Goal: Task Accomplishment & Management: Manage account settings

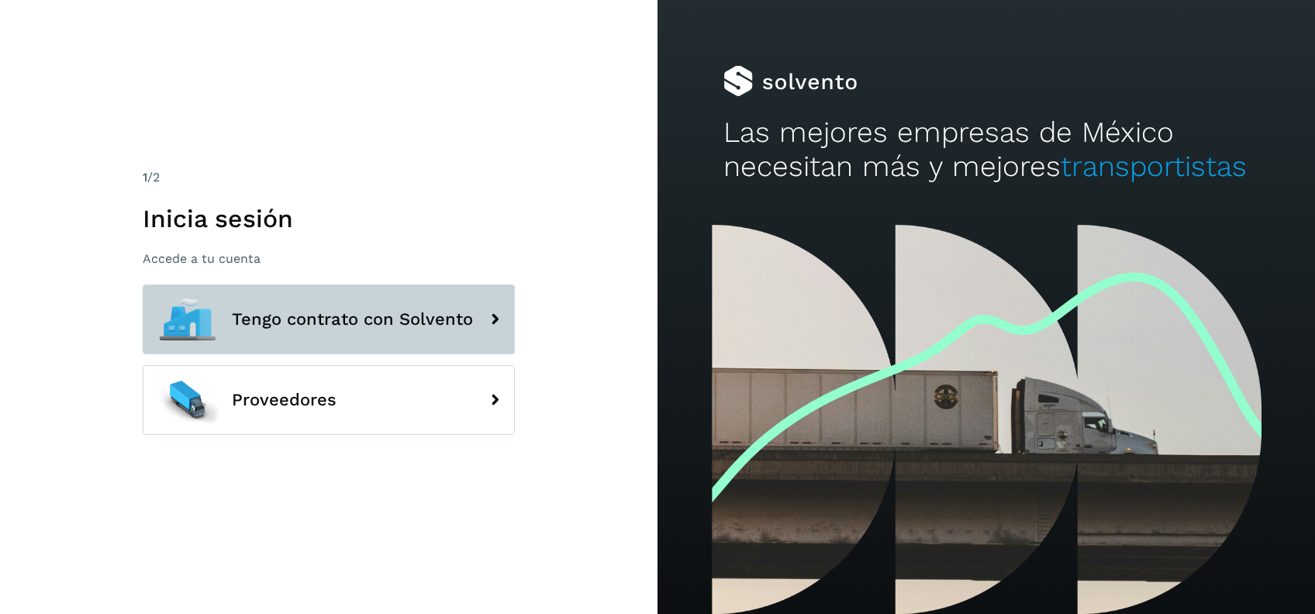
click at [476, 326] on button "Tengo contrato con Solvento" at bounding box center [329, 320] width 372 height 70
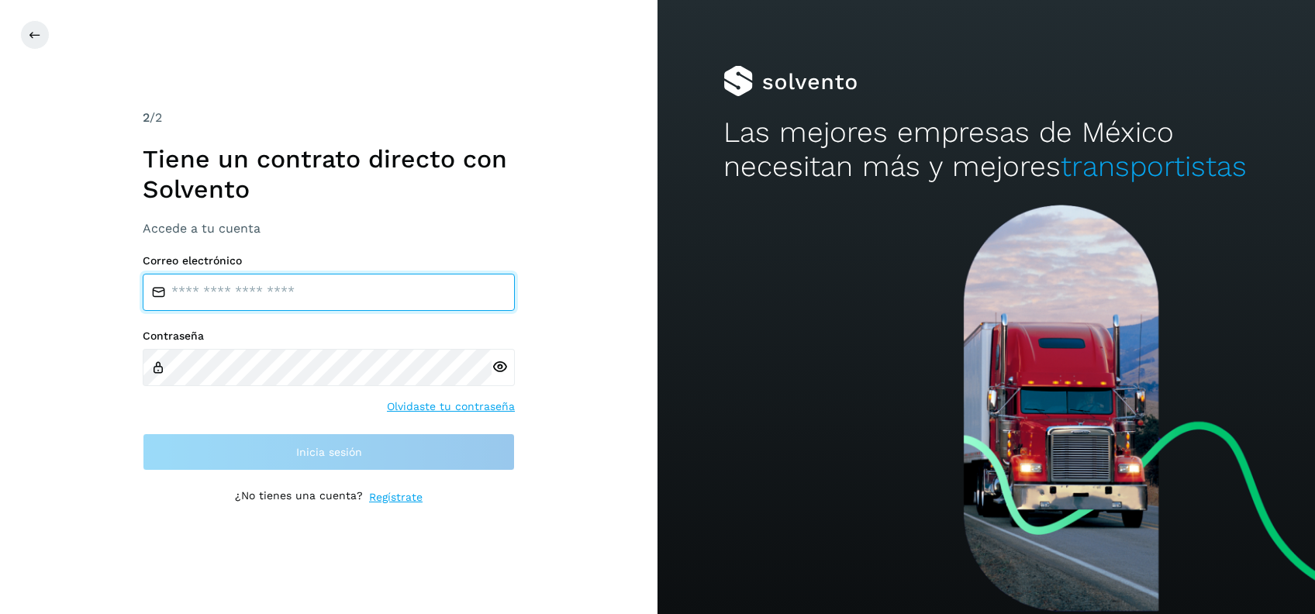
type input "**********"
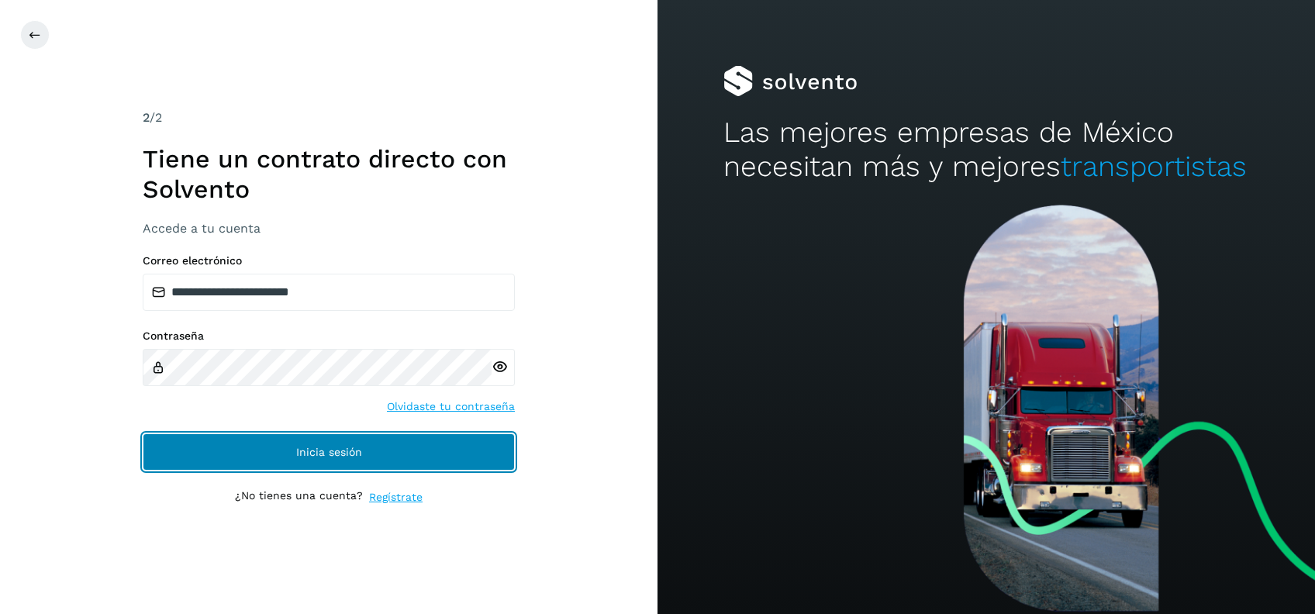
click at [437, 452] on button "Inicia sesión" at bounding box center [329, 451] width 372 height 37
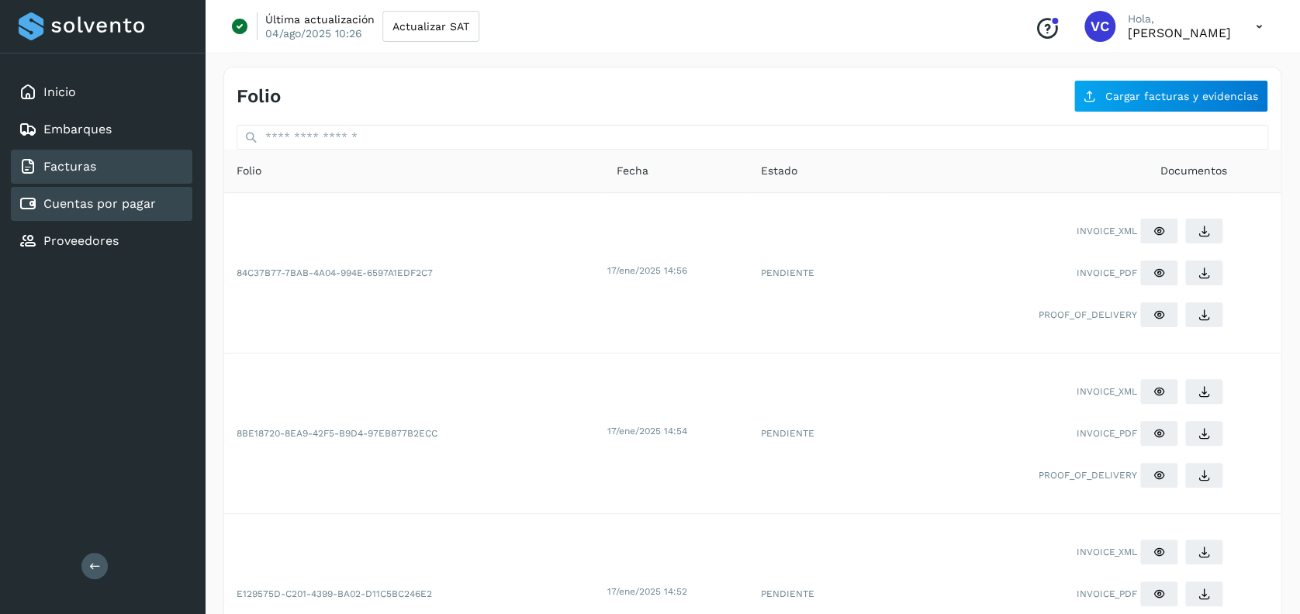
click at [128, 192] on div "Cuentas por pagar" at bounding box center [101, 204] width 181 height 34
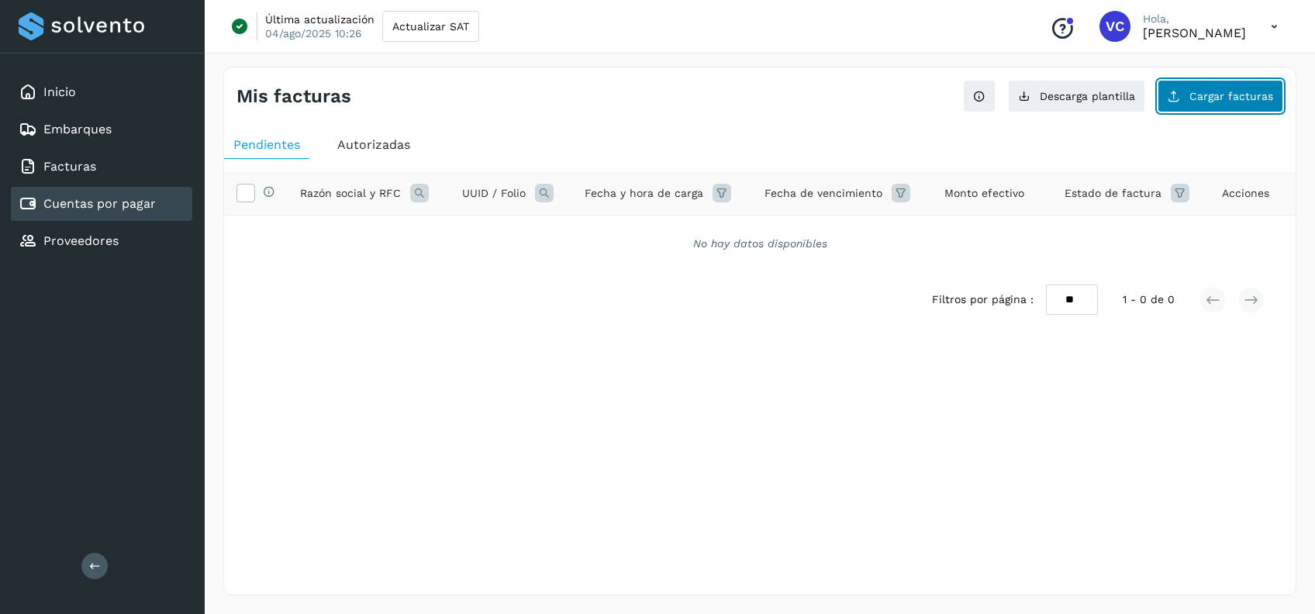
click at [1257, 97] on span "Cargar facturas" at bounding box center [1231, 96] width 84 height 11
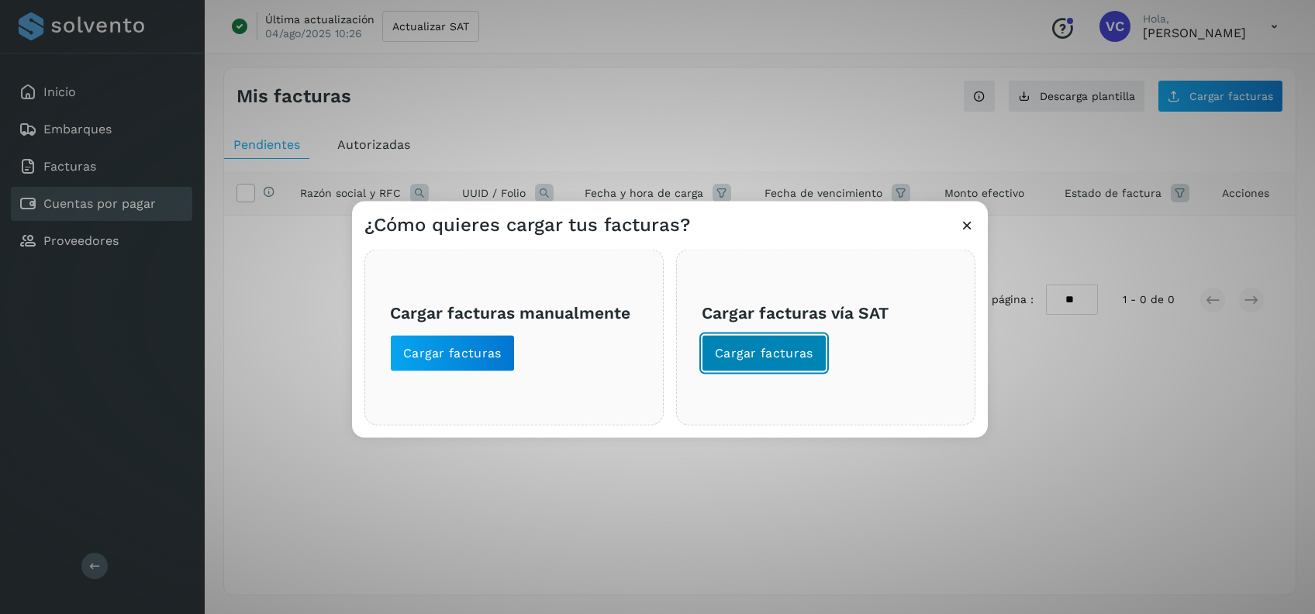
click at [788, 351] on span "Cargar facturas" at bounding box center [764, 353] width 98 height 17
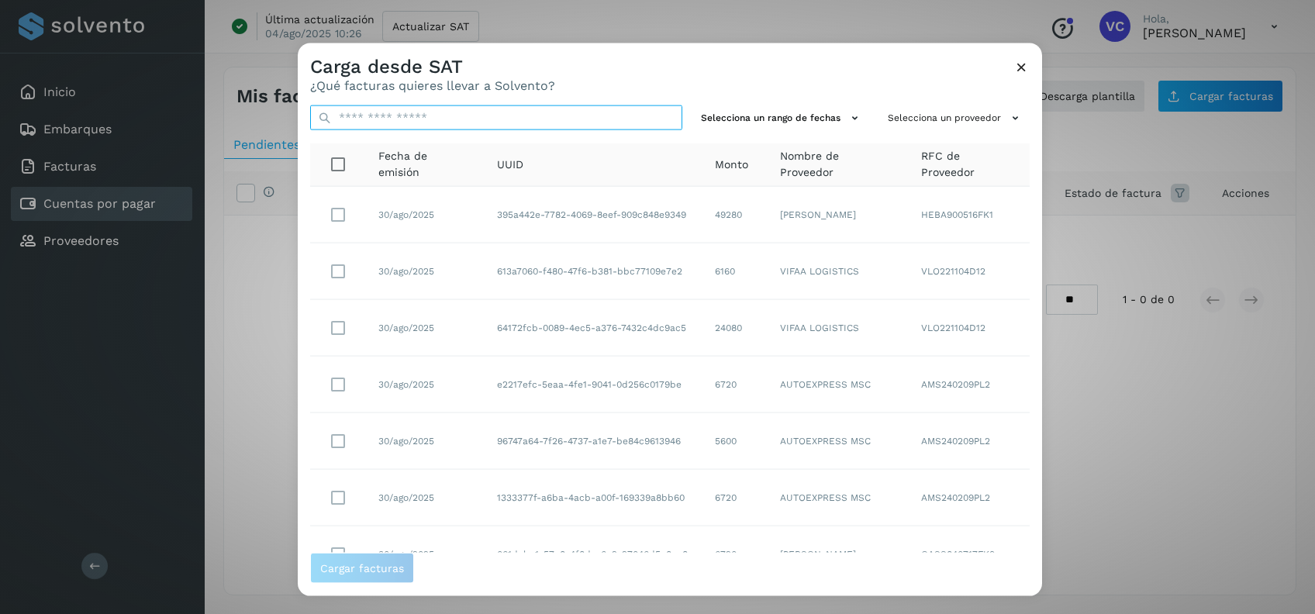
click at [475, 122] on input "text" at bounding box center [496, 117] width 372 height 25
paste input "**********"
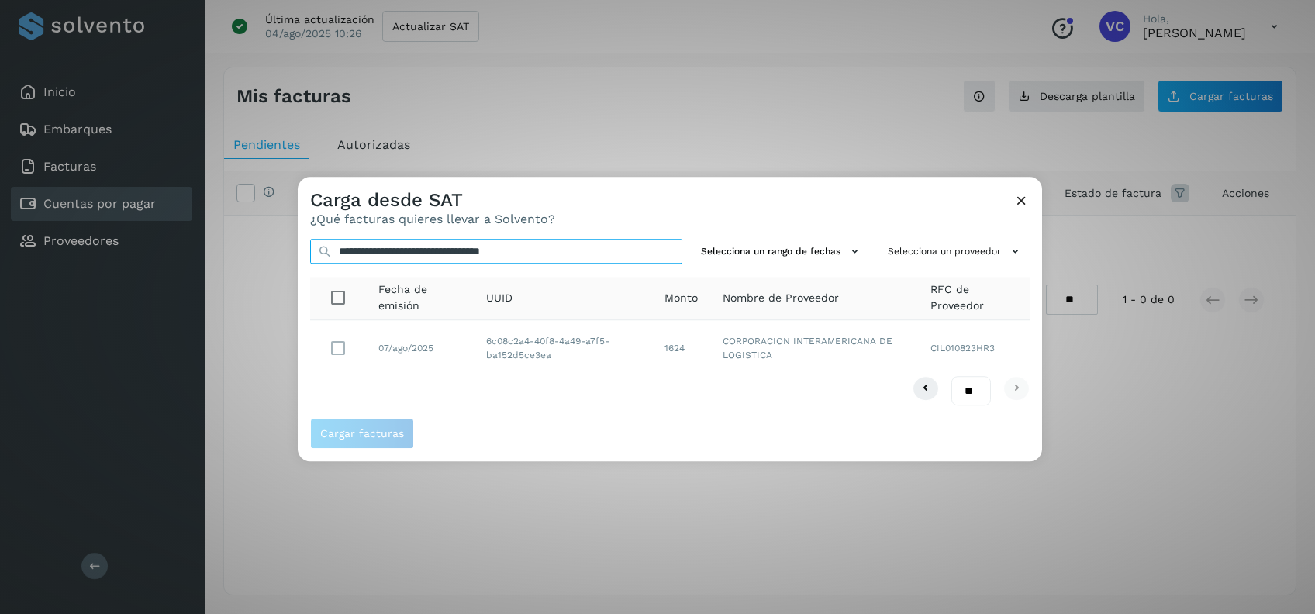
type input "**********"
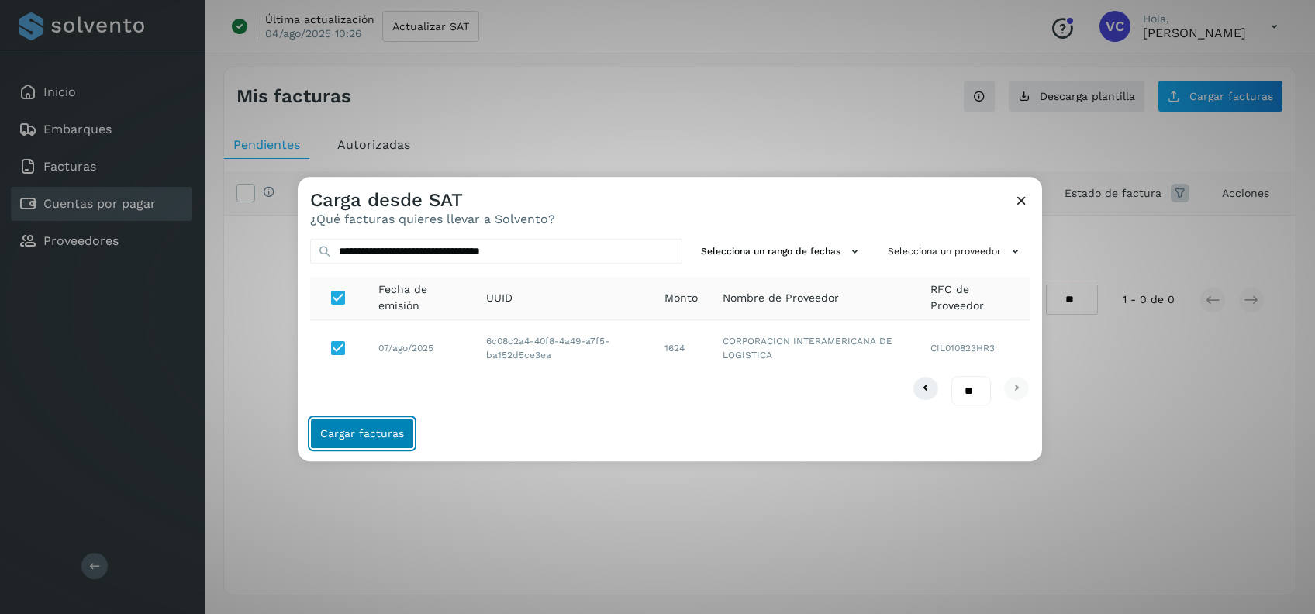
click at [345, 430] on span "Cargar facturas" at bounding box center [362, 434] width 84 height 11
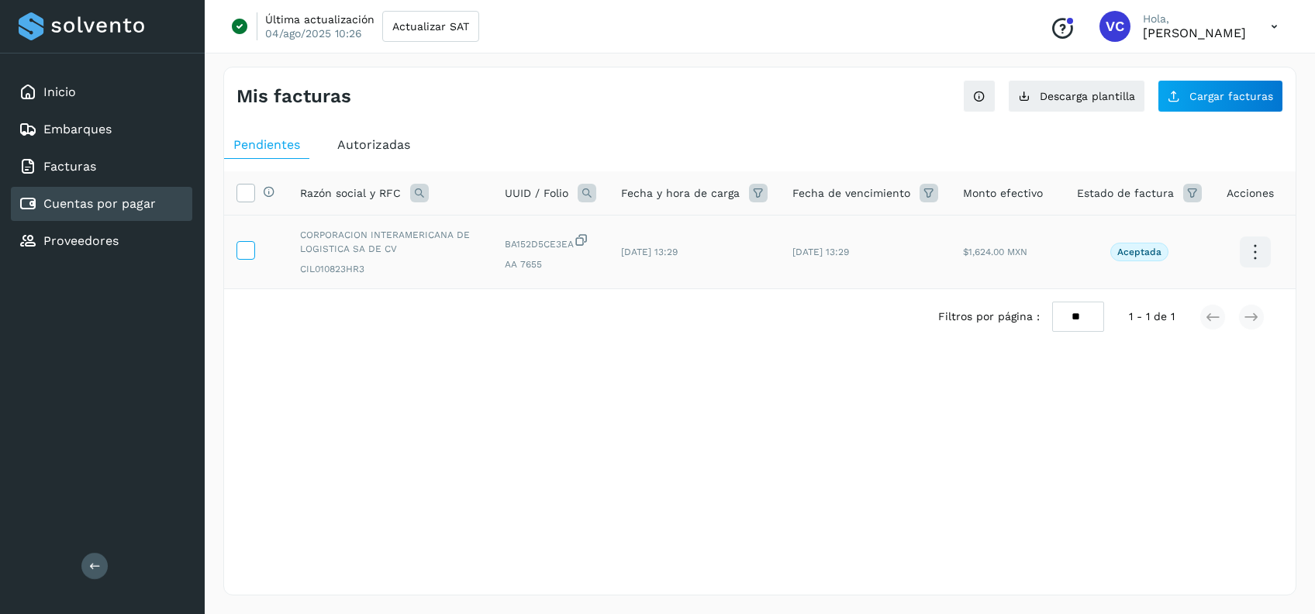
click at [248, 245] on icon at bounding box center [245, 249] width 16 height 16
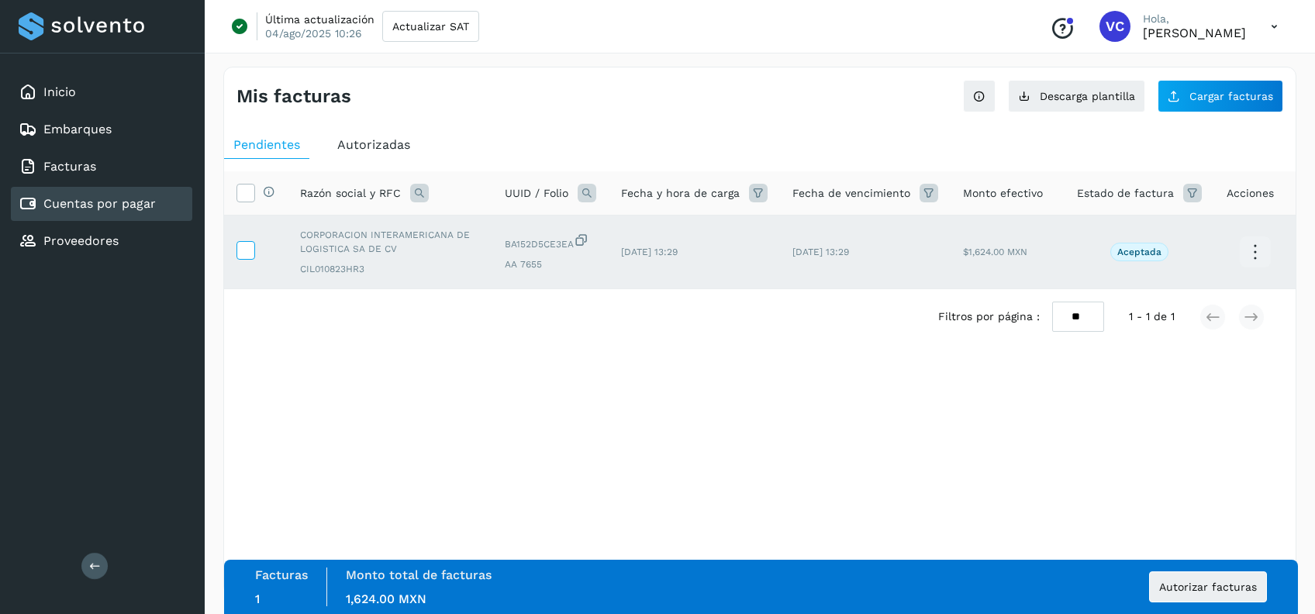
click at [245, 248] on icon at bounding box center [245, 249] width 16 height 16
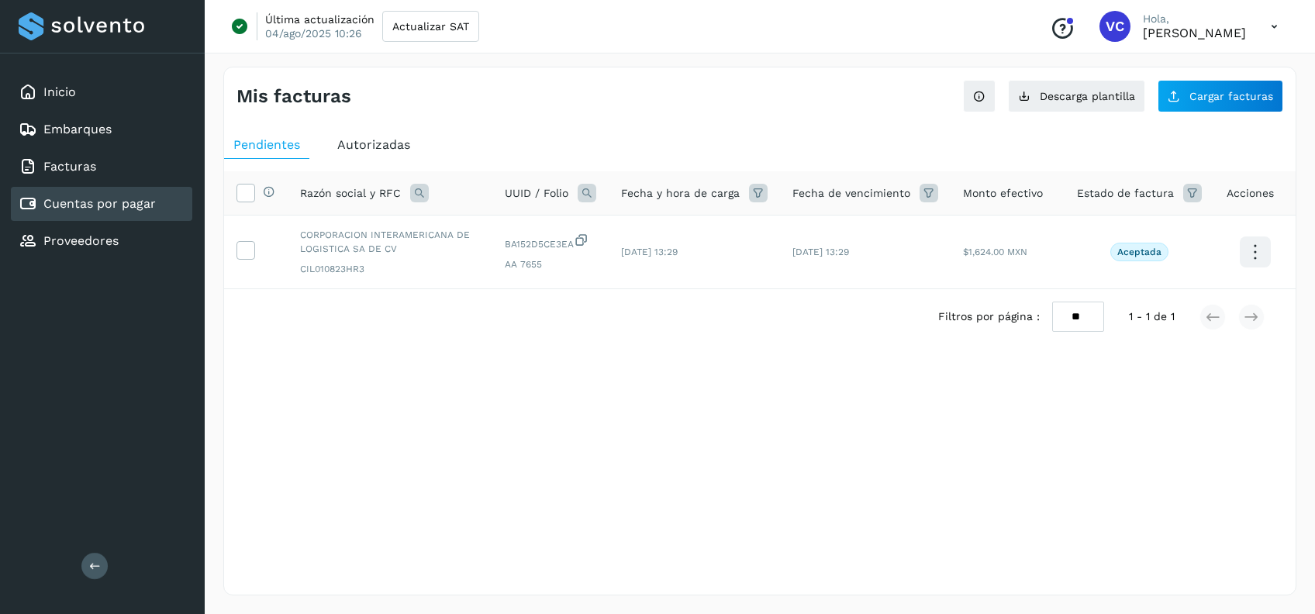
click at [1265, 113] on div "Mis facturas Ver instrucciones para cargar Facturas Descarga plantilla Cargar f…" at bounding box center [759, 331] width 1073 height 529
click at [1244, 96] on span "Cargar facturas" at bounding box center [1231, 96] width 84 height 11
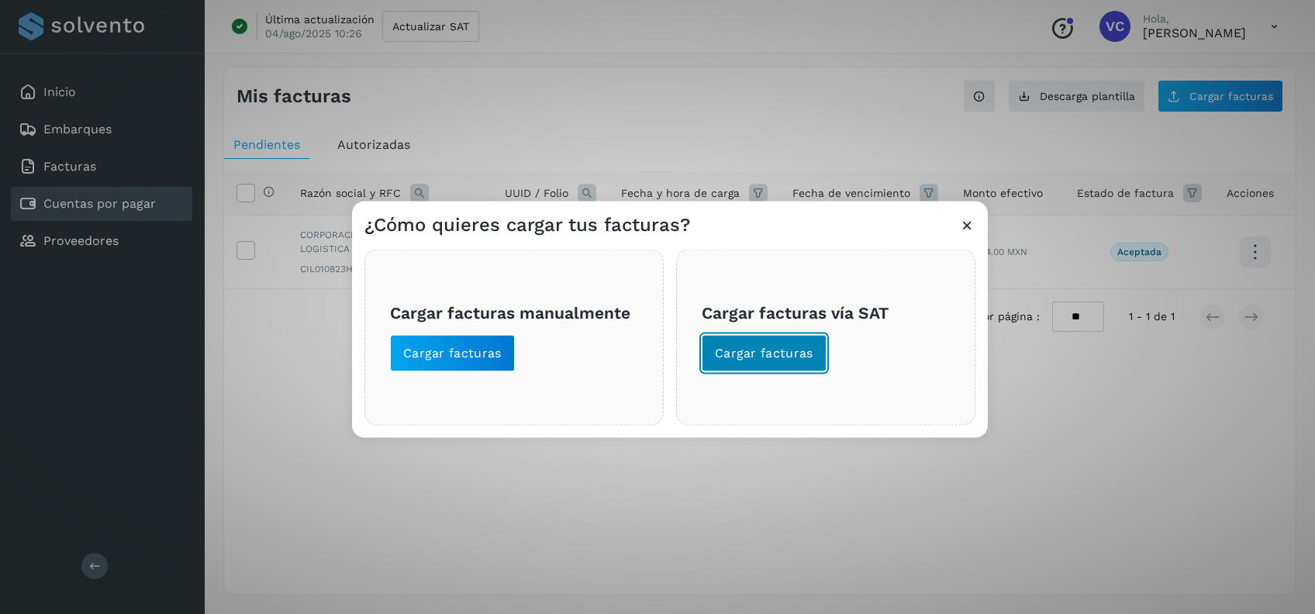
click at [776, 350] on span "Cargar facturas" at bounding box center [764, 353] width 98 height 17
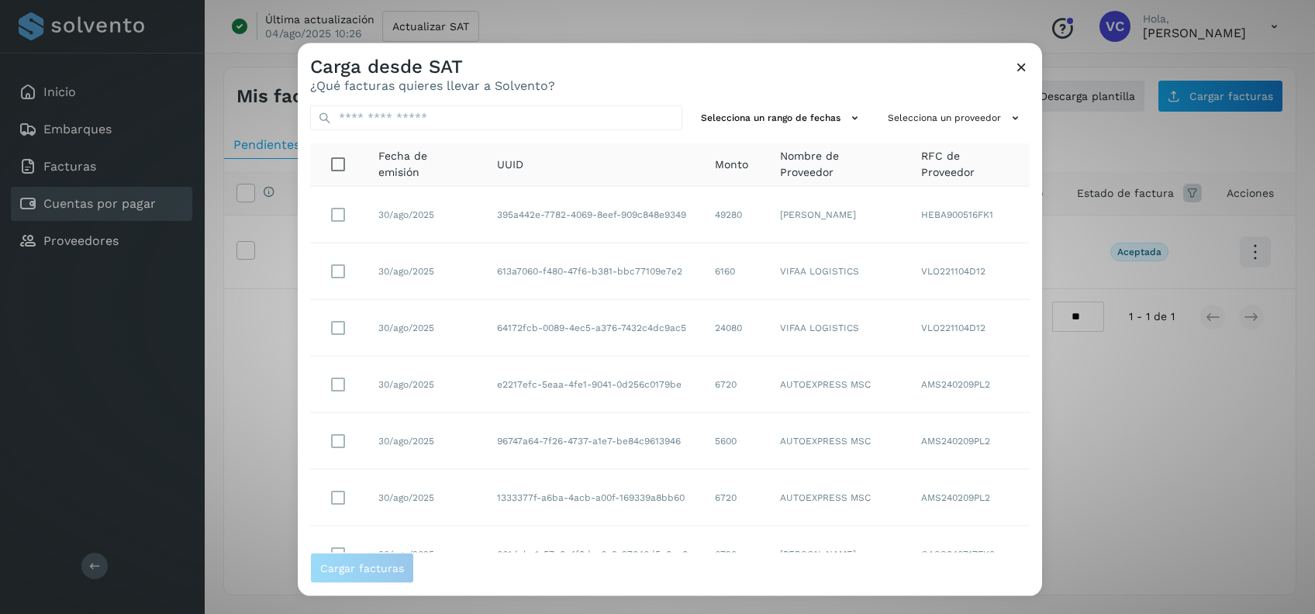
click at [514, 261] on td "613a7060-f480-47f6-b381-bbc77109e7e2" at bounding box center [594, 271] width 218 height 57
click at [511, 107] on input "text" at bounding box center [496, 117] width 372 height 25
paste input "**********"
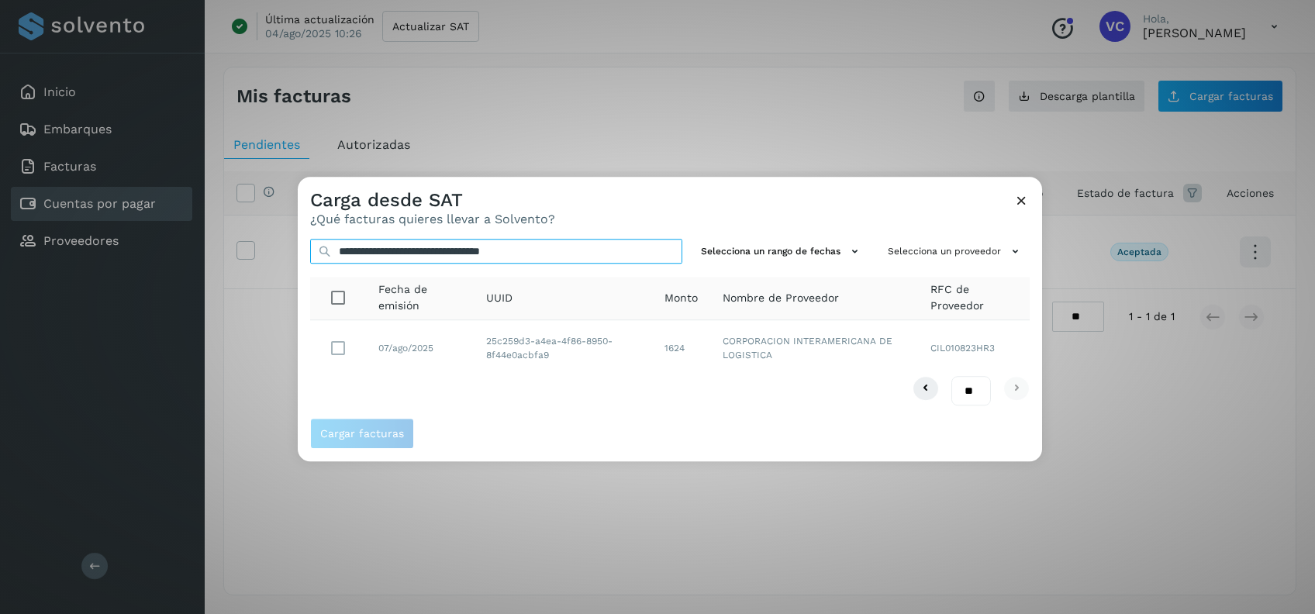
type input "**********"
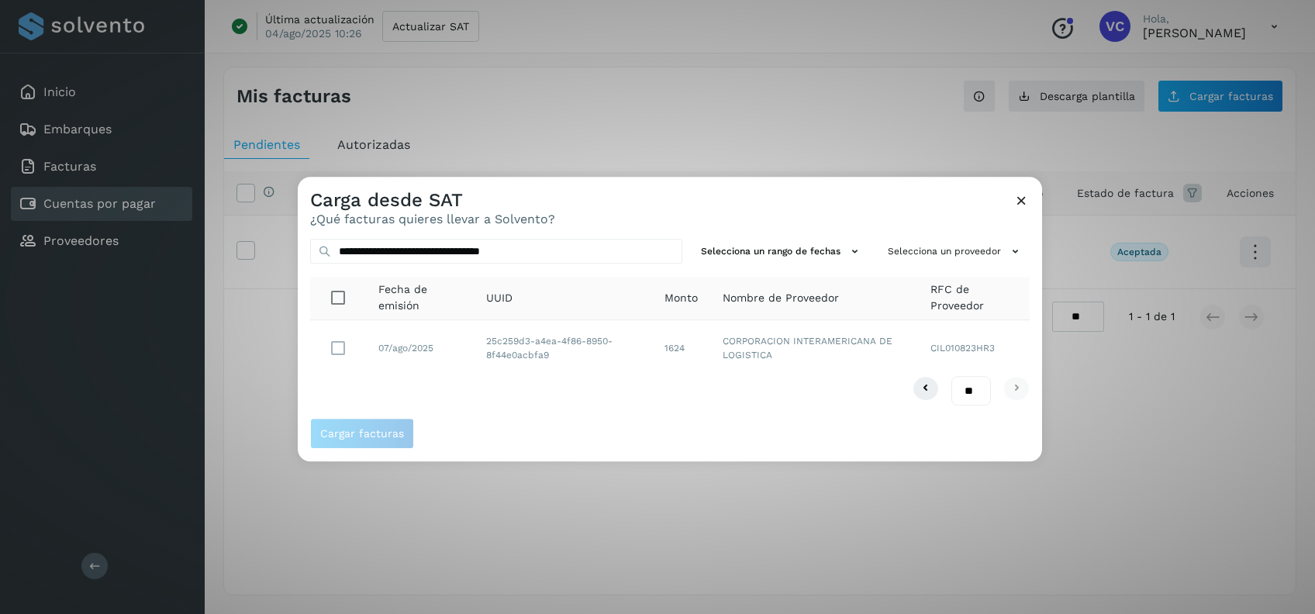
click at [371, 351] on td "07/ago/2025" at bounding box center [420, 348] width 108 height 56
click at [372, 440] on button "Cargar facturas" at bounding box center [362, 434] width 104 height 31
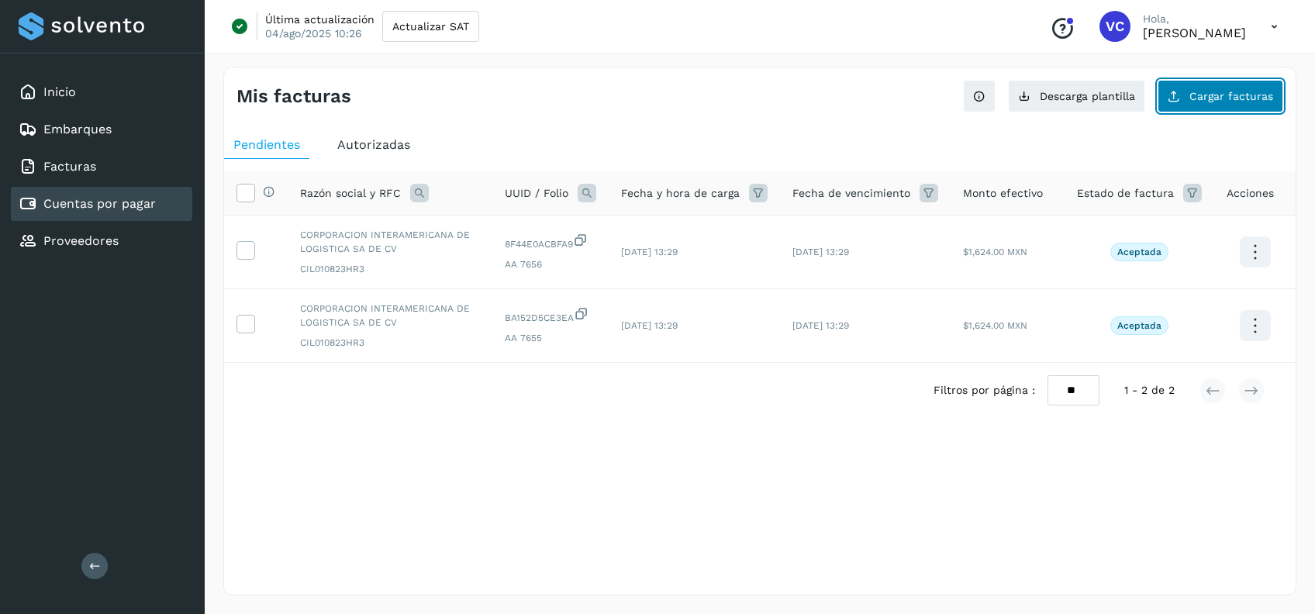
click at [1196, 94] on span "Cargar facturas" at bounding box center [1231, 96] width 84 height 11
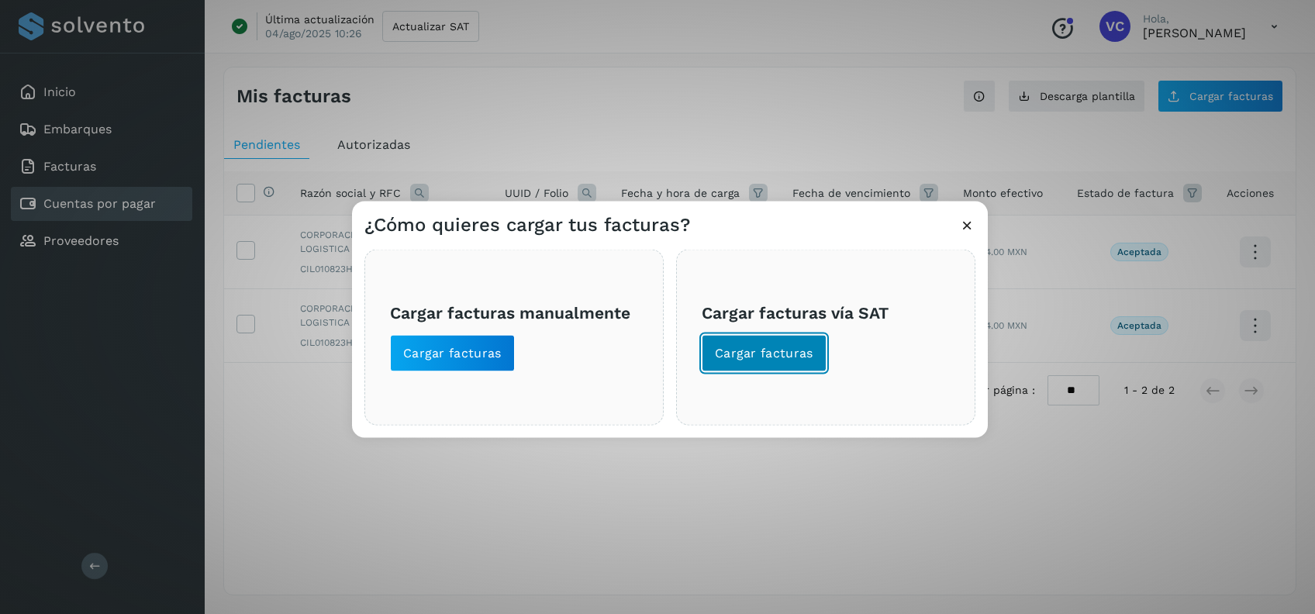
click at [731, 347] on span "Cargar facturas" at bounding box center [764, 353] width 98 height 17
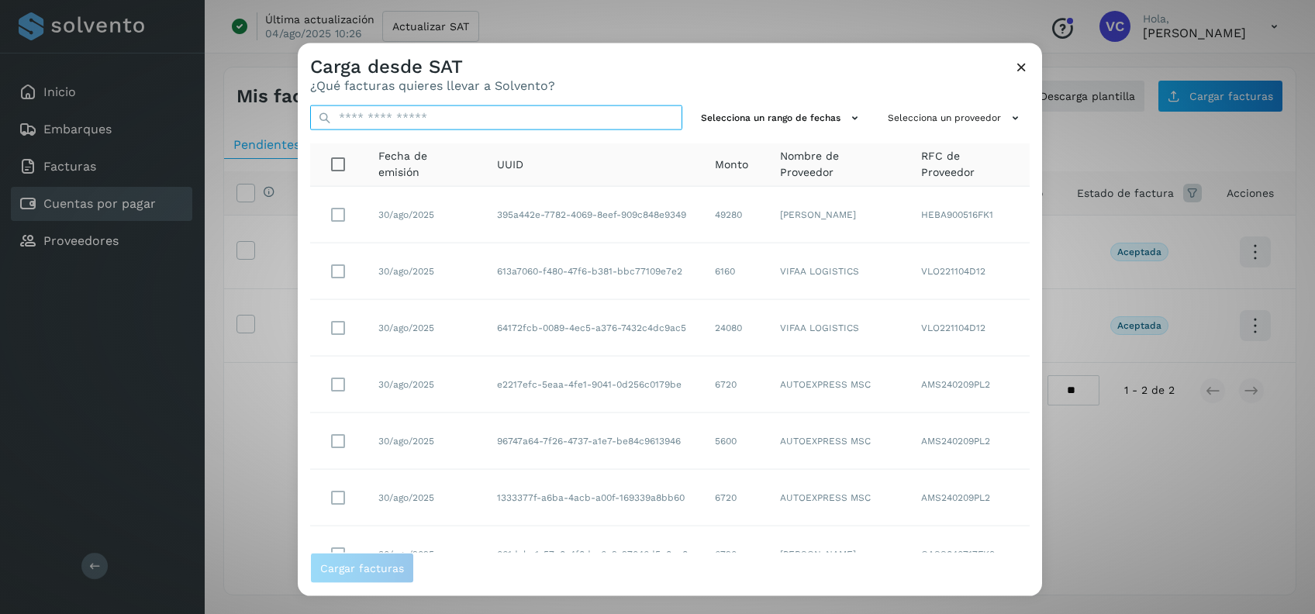
click at [493, 114] on input "text" at bounding box center [496, 117] width 372 height 25
paste input "**********"
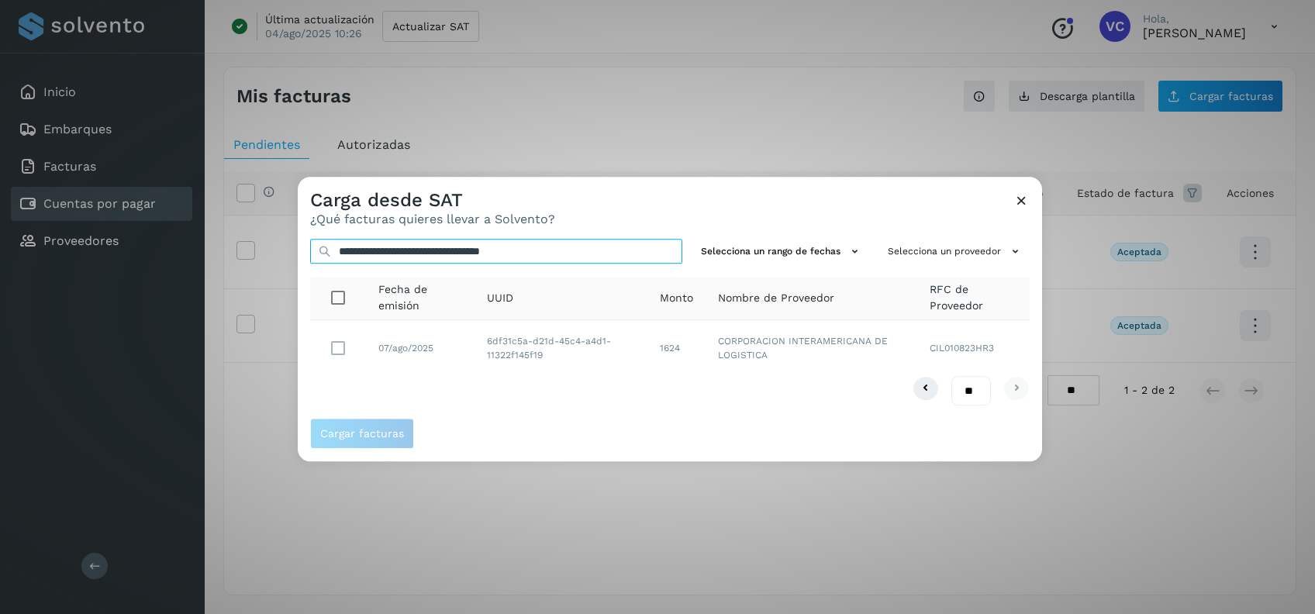
type input "**********"
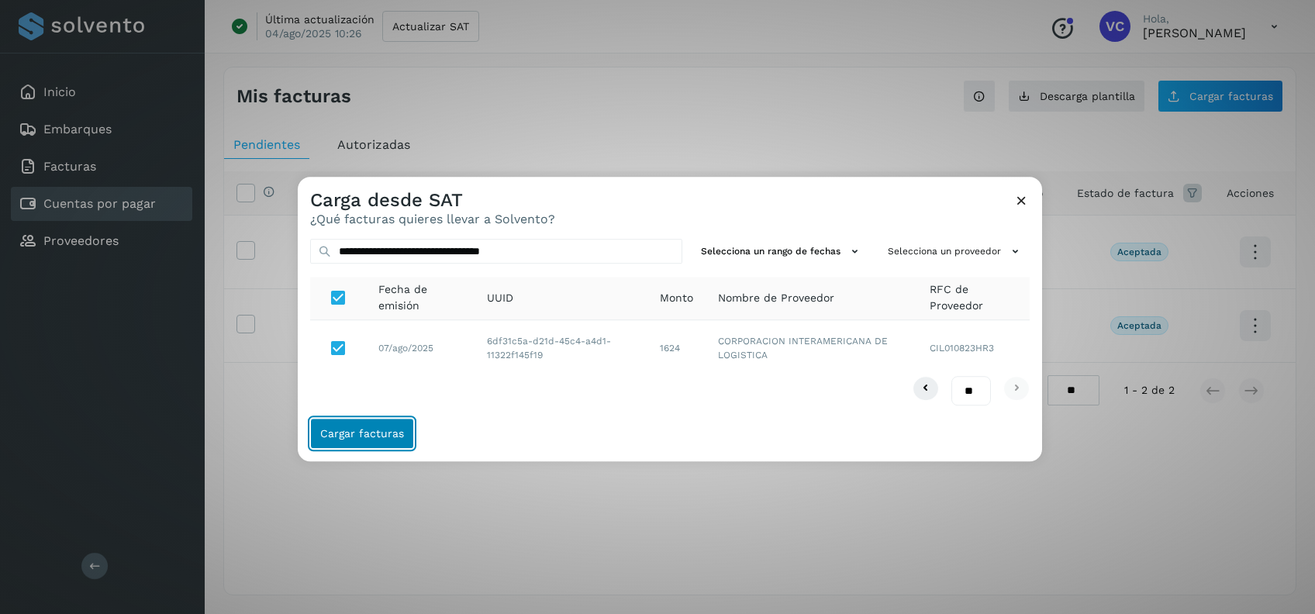
click at [363, 429] on span "Cargar facturas" at bounding box center [362, 434] width 84 height 11
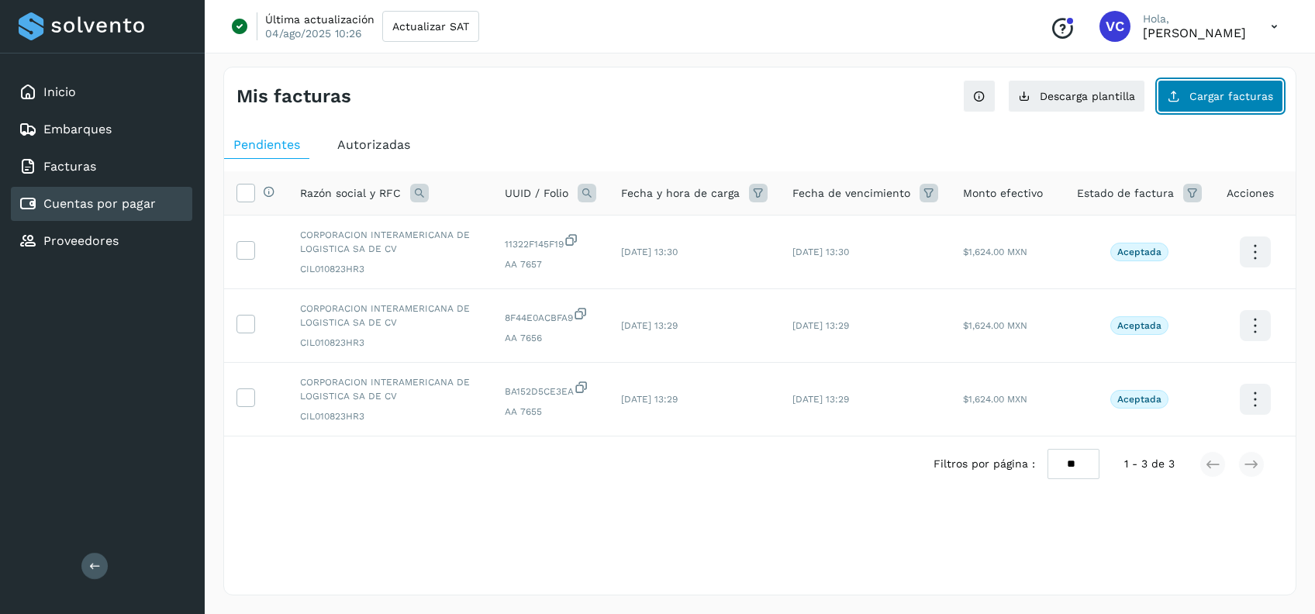
click at [1184, 93] on button "Cargar facturas" at bounding box center [1221, 96] width 126 height 33
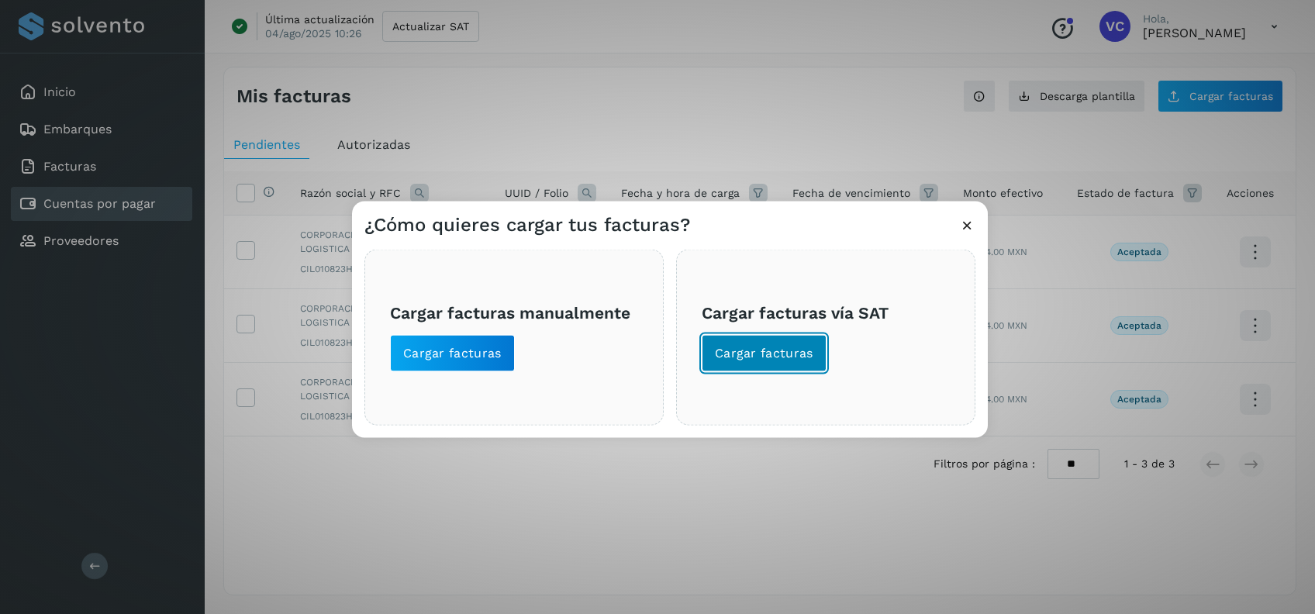
click at [769, 360] on span "Cargar facturas" at bounding box center [764, 353] width 98 height 17
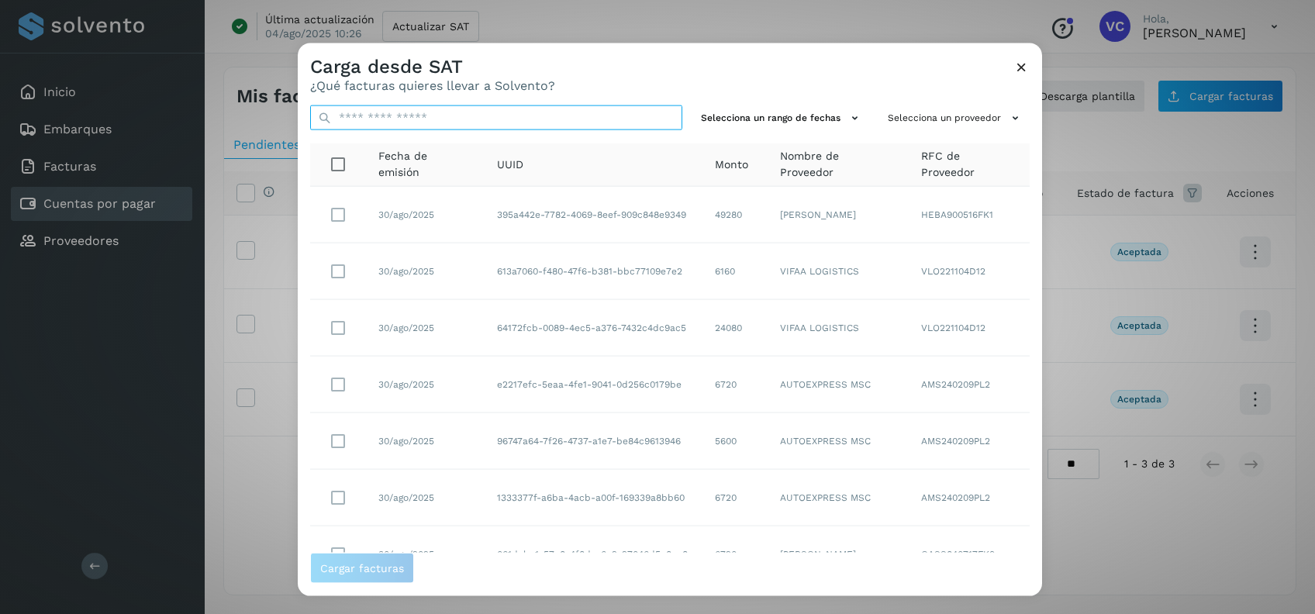
click at [450, 118] on input "text" at bounding box center [496, 117] width 372 height 25
paste input "**********"
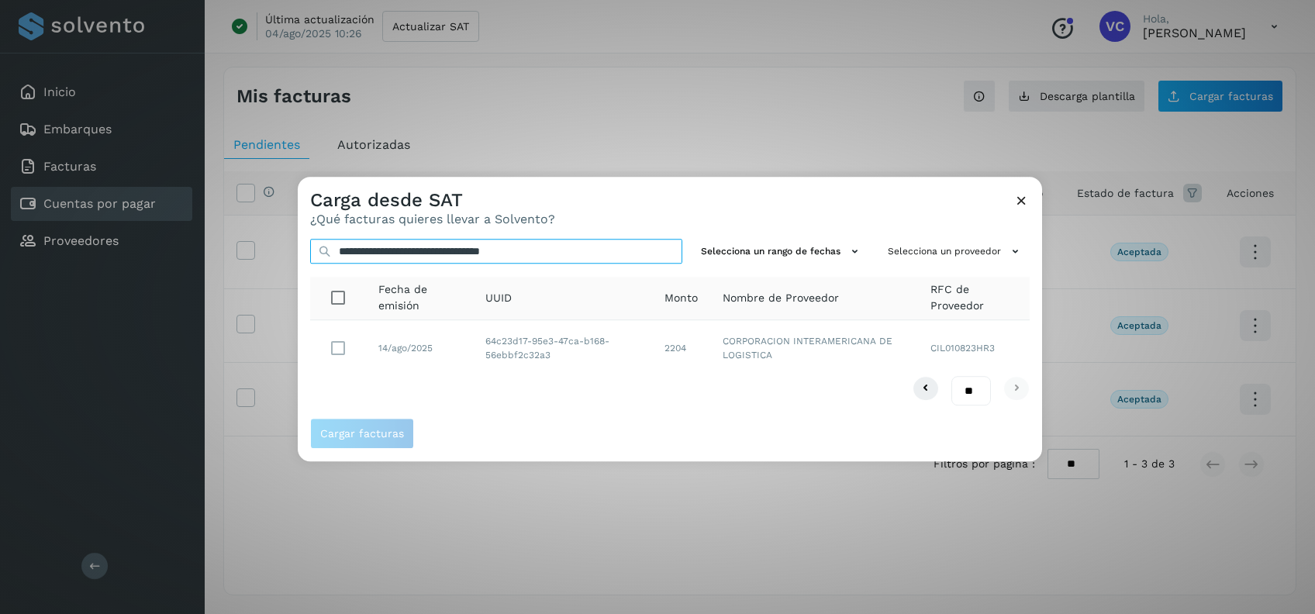
type input "**********"
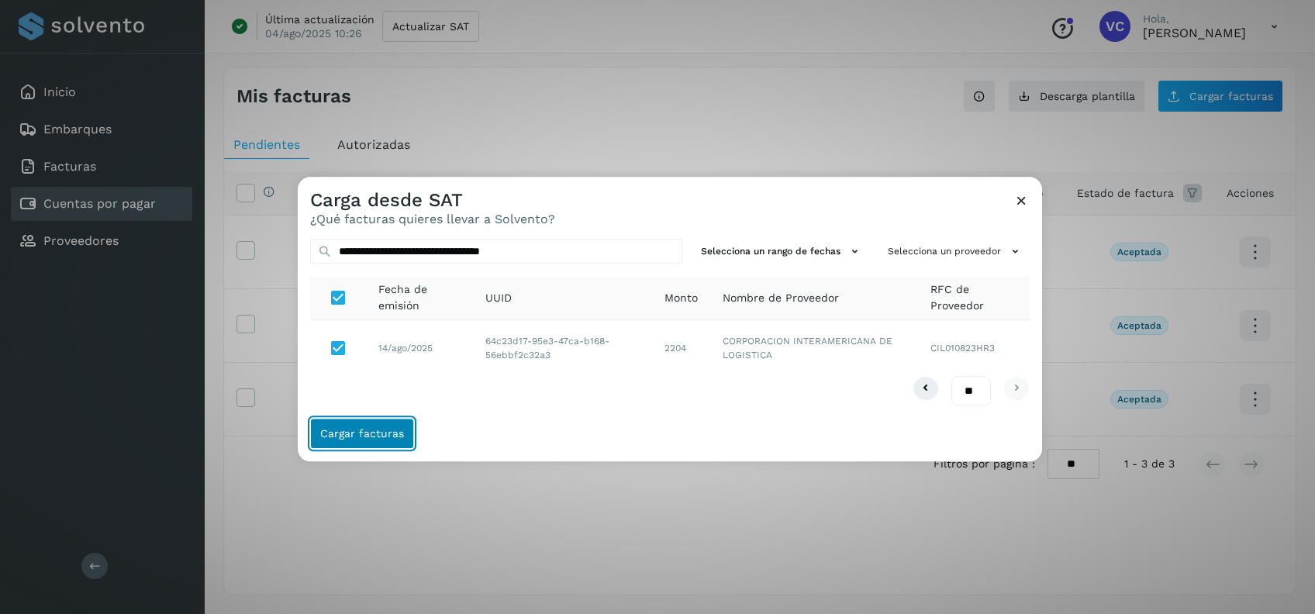
click at [386, 447] on button "Cargar facturas" at bounding box center [362, 434] width 104 height 31
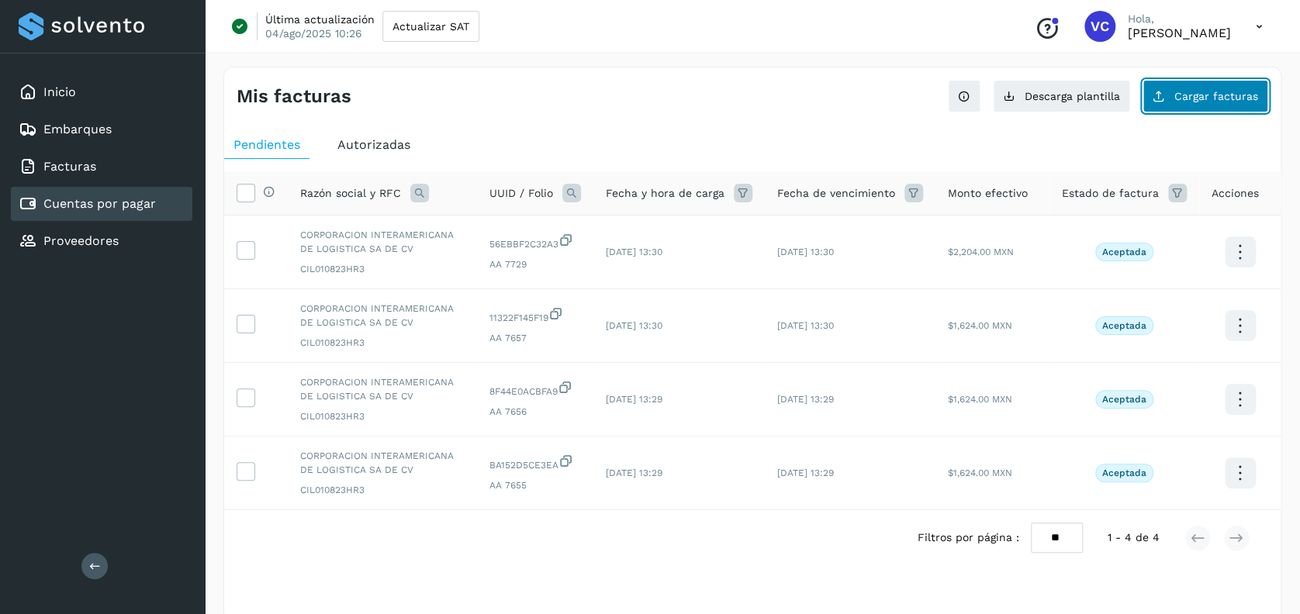
click at [1228, 96] on span "Cargar facturas" at bounding box center [1216, 96] width 84 height 11
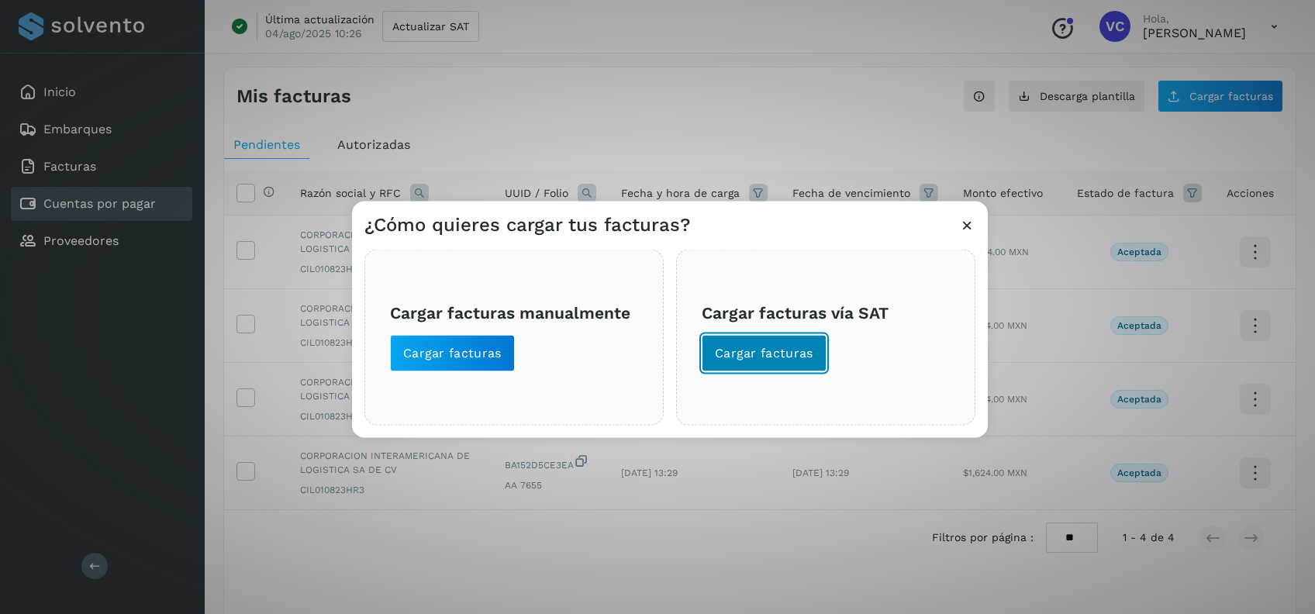
click at [718, 357] on span "Cargar facturas" at bounding box center [764, 353] width 98 height 17
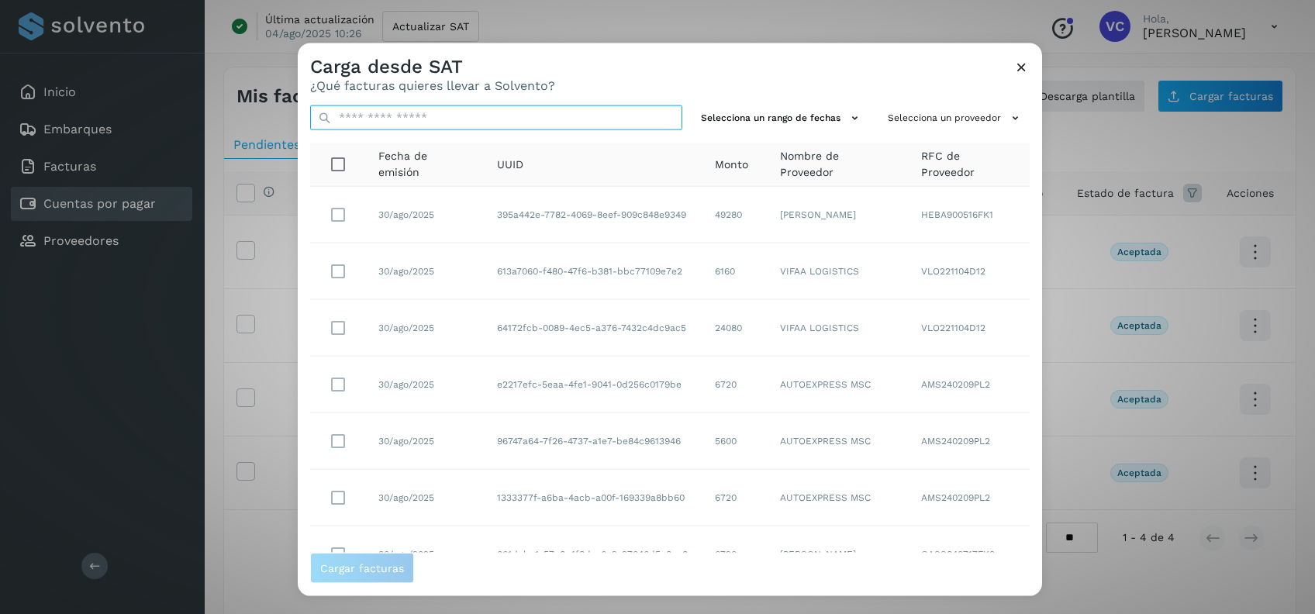
click at [466, 120] on input "text" at bounding box center [496, 117] width 372 height 25
paste input "**********"
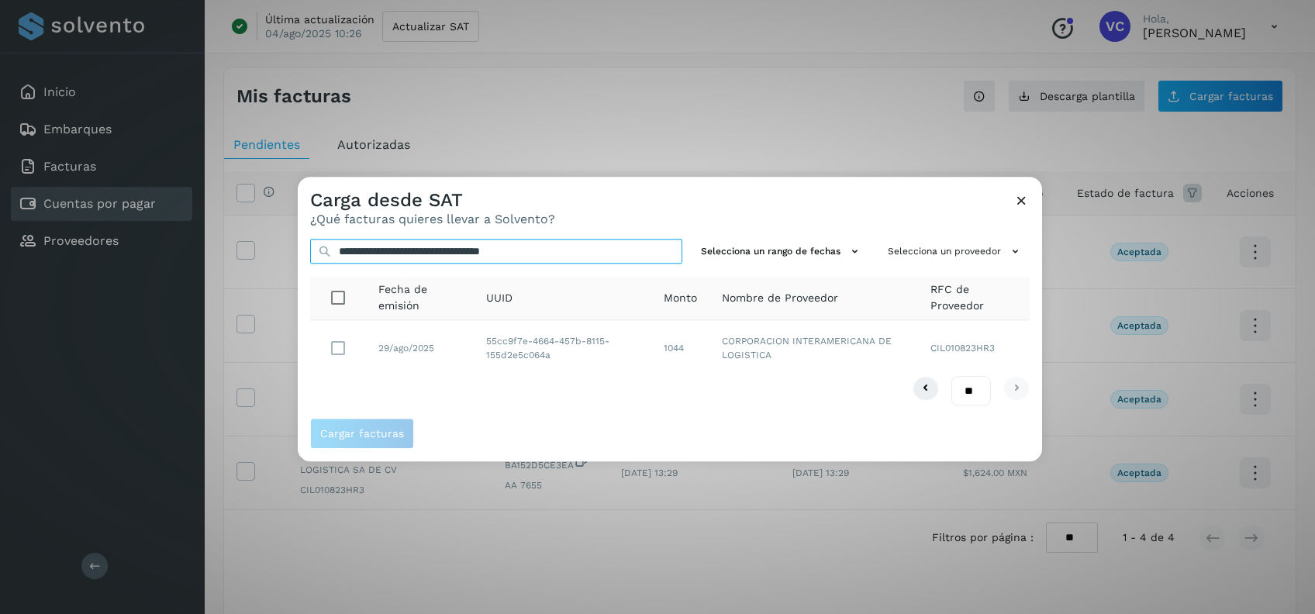
type input "**********"
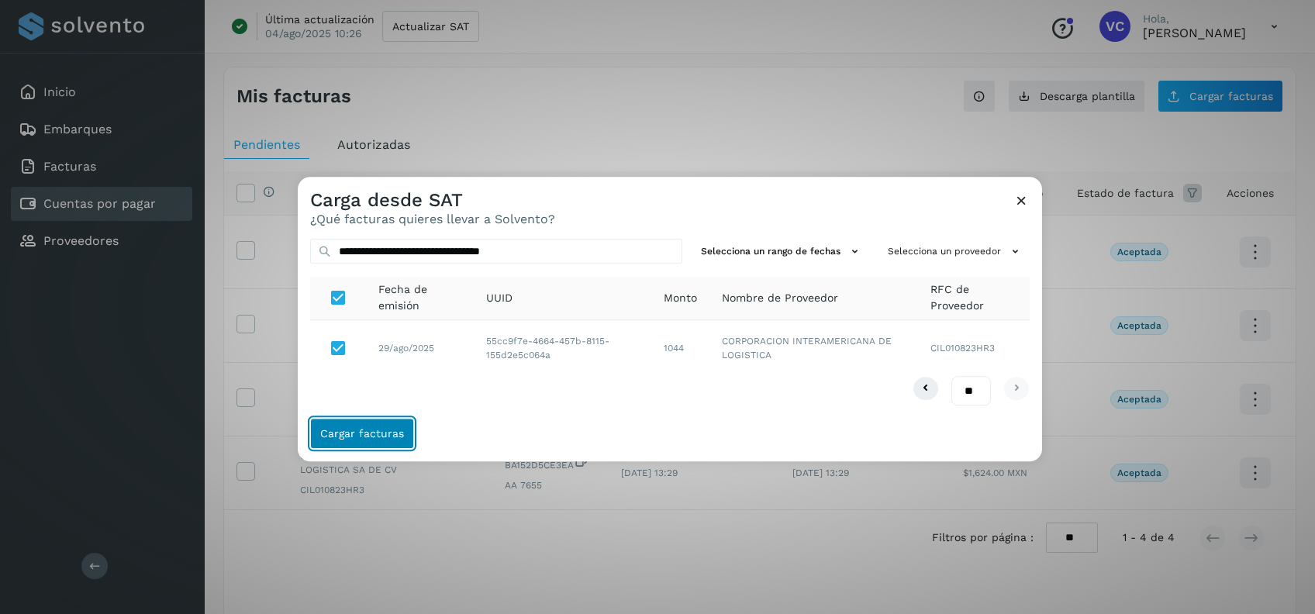
click at [382, 440] on span "Cargar facturas" at bounding box center [362, 434] width 84 height 11
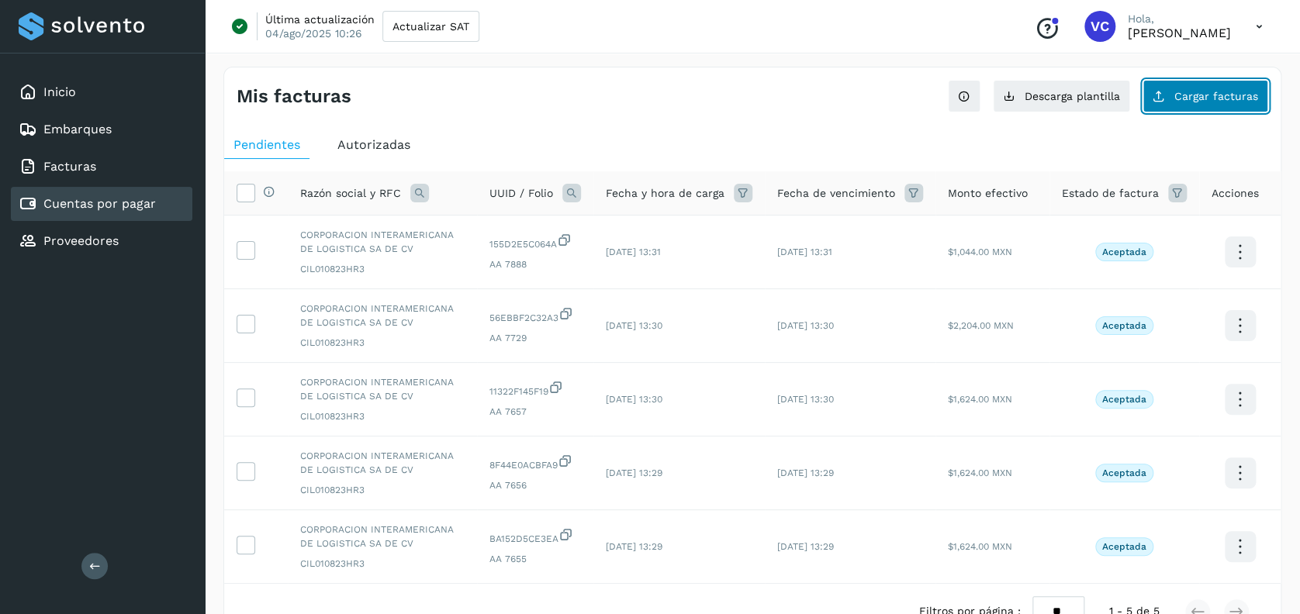
click at [1197, 104] on button "Cargar facturas" at bounding box center [1205, 96] width 126 height 33
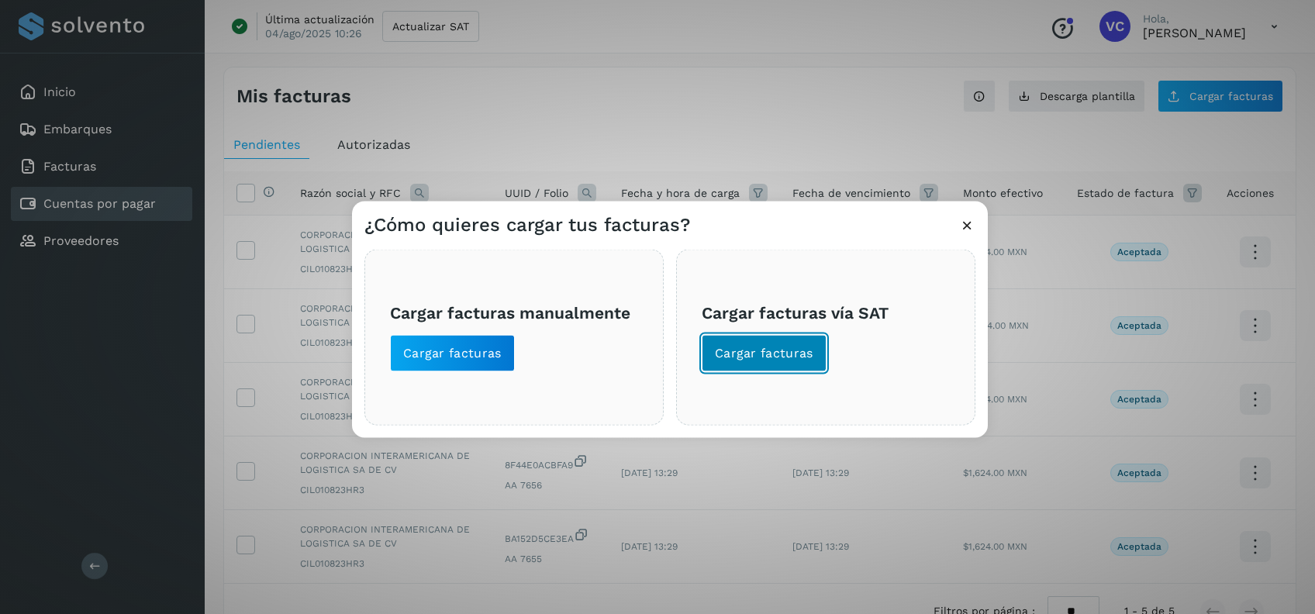
click at [752, 354] on span "Cargar facturas" at bounding box center [764, 353] width 98 height 17
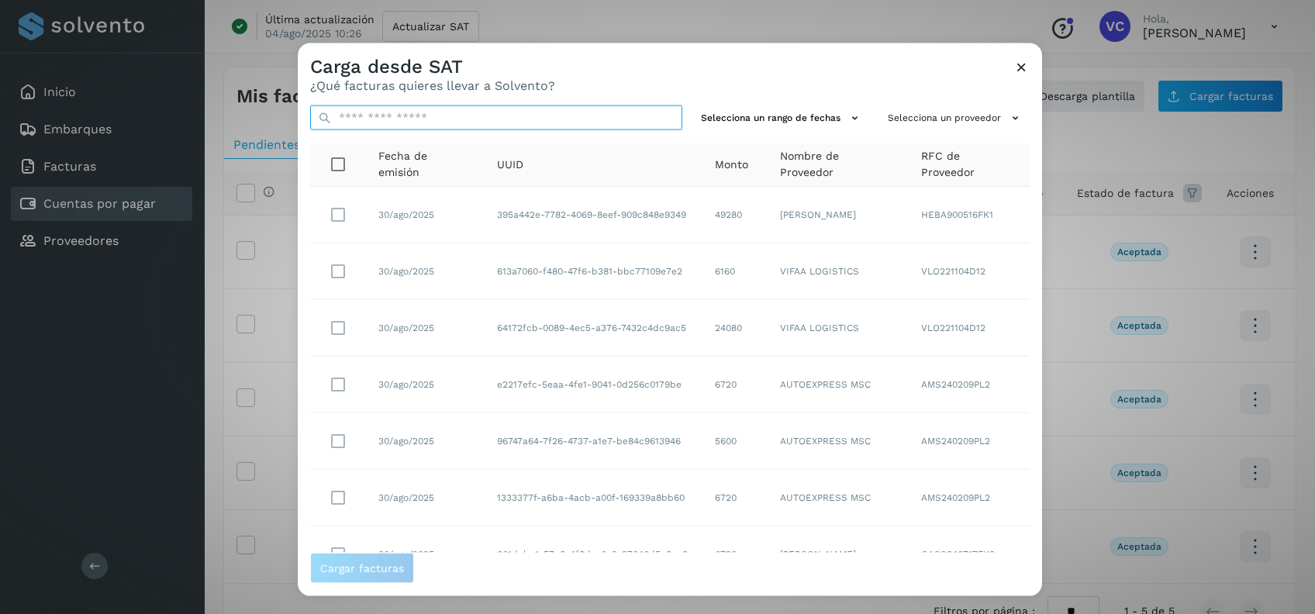
click at [505, 114] on input "text" at bounding box center [496, 117] width 372 height 25
paste input "**********"
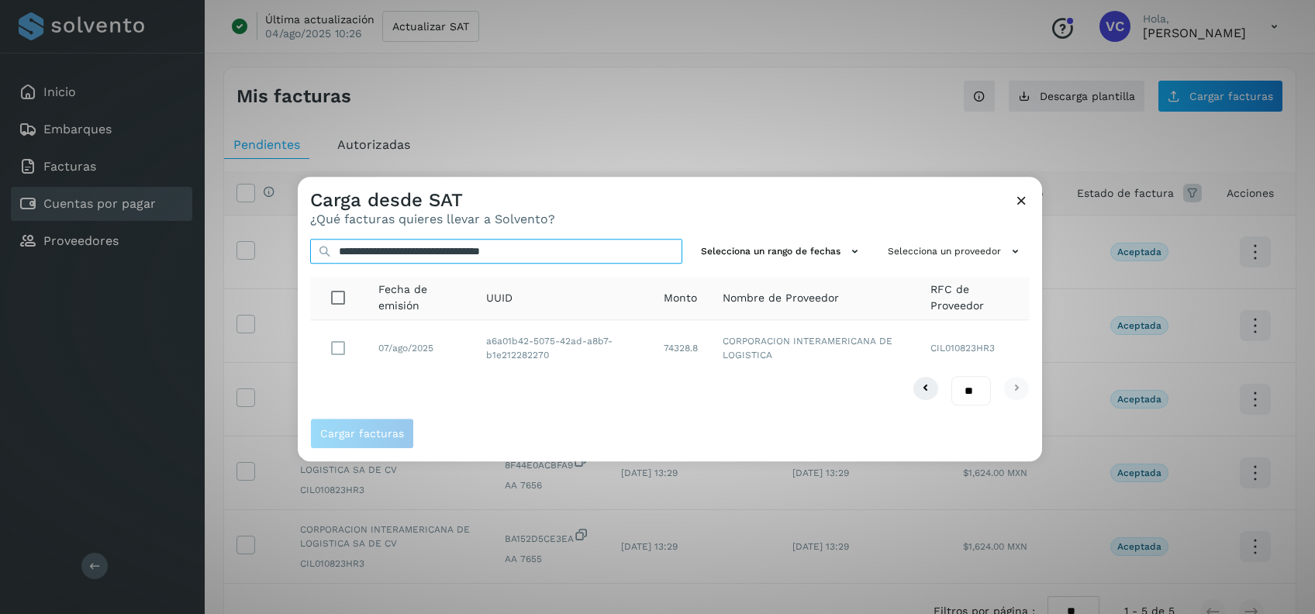
type input "**********"
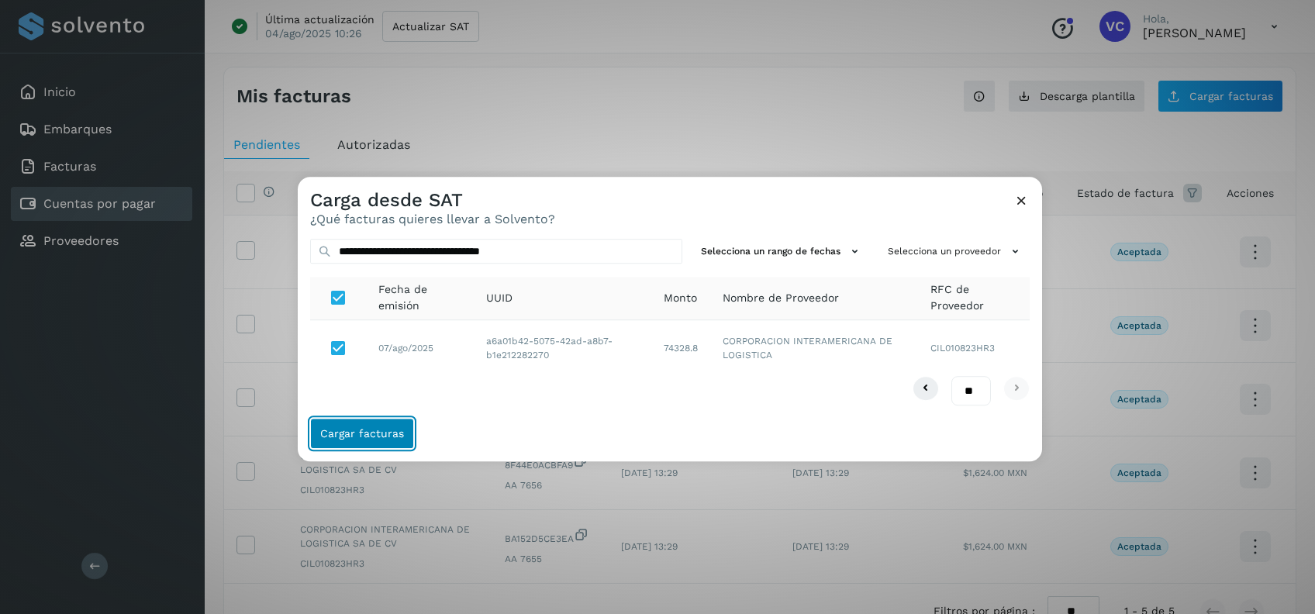
click at [360, 424] on button "Cargar facturas" at bounding box center [362, 434] width 104 height 31
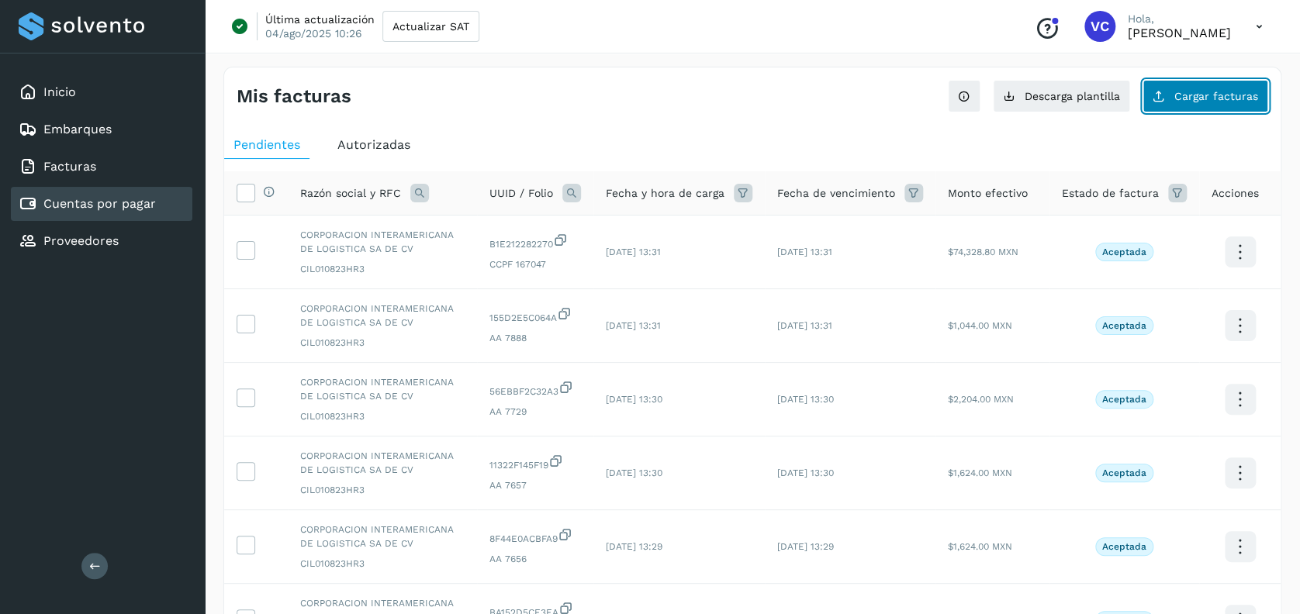
click at [1184, 93] on span "Cargar facturas" at bounding box center [1216, 96] width 84 height 11
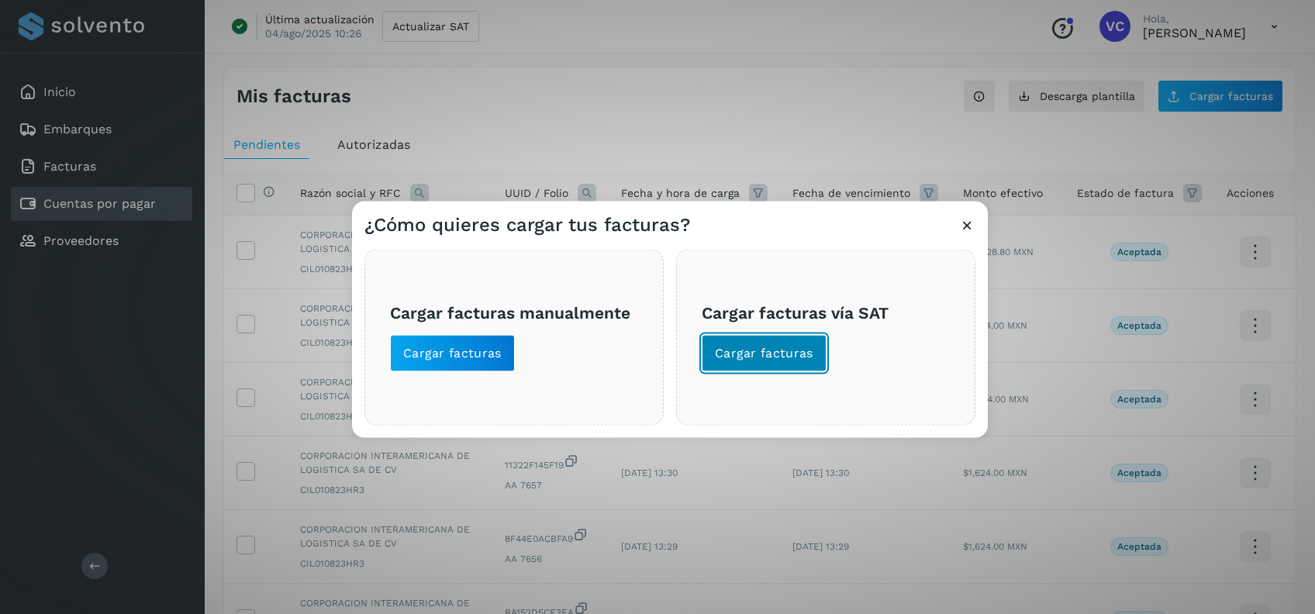
click at [751, 354] on span "Cargar facturas" at bounding box center [764, 353] width 98 height 17
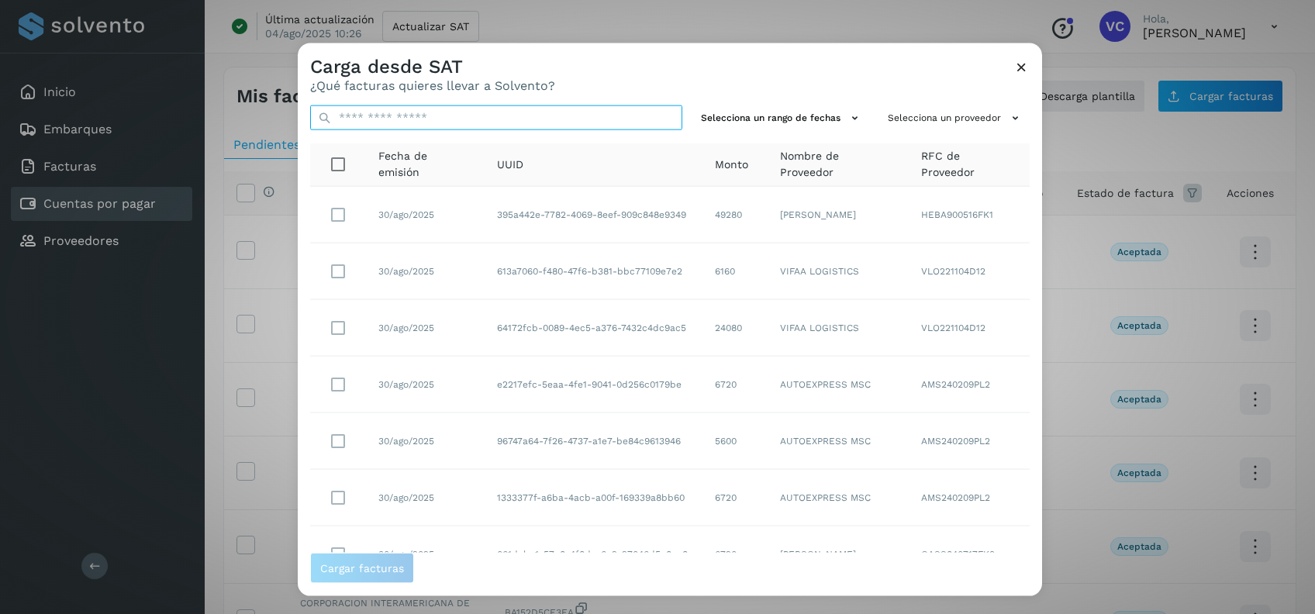
click at [546, 117] on input "text" at bounding box center [496, 117] width 372 height 25
paste input "**********"
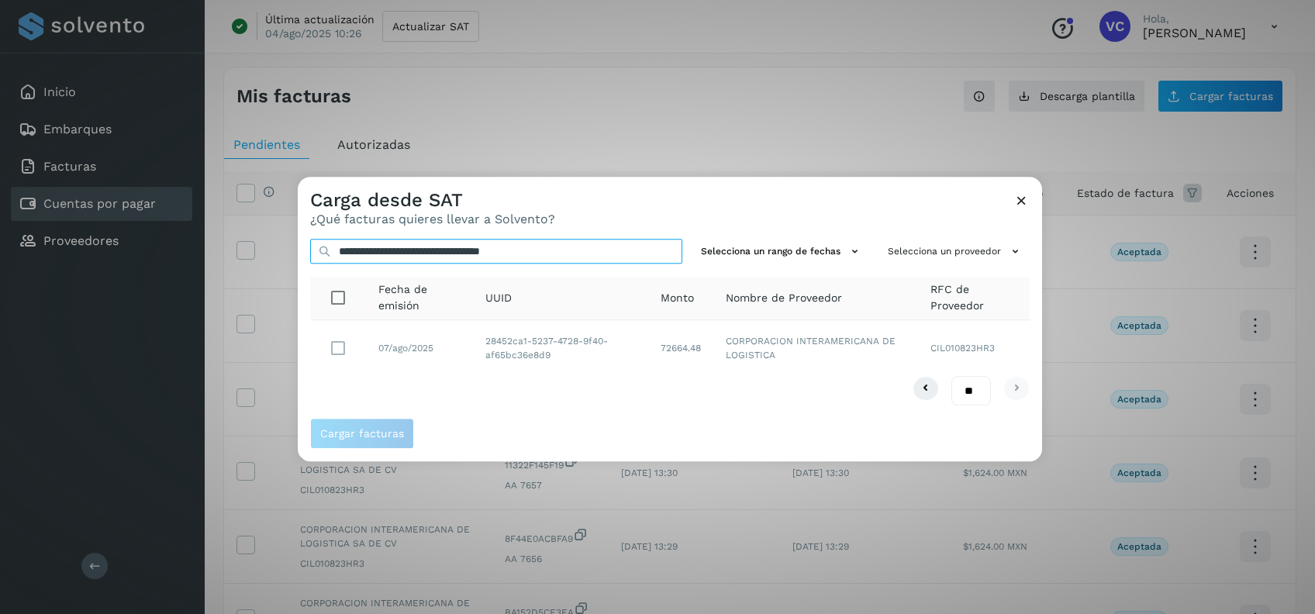
type input "**********"
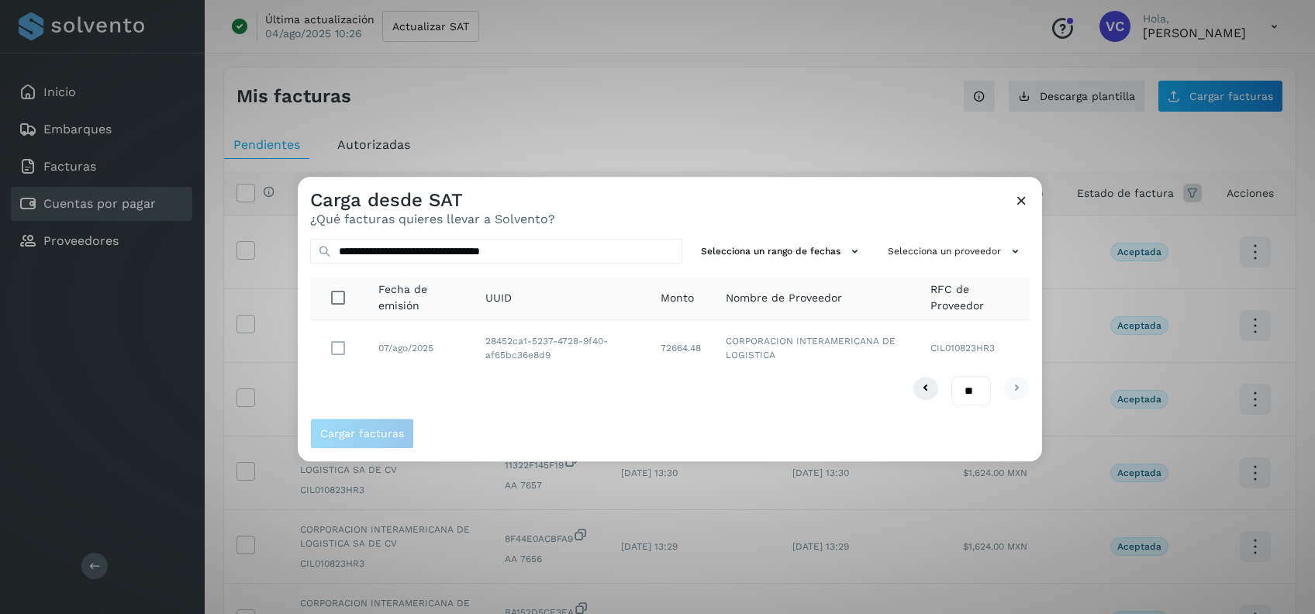
click at [378, 349] on td "07/ago/2025" at bounding box center [419, 348] width 107 height 56
click at [350, 425] on button "Cargar facturas" at bounding box center [362, 434] width 104 height 31
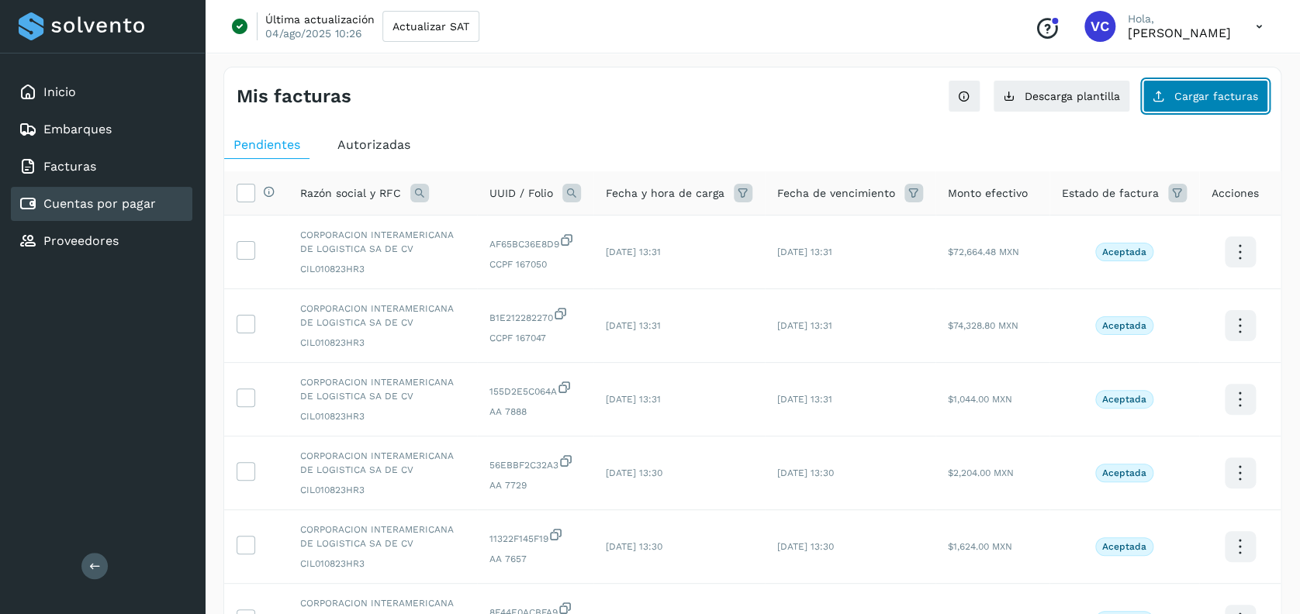
click at [1179, 96] on span "Cargar facturas" at bounding box center [1216, 96] width 84 height 11
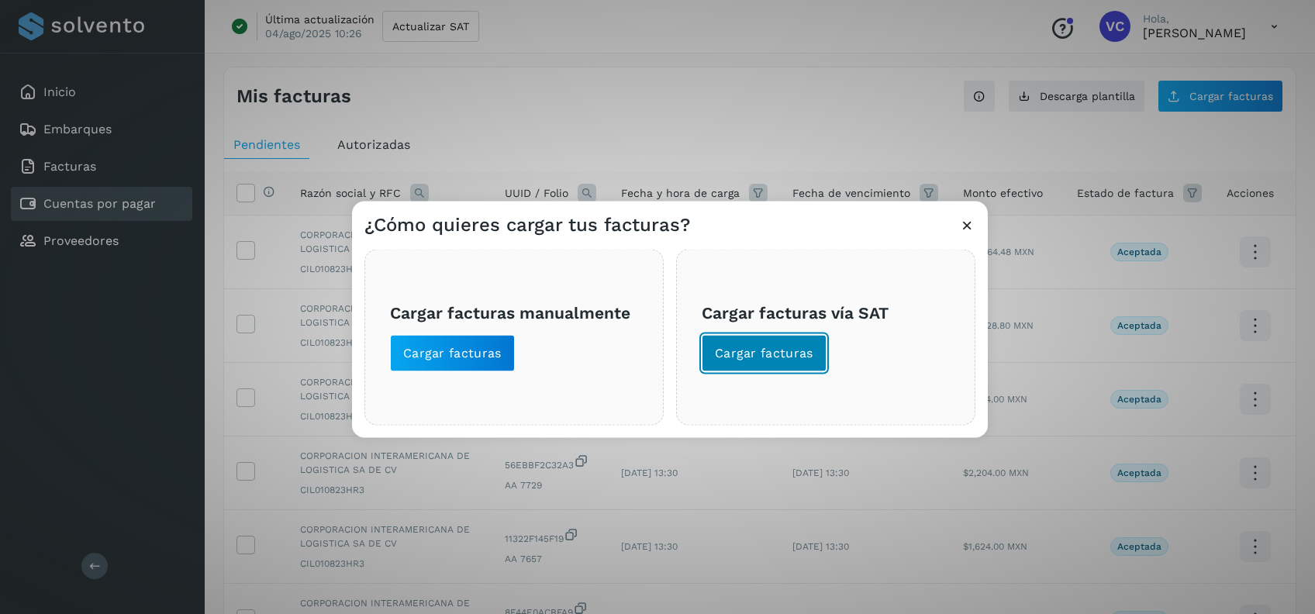
click at [741, 354] on span "Cargar facturas" at bounding box center [764, 353] width 98 height 17
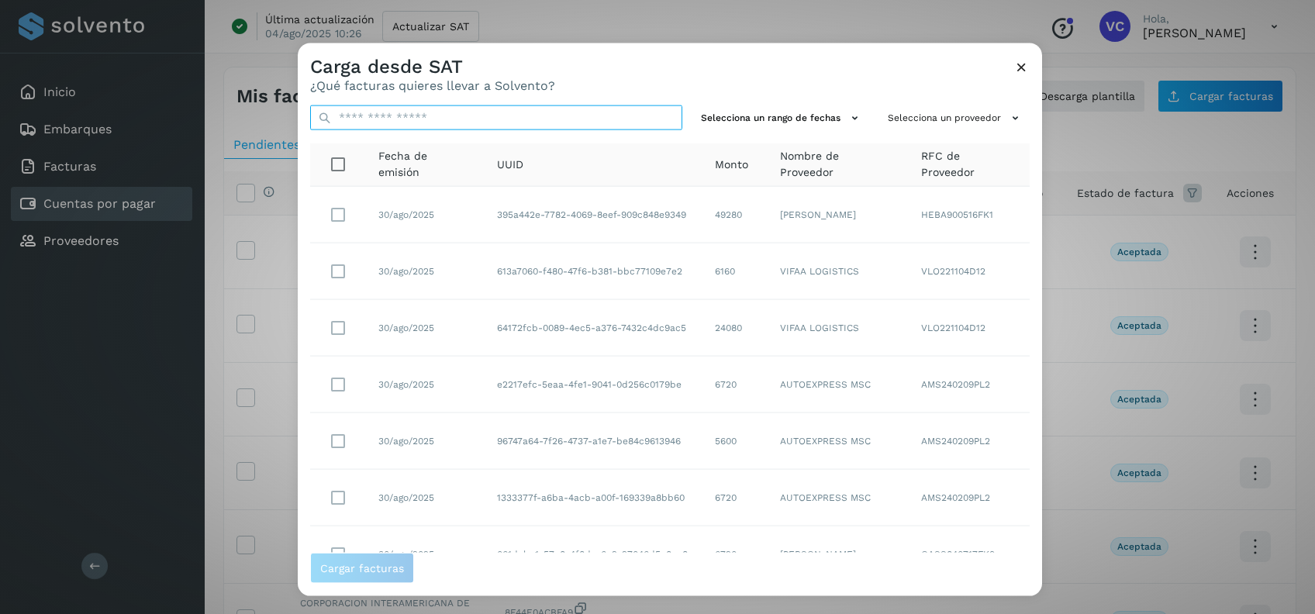
click at [507, 121] on input "text" at bounding box center [496, 117] width 372 height 25
paste input "**********"
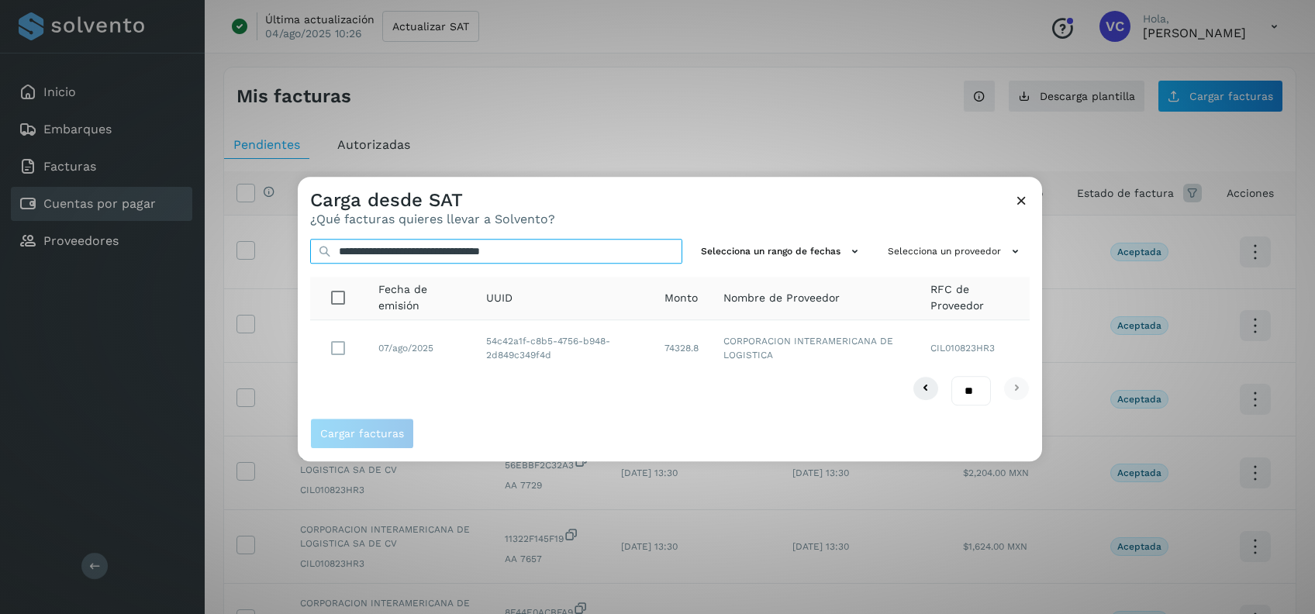
type input "**********"
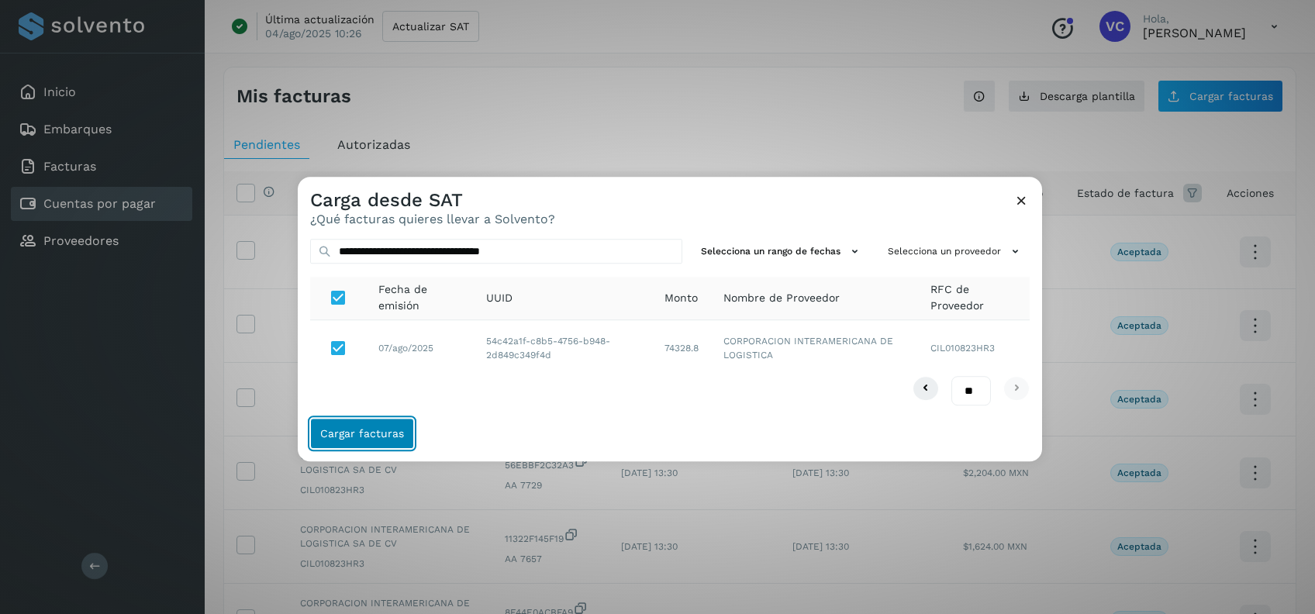
click at [366, 437] on span "Cargar facturas" at bounding box center [362, 434] width 84 height 11
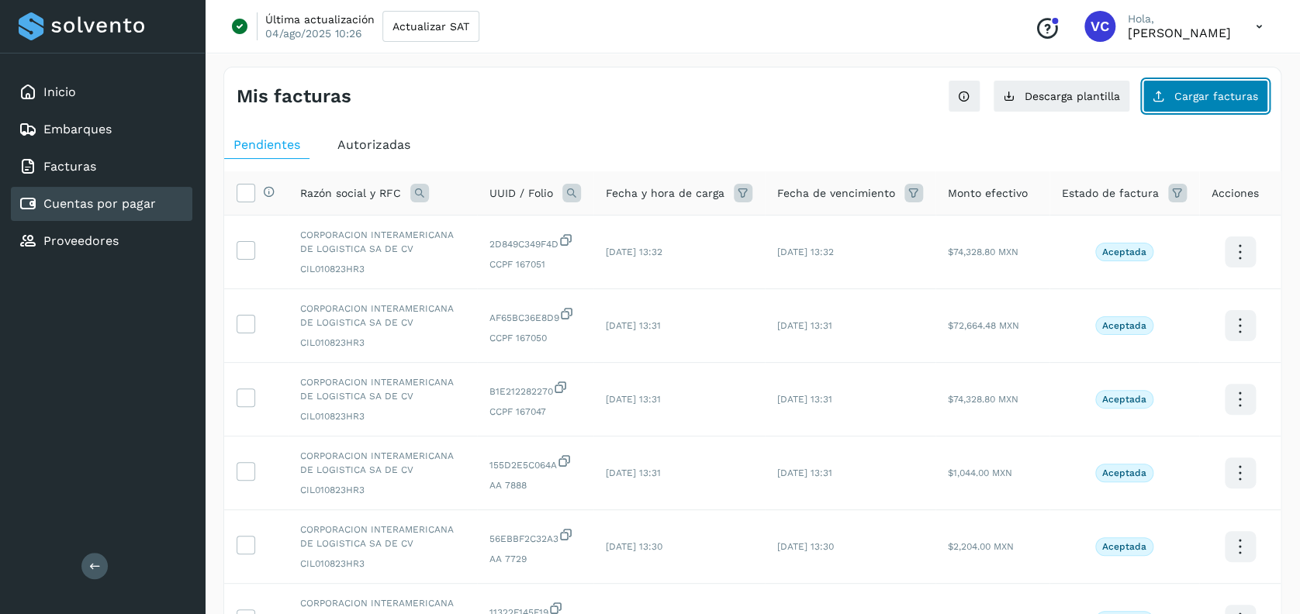
click at [1213, 94] on span "Cargar facturas" at bounding box center [1216, 96] width 84 height 11
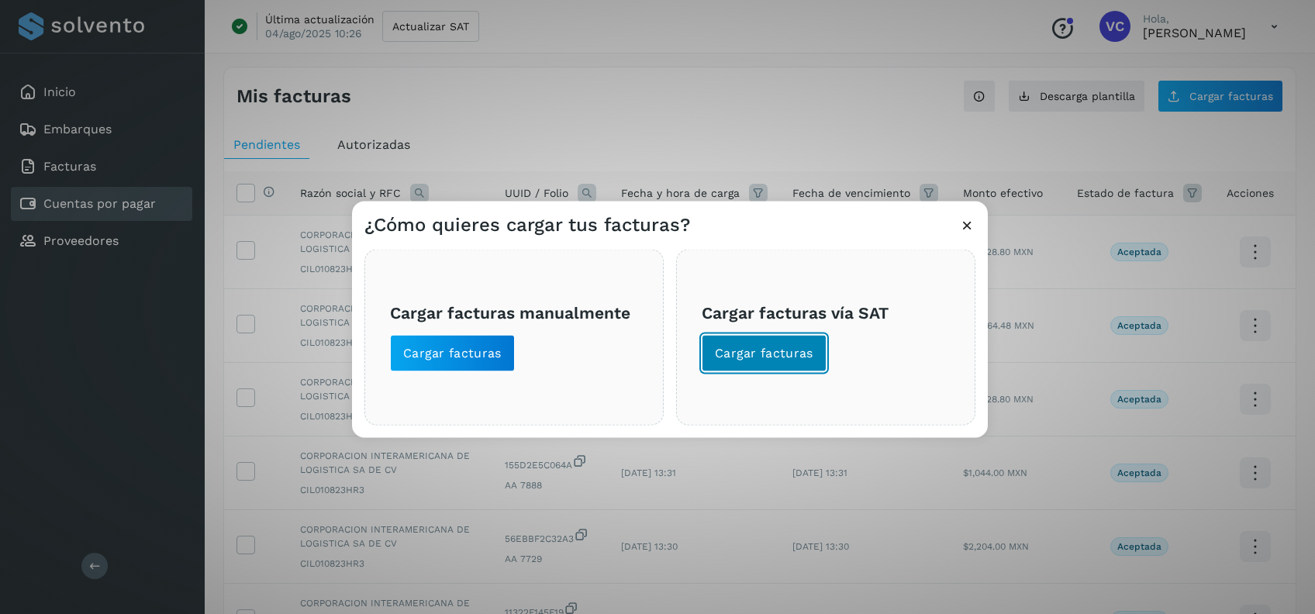
click at [735, 350] on span "Cargar facturas" at bounding box center [764, 353] width 98 height 17
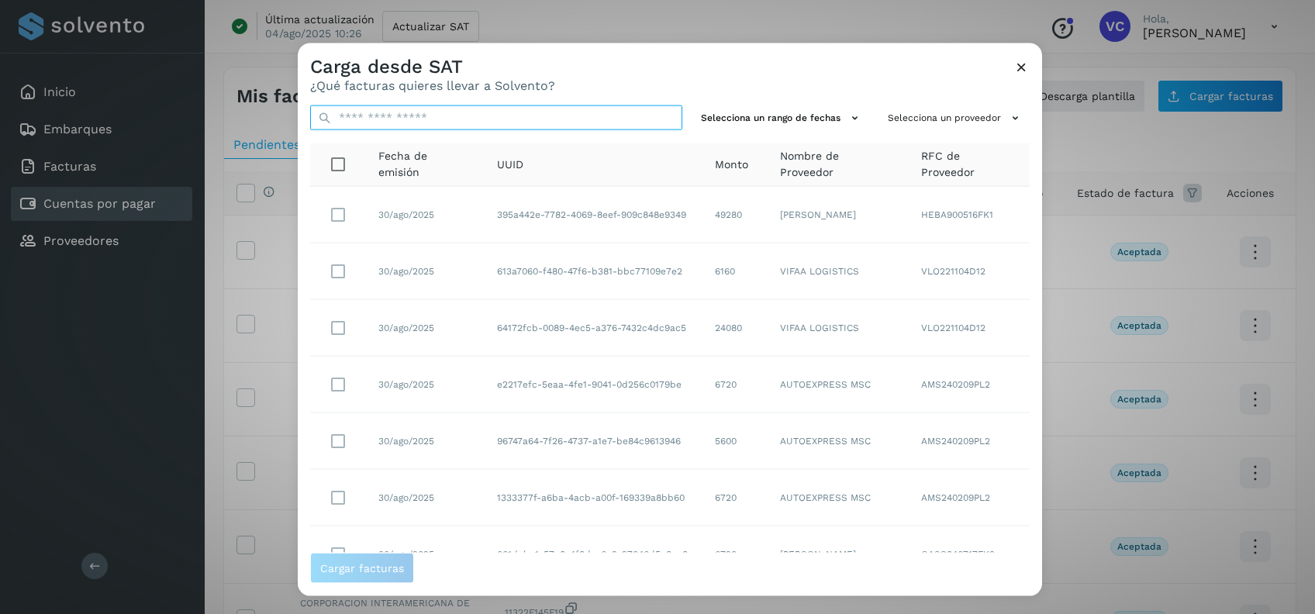
click at [491, 123] on input "text" at bounding box center [496, 117] width 372 height 25
paste input "**********"
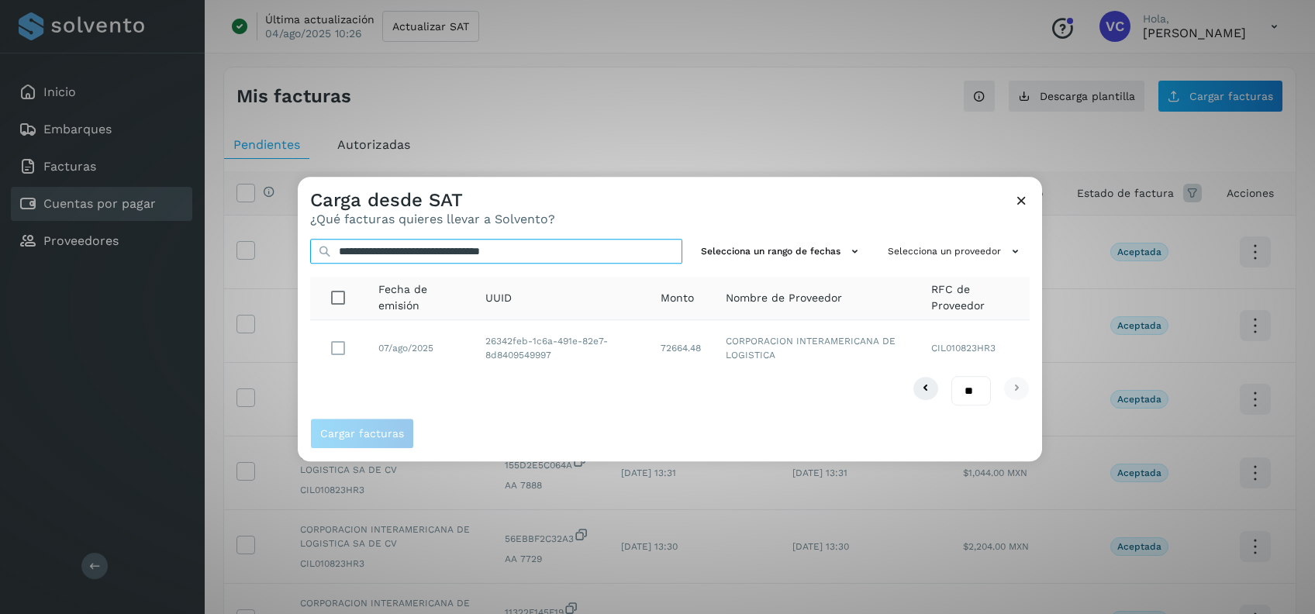
type input "**********"
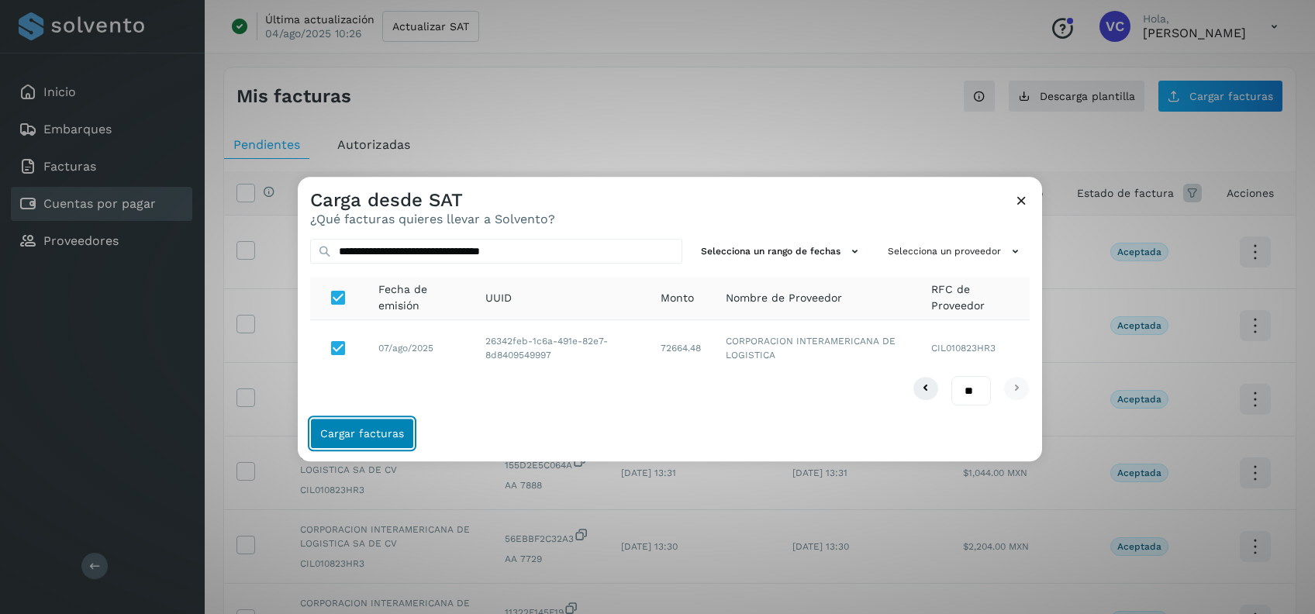
click at [360, 437] on span "Cargar facturas" at bounding box center [362, 434] width 84 height 11
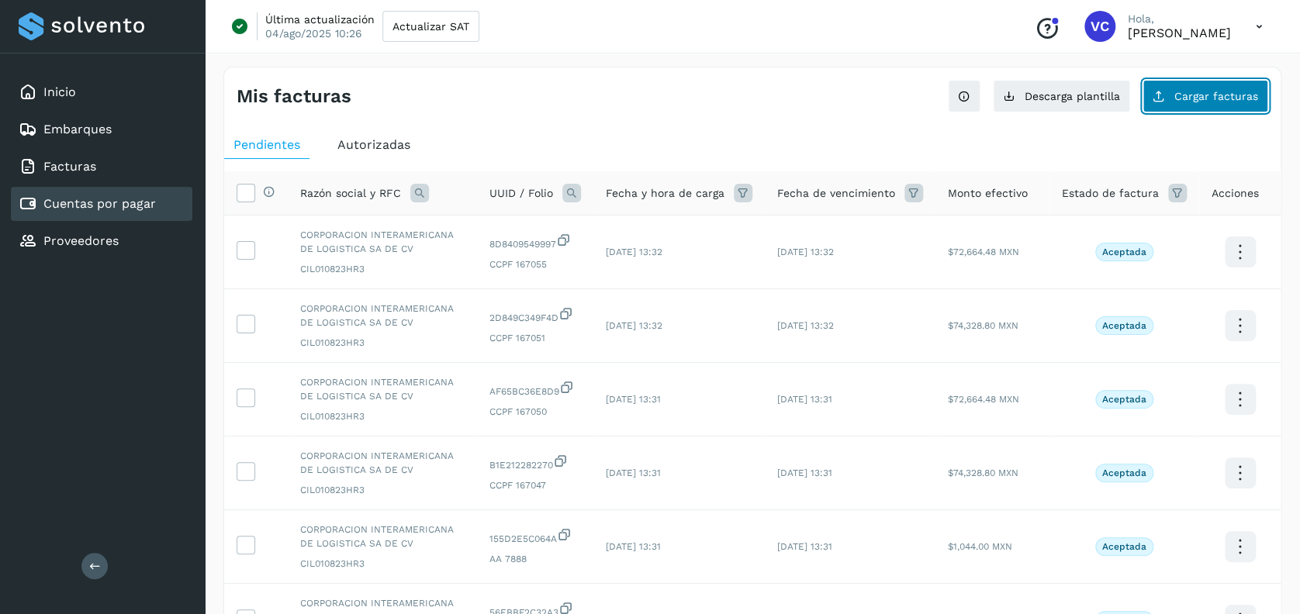
click at [1182, 102] on button "Cargar facturas" at bounding box center [1205, 96] width 126 height 33
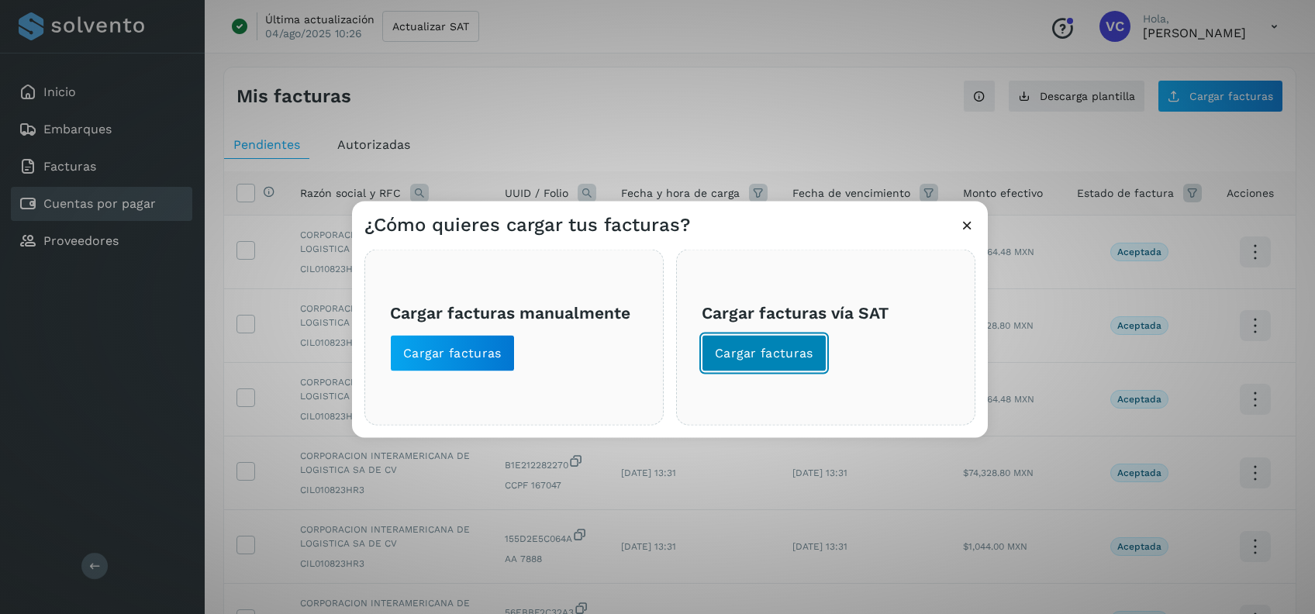
click at [785, 354] on span "Cargar facturas" at bounding box center [764, 353] width 98 height 17
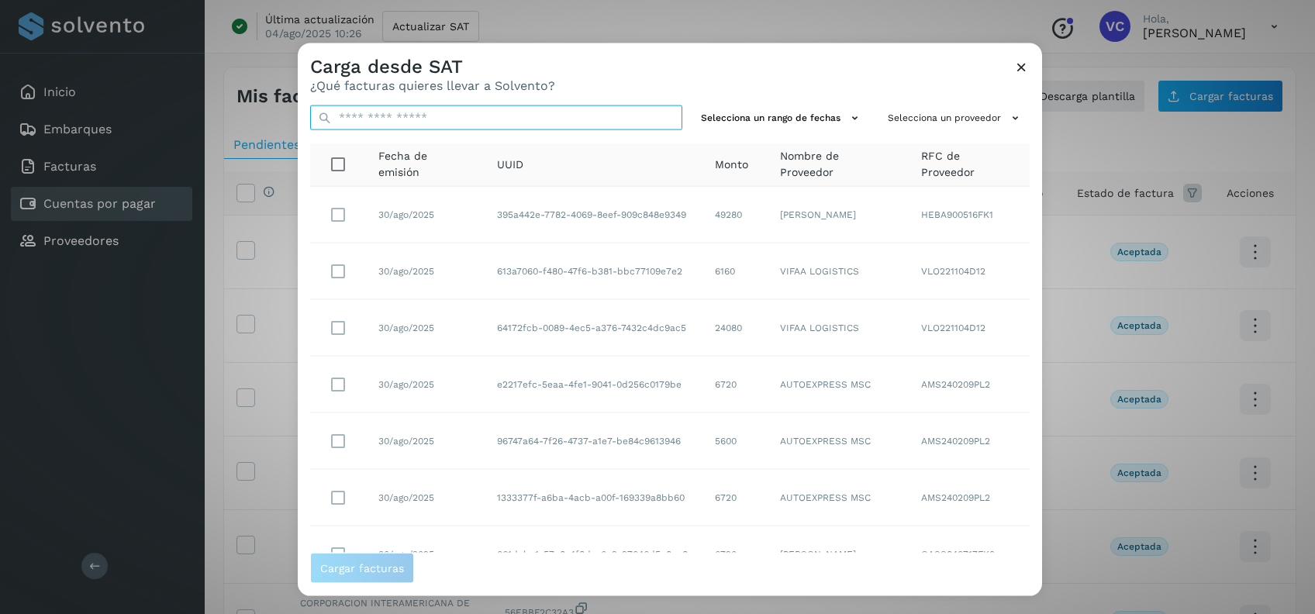
click at [489, 123] on input "text" at bounding box center [496, 117] width 372 height 25
paste input "**********"
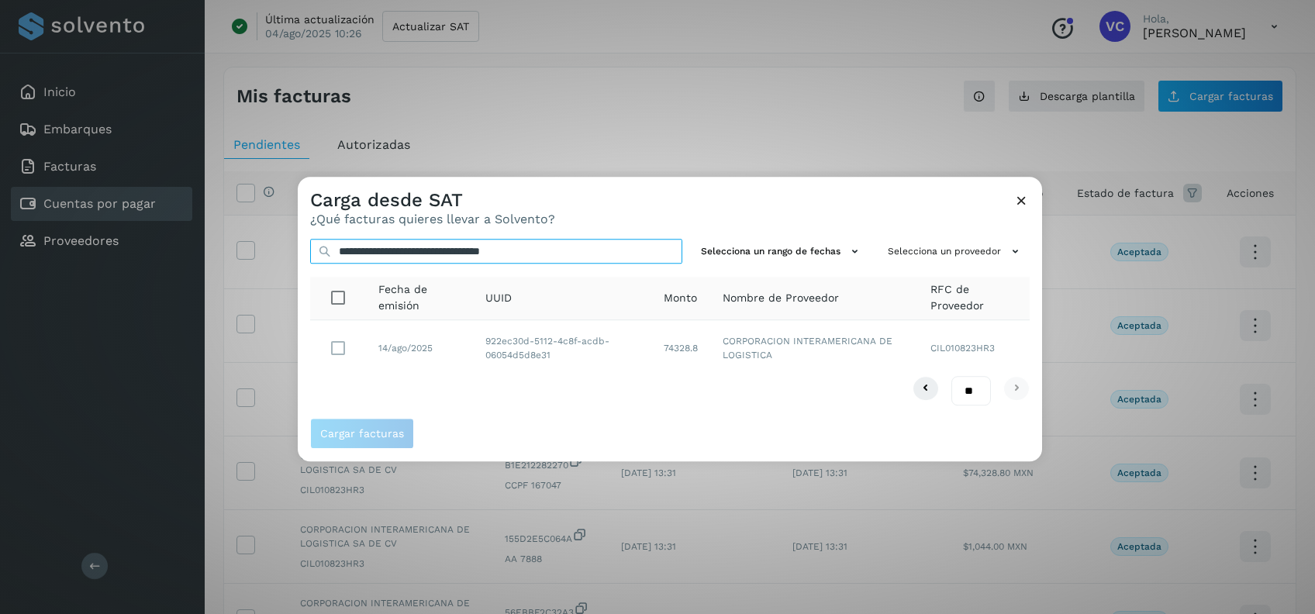
type input "**********"
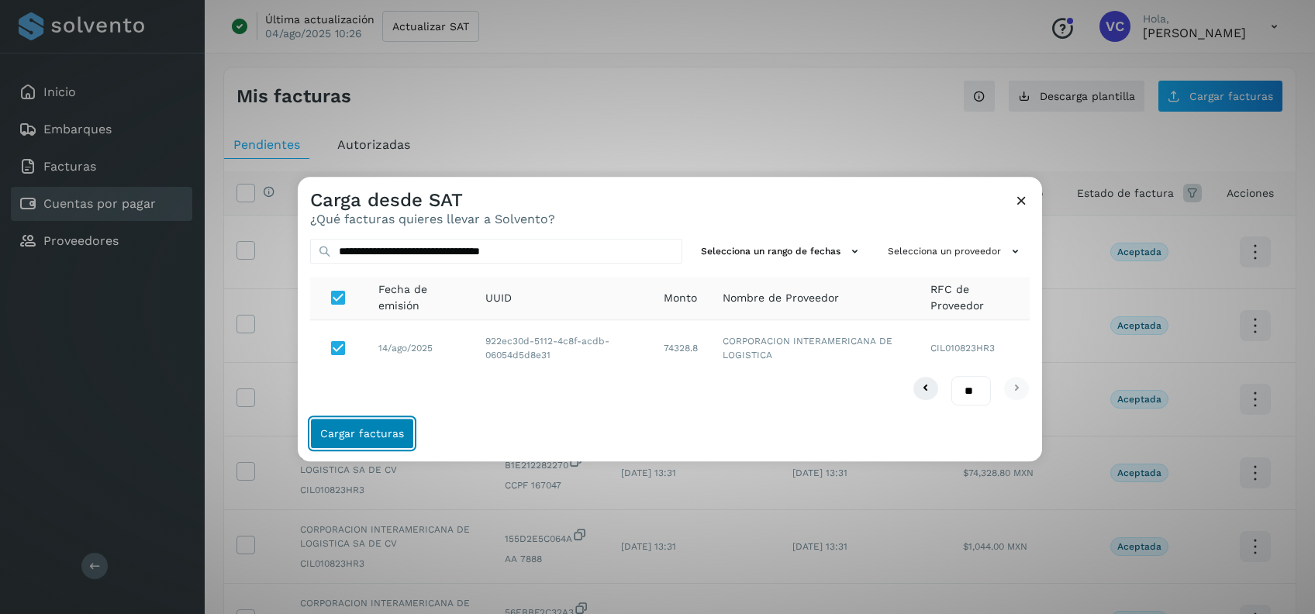
click at [374, 440] on button "Cargar facturas" at bounding box center [362, 434] width 104 height 31
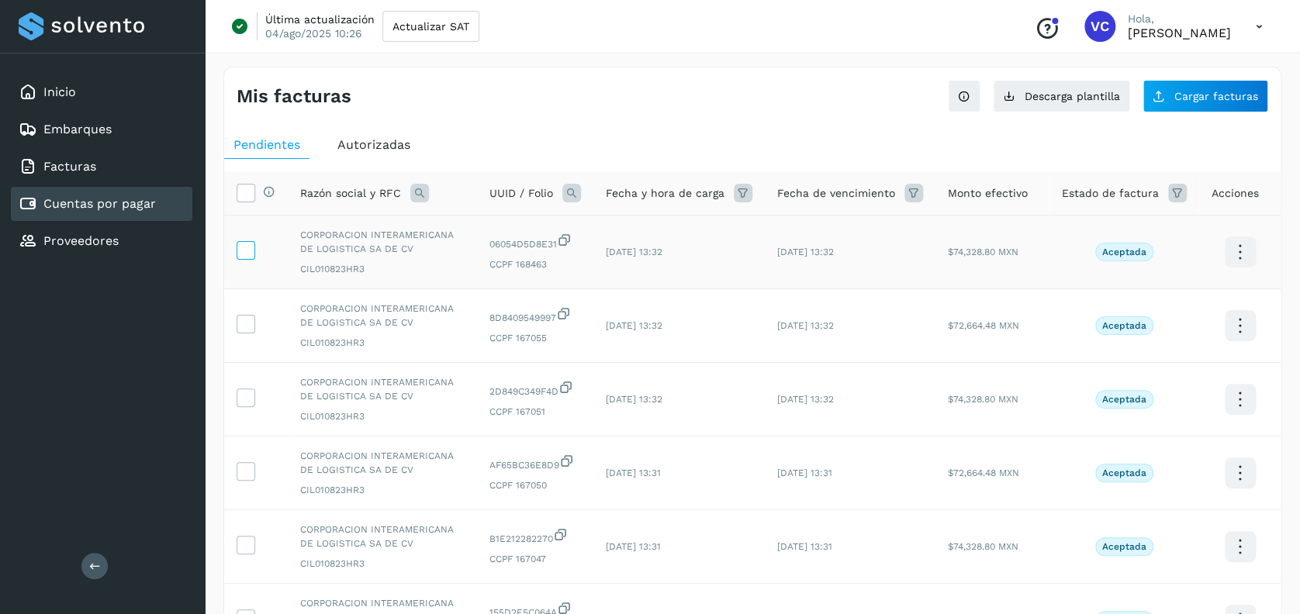
click at [252, 243] on icon at bounding box center [245, 249] width 16 height 16
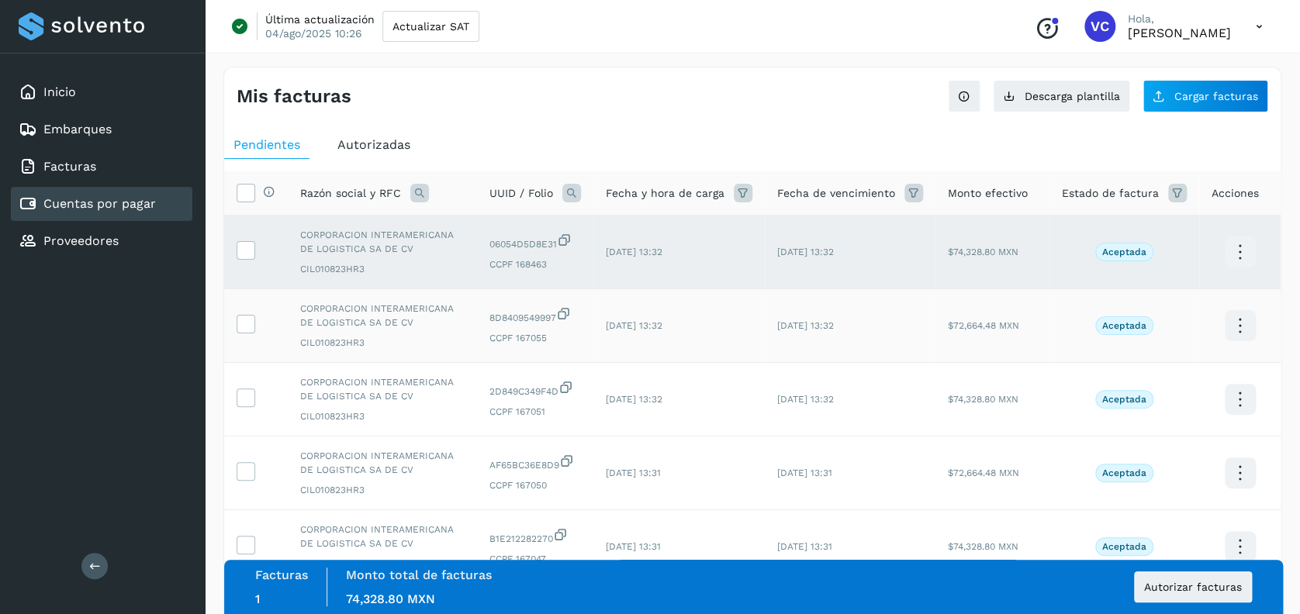
click at [227, 323] on td at bounding box center [256, 326] width 64 height 74
click at [233, 326] on td at bounding box center [256, 326] width 64 height 74
drag, startPoint x: 247, startPoint y: 338, endPoint x: 245, endPoint y: 330, distance: 8.8
click at [247, 337] on td at bounding box center [256, 326] width 64 height 74
click at [244, 326] on icon at bounding box center [245, 323] width 16 height 16
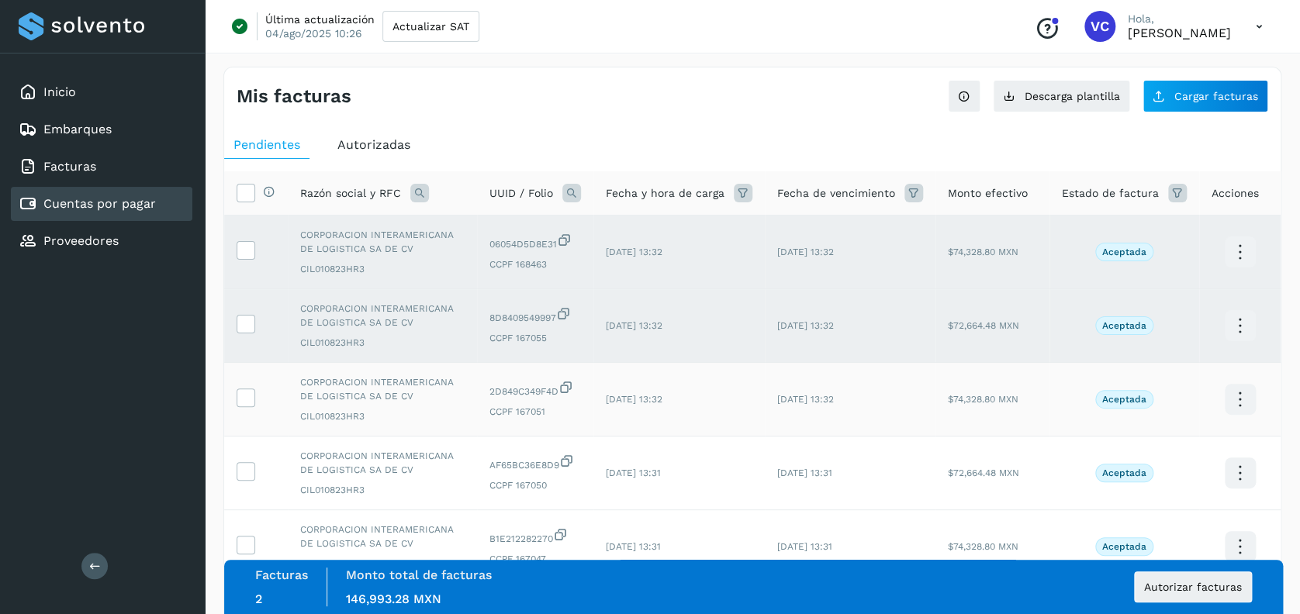
click at [248, 384] on td at bounding box center [256, 400] width 64 height 74
click at [243, 408] on td at bounding box center [256, 400] width 64 height 74
click at [243, 395] on icon at bounding box center [245, 396] width 16 height 16
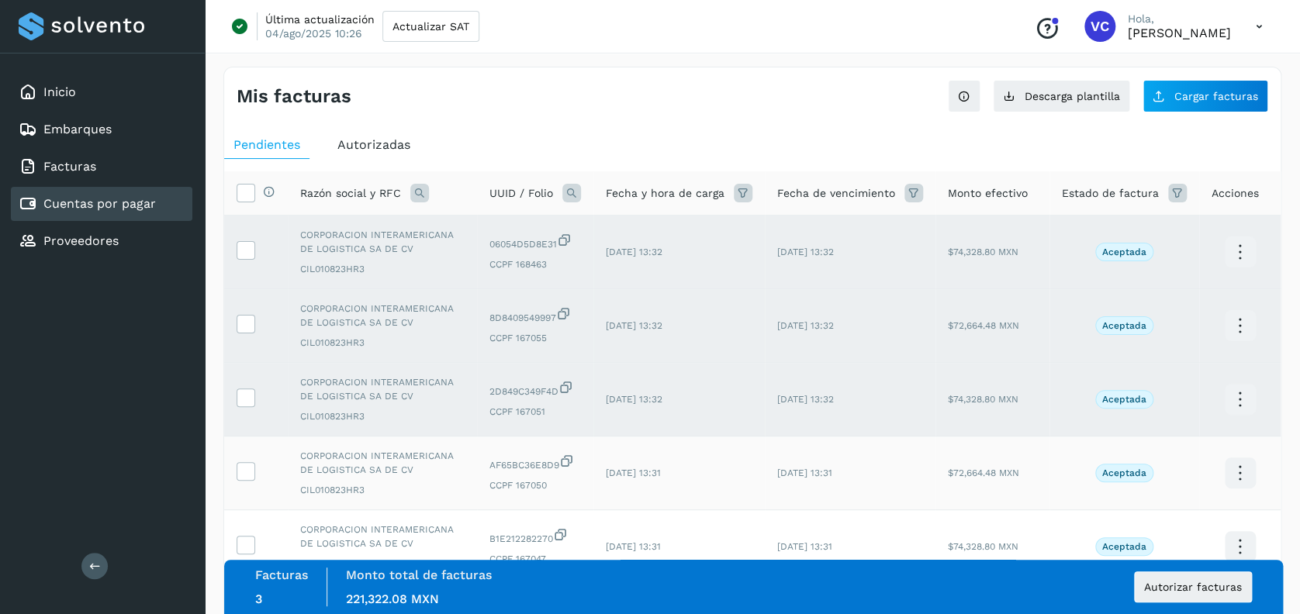
click at [242, 456] on td at bounding box center [256, 474] width 64 height 74
drag, startPoint x: 243, startPoint y: 494, endPoint x: 241, endPoint y: 476, distance: 17.9
click at [242, 494] on td at bounding box center [256, 474] width 64 height 74
click at [241, 474] on icon at bounding box center [245, 470] width 16 height 16
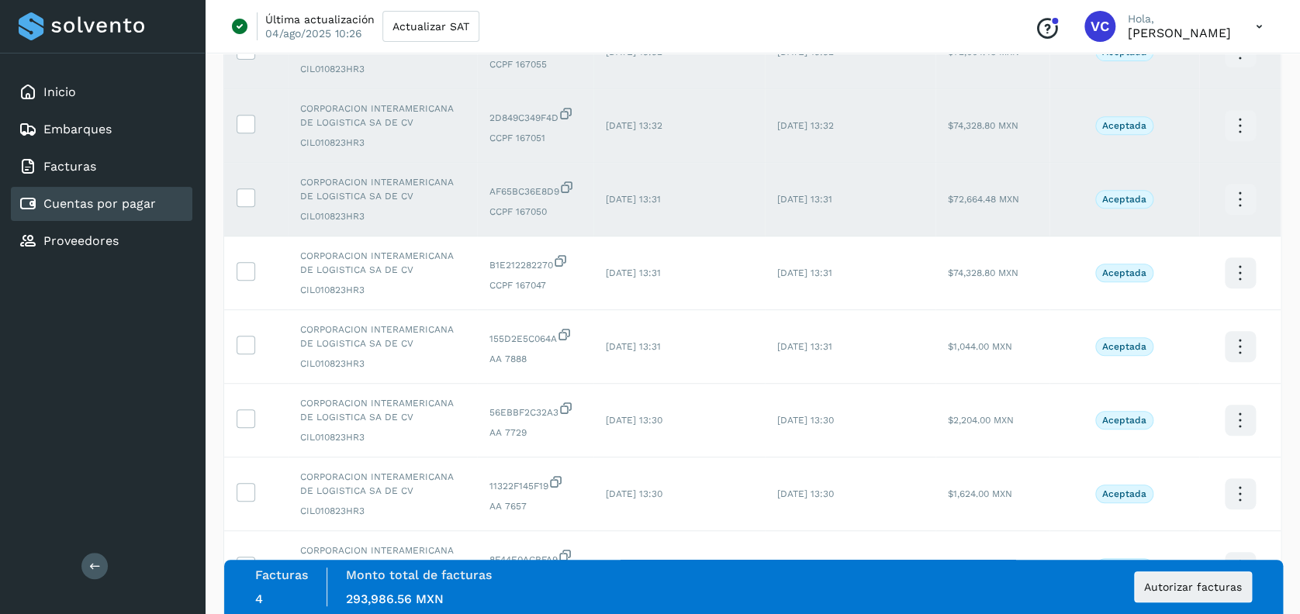
scroll to position [278, 0]
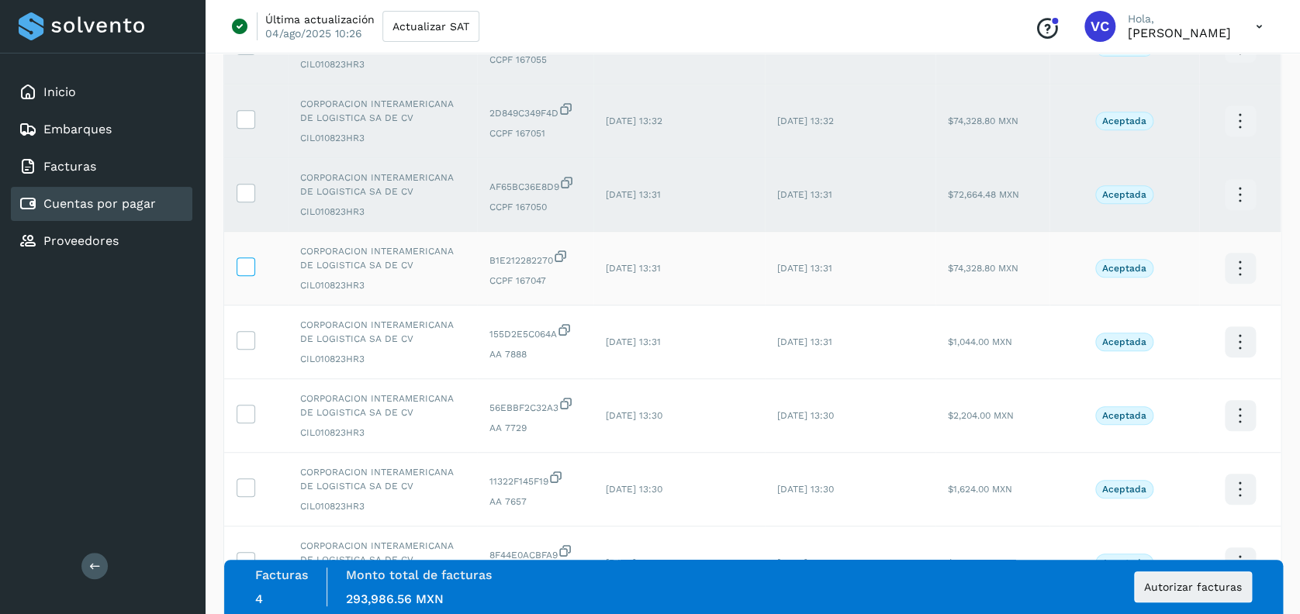
click at [244, 268] on icon at bounding box center [245, 265] width 16 height 16
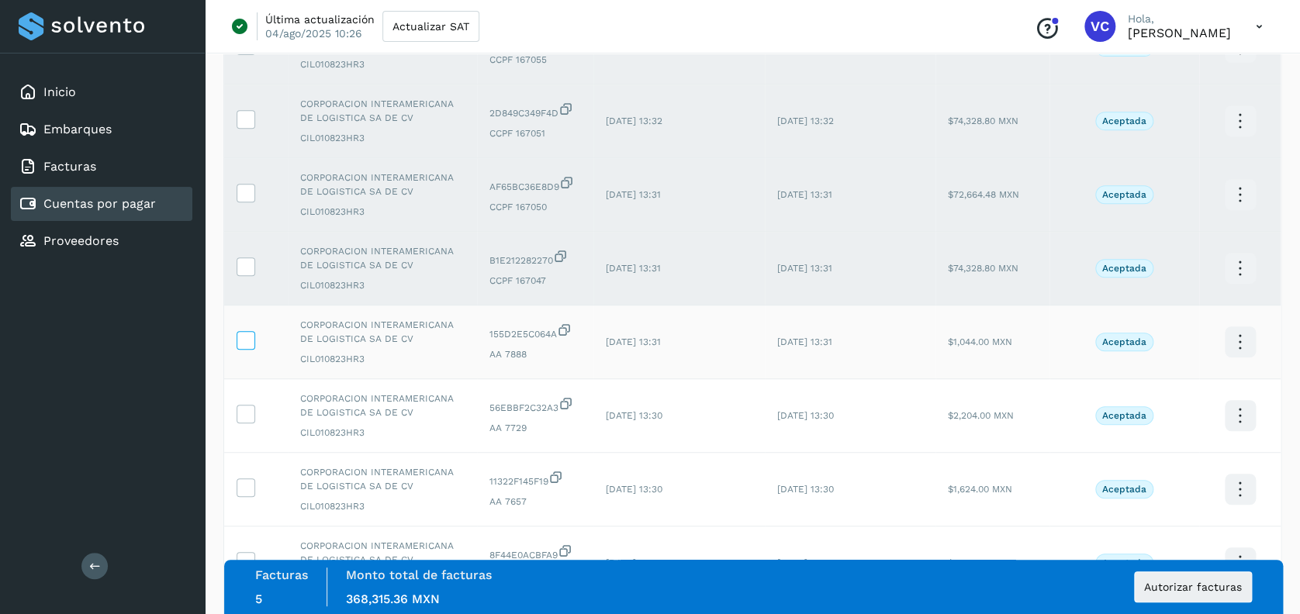
click at [249, 333] on icon at bounding box center [245, 339] width 16 height 16
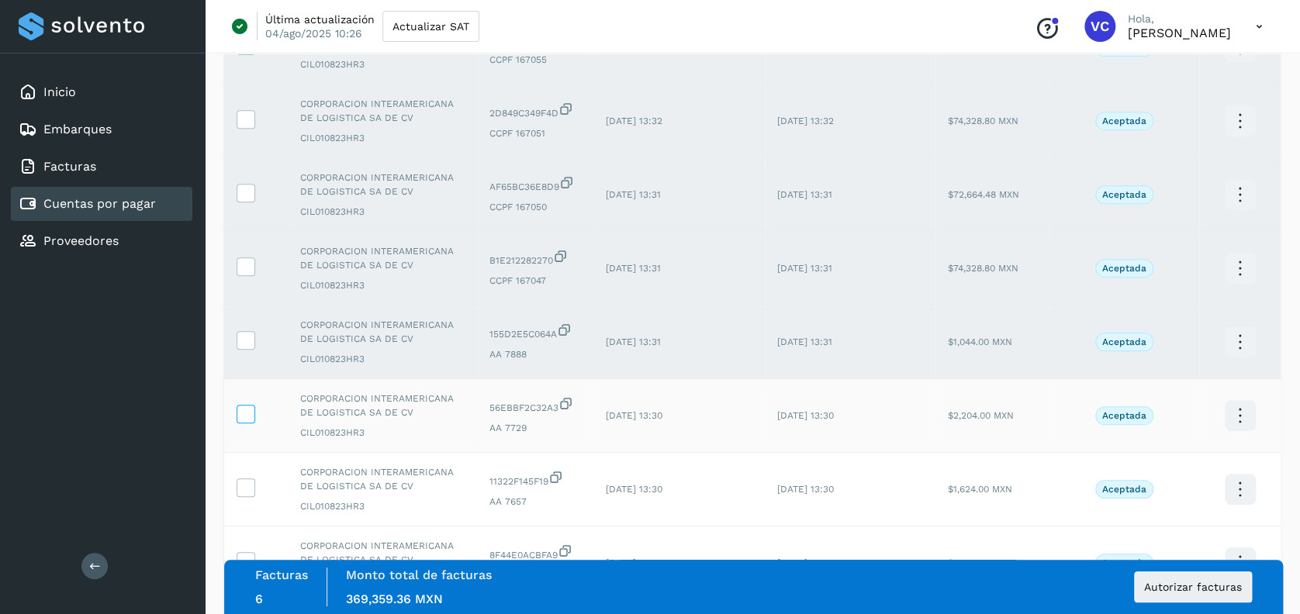
click at [239, 412] on icon at bounding box center [245, 413] width 16 height 16
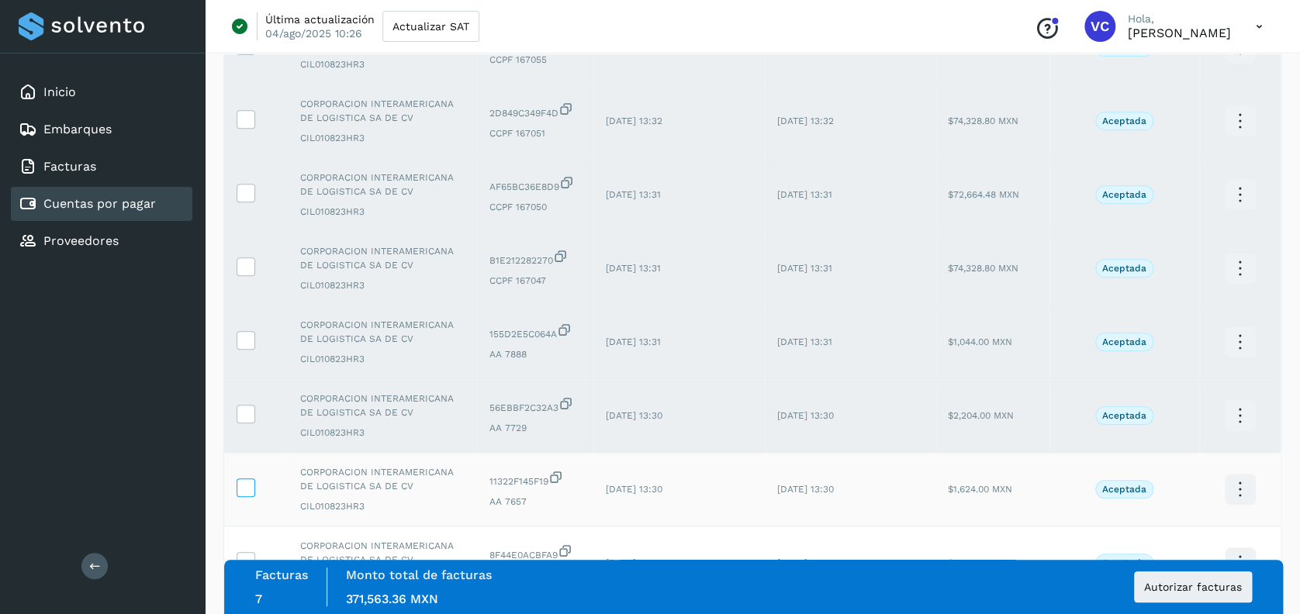
click at [254, 478] on label at bounding box center [245, 487] width 19 height 19
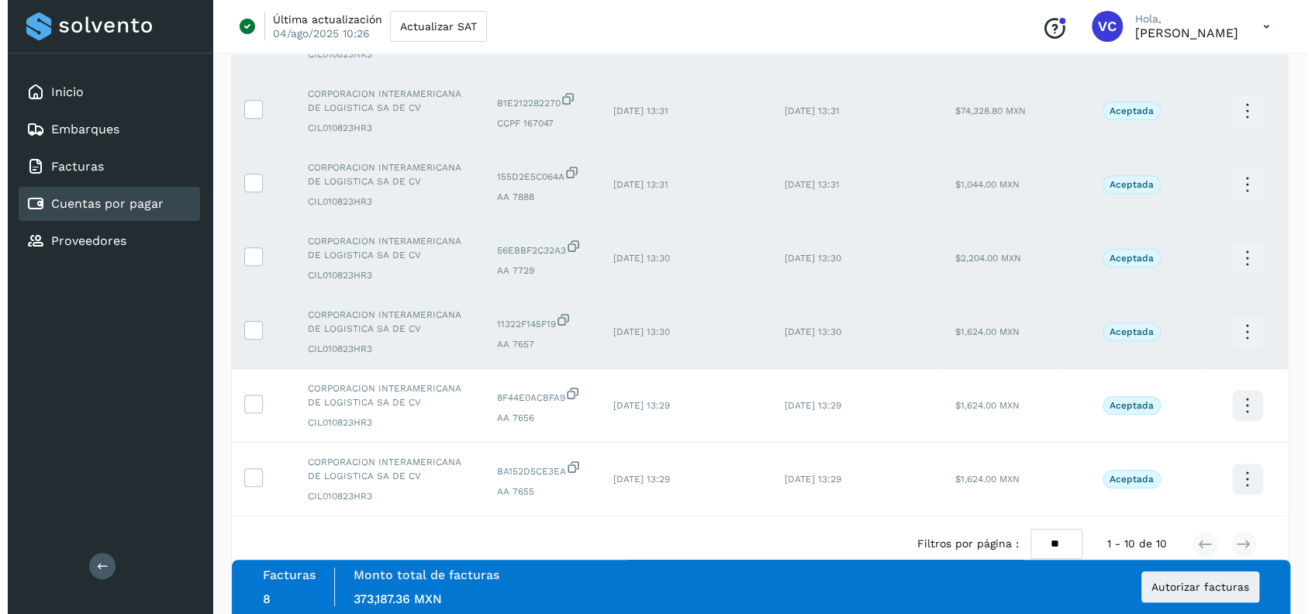
scroll to position [468, 0]
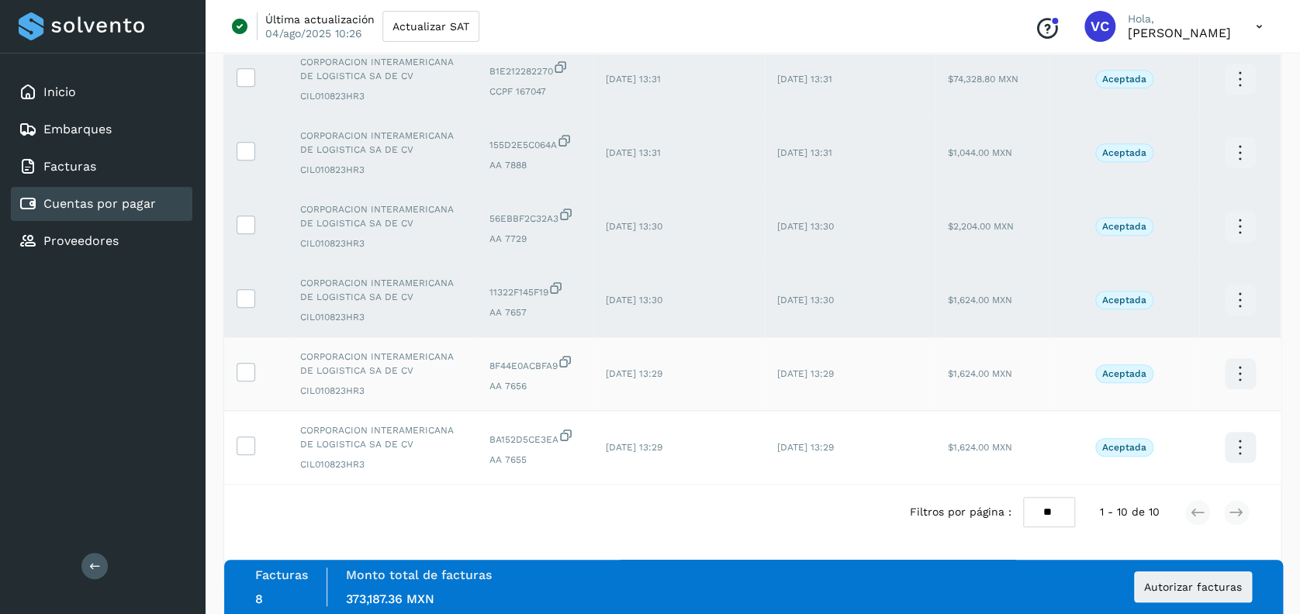
click at [232, 367] on td at bounding box center [256, 374] width 64 height 74
click at [240, 374] on icon at bounding box center [245, 371] width 16 height 16
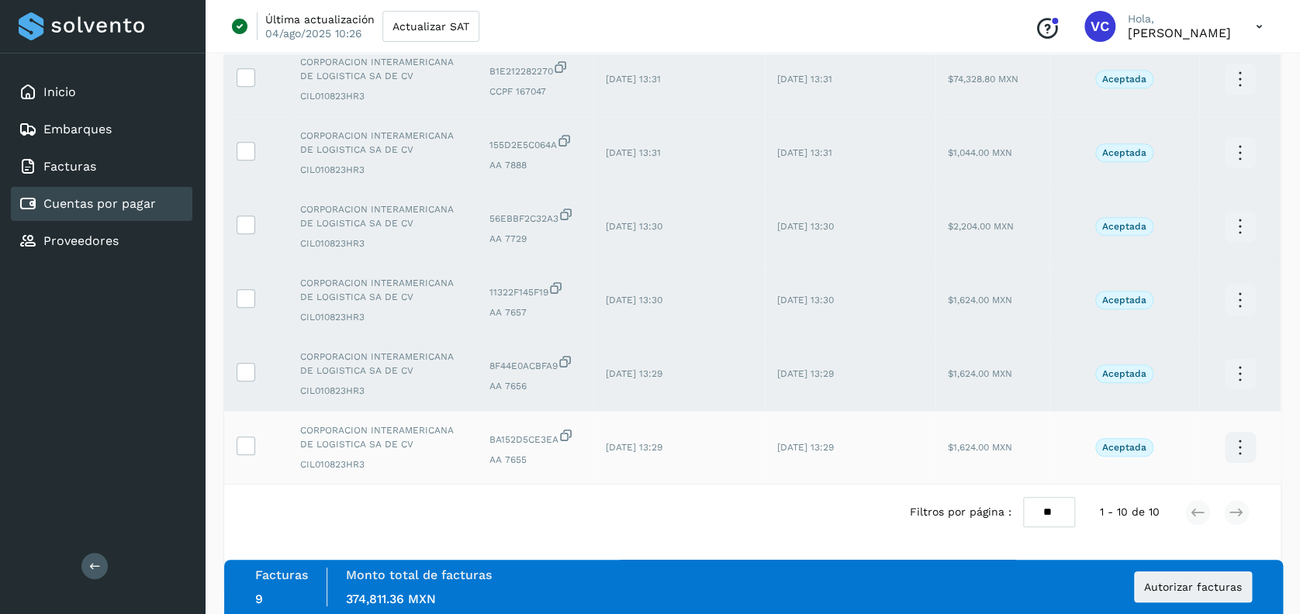
click at [240, 430] on td at bounding box center [256, 448] width 64 height 74
click at [238, 444] on icon at bounding box center [245, 445] width 16 height 16
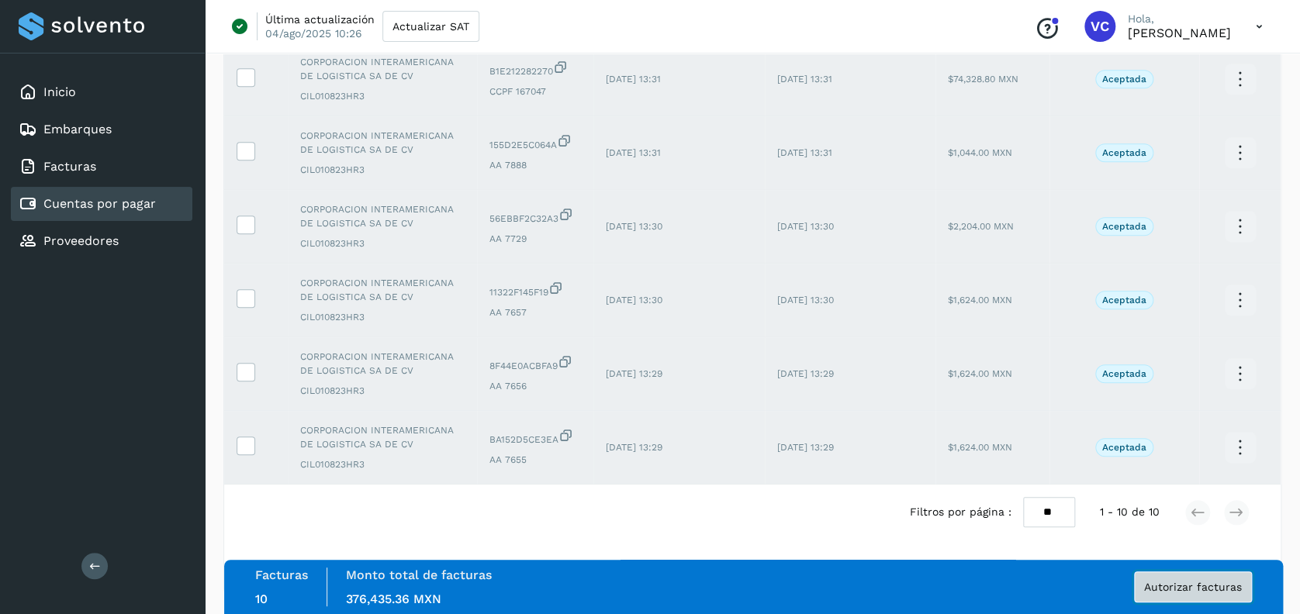
click at [1189, 582] on span "Autorizar facturas" at bounding box center [1193, 587] width 98 height 11
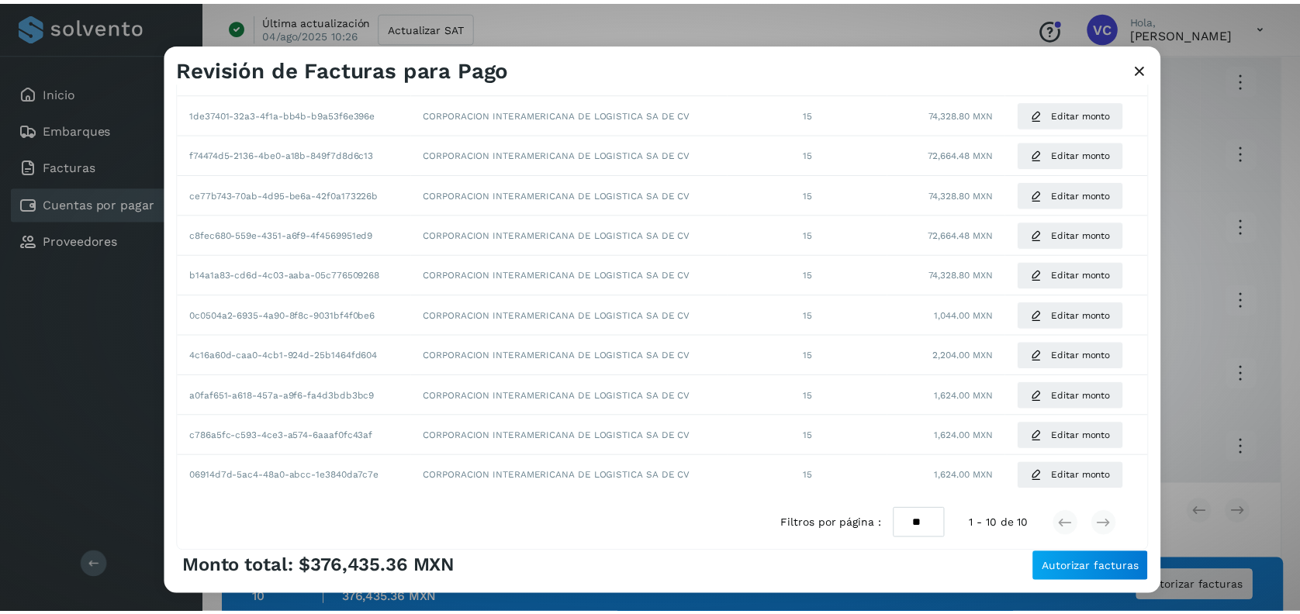
scroll to position [233, 0]
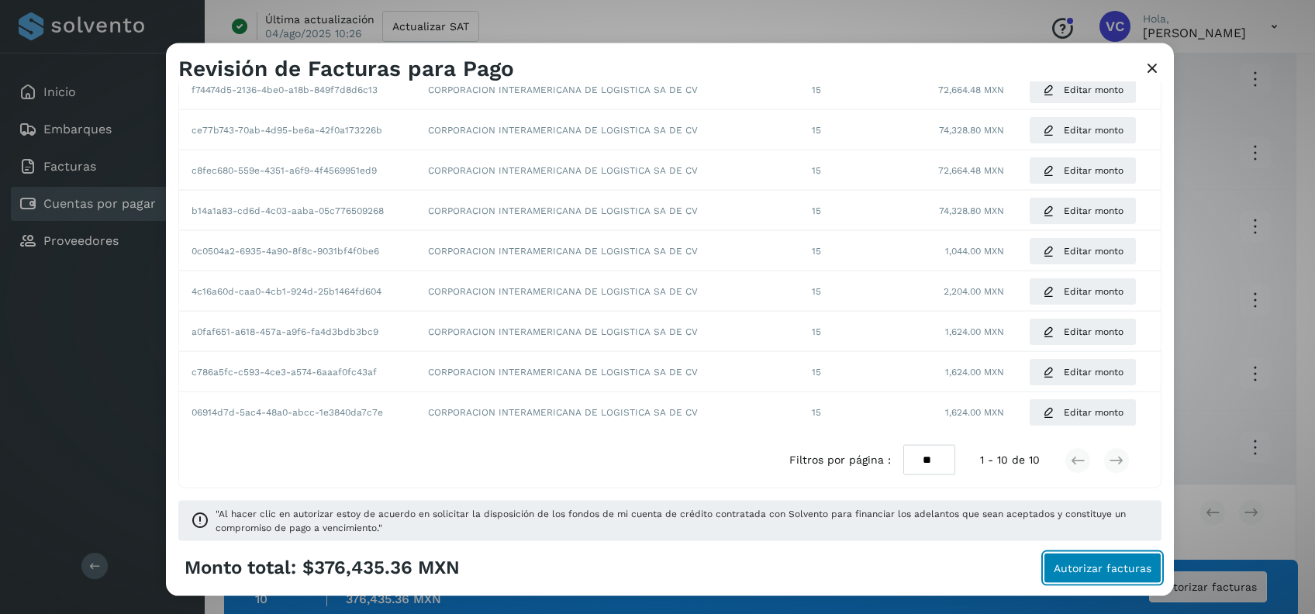
click at [1100, 564] on span "Autorizar facturas" at bounding box center [1103, 567] width 98 height 11
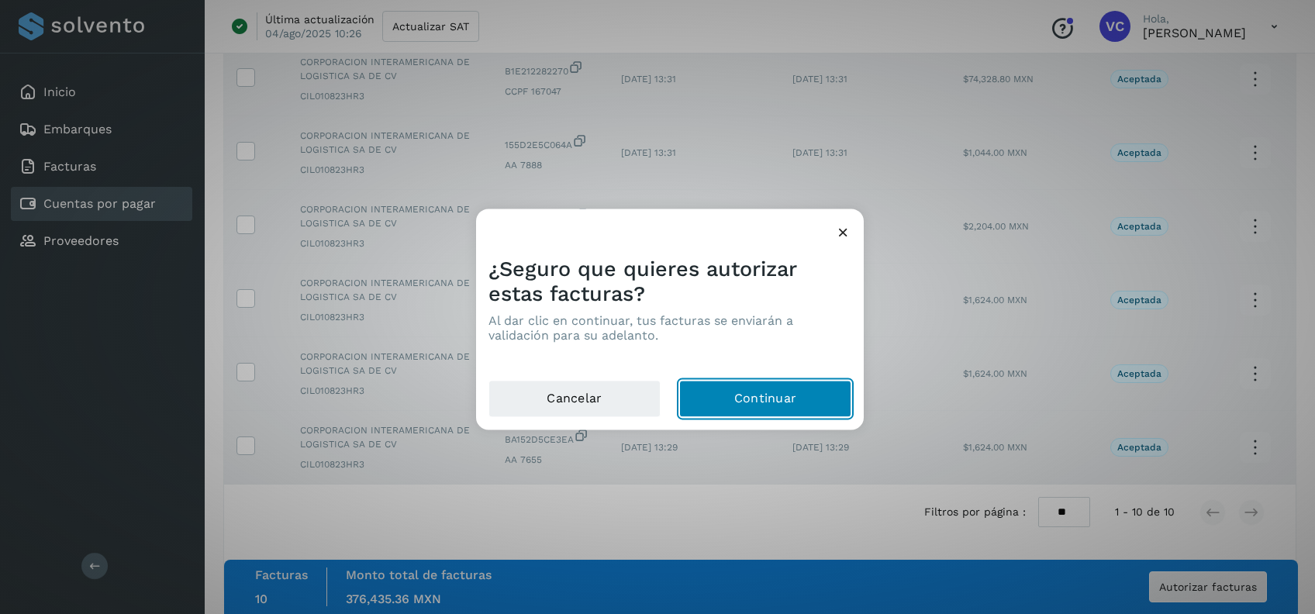
click at [725, 395] on button "Continuar" at bounding box center [765, 399] width 172 height 37
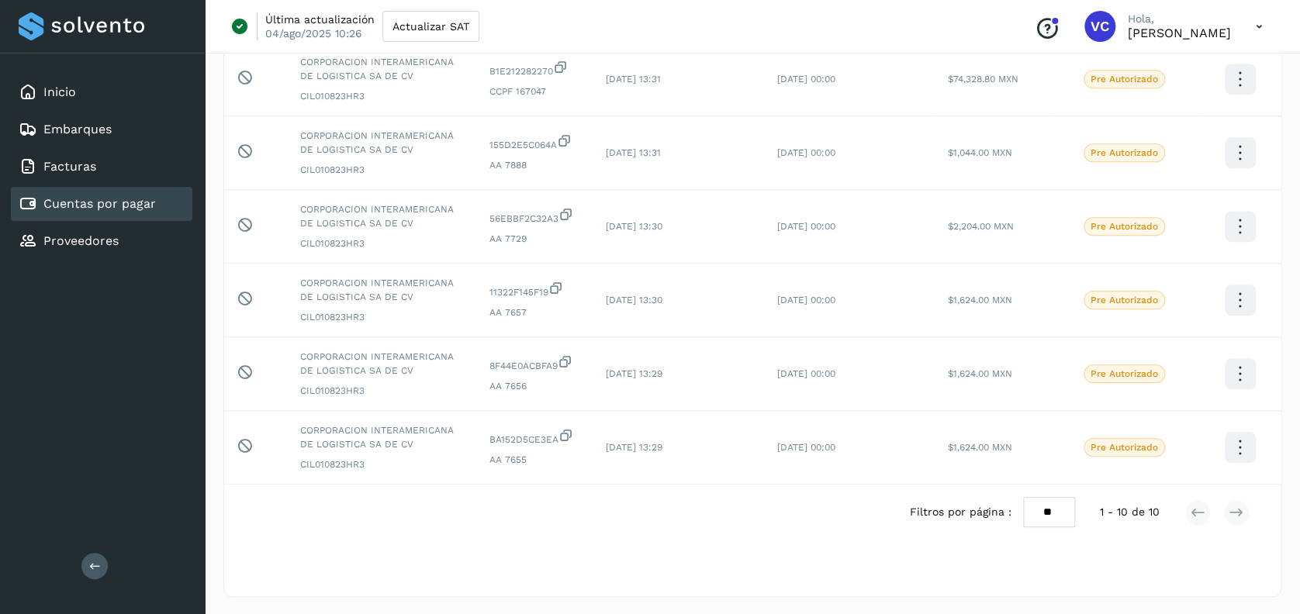
scroll to position [0, 0]
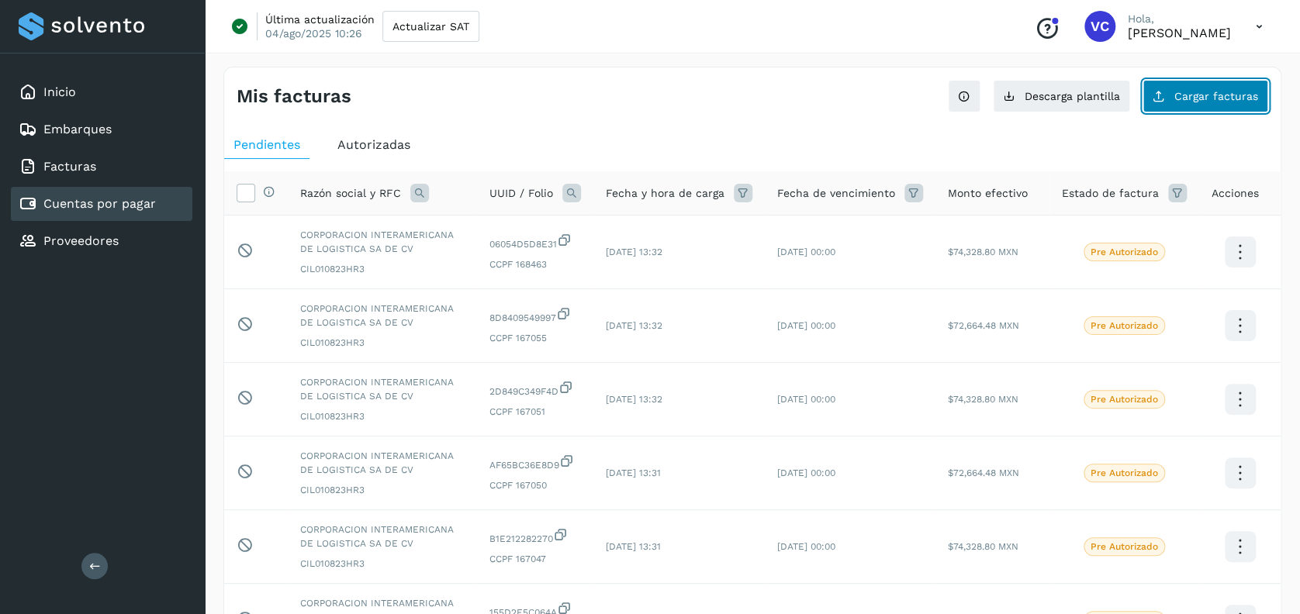
click at [1240, 99] on span "Cargar facturas" at bounding box center [1216, 96] width 84 height 11
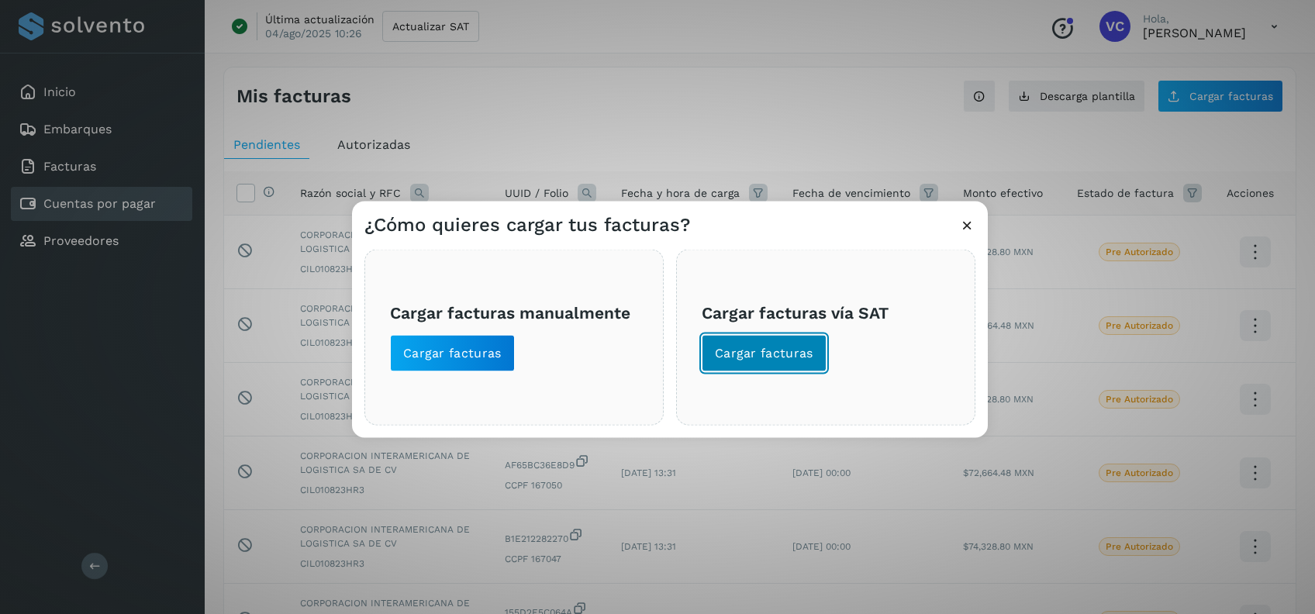
click at [757, 346] on span "Cargar facturas" at bounding box center [764, 353] width 98 height 17
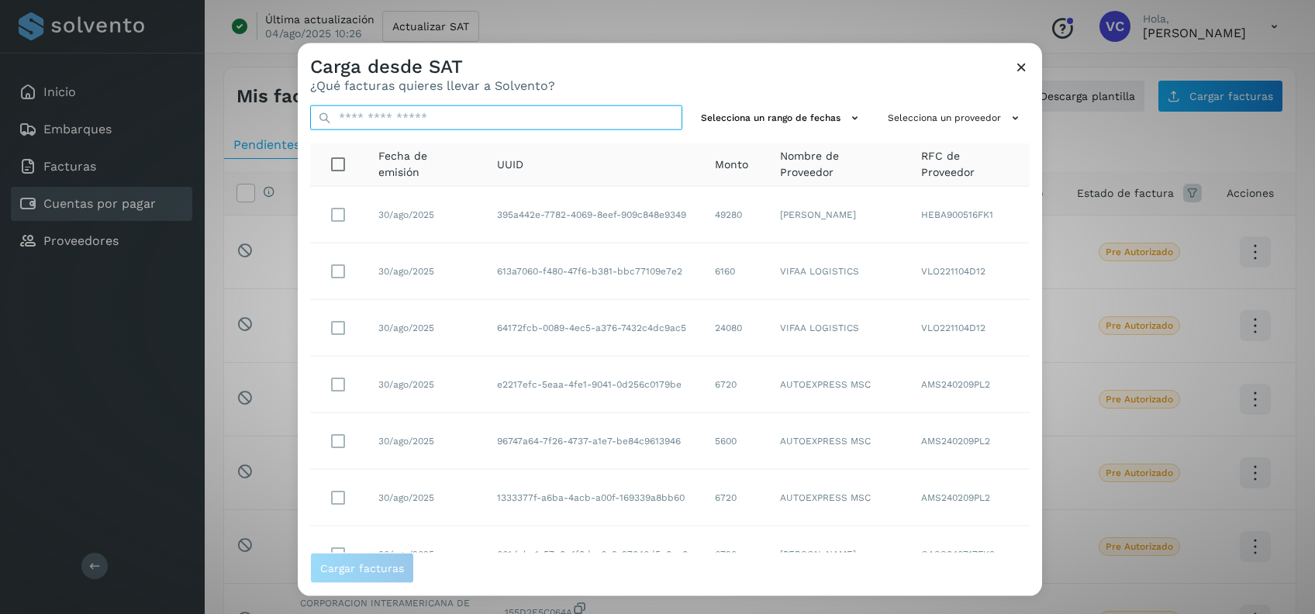
click at [465, 117] on input "text" at bounding box center [496, 117] width 372 height 25
paste input "**********"
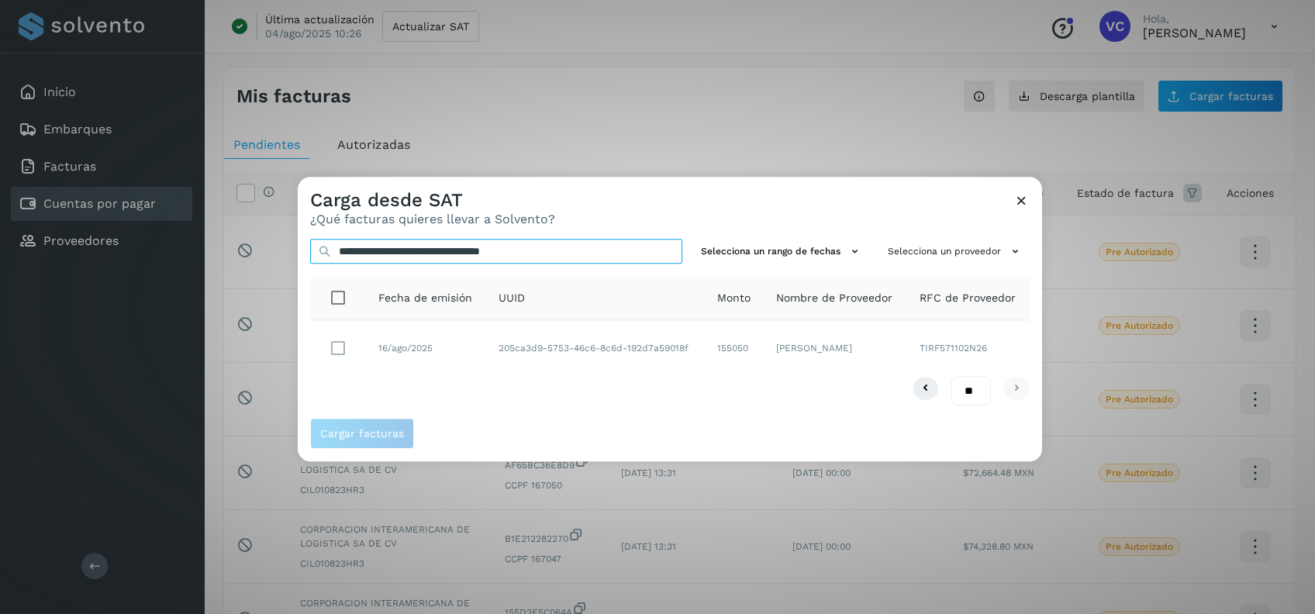
type input "**********"
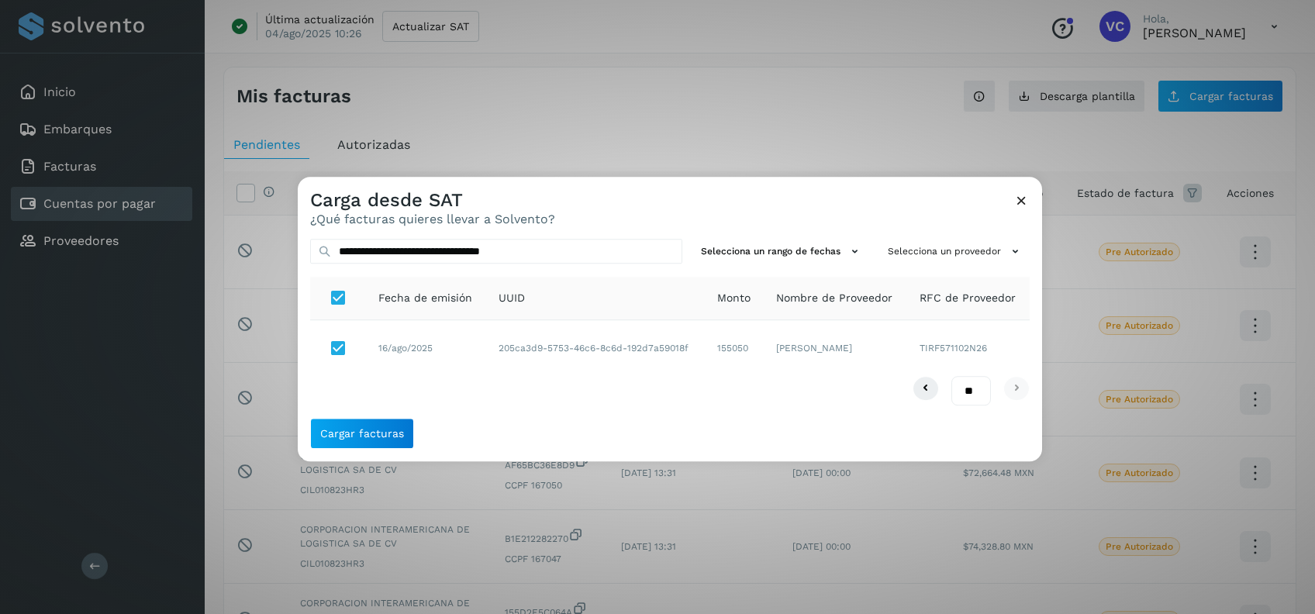
click at [347, 416] on div "**********" at bounding box center [670, 322] width 744 height 192
click at [347, 425] on button "Cargar facturas" at bounding box center [362, 434] width 104 height 31
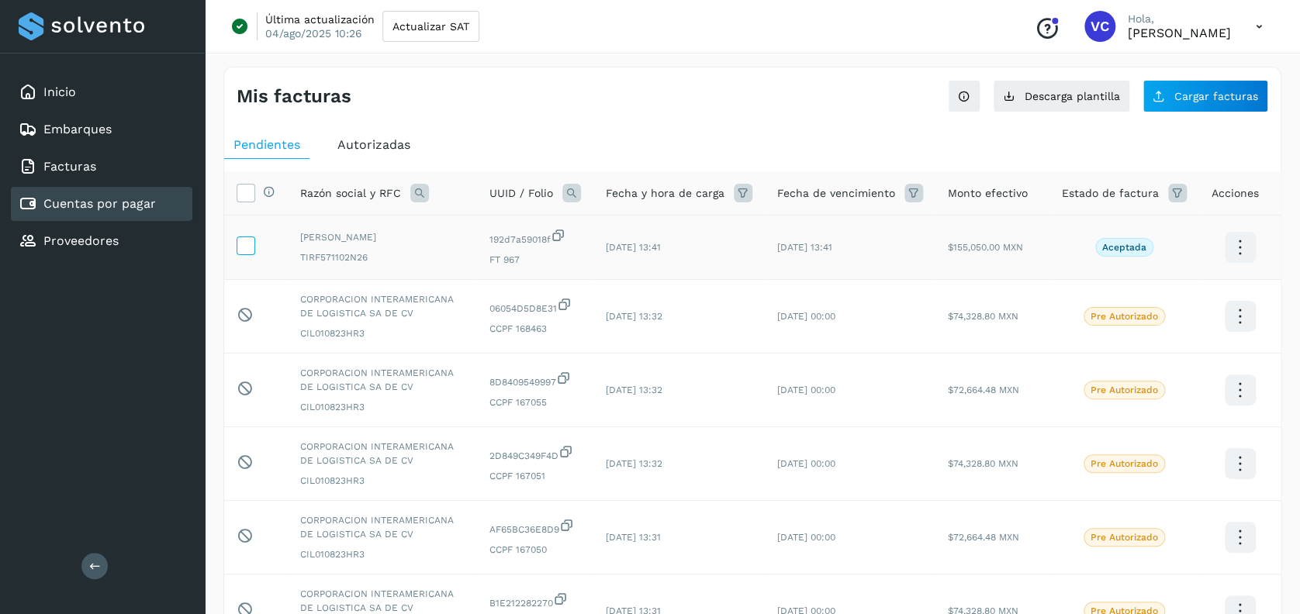
click at [248, 243] on icon at bounding box center [245, 244] width 16 height 16
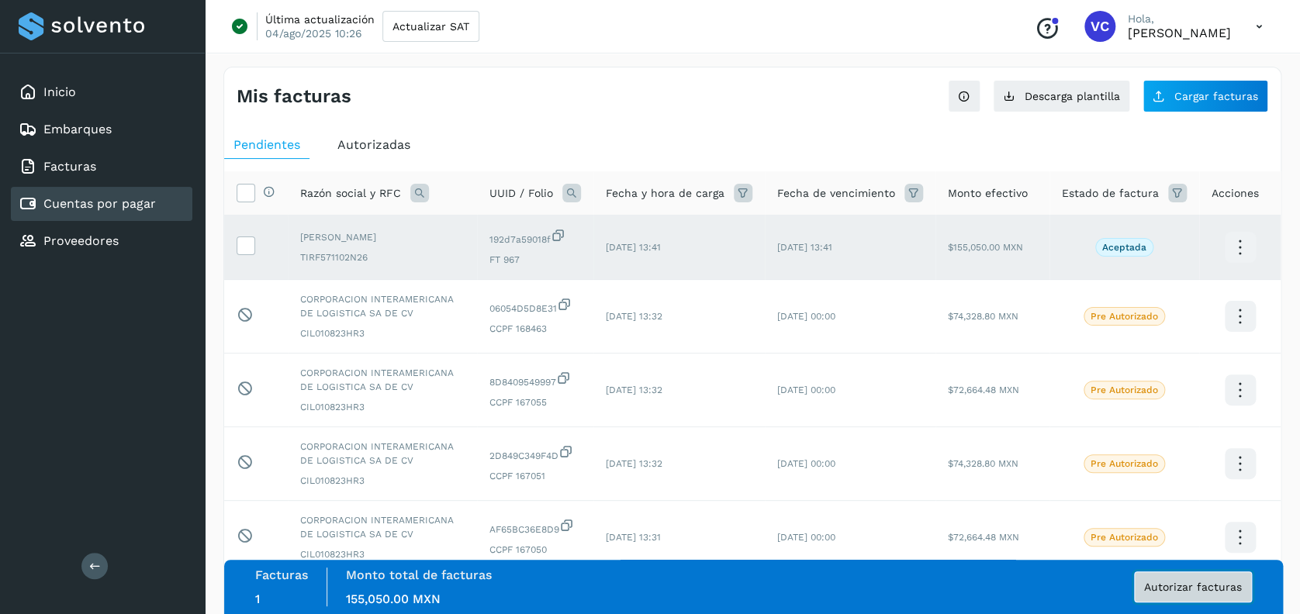
click at [1185, 590] on span "Autorizar facturas" at bounding box center [1193, 587] width 98 height 11
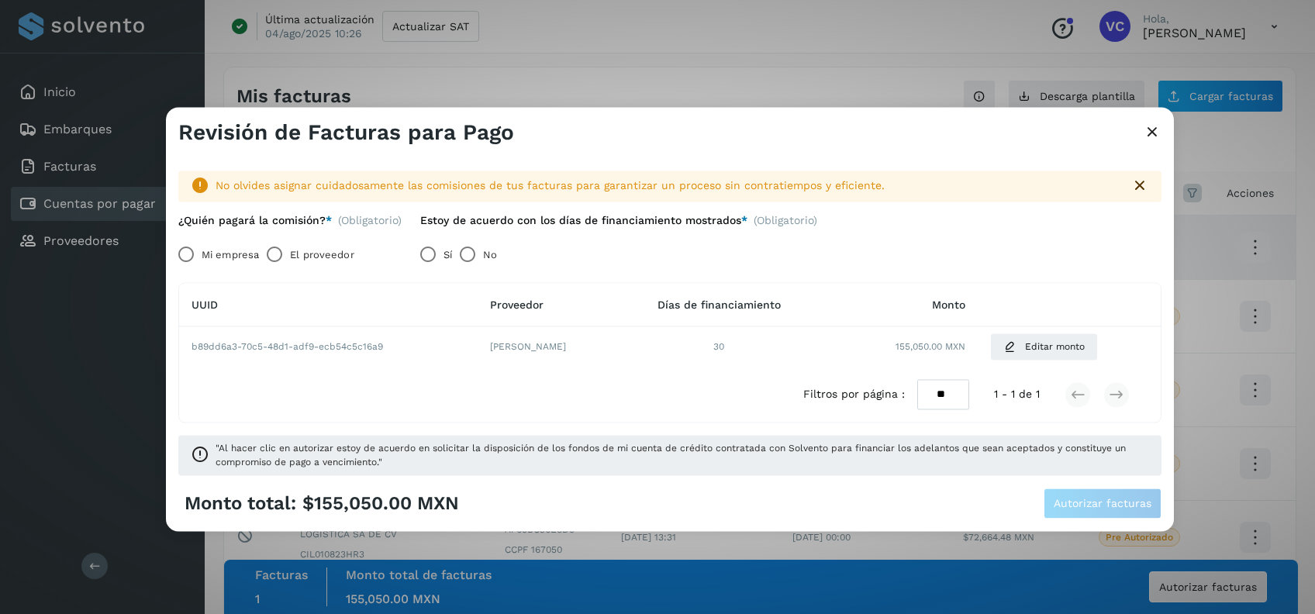
click at [228, 251] on label "Mi empresa" at bounding box center [230, 255] width 57 height 31
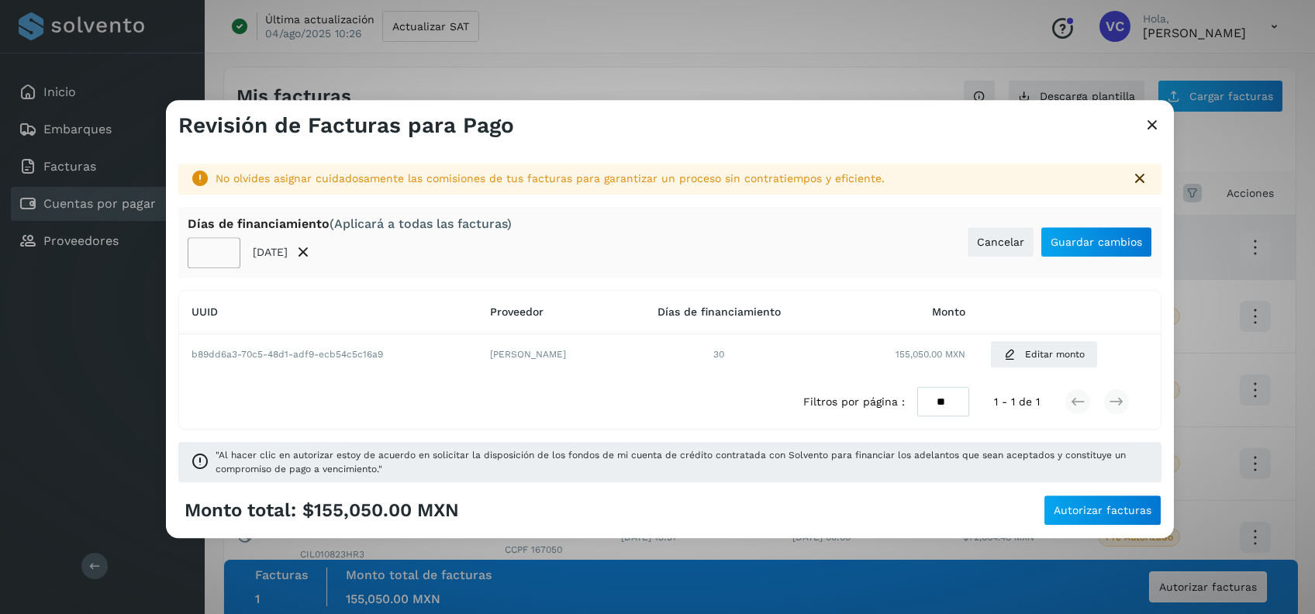
click at [743, 346] on td "30" at bounding box center [719, 354] width 205 height 40
click at [1075, 240] on span "Guardar cambios" at bounding box center [1096, 241] width 91 height 11
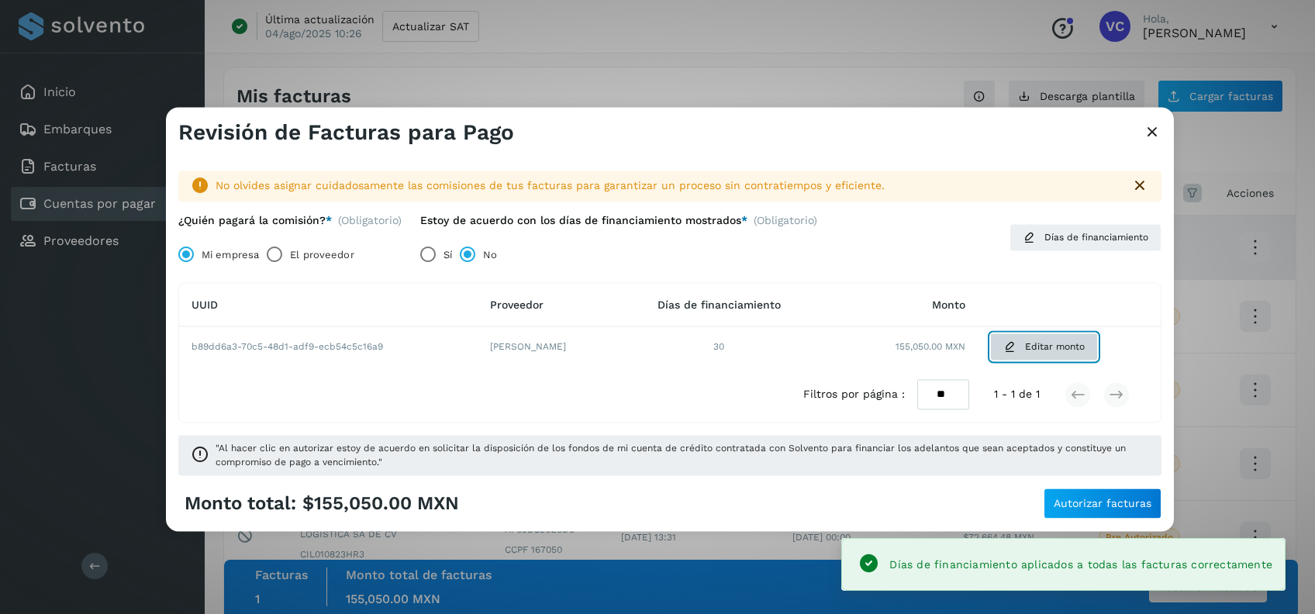
click at [1037, 352] on span "Editar monto" at bounding box center [1055, 347] width 60 height 14
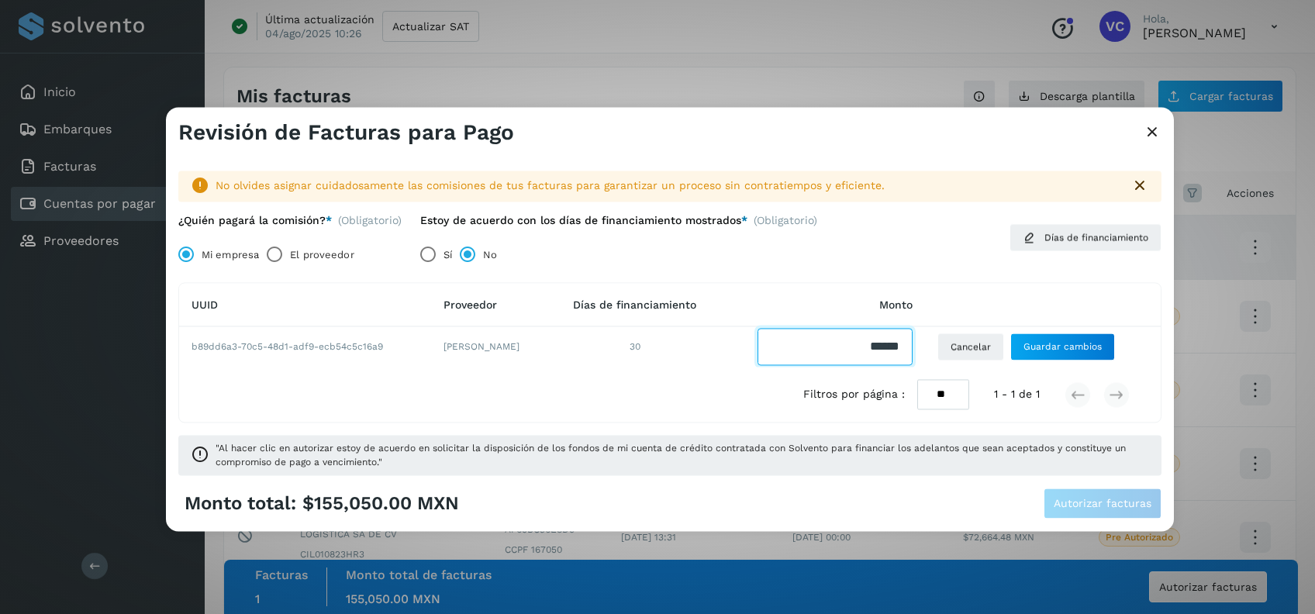
drag, startPoint x: 853, startPoint y: 345, endPoint x: 914, endPoint y: 345, distance: 61.3
click at [913, 345] on input "Facturas" at bounding box center [835, 347] width 155 height 37
type input "*********"
click at [1100, 346] on span "Guardar cambios" at bounding box center [1062, 347] width 78 height 14
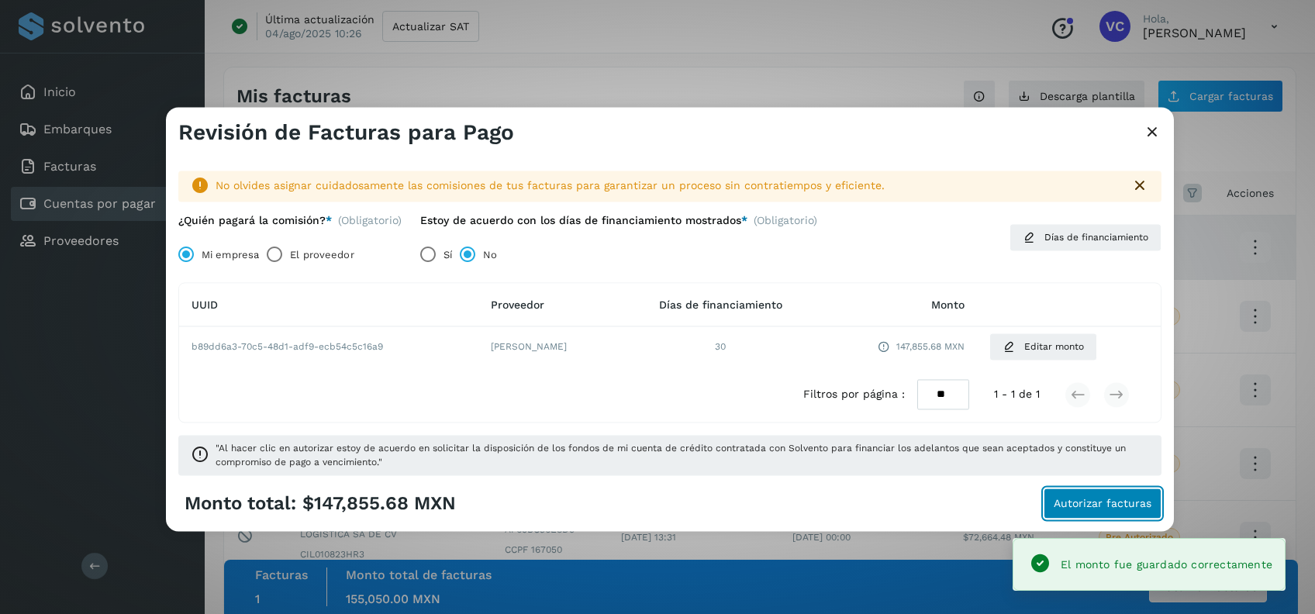
click at [1086, 507] on span "Autorizar facturas" at bounding box center [1103, 504] width 98 height 11
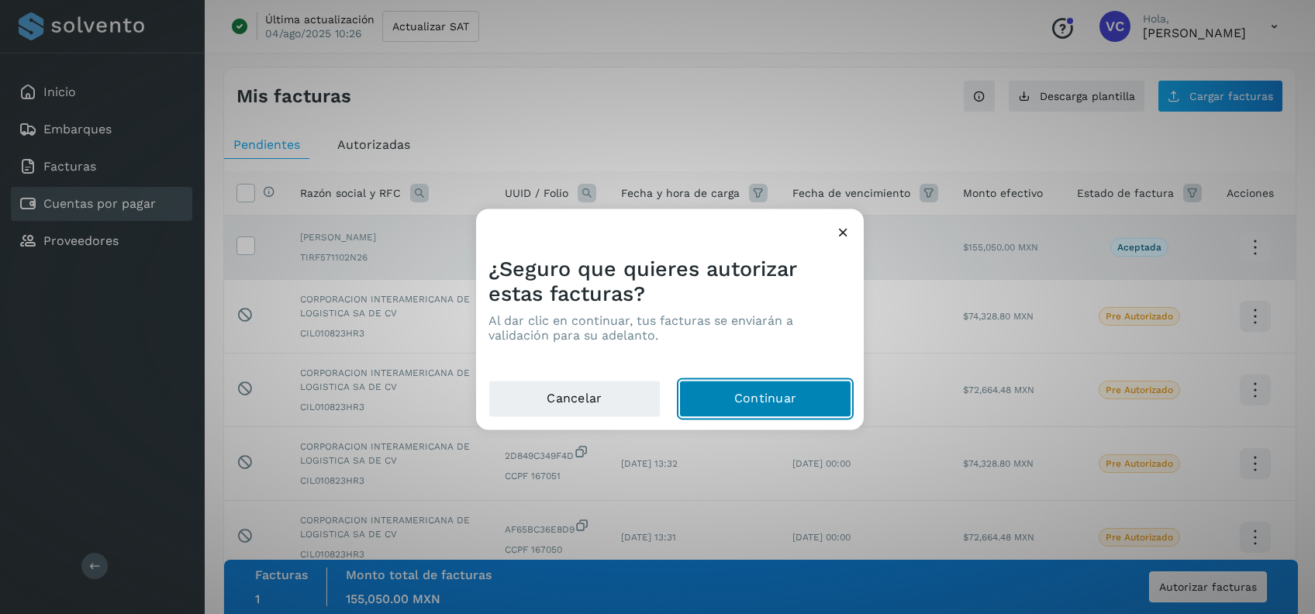
click at [761, 392] on button "Continuar" at bounding box center [765, 399] width 172 height 37
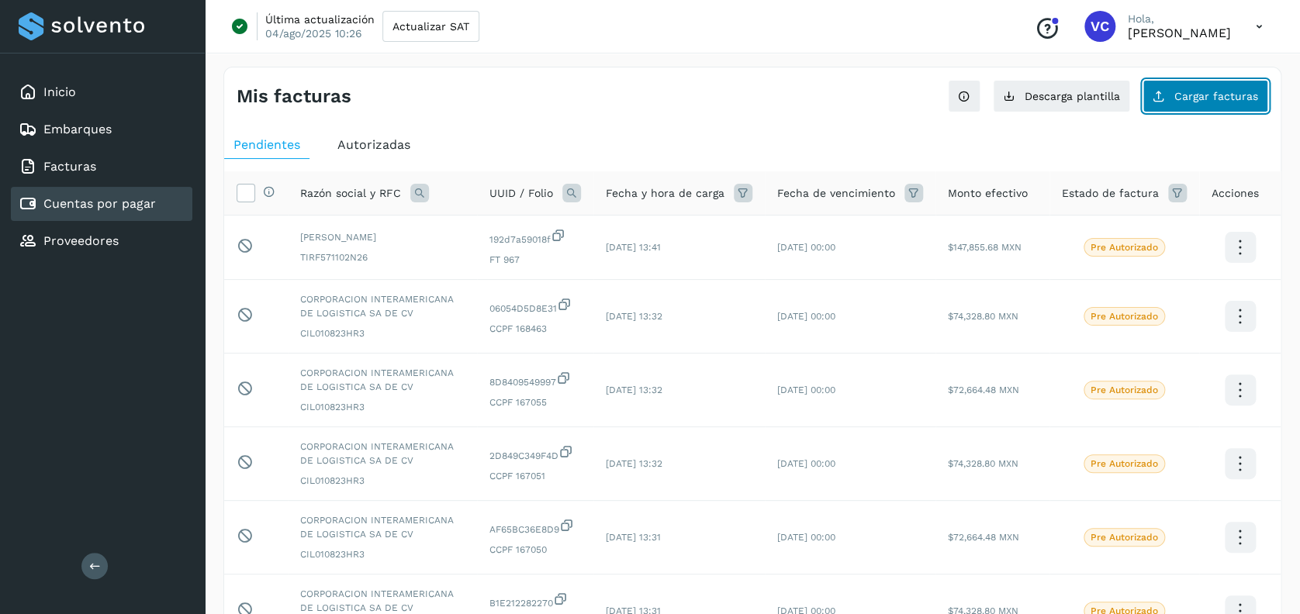
click at [1218, 81] on button "Cargar facturas" at bounding box center [1205, 96] width 126 height 33
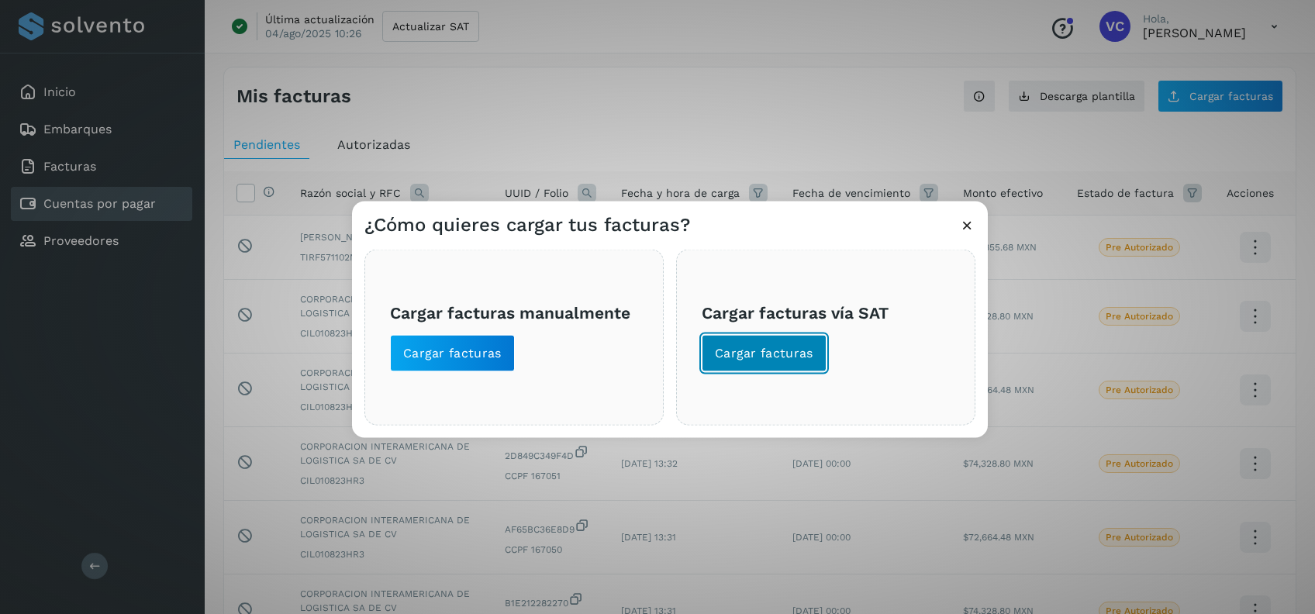
click at [806, 357] on span "Cargar facturas" at bounding box center [764, 353] width 98 height 17
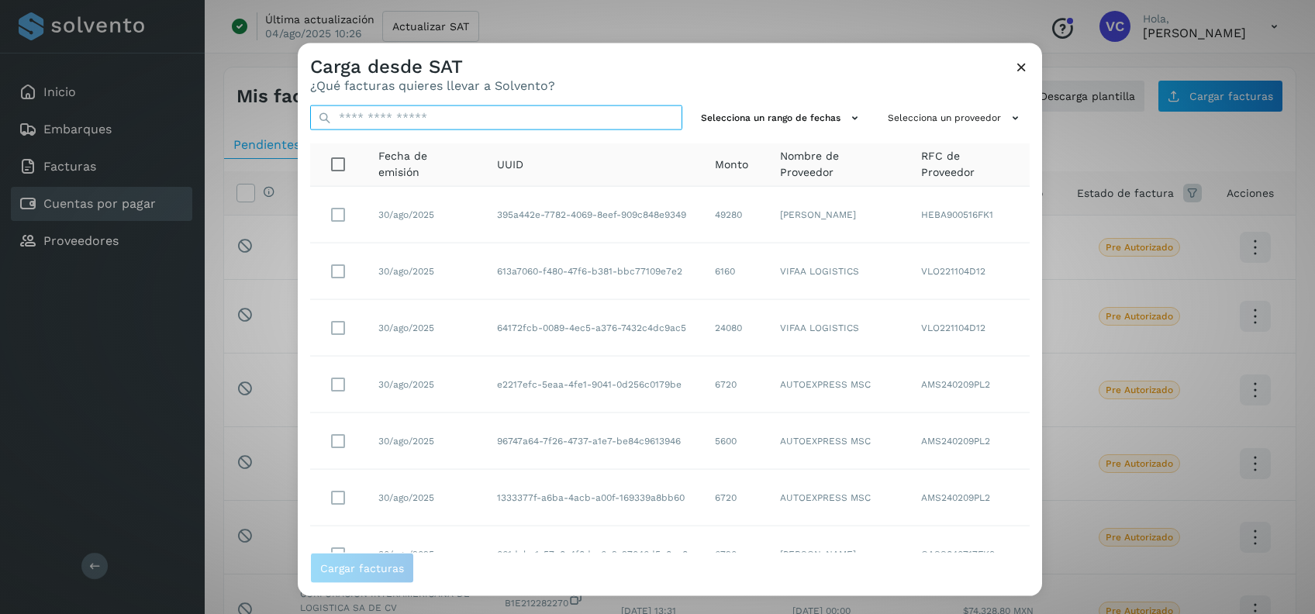
click at [553, 114] on input "text" at bounding box center [496, 117] width 372 height 25
paste input "**********"
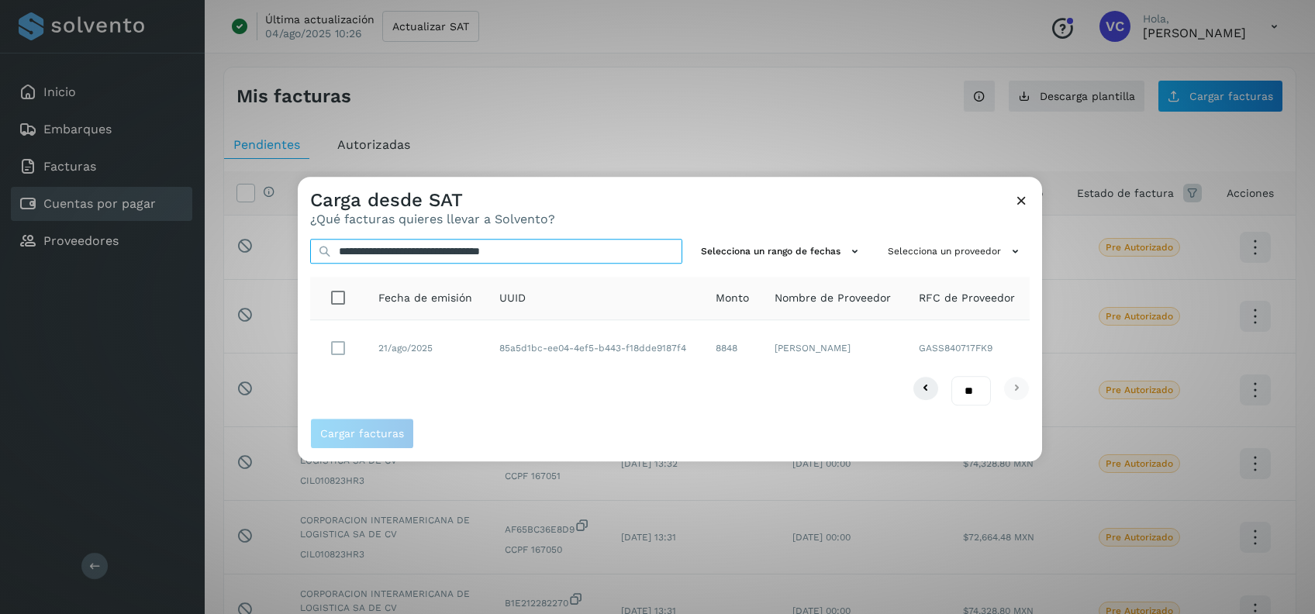
type input "**********"
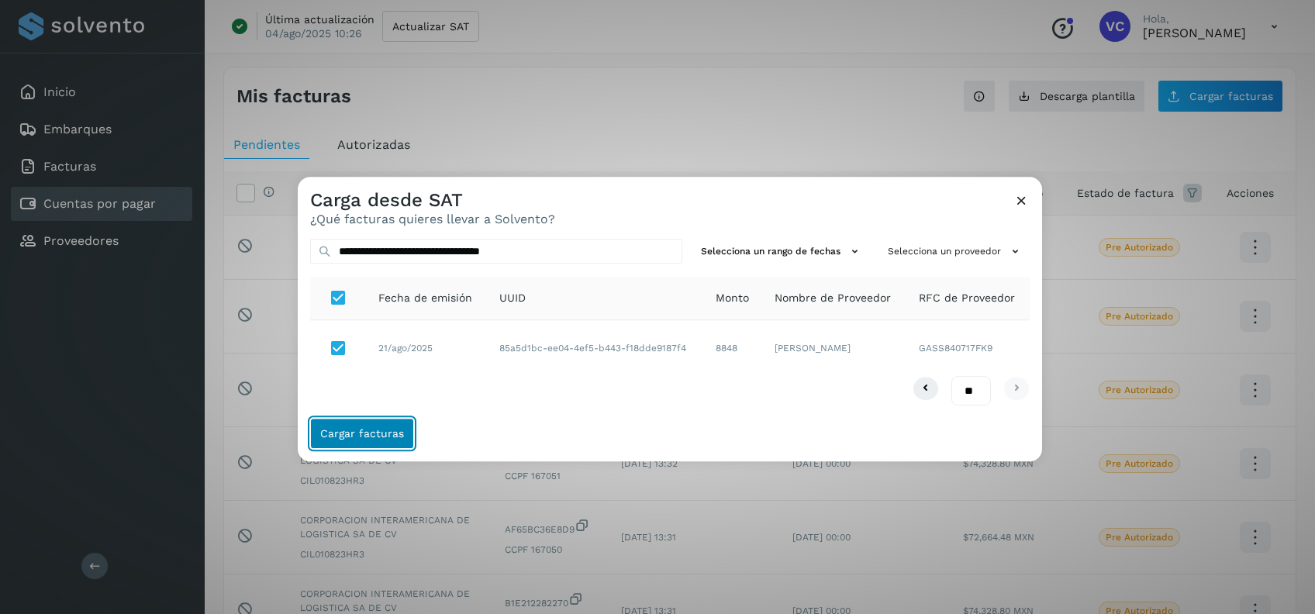
click at [323, 437] on span "Cargar facturas" at bounding box center [362, 434] width 84 height 11
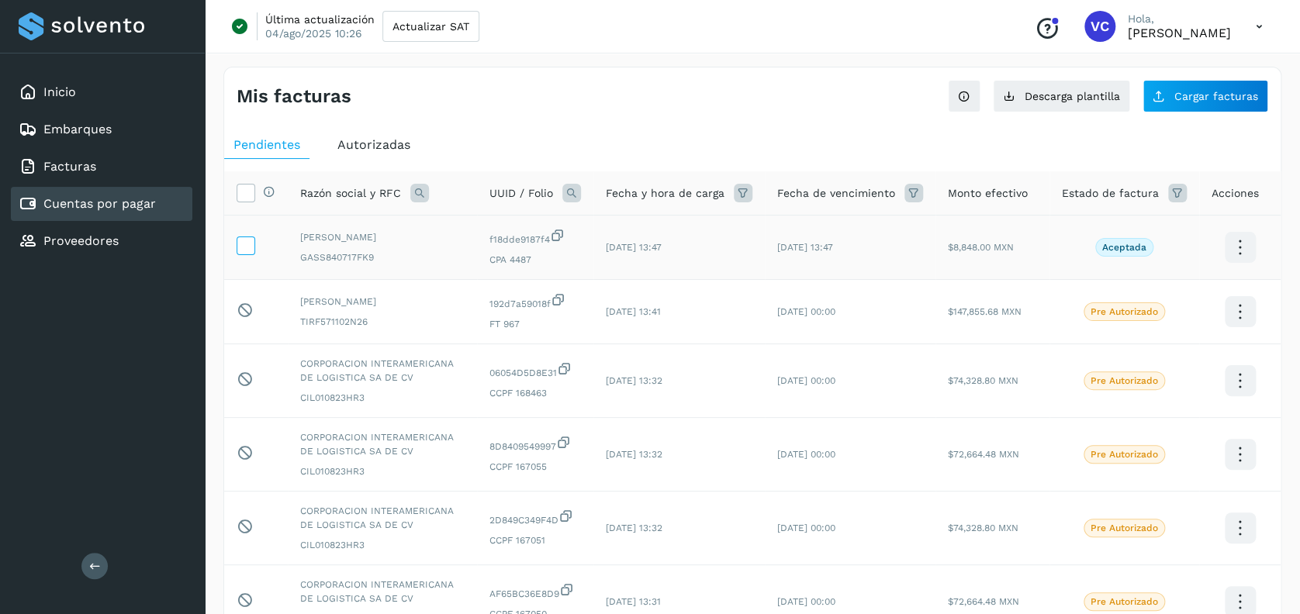
click at [240, 250] on icon at bounding box center [245, 244] width 16 height 16
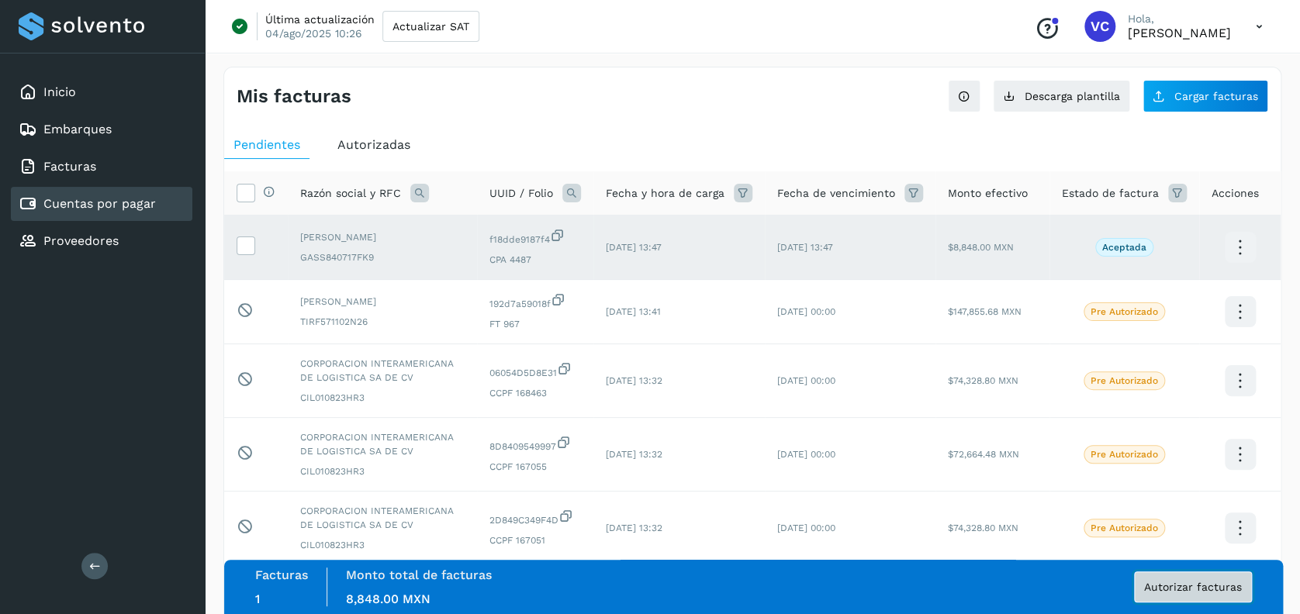
click at [1213, 592] on span "Autorizar facturas" at bounding box center [1193, 587] width 98 height 11
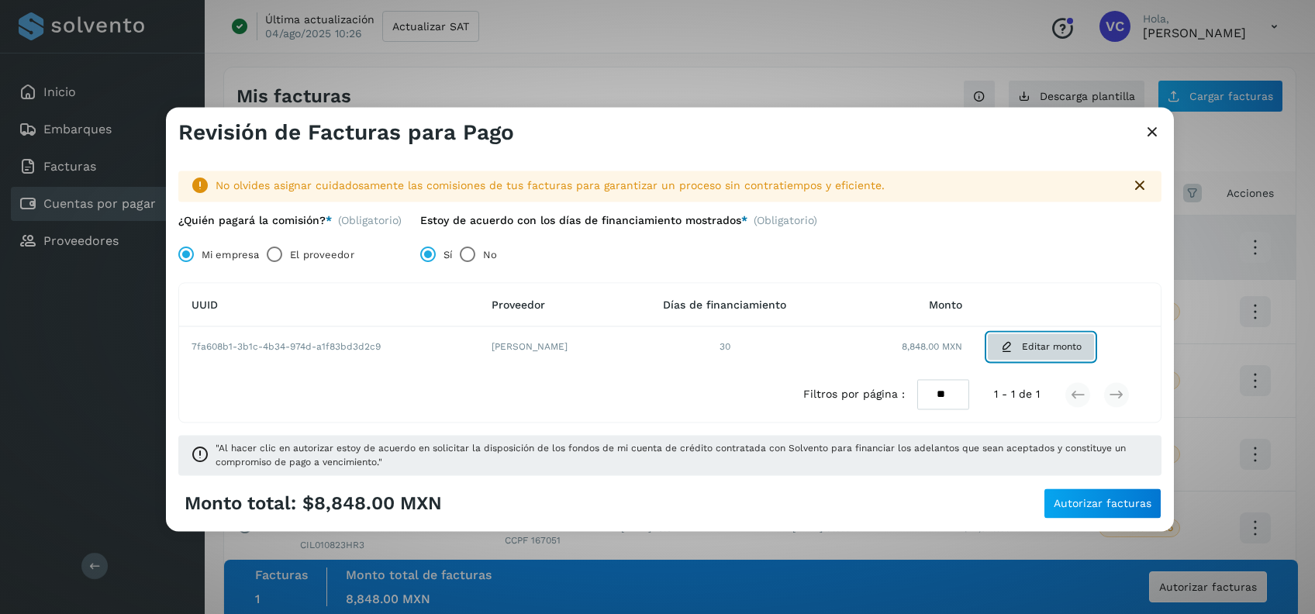
click at [1061, 352] on span "Editar monto" at bounding box center [1052, 347] width 60 height 14
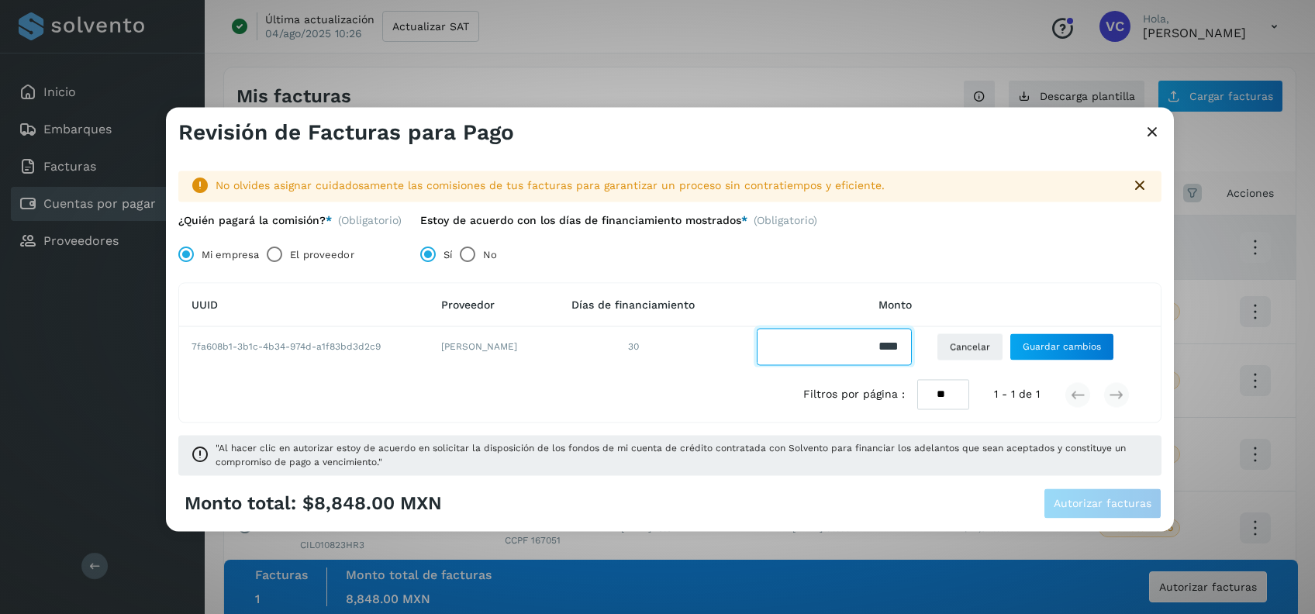
drag, startPoint x: 913, startPoint y: 345, endPoint x: 744, endPoint y: 295, distance: 175.4
click at [729, 333] on tr "7fa608b1-3b1c-4b34-974d-a1f83bd3d2c9 [PERSON_NAME] 30 Cancelar Guardar cambios" at bounding box center [670, 347] width 982 height 40
click at [847, 327] on td at bounding box center [822, 347] width 205 height 40
click at [801, 339] on input "Facturas" at bounding box center [834, 347] width 155 height 37
type input "*******"
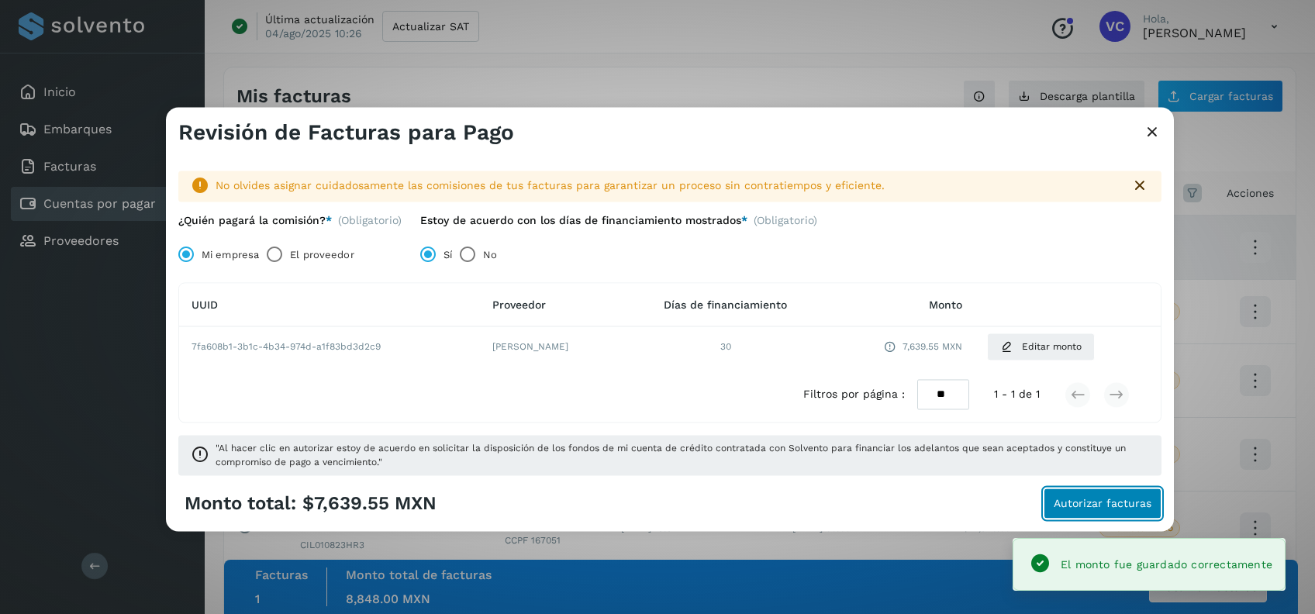
click at [1085, 509] on span "Autorizar facturas" at bounding box center [1103, 504] width 98 height 11
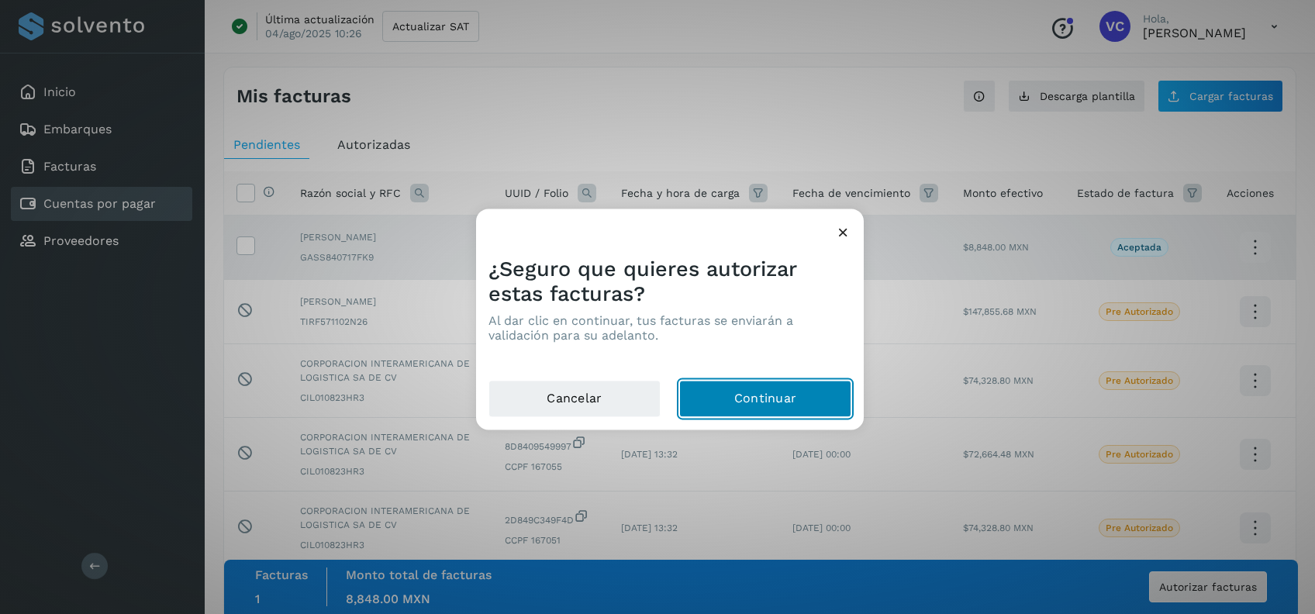
click at [732, 400] on button "Continuar" at bounding box center [765, 399] width 172 height 37
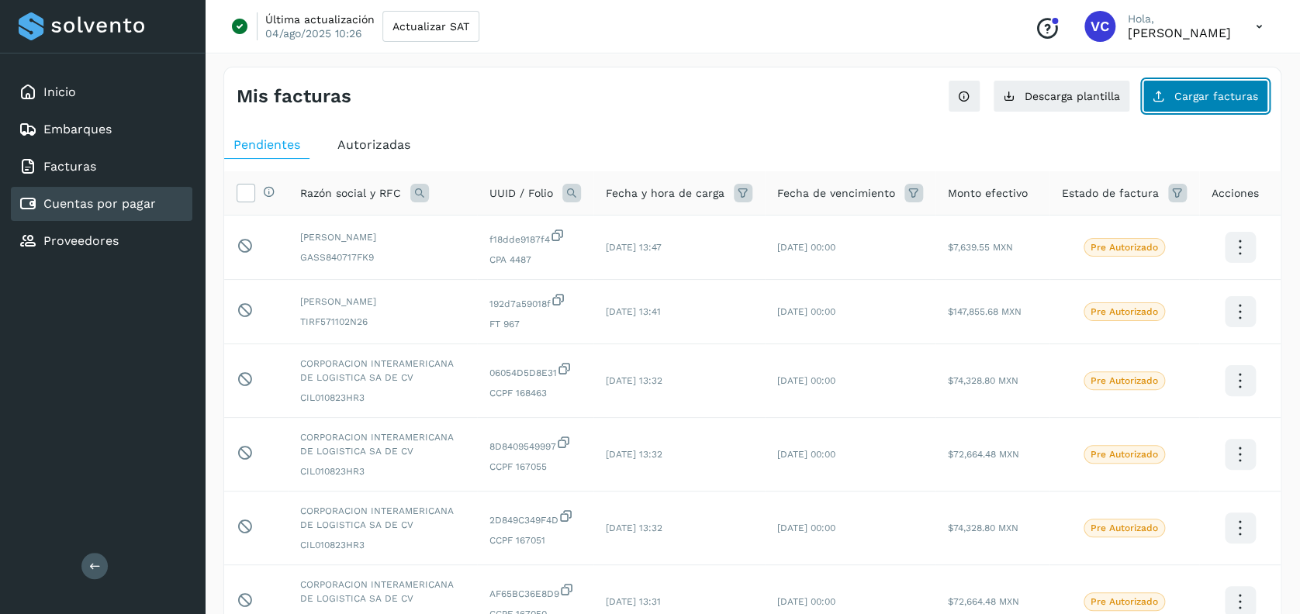
click at [1220, 91] on span "Cargar facturas" at bounding box center [1216, 96] width 84 height 11
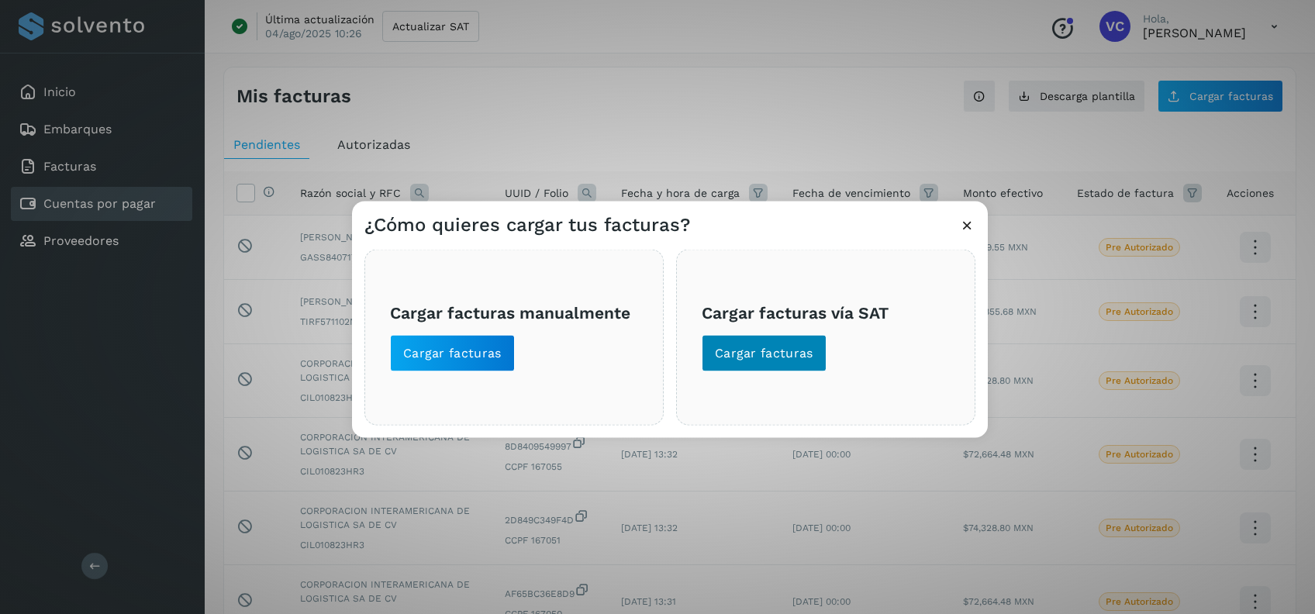
drag, startPoint x: 747, startPoint y: 374, endPoint x: 744, endPoint y: 366, distance: 8.8
click at [746, 372] on div "Cargar facturas vía SAT Cargar facturas" at bounding box center [825, 338] width 299 height 176
click at [744, 359] on span "Cargar facturas" at bounding box center [764, 353] width 98 height 17
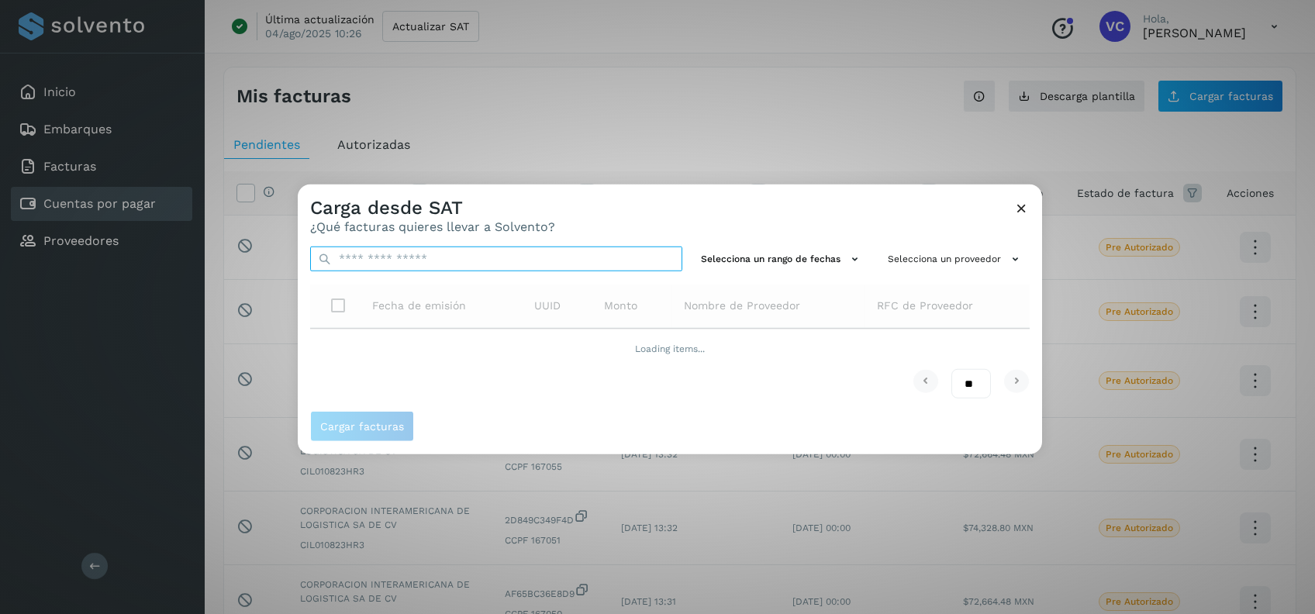
click at [450, 252] on input "text" at bounding box center [496, 259] width 372 height 25
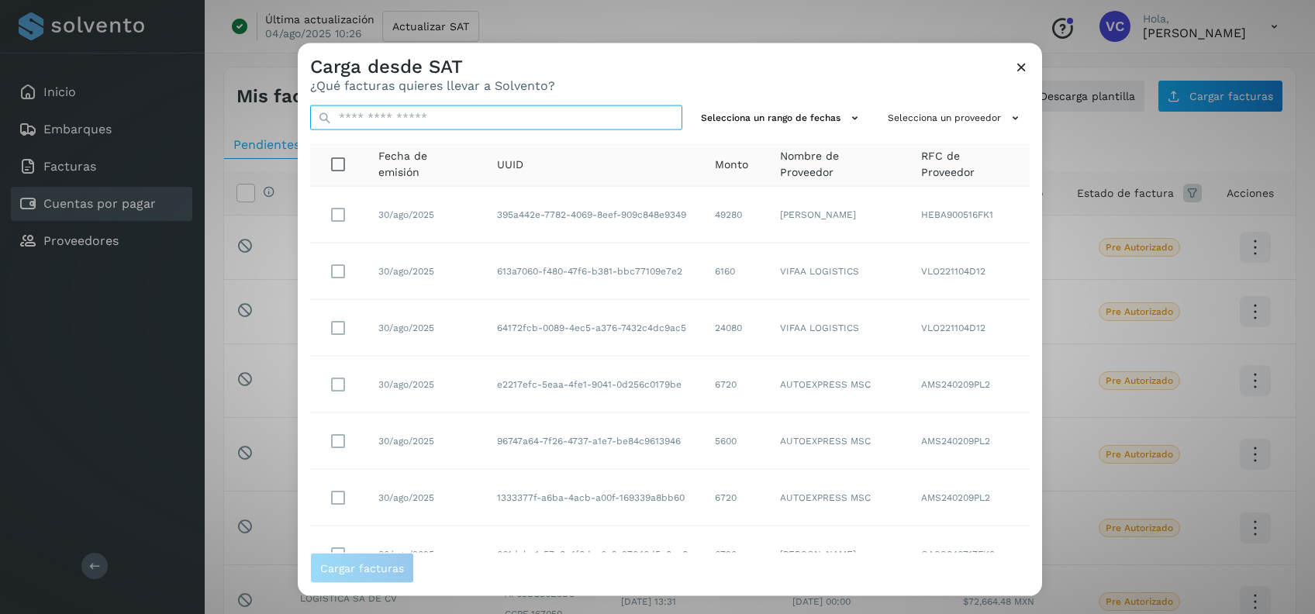
click at [445, 120] on input "text" at bounding box center [496, 117] width 372 height 25
paste input "**********"
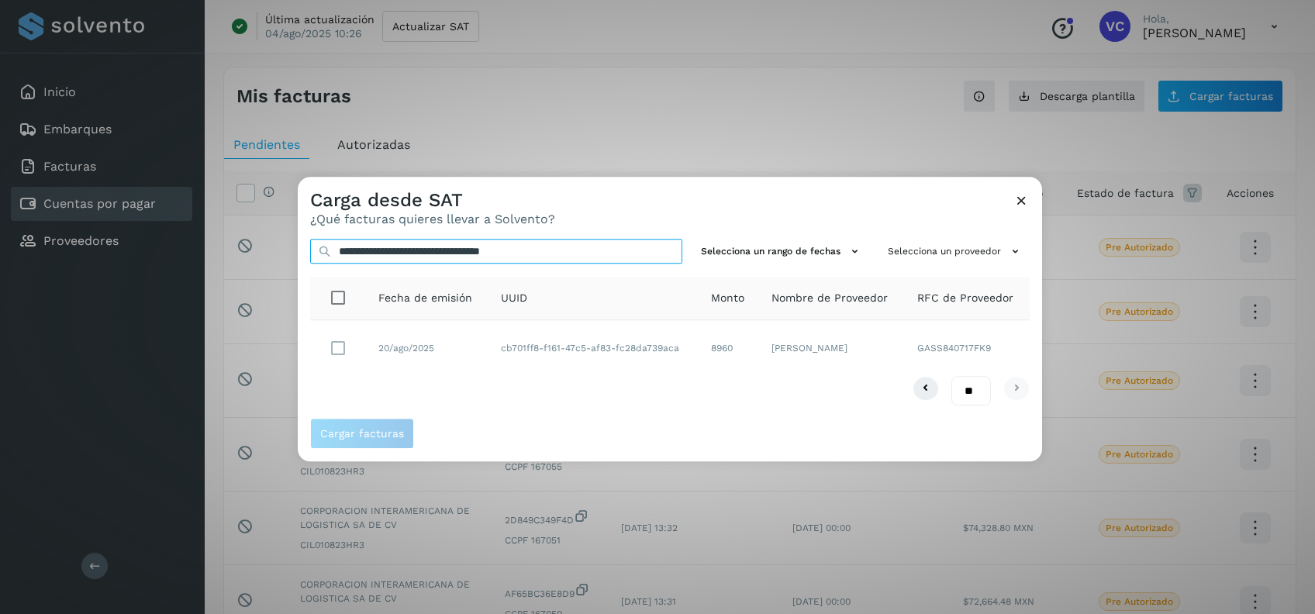
type input "**********"
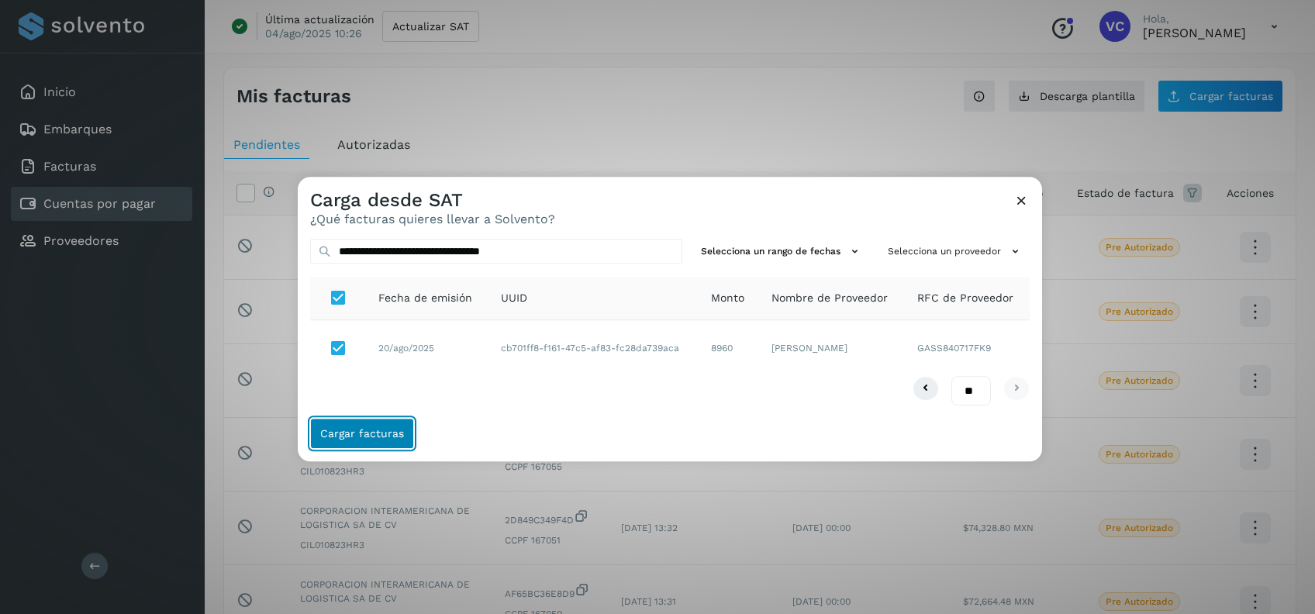
click at [354, 431] on span "Cargar facturas" at bounding box center [362, 434] width 84 height 11
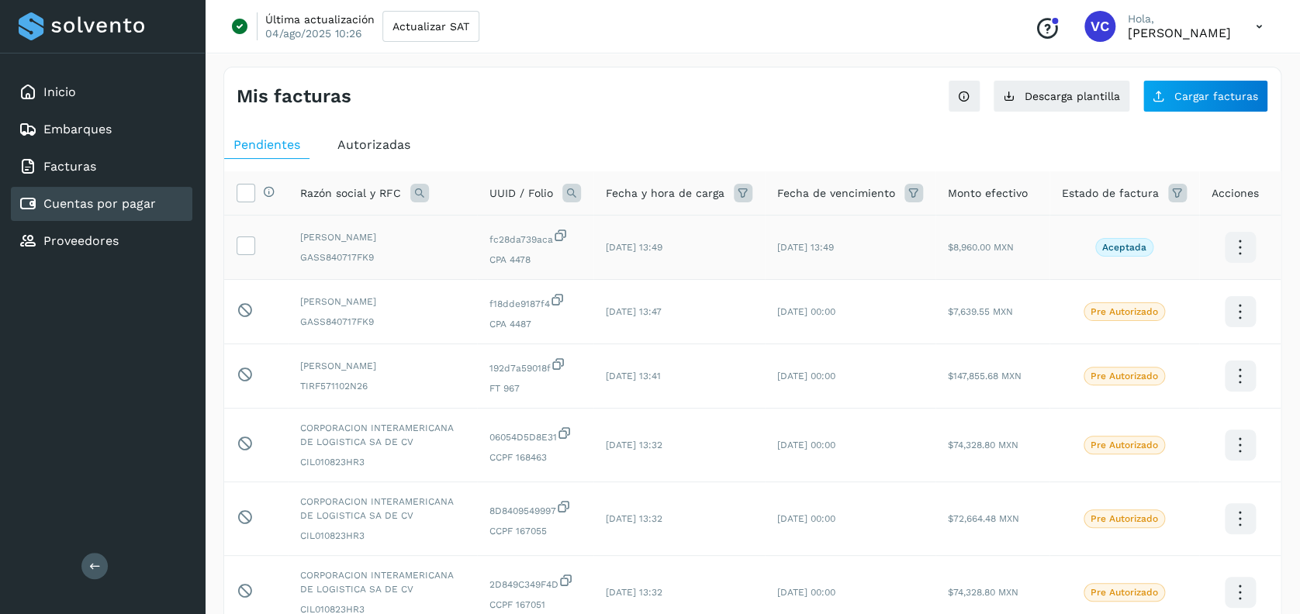
click at [1115, 253] on span "Aceptada" at bounding box center [1124, 247] width 58 height 19
drag, startPoint x: 242, startPoint y: 247, endPoint x: 258, endPoint y: 248, distance: 16.4
click at [242, 247] on icon at bounding box center [245, 244] width 16 height 16
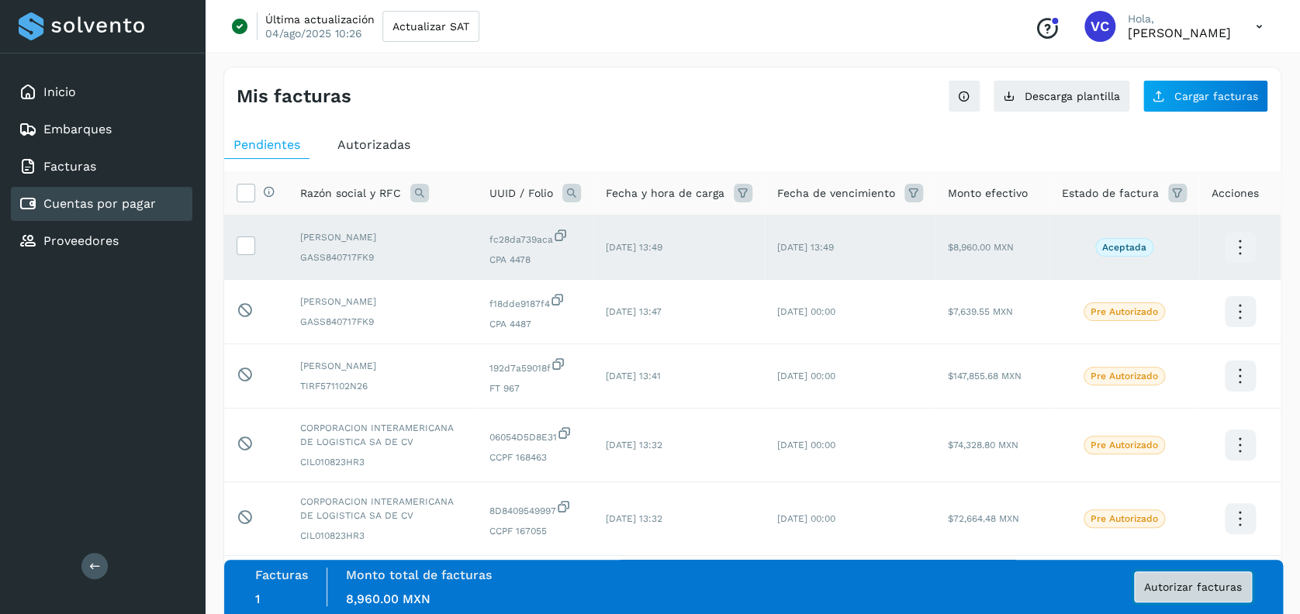
click at [1167, 583] on span "Autorizar facturas" at bounding box center [1193, 587] width 98 height 11
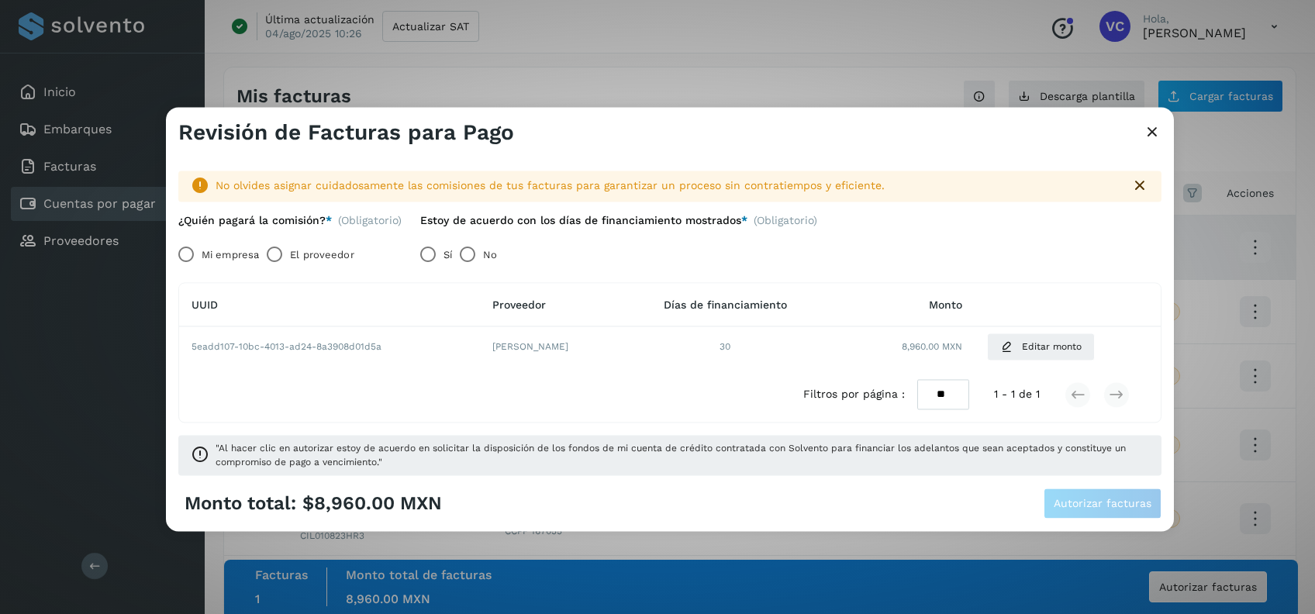
click at [236, 251] on label "Mi empresa" at bounding box center [230, 255] width 57 height 31
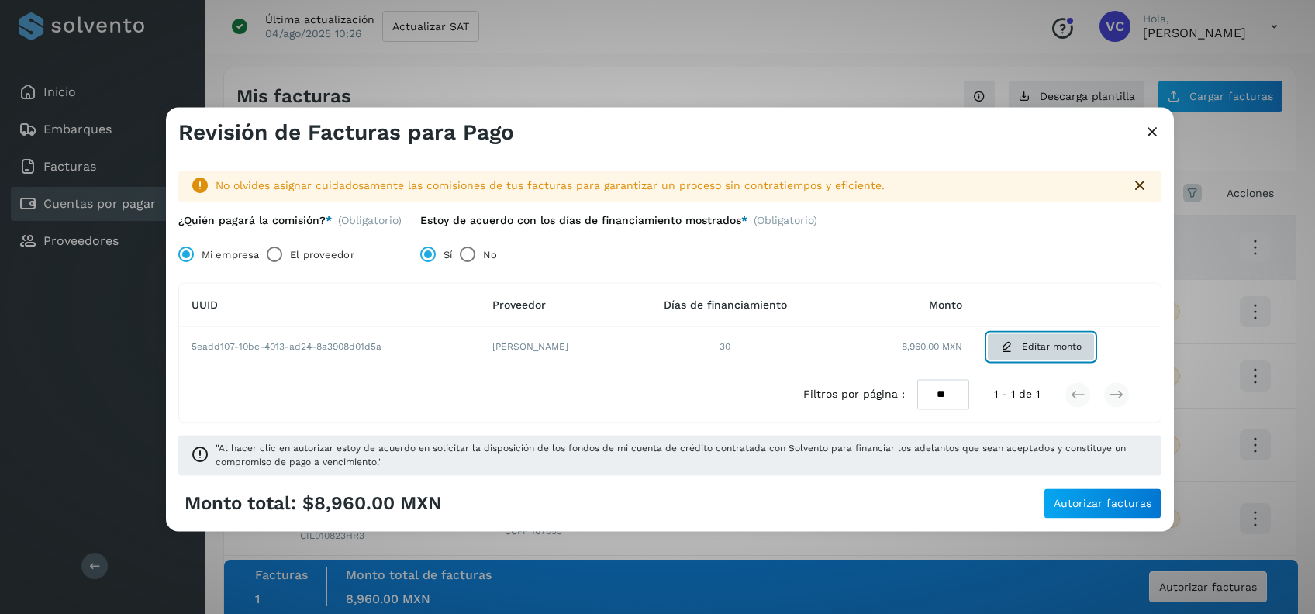
click at [1063, 353] on span "Editar monto" at bounding box center [1052, 347] width 60 height 14
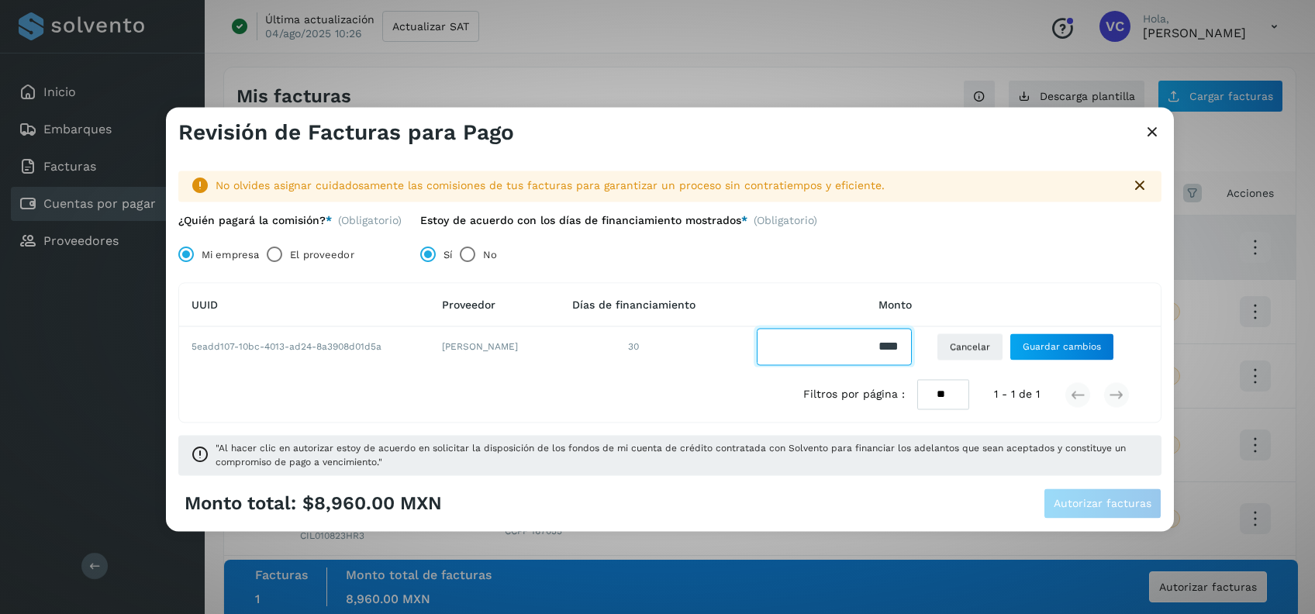
drag, startPoint x: 873, startPoint y: 347, endPoint x: 928, endPoint y: 354, distance: 55.4
click at [925, 353] on td at bounding box center [822, 347] width 205 height 40
type input "*******"
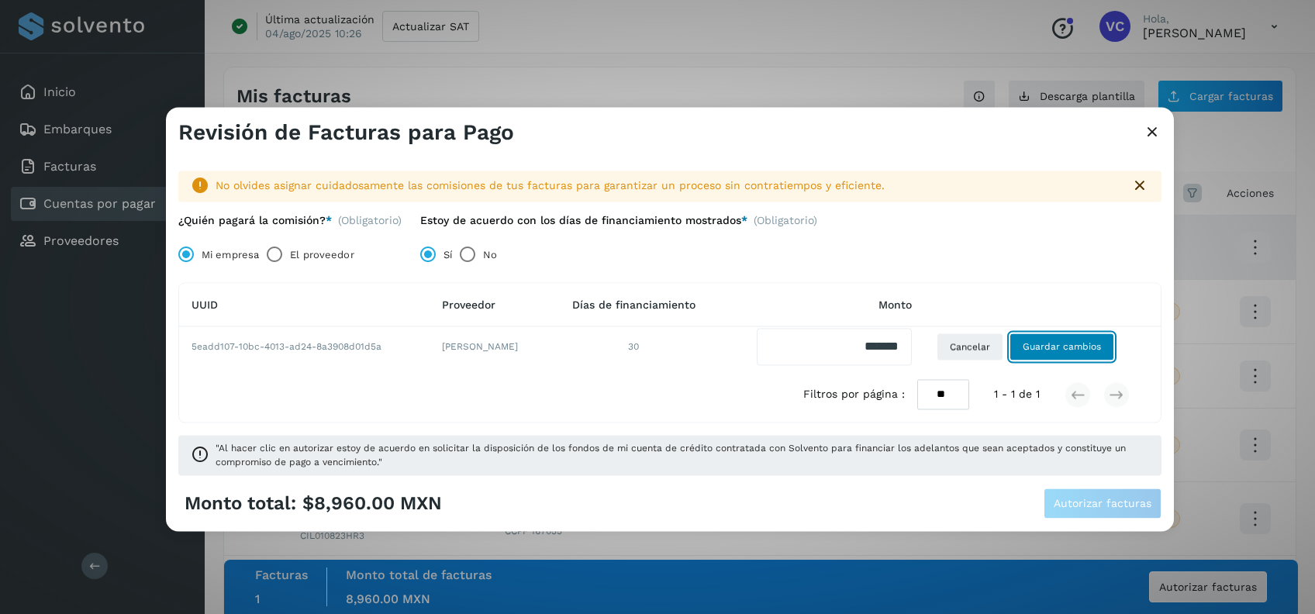
click at [1075, 347] on span "Guardar cambios" at bounding box center [1062, 347] width 78 height 14
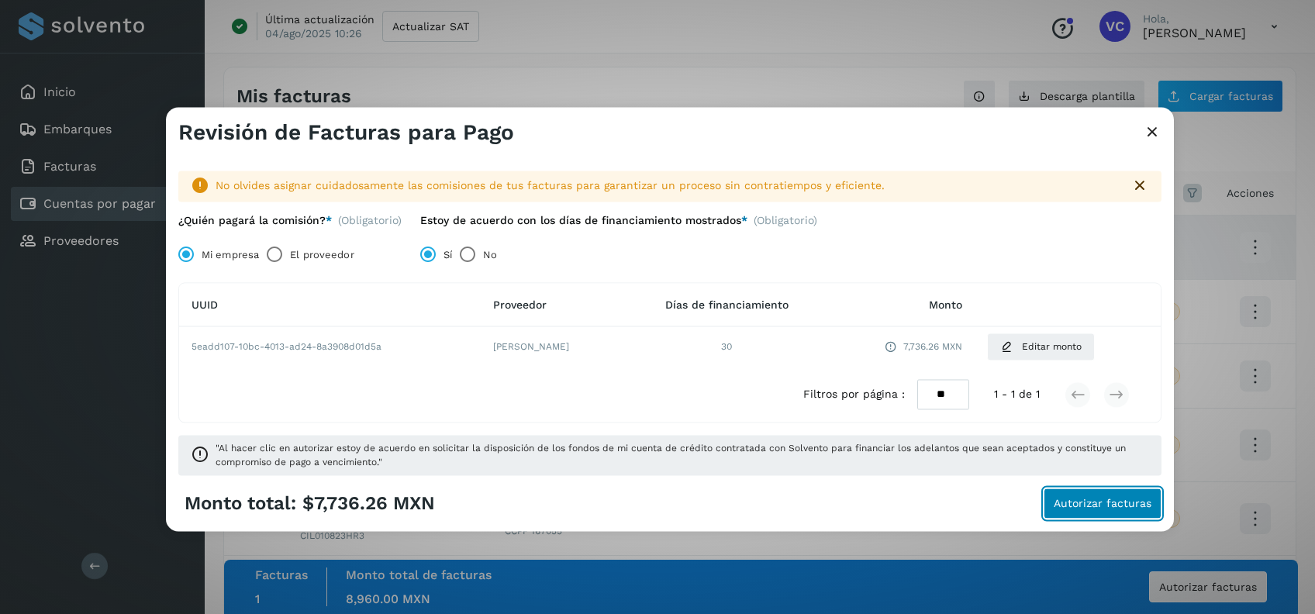
click at [1096, 499] on span "Autorizar facturas" at bounding box center [1103, 504] width 98 height 11
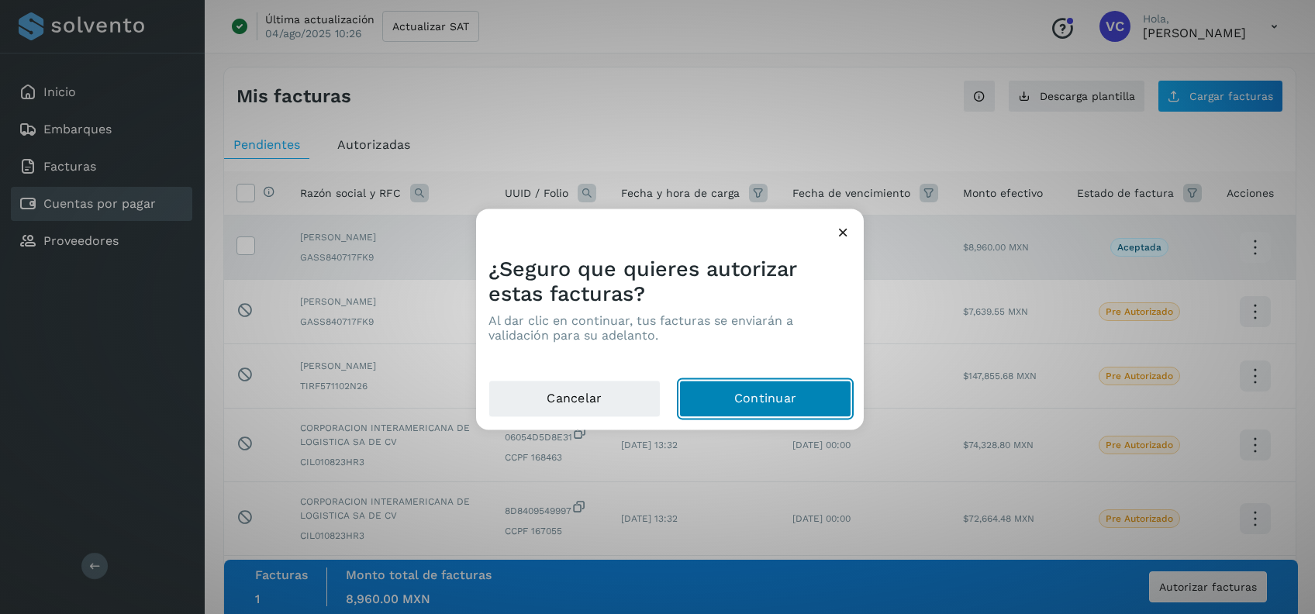
click at [723, 391] on button "Continuar" at bounding box center [765, 399] width 172 height 37
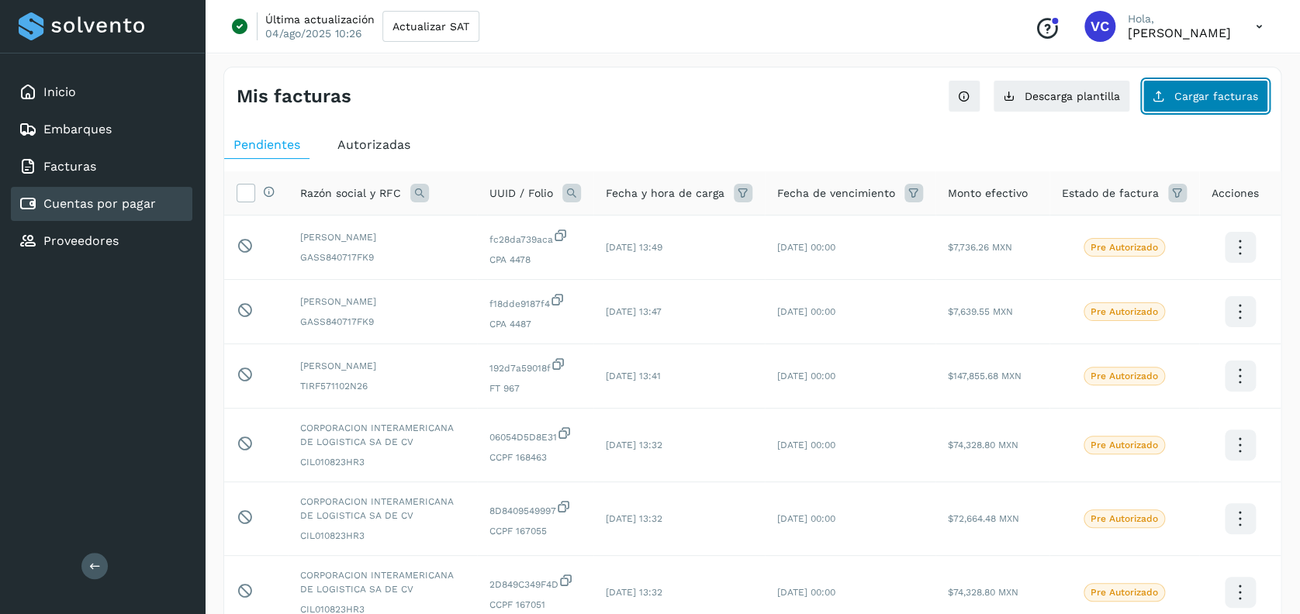
click at [1224, 91] on span "Cargar facturas" at bounding box center [1216, 96] width 84 height 11
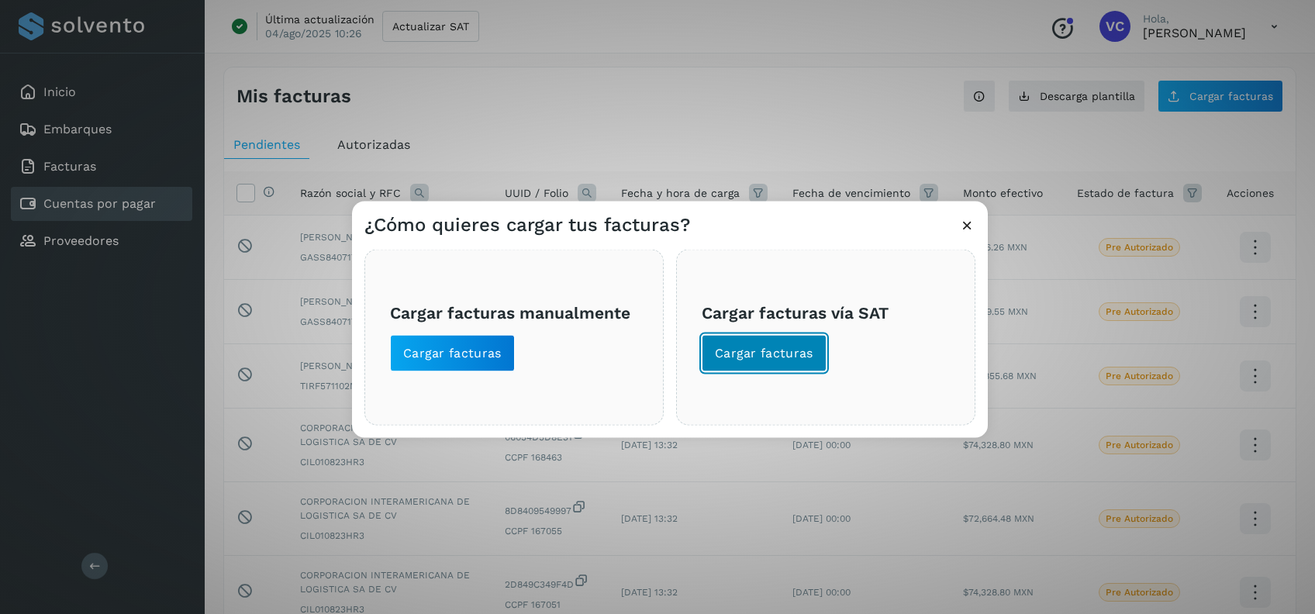
click at [755, 355] on span "Cargar facturas" at bounding box center [764, 353] width 98 height 17
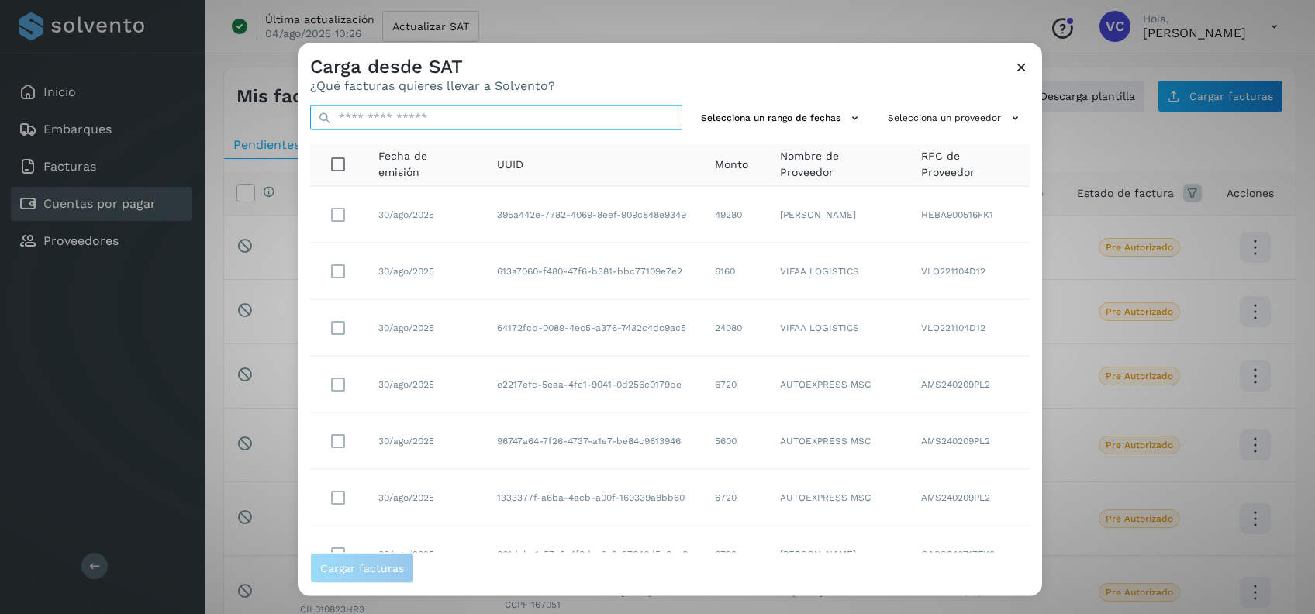
click at [577, 114] on input "text" at bounding box center [496, 117] width 372 height 25
paste input "**********"
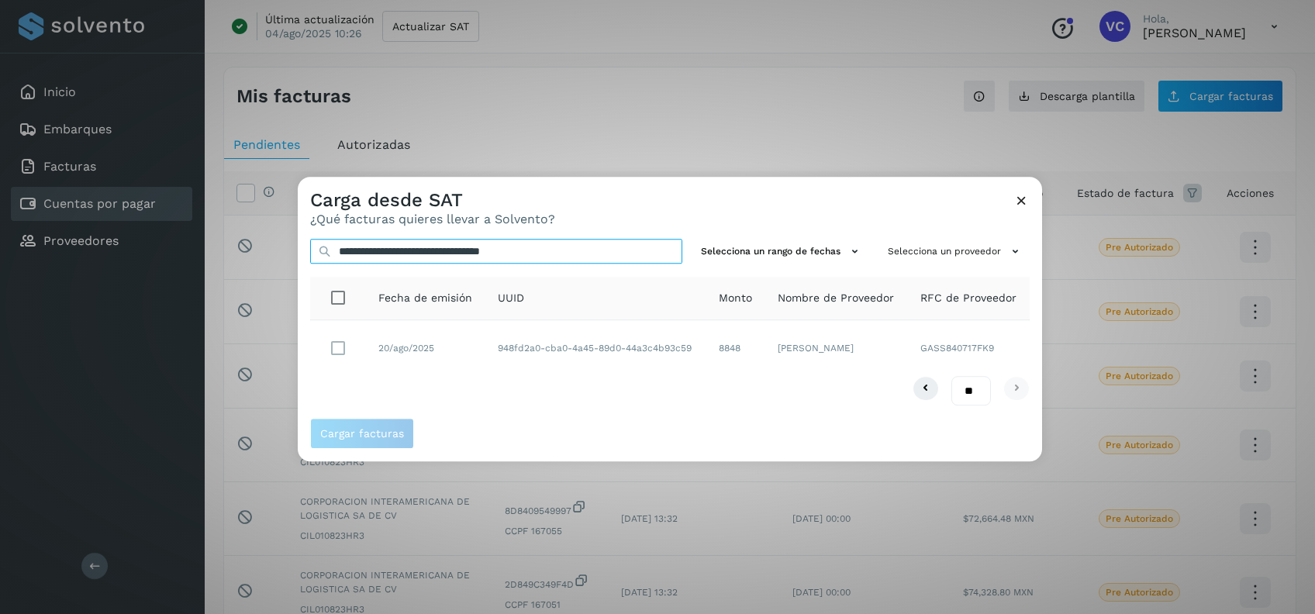
type input "**********"
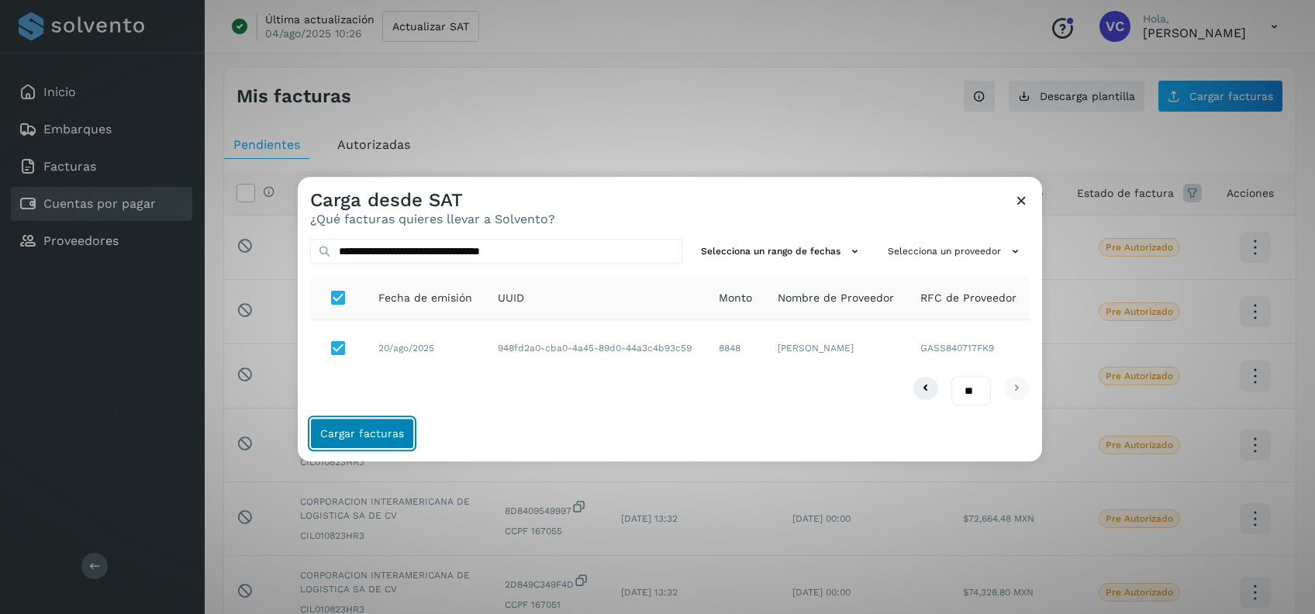
click at [353, 440] on span "Cargar facturas" at bounding box center [362, 434] width 84 height 11
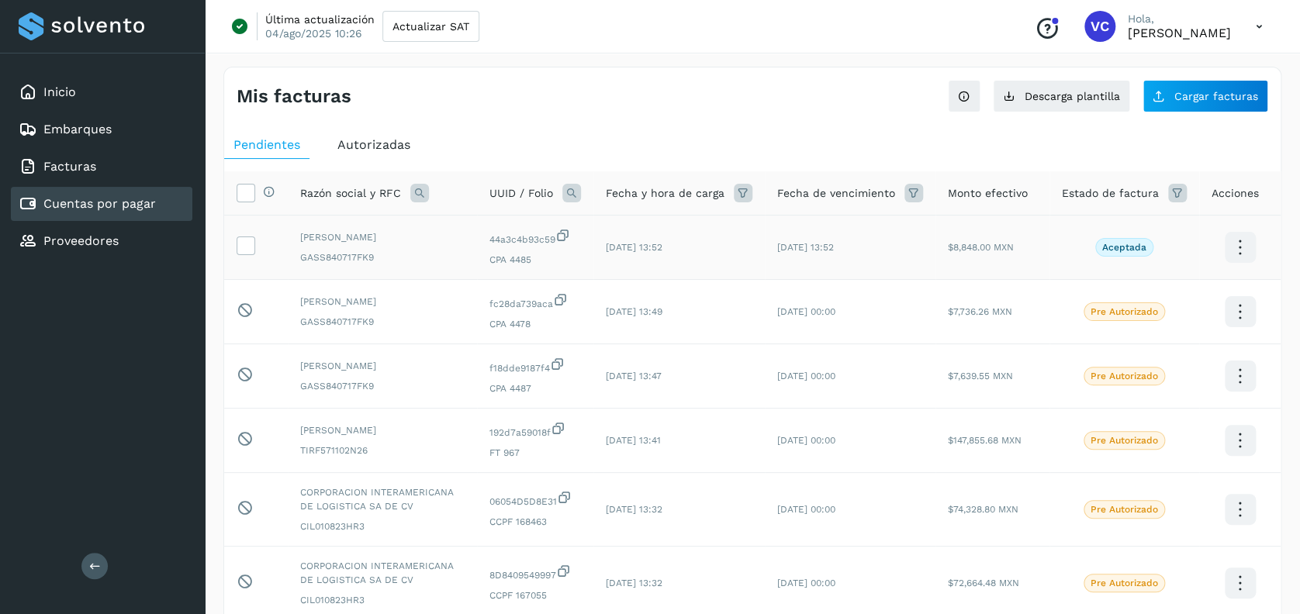
click at [261, 247] on td at bounding box center [256, 248] width 64 height 64
click at [238, 243] on icon at bounding box center [245, 244] width 16 height 16
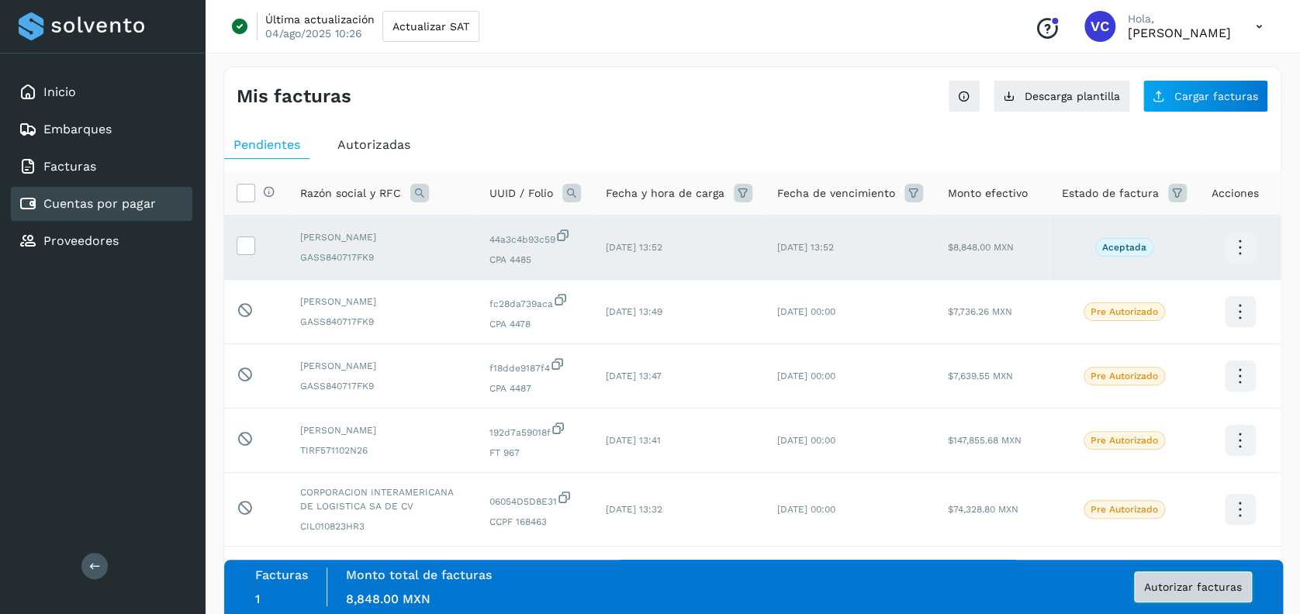
click at [1203, 582] on span "Autorizar facturas" at bounding box center [1193, 587] width 98 height 11
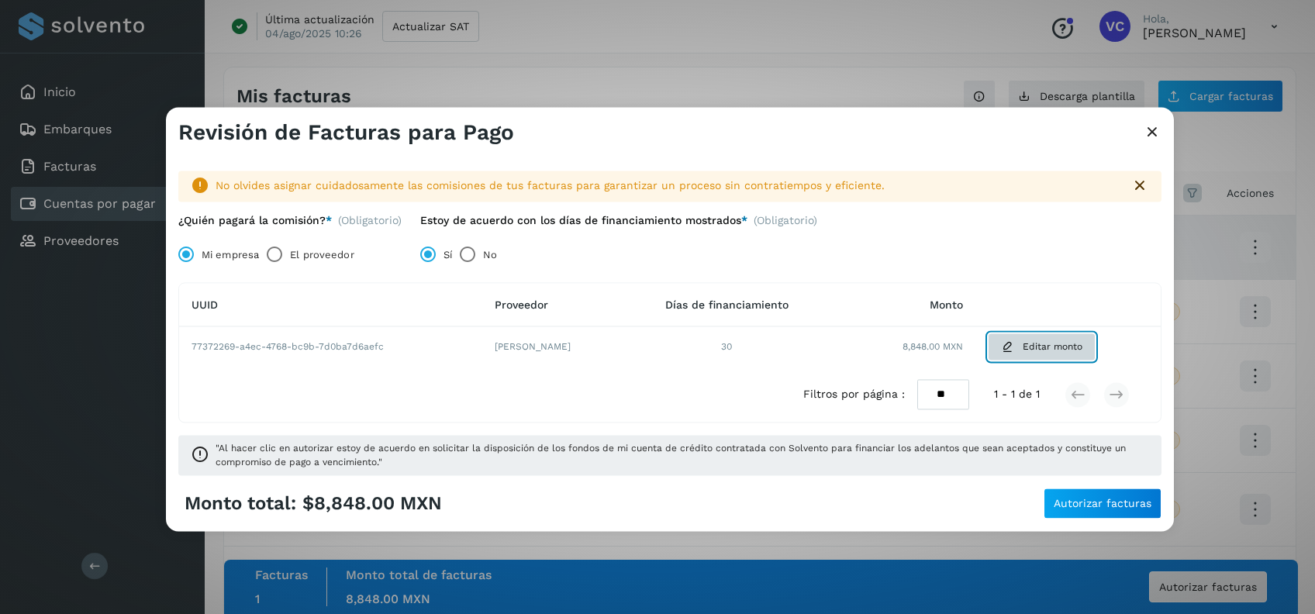
click at [1030, 345] on button "Editar monto" at bounding box center [1042, 347] width 108 height 28
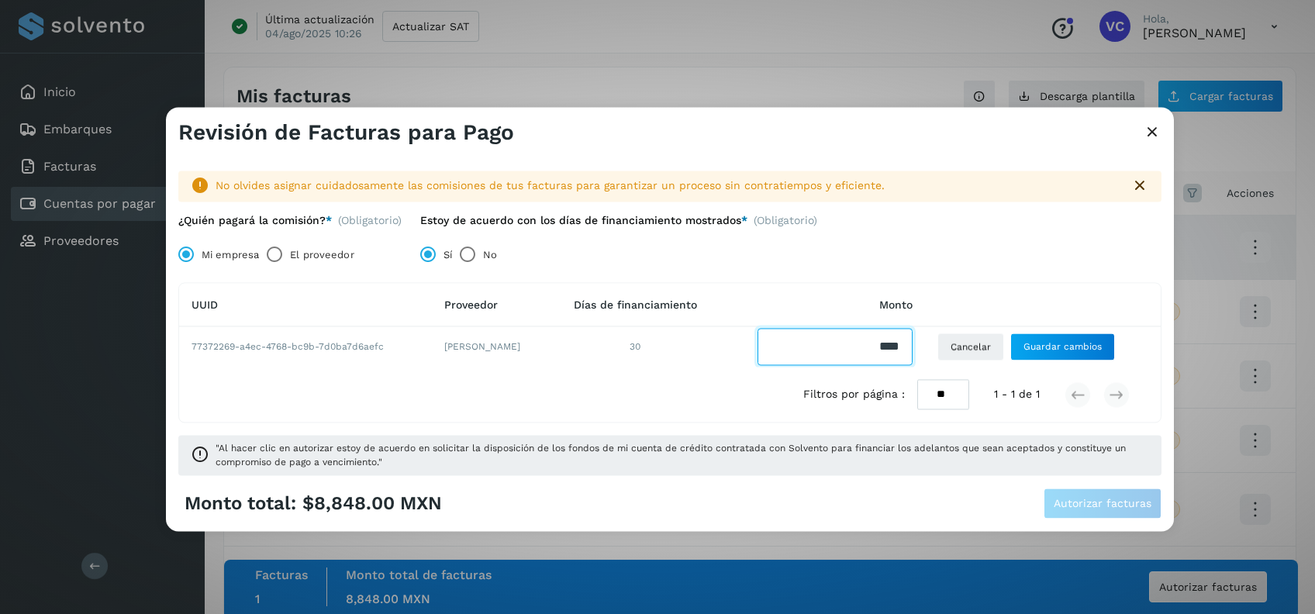
drag, startPoint x: 907, startPoint y: 350, endPoint x: 732, endPoint y: 323, distance: 177.4
click at [736, 338] on td at bounding box center [823, 347] width 204 height 40
type input "*******"
click at [1056, 351] on span "Guardar cambios" at bounding box center [1062, 347] width 78 height 14
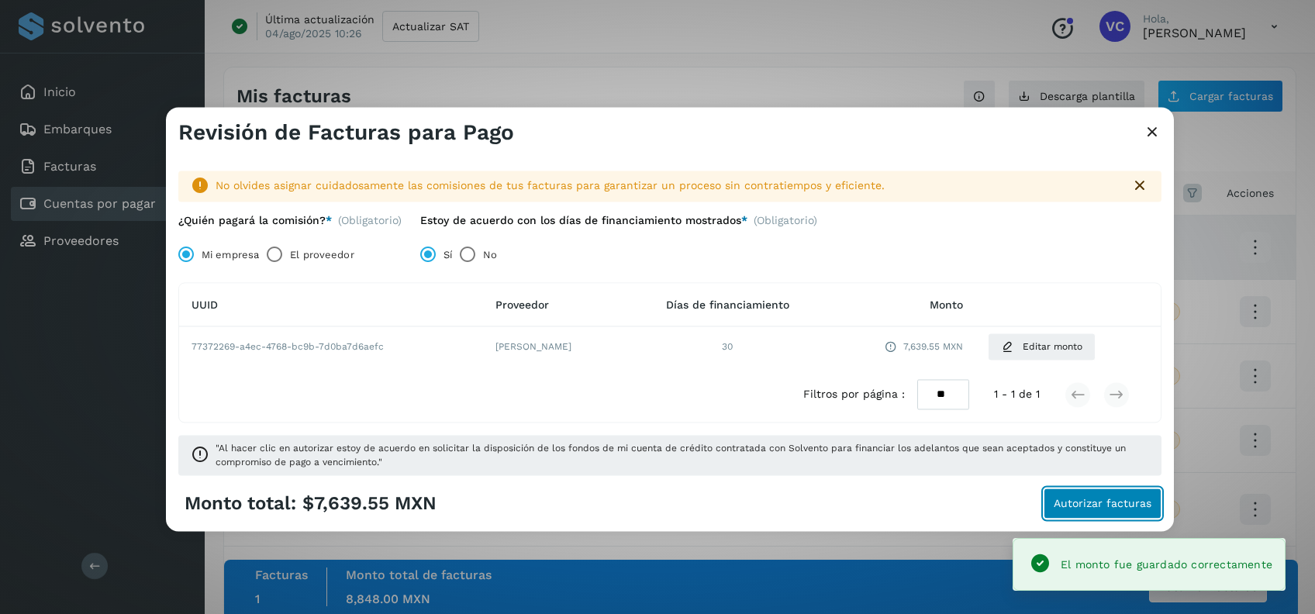
click at [1086, 502] on span "Autorizar facturas" at bounding box center [1103, 504] width 98 height 11
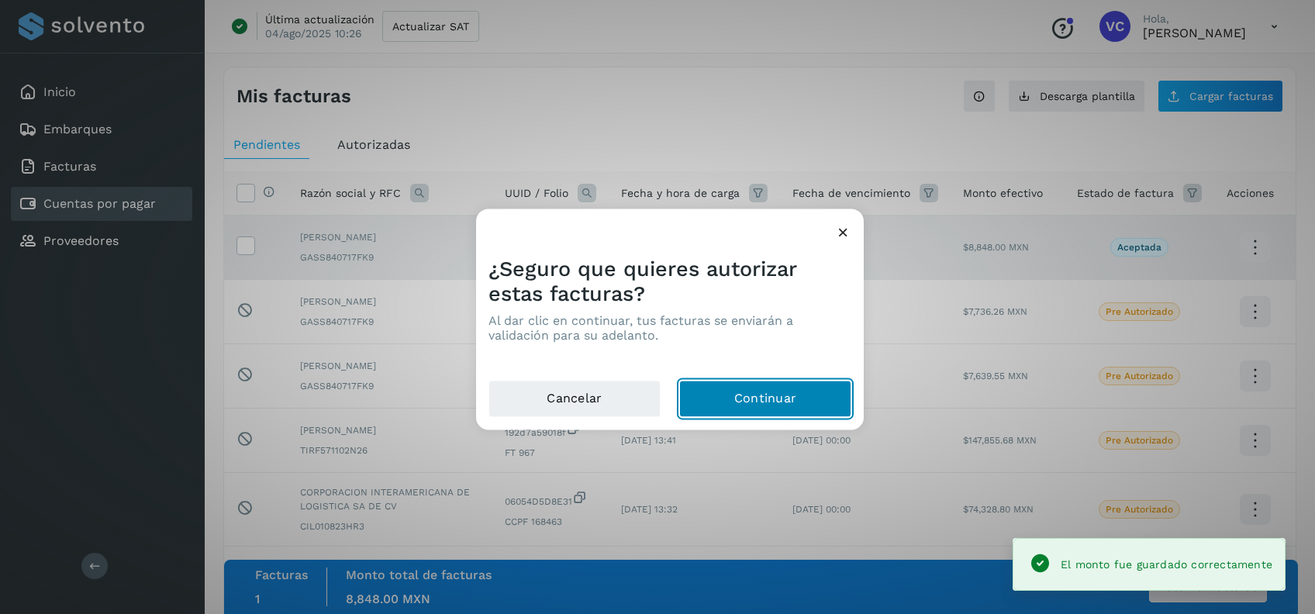
click at [751, 393] on button "Continuar" at bounding box center [765, 399] width 172 height 37
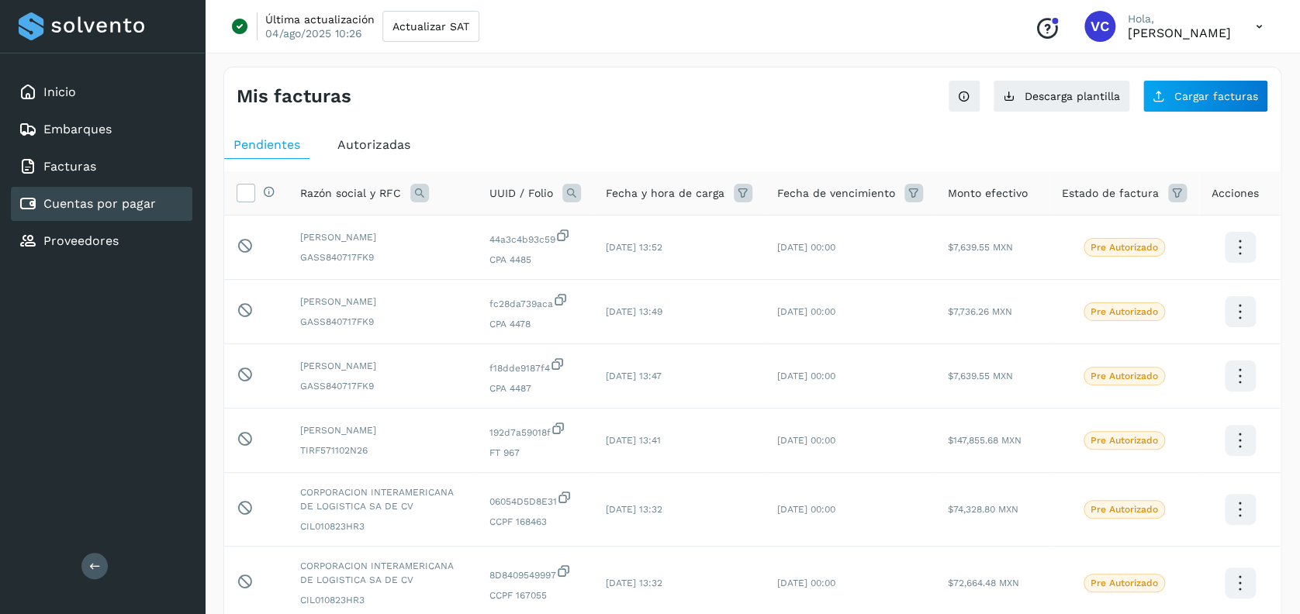
click at [1197, 119] on div "Mis facturas Ver instrucciones para cargar Facturas Descarga plantilla Cargar f…" at bounding box center [752, 547] width 1058 height 961
click at [1197, 105] on button "Cargar facturas" at bounding box center [1205, 96] width 126 height 33
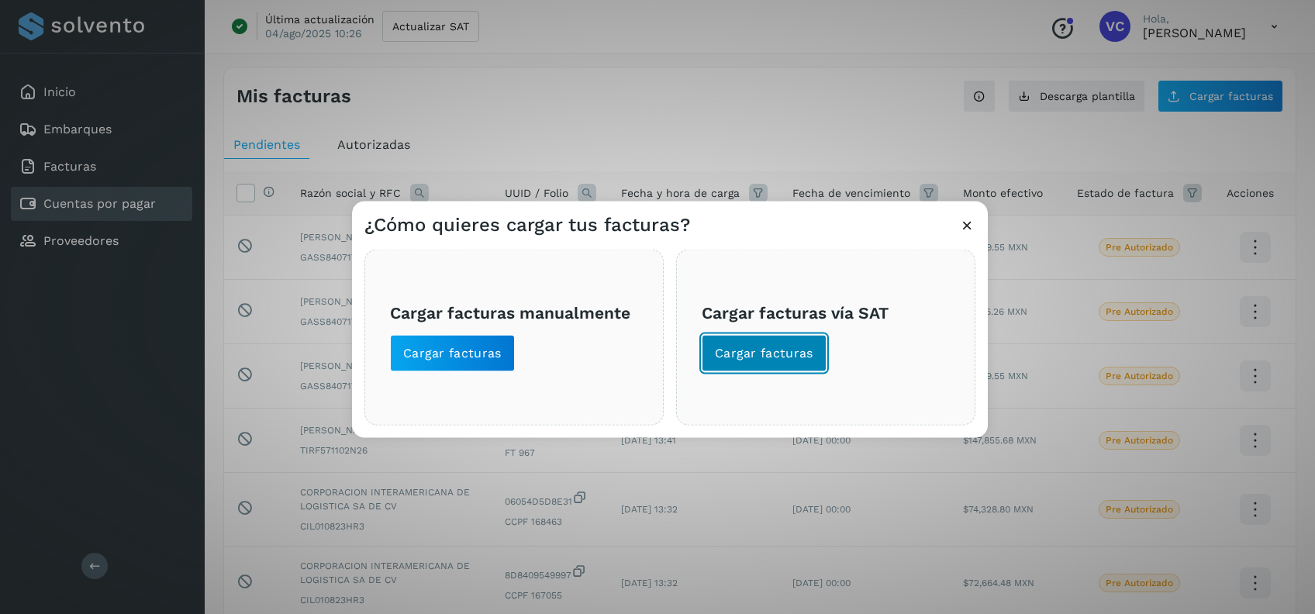
click at [734, 359] on span "Cargar facturas" at bounding box center [764, 353] width 98 height 17
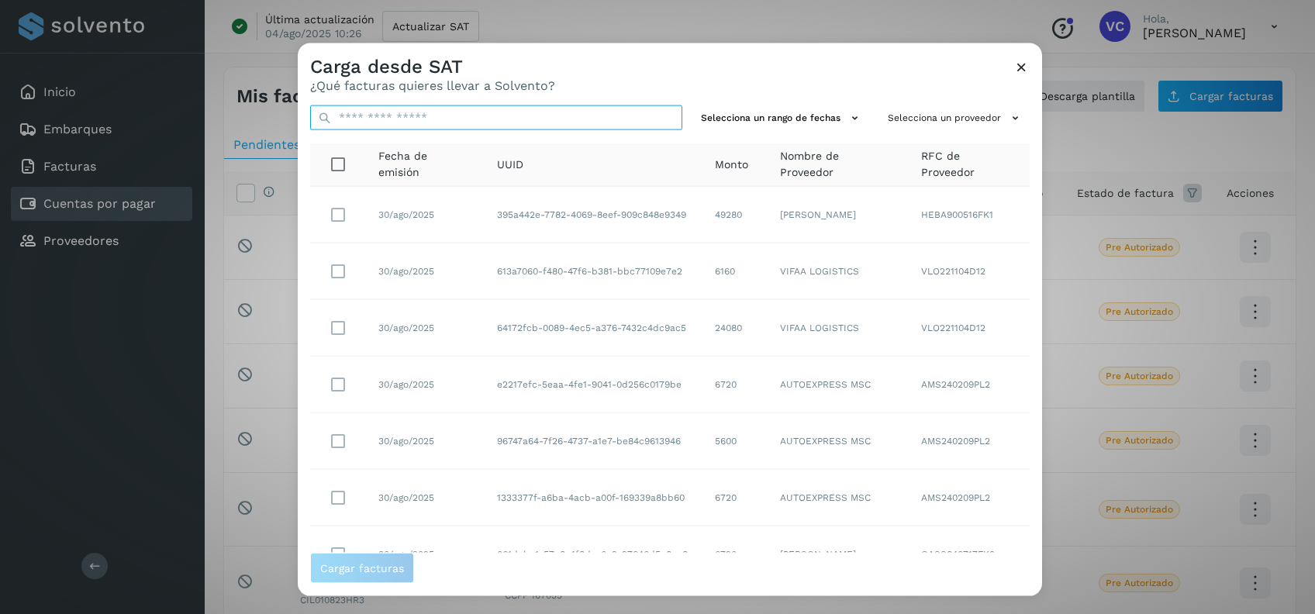
click at [461, 120] on input "text" at bounding box center [496, 117] width 372 height 25
paste input "**********"
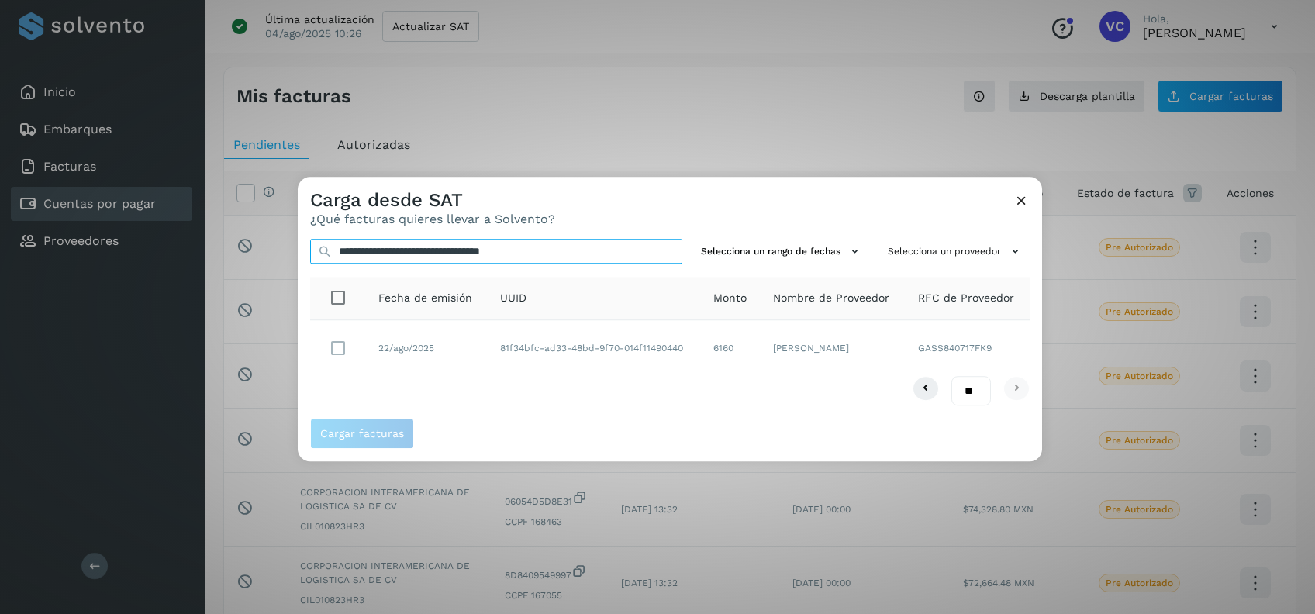
type input "**********"
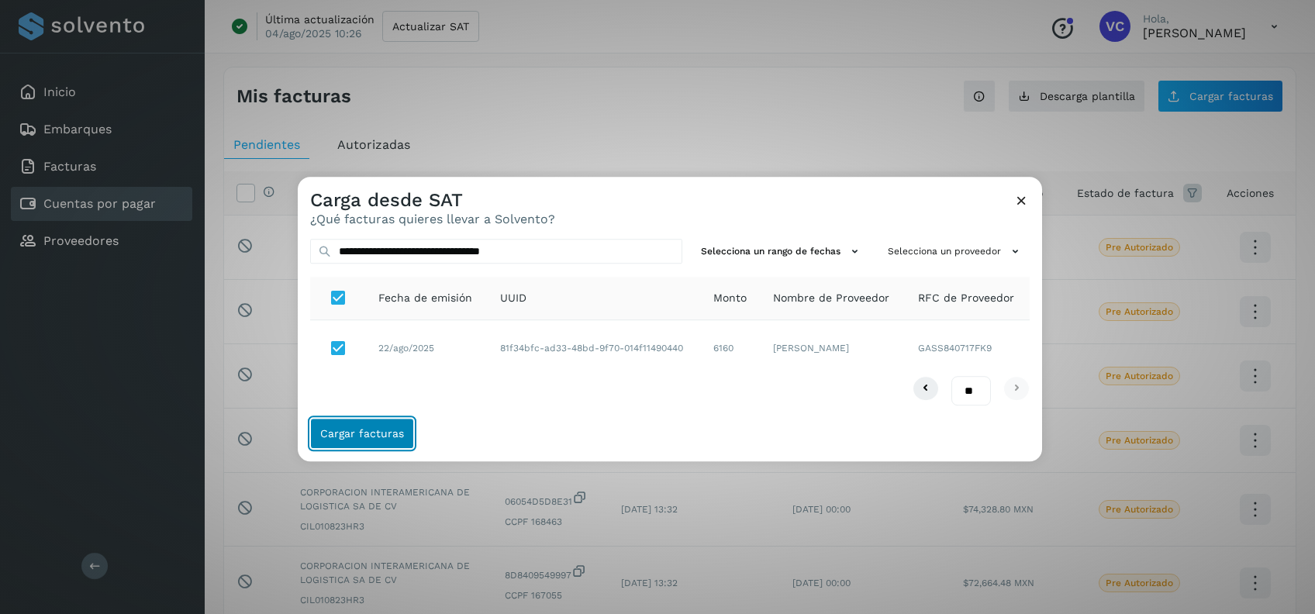
click at [374, 434] on span "Cargar facturas" at bounding box center [362, 434] width 84 height 11
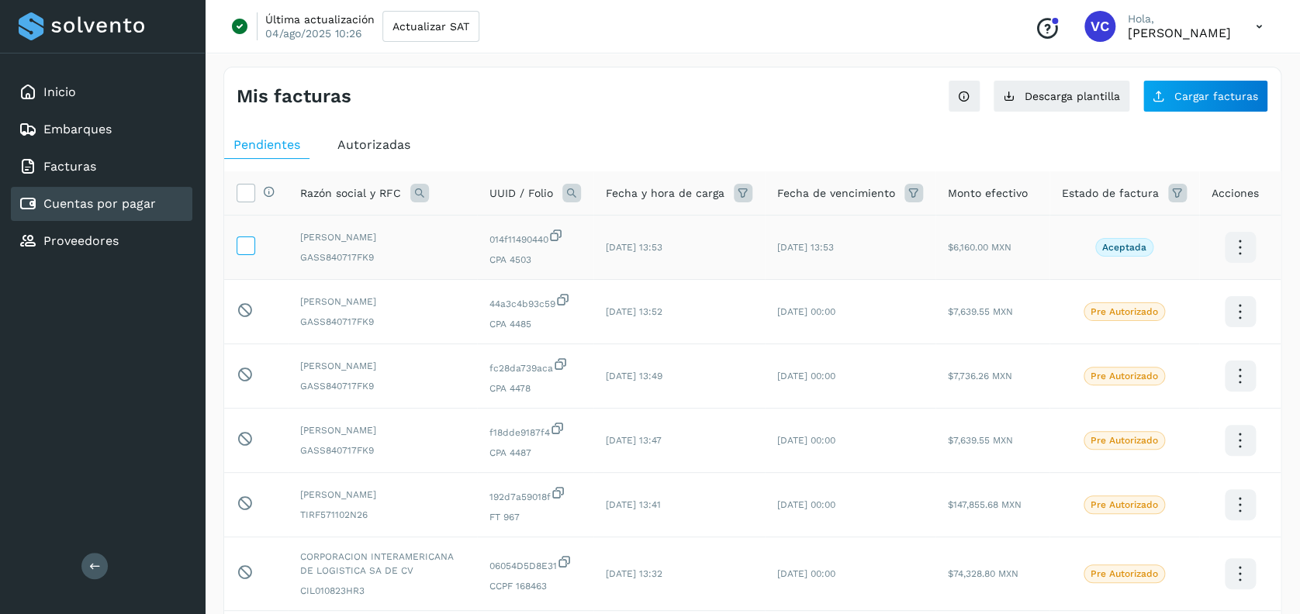
click at [249, 251] on icon at bounding box center [245, 244] width 16 height 16
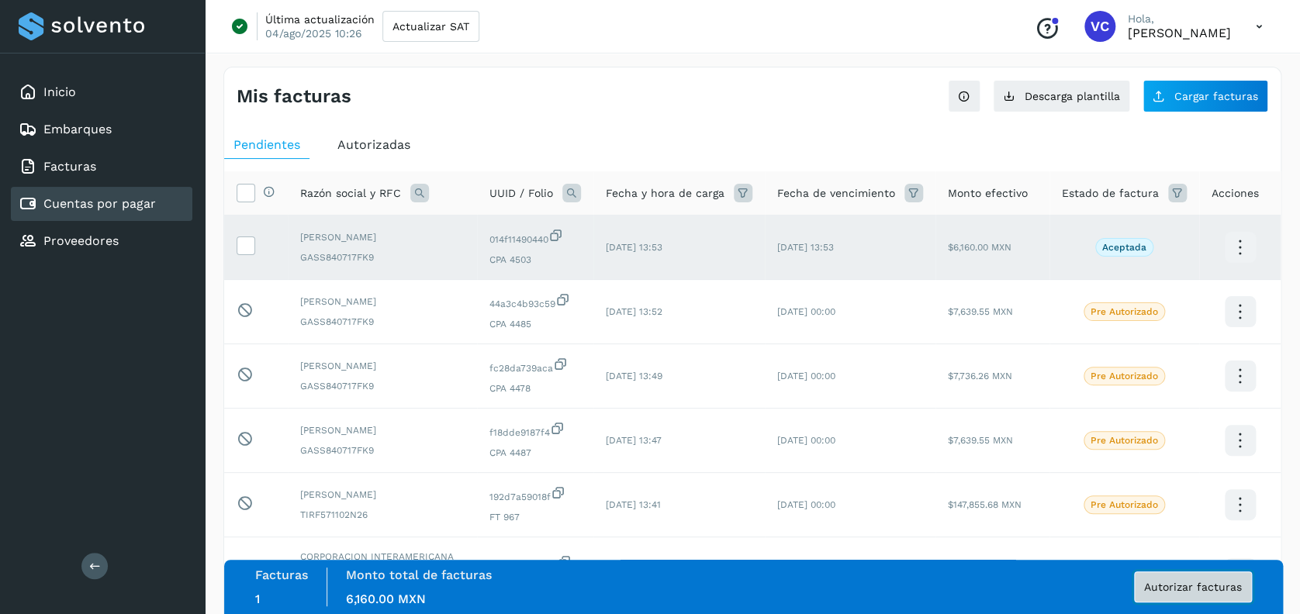
click at [1172, 587] on span "Autorizar facturas" at bounding box center [1193, 587] width 98 height 11
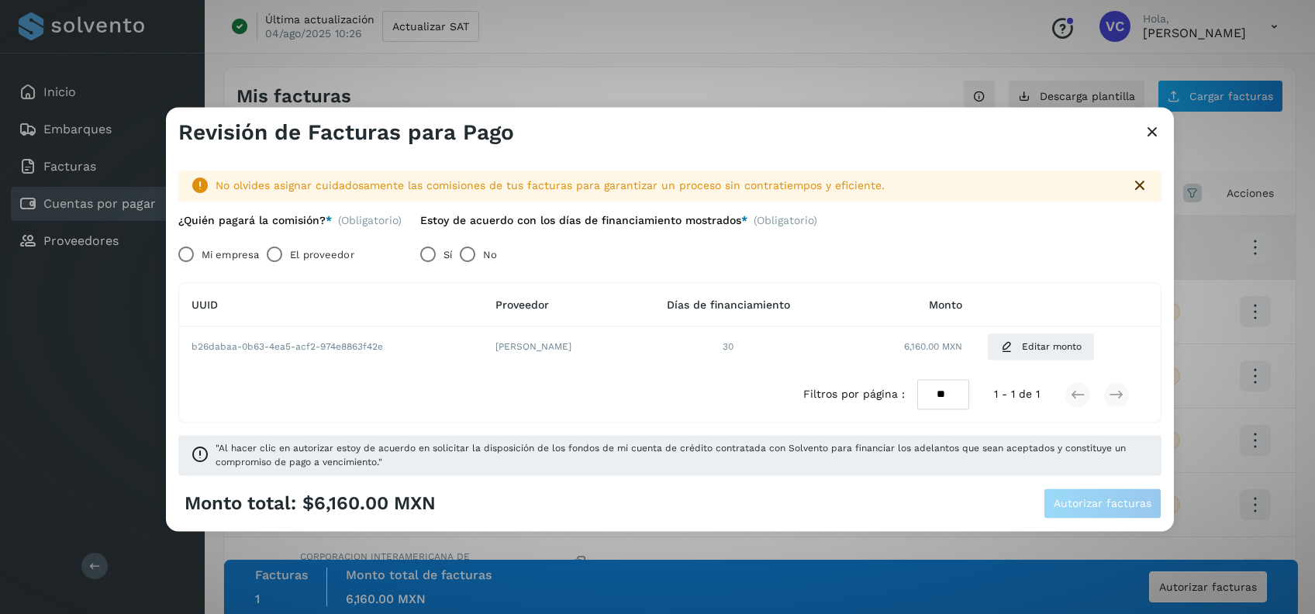
click at [205, 248] on label "Mi empresa" at bounding box center [230, 255] width 57 height 31
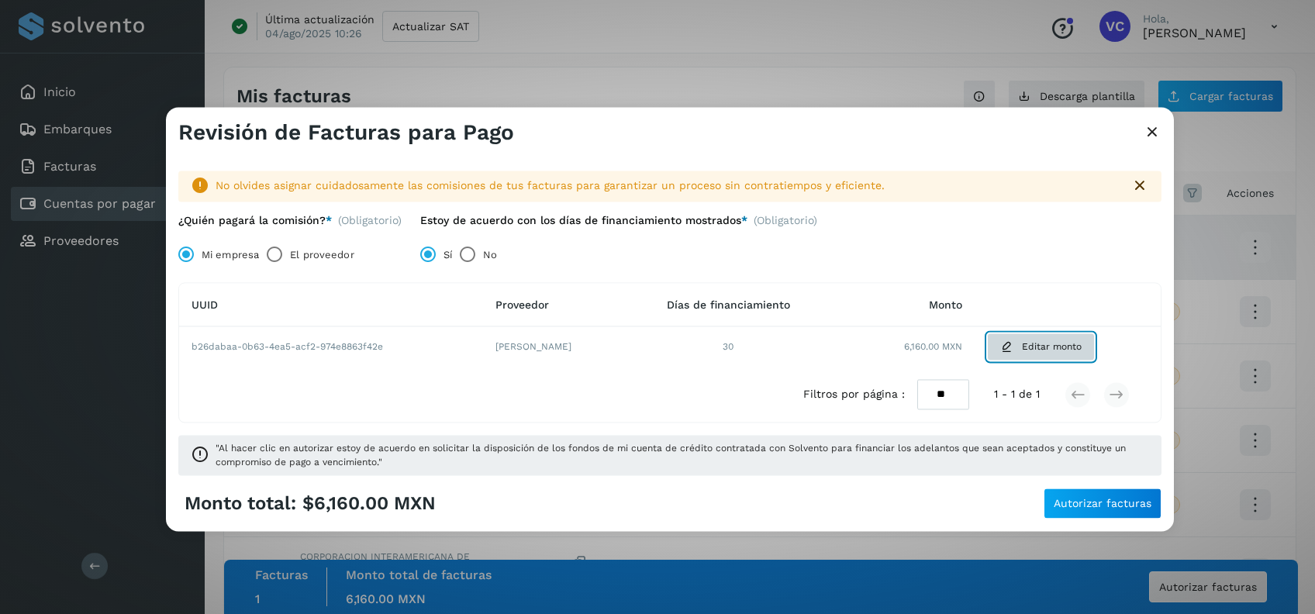
click at [1023, 343] on button "Editar monto" at bounding box center [1041, 347] width 108 height 28
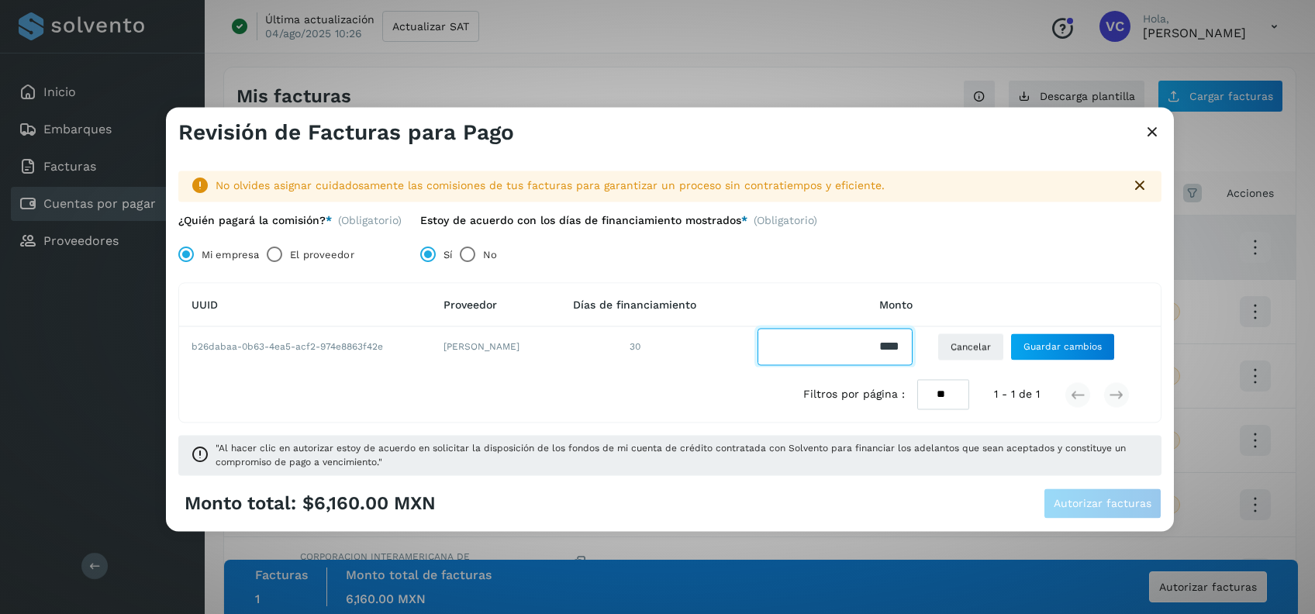
drag, startPoint x: 873, startPoint y: 347, endPoint x: 936, endPoint y: 343, distance: 62.9
click at [925, 343] on td at bounding box center [823, 347] width 204 height 40
type input "*******"
click at [1094, 335] on button "Guardar cambios" at bounding box center [1062, 347] width 105 height 28
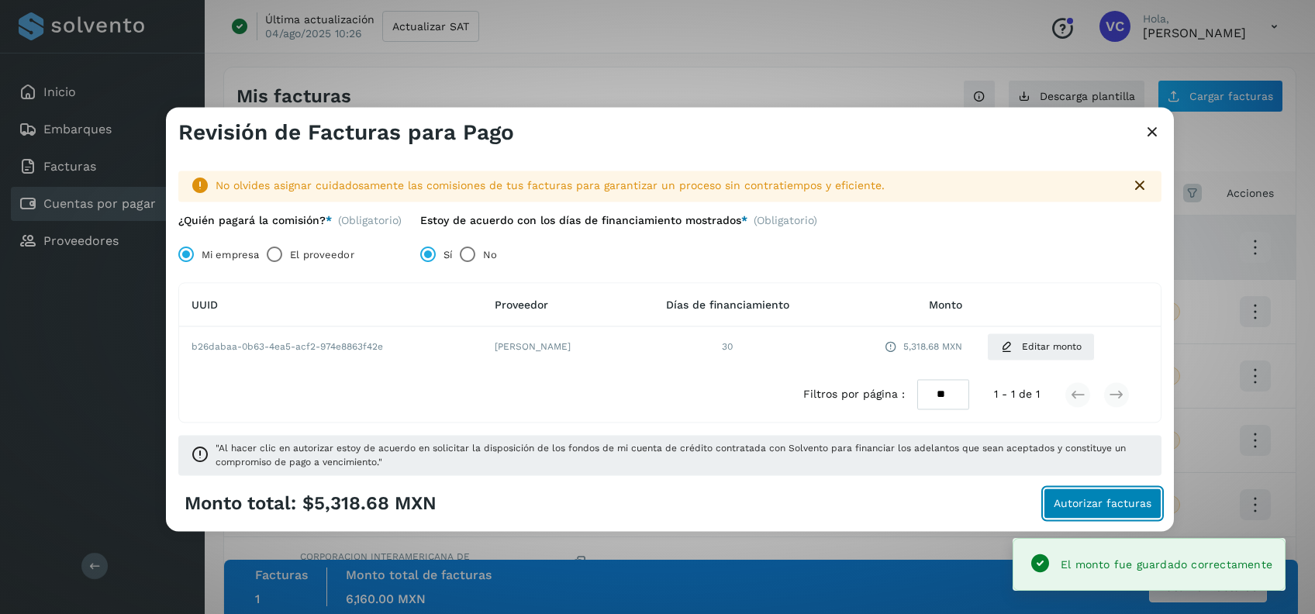
click at [1086, 502] on span "Autorizar facturas" at bounding box center [1103, 504] width 98 height 11
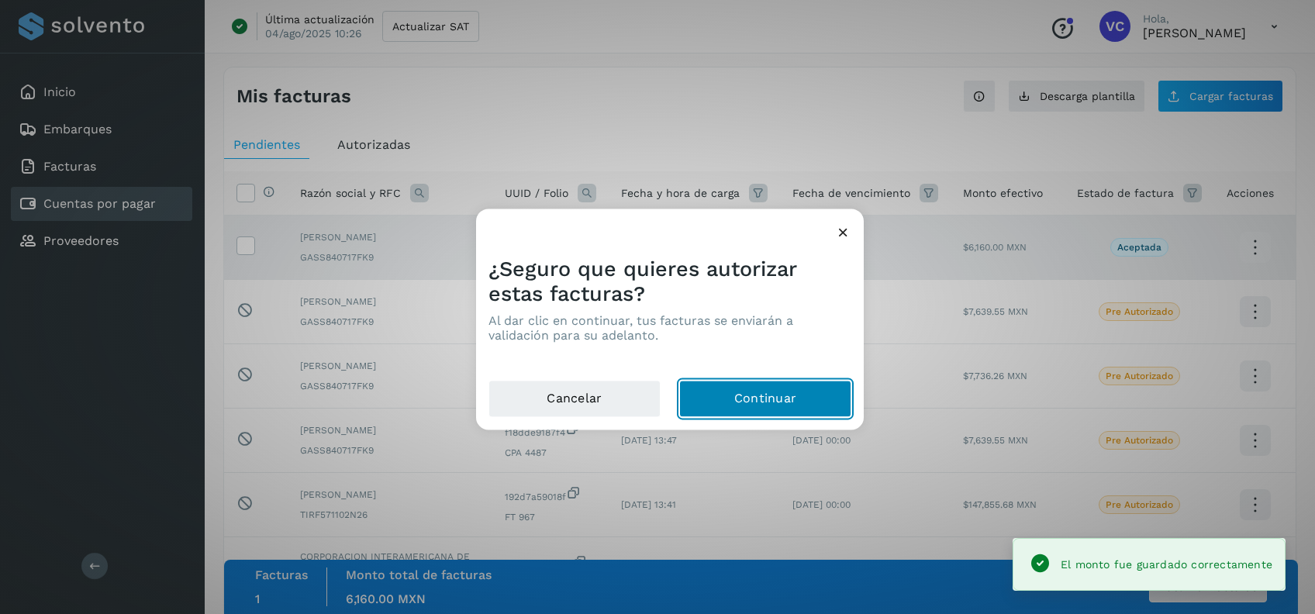
click at [761, 399] on button "Continuar" at bounding box center [765, 399] width 172 height 37
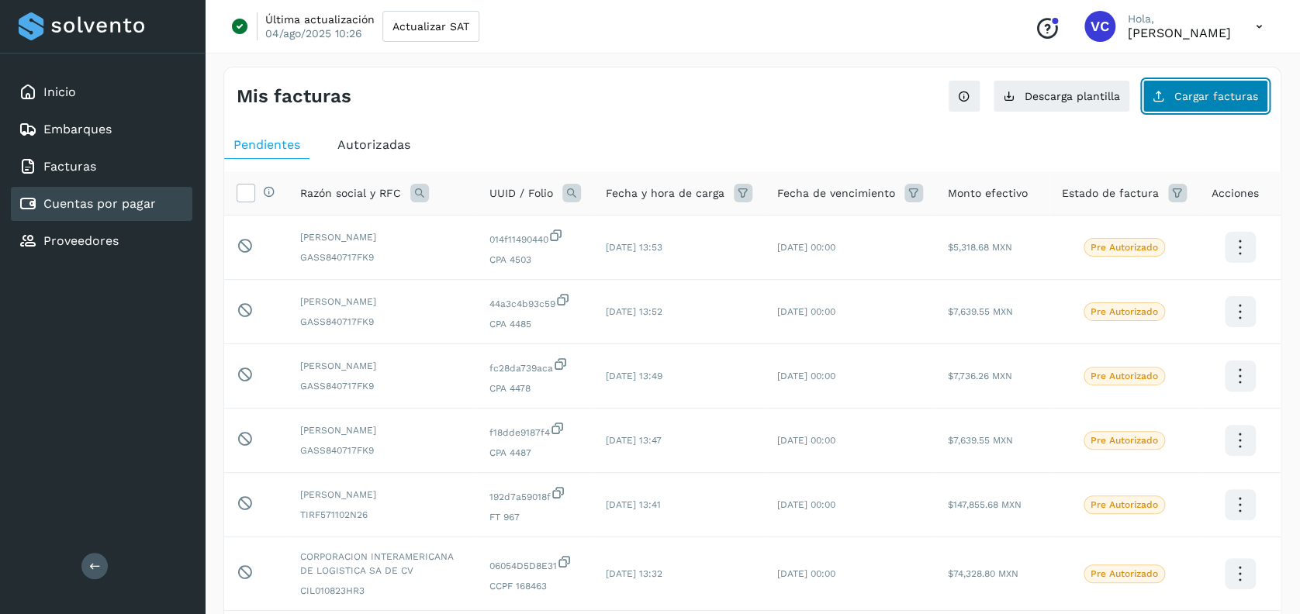
click at [1185, 101] on span "Cargar facturas" at bounding box center [1216, 96] width 84 height 11
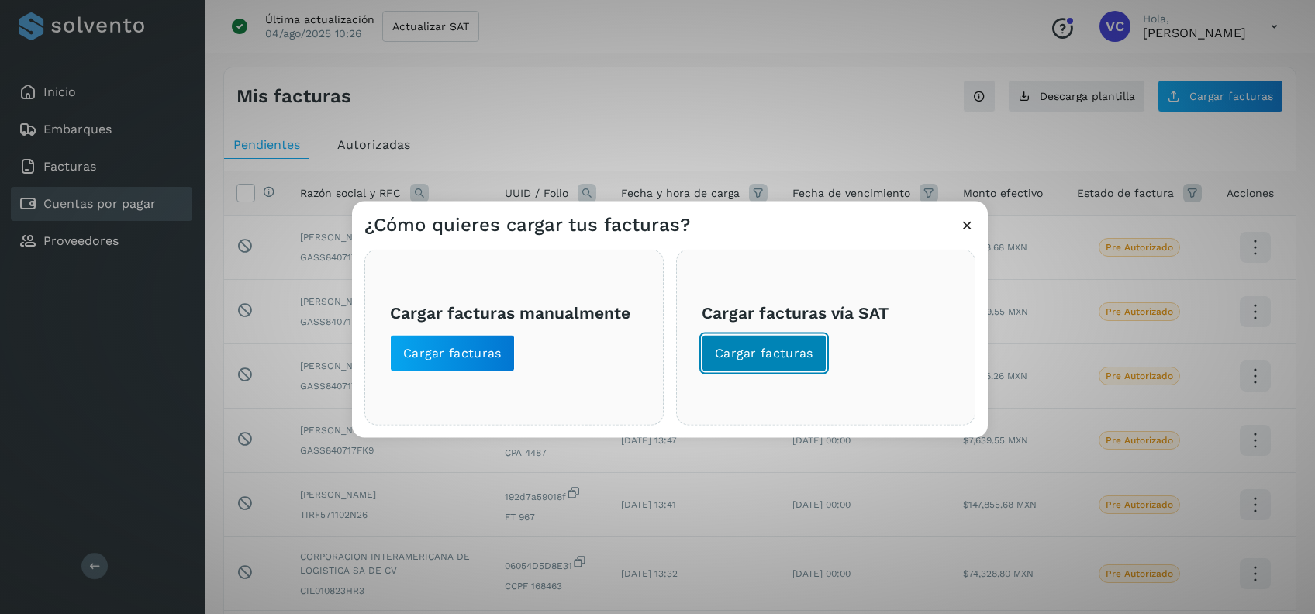
click at [733, 360] on span "Cargar facturas" at bounding box center [764, 353] width 98 height 17
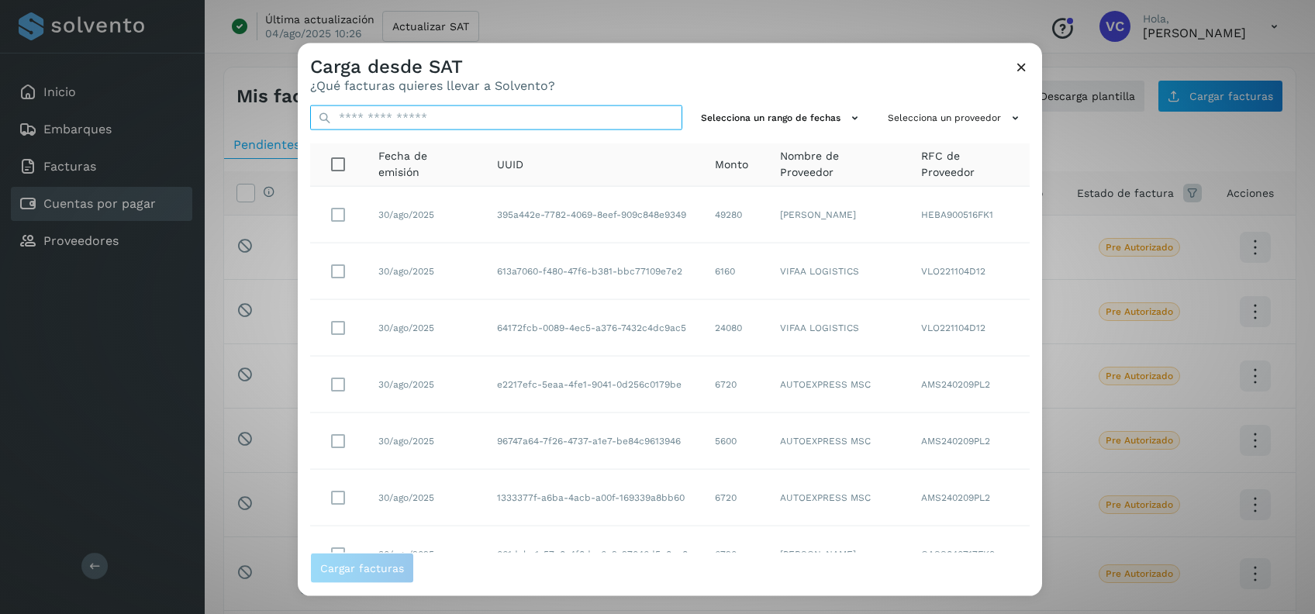
click at [366, 115] on input "text" at bounding box center [496, 117] width 372 height 25
paste input "**********"
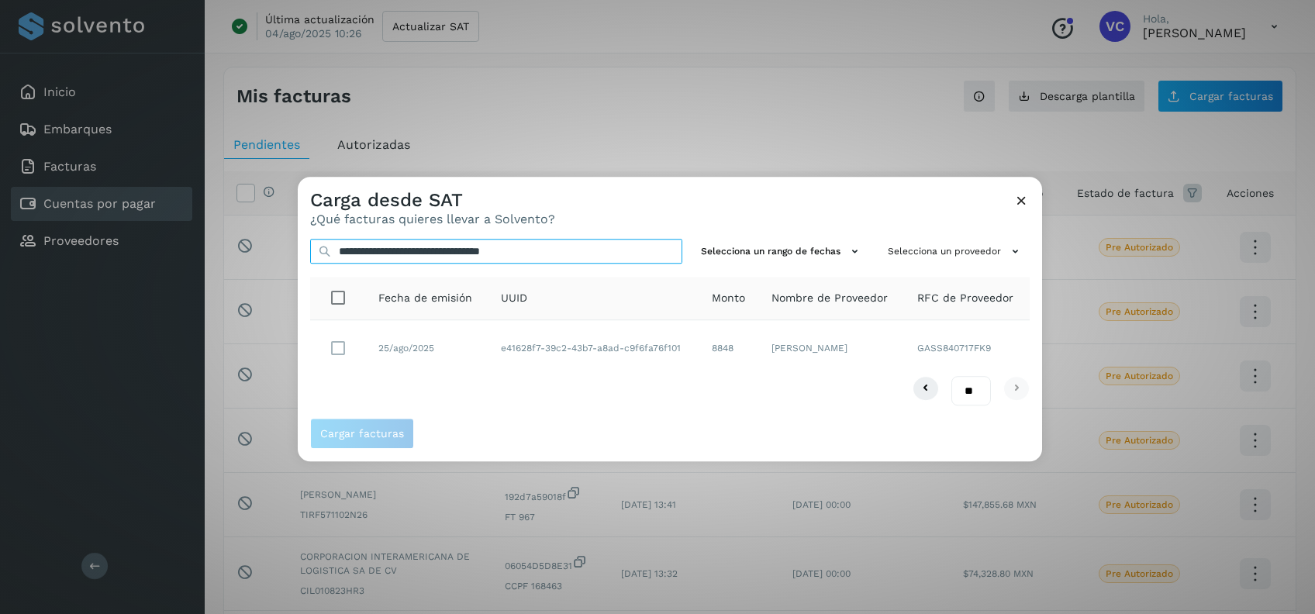
type input "**********"
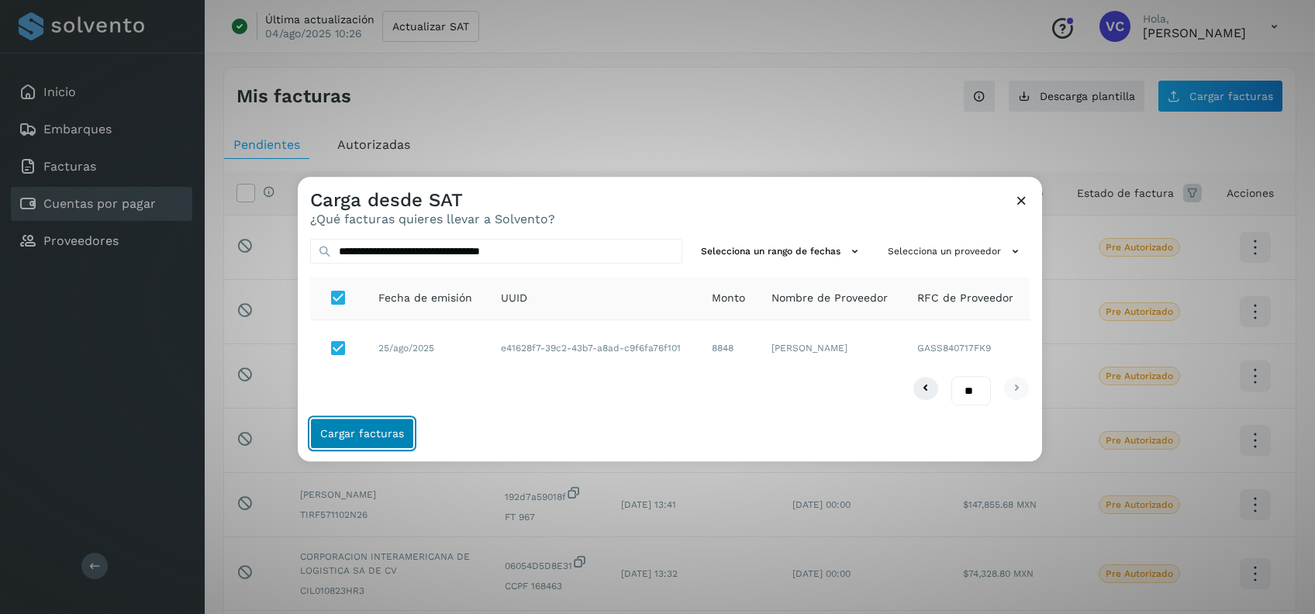
click at [367, 443] on button "Cargar facturas" at bounding box center [362, 434] width 104 height 31
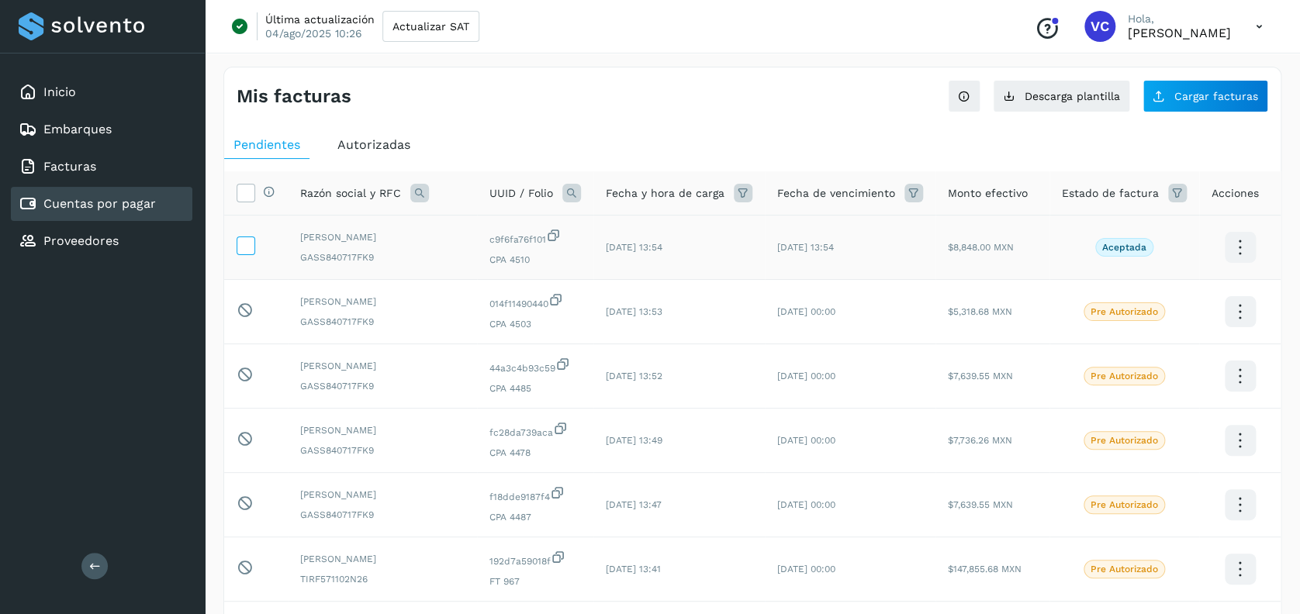
click at [246, 242] on icon at bounding box center [245, 244] width 16 height 16
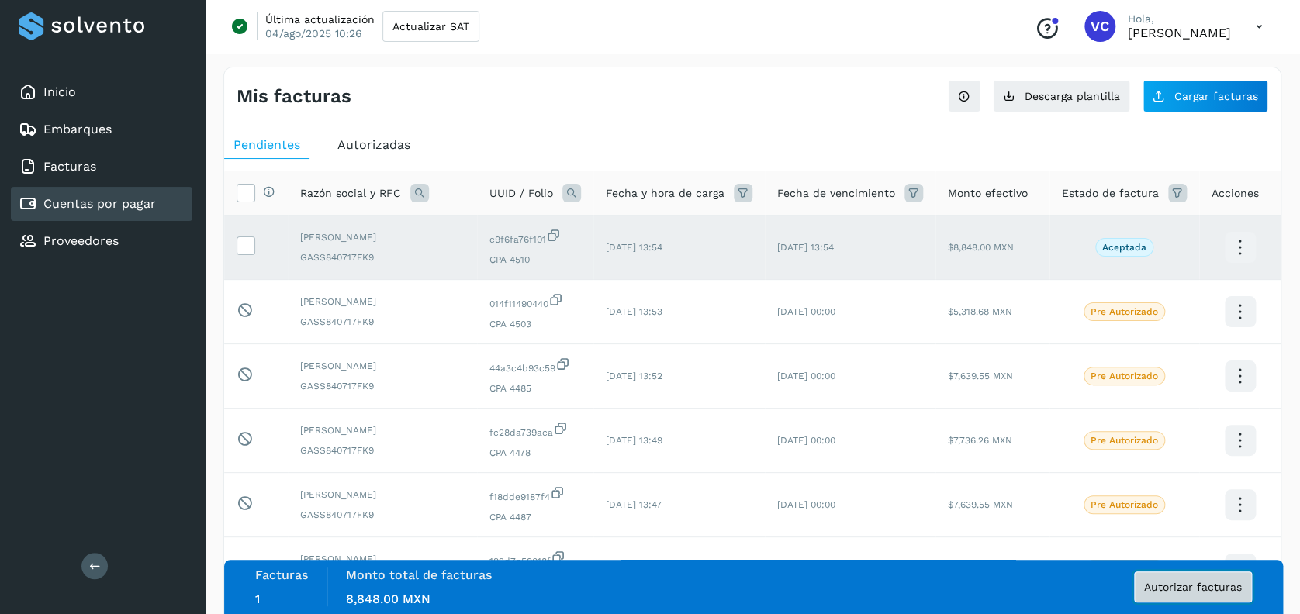
click at [1210, 588] on span "Autorizar facturas" at bounding box center [1193, 587] width 98 height 11
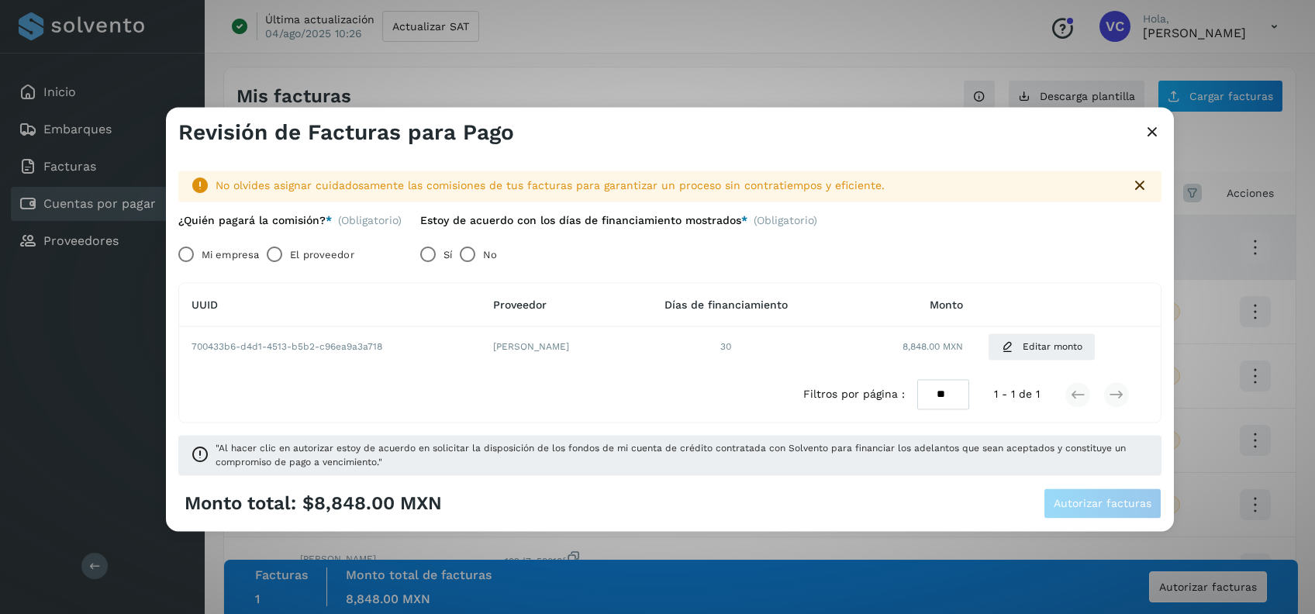
click at [218, 254] on label "Mi empresa" at bounding box center [230, 255] width 57 height 31
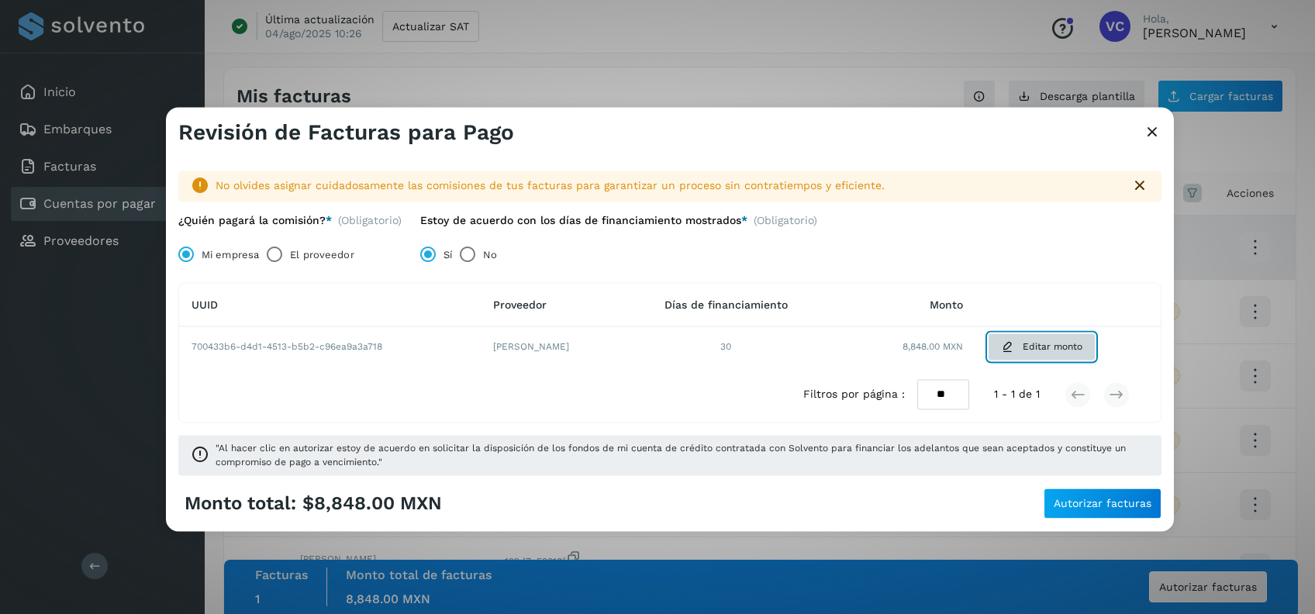
click at [1080, 347] on span "Editar monto" at bounding box center [1053, 347] width 60 height 14
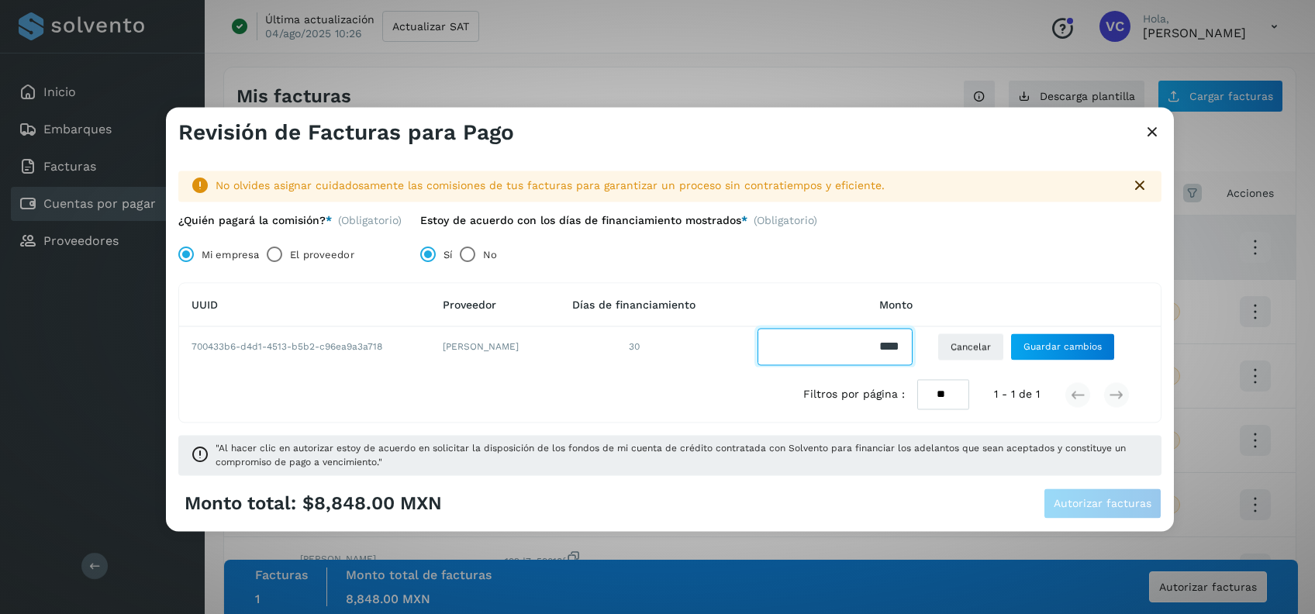
drag, startPoint x: 886, startPoint y: 347, endPoint x: 945, endPoint y: 347, distance: 58.9
click at [945, 347] on tr "700433b6-d4d1-4513-b5b2-c96ea9a3a718 [PERSON_NAME] 30 Cancelar Guardar cambios" at bounding box center [670, 347] width 982 height 40
type input "*"
click at [813, 348] on input "Facturas" at bounding box center [835, 347] width 155 height 37
type input "*******"
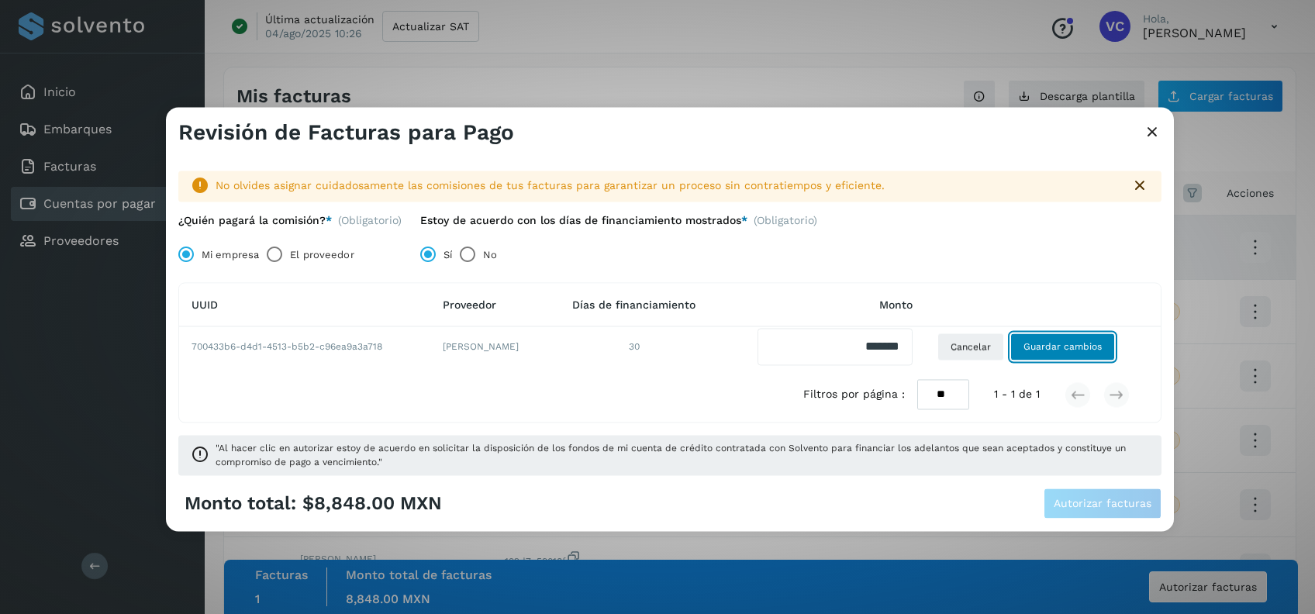
click at [1085, 352] on span "Guardar cambios" at bounding box center [1062, 347] width 78 height 14
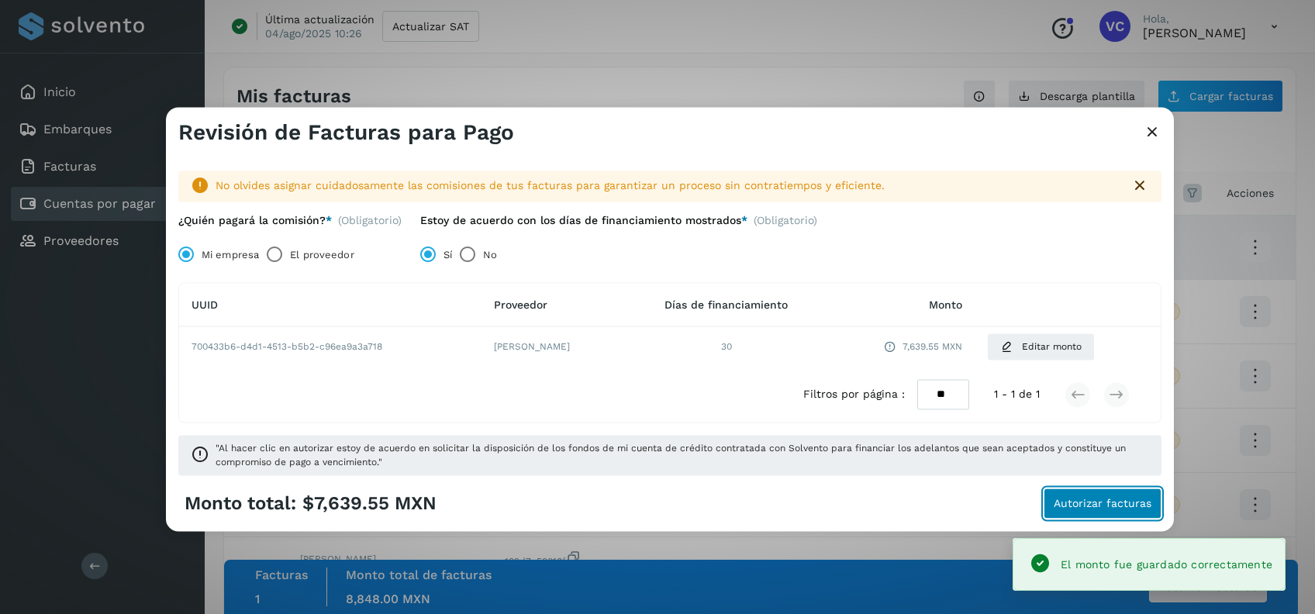
click at [1130, 495] on button "Autorizar facturas" at bounding box center [1103, 503] width 118 height 31
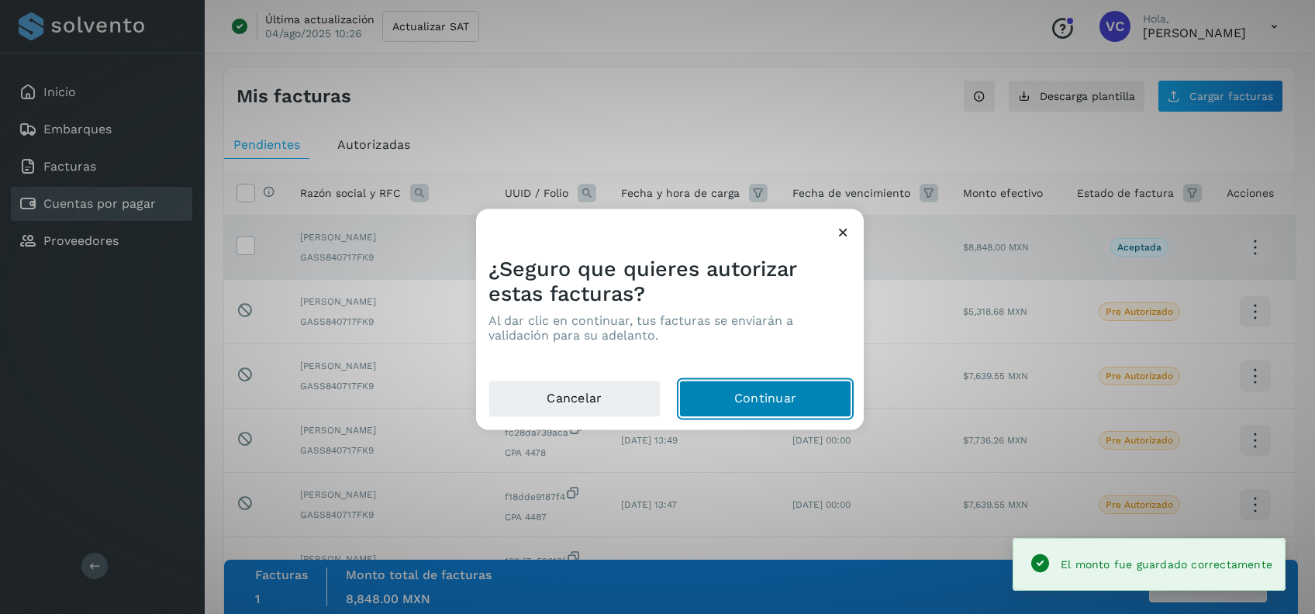
click at [775, 391] on button "Continuar" at bounding box center [765, 399] width 172 height 37
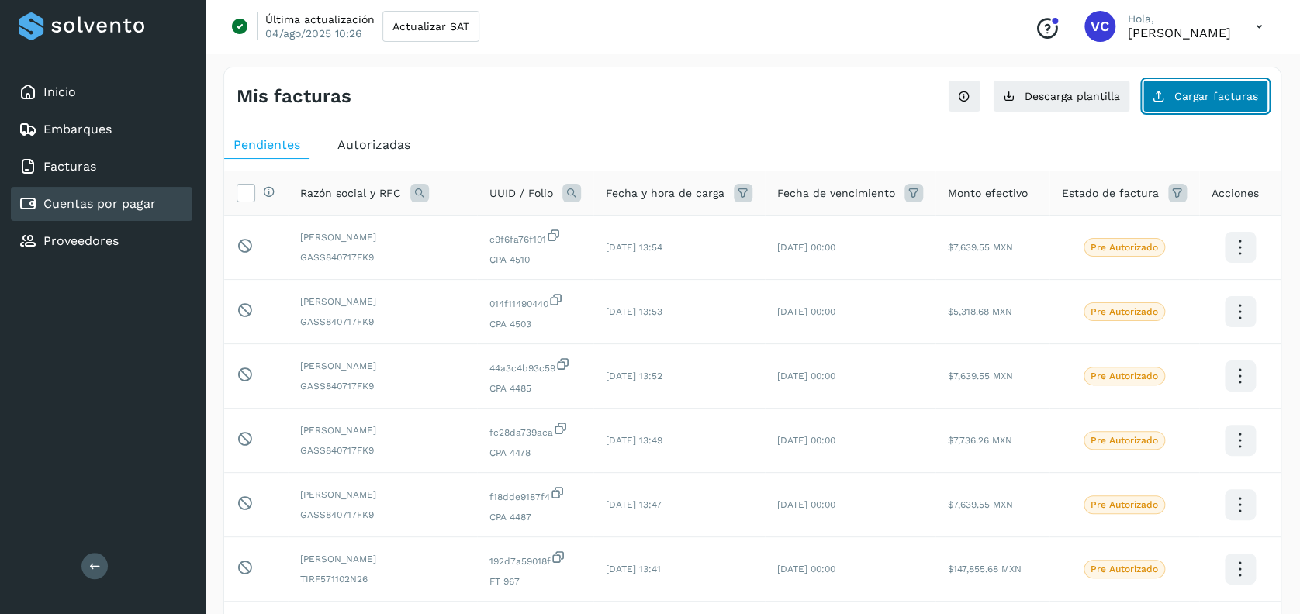
click at [1190, 95] on span "Cargar facturas" at bounding box center [1216, 96] width 84 height 11
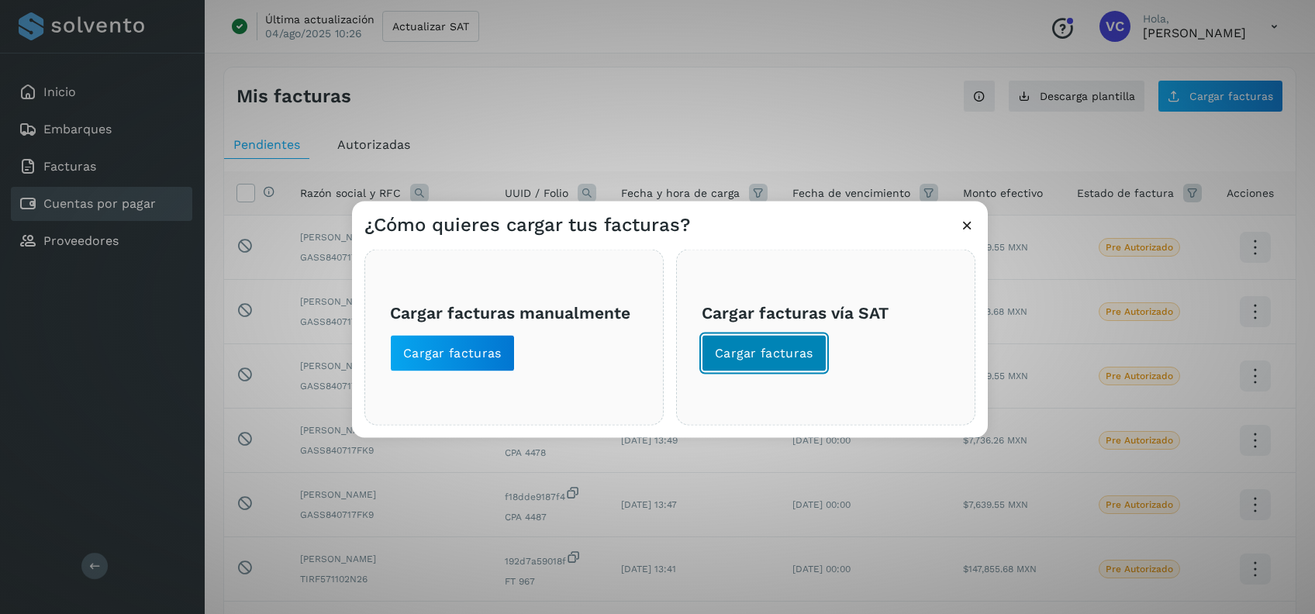
click at [740, 360] on span "Cargar facturas" at bounding box center [764, 353] width 98 height 17
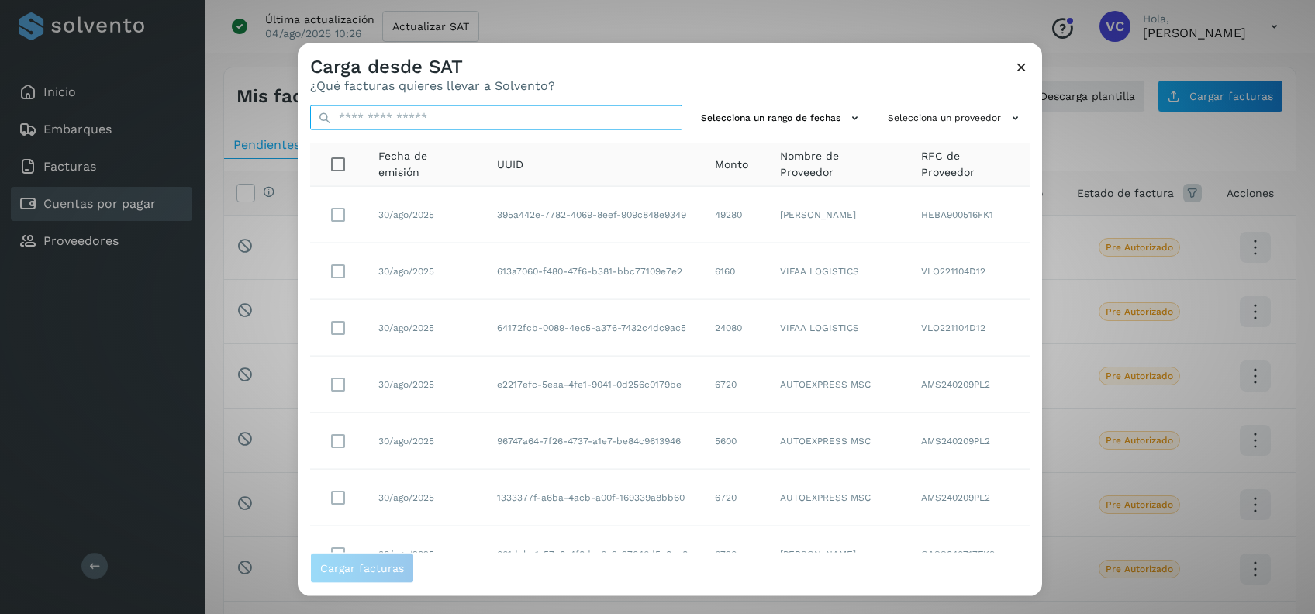
click at [472, 119] on input "text" at bounding box center [496, 117] width 372 height 25
paste input "**********"
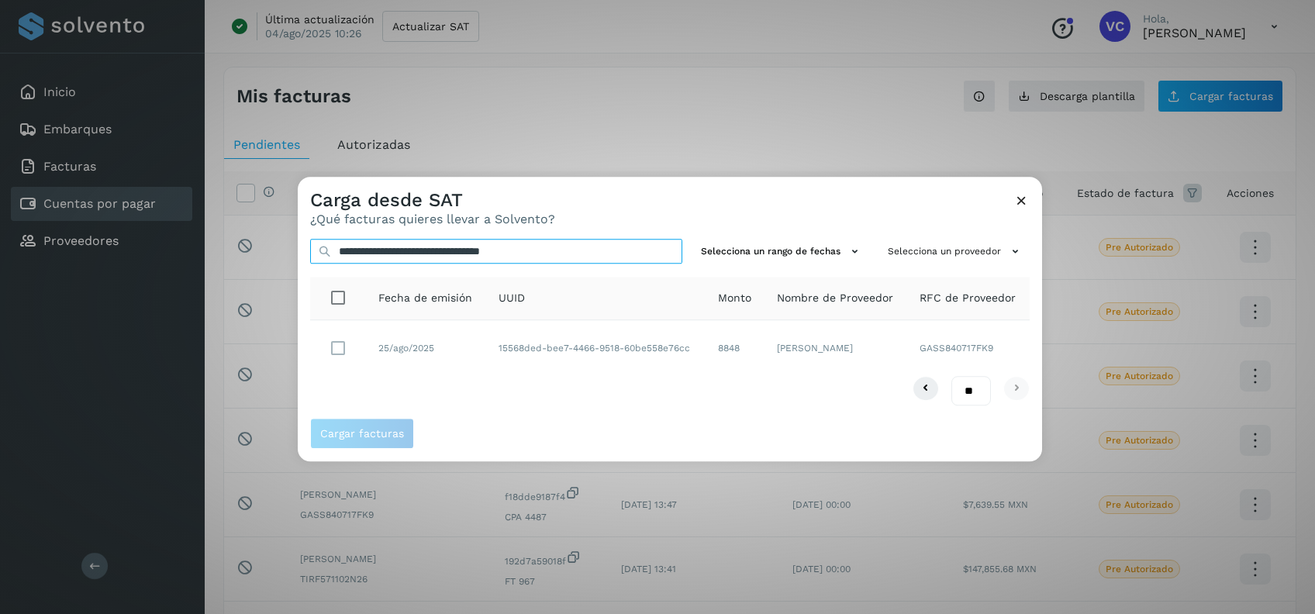
type input "**********"
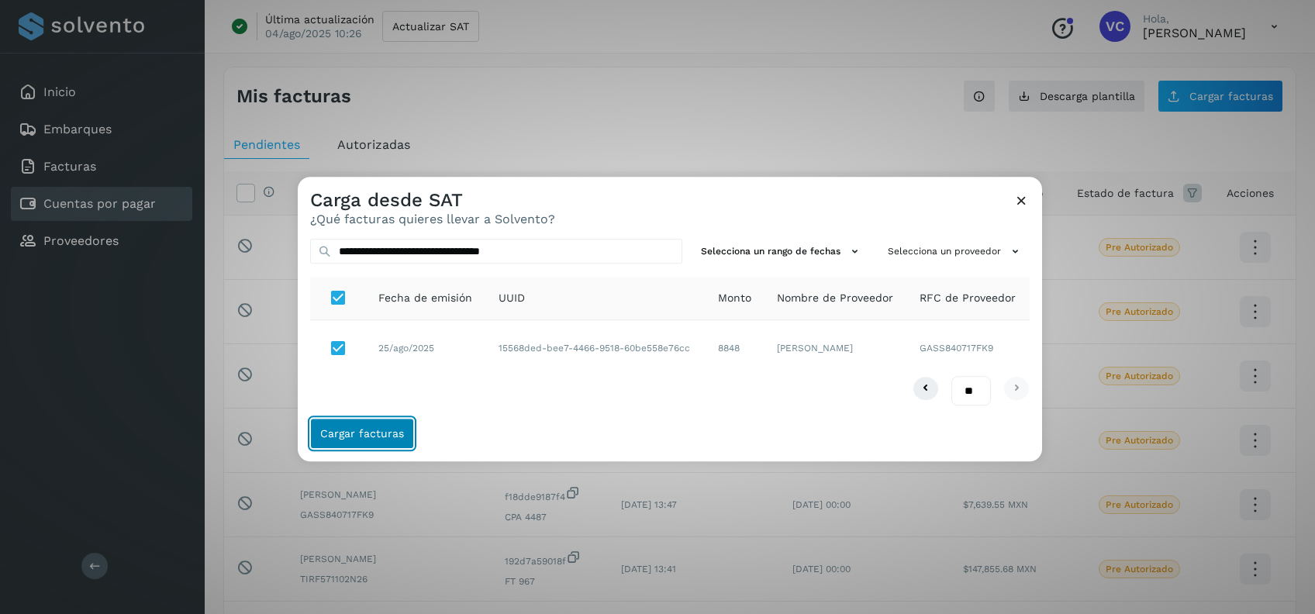
click at [379, 437] on span "Cargar facturas" at bounding box center [362, 434] width 84 height 11
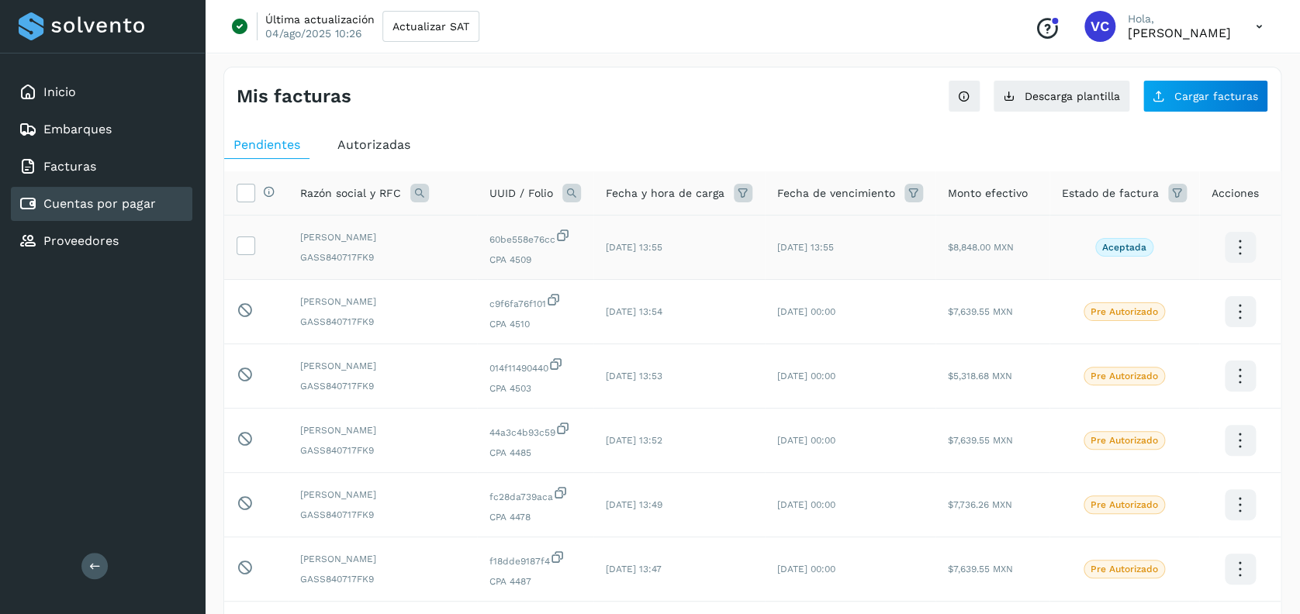
click at [230, 248] on td at bounding box center [256, 248] width 64 height 64
click at [249, 248] on icon at bounding box center [245, 244] width 16 height 16
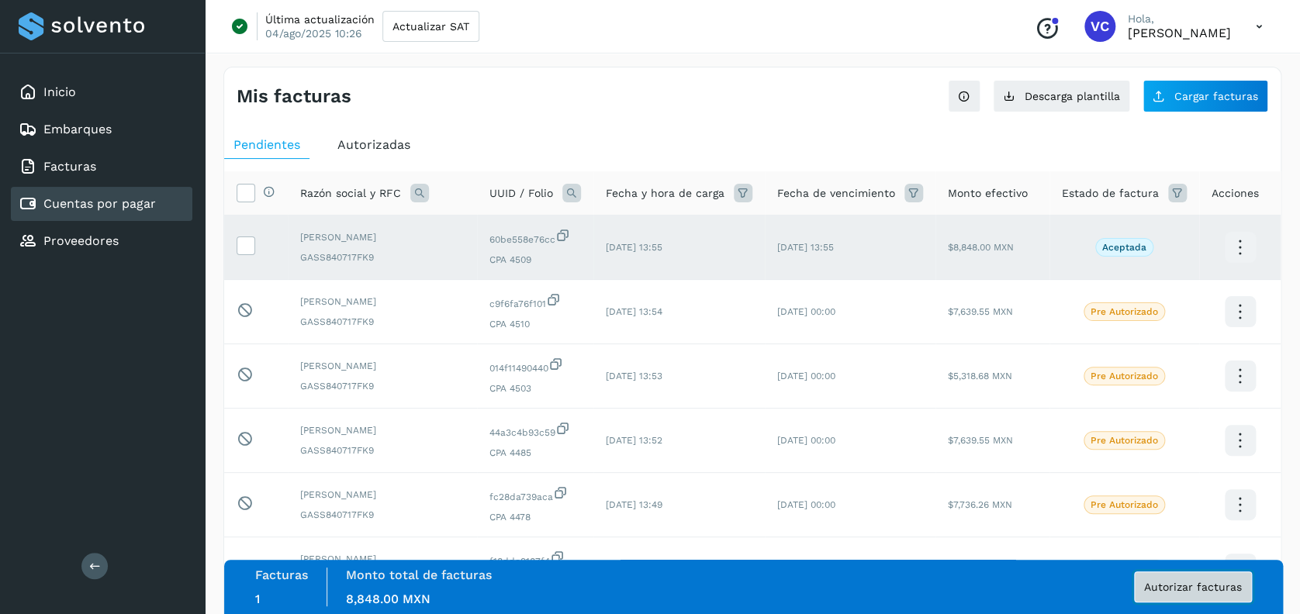
click at [1213, 590] on span "Autorizar facturas" at bounding box center [1193, 587] width 98 height 11
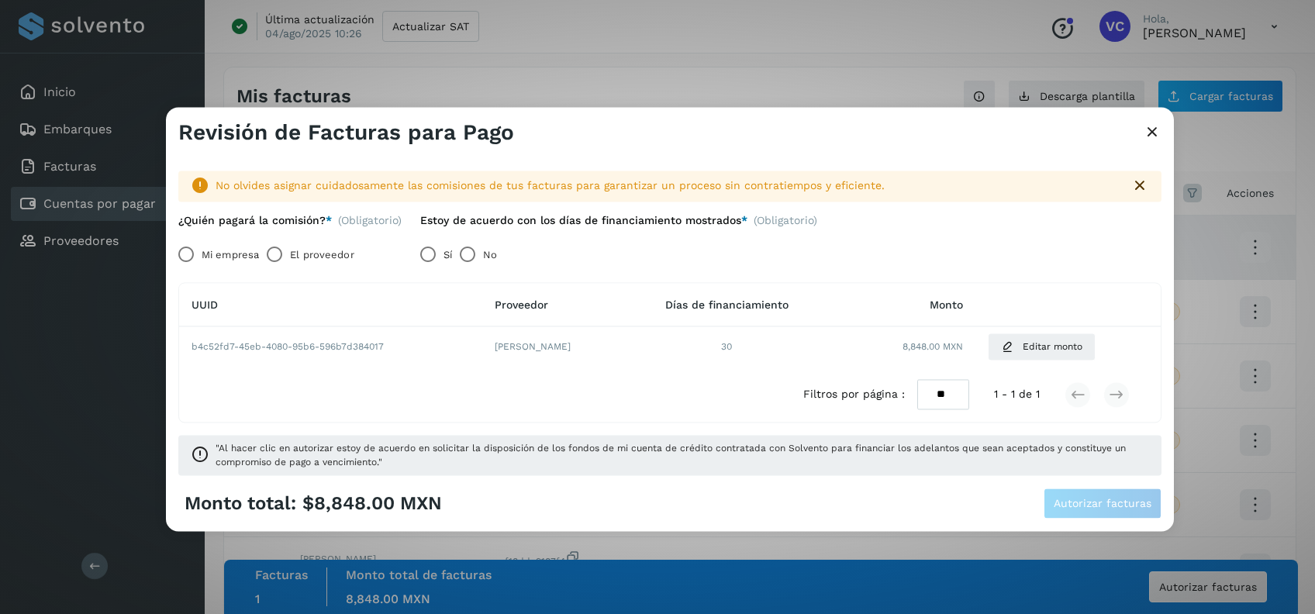
click at [204, 254] on label "Mi empresa" at bounding box center [230, 255] width 57 height 31
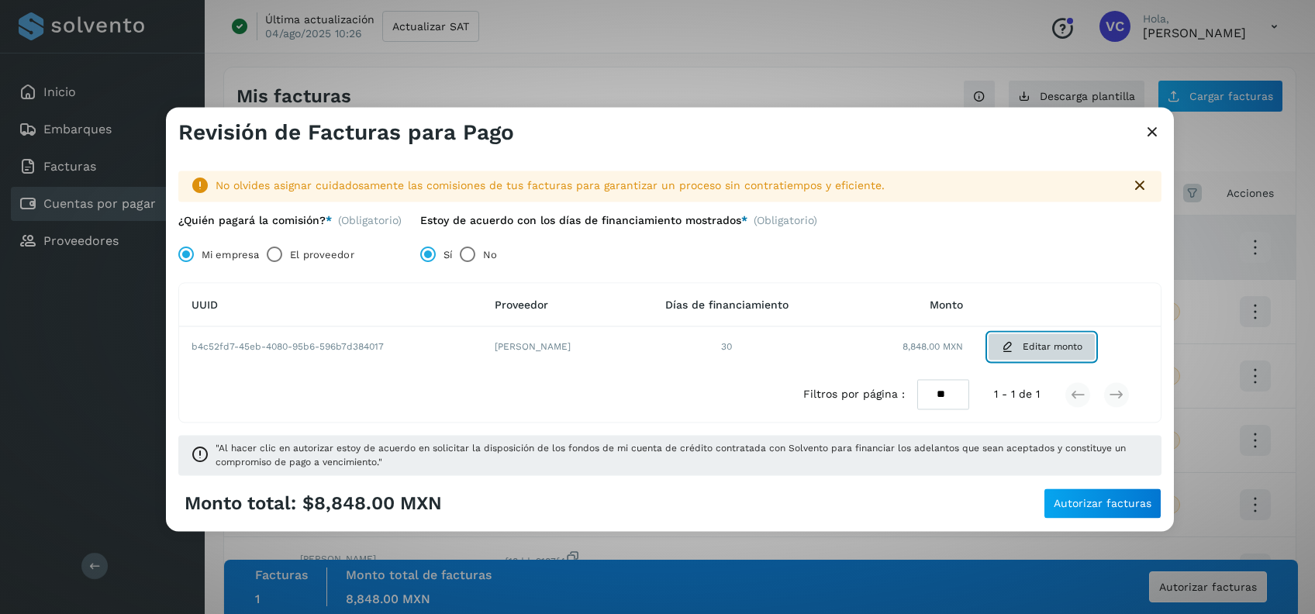
click at [1041, 347] on span "Editar monto" at bounding box center [1053, 347] width 60 height 14
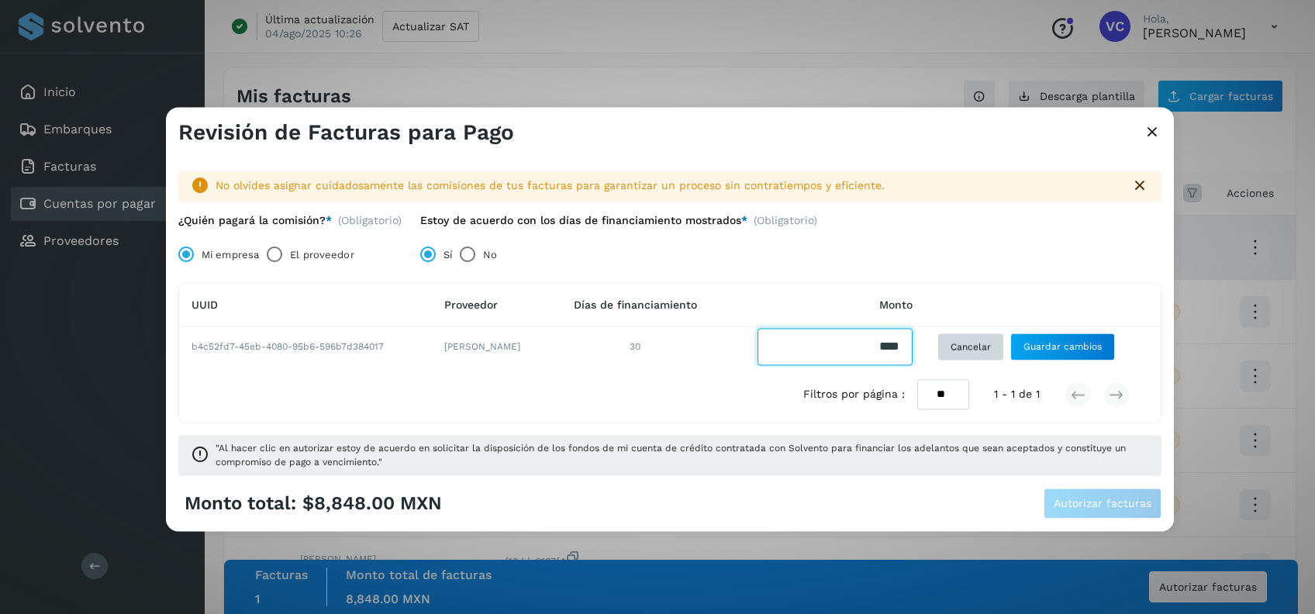
drag, startPoint x: 870, startPoint y: 347, endPoint x: 962, endPoint y: 344, distance: 92.3
click at [962, 344] on tr "b4c52fd7-45eb-4080-95b6-596b7d384017 [PERSON_NAME] 30 Cancelar Guardar cambios" at bounding box center [670, 347] width 982 height 40
click at [888, 343] on input "Facturas" at bounding box center [835, 347] width 155 height 37
type input "*******"
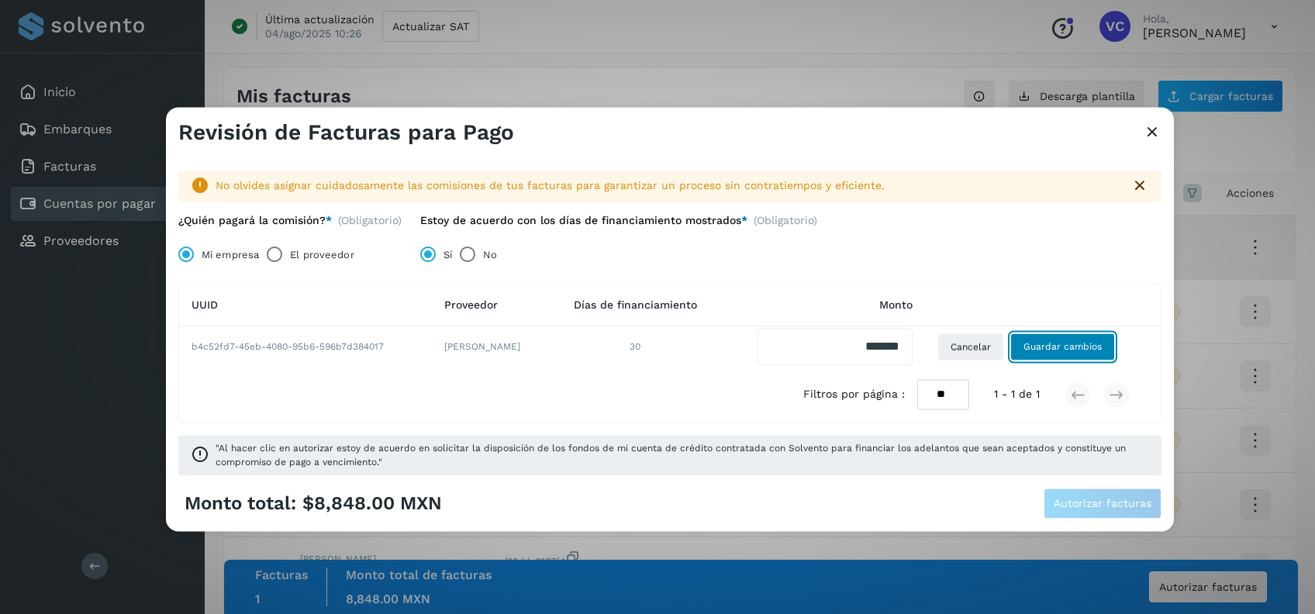
click at [1058, 340] on span "Guardar cambios" at bounding box center [1062, 347] width 78 height 14
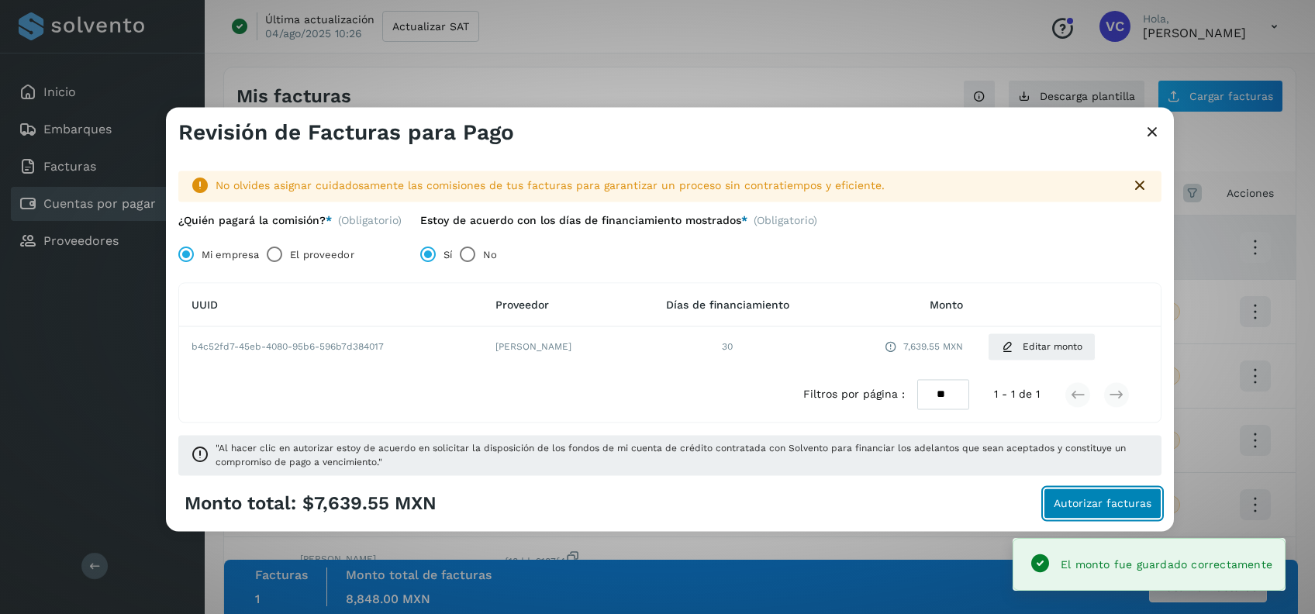
click at [1099, 506] on span "Autorizar facturas" at bounding box center [1103, 504] width 98 height 11
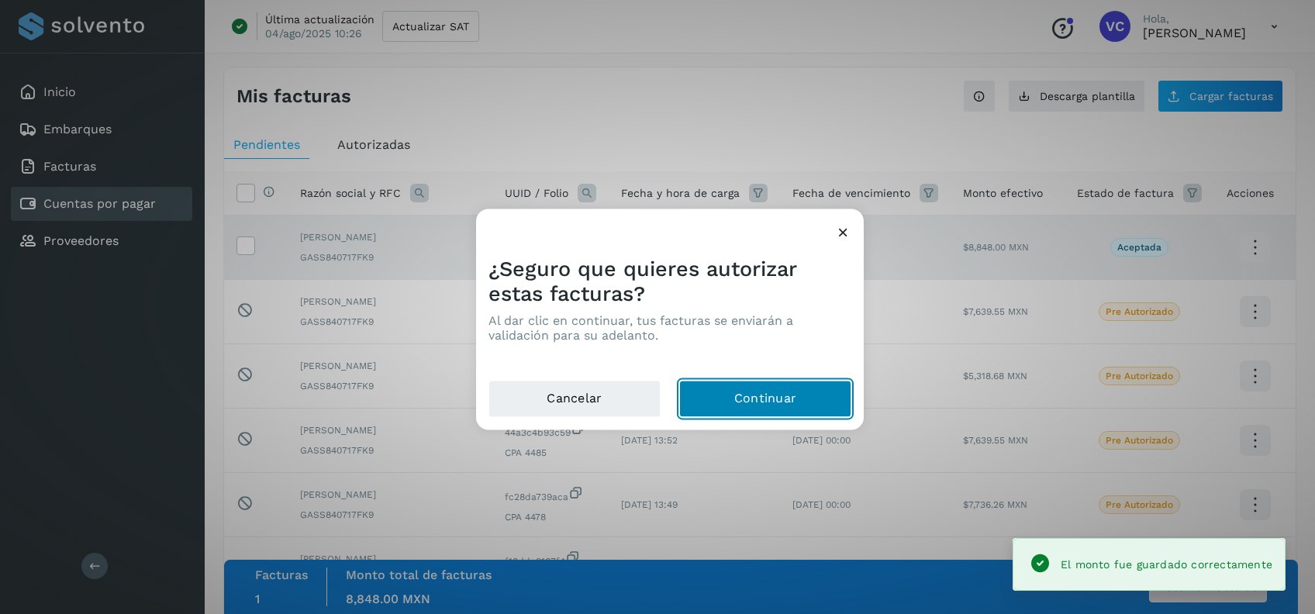
click at [756, 389] on button "Continuar" at bounding box center [765, 399] width 172 height 37
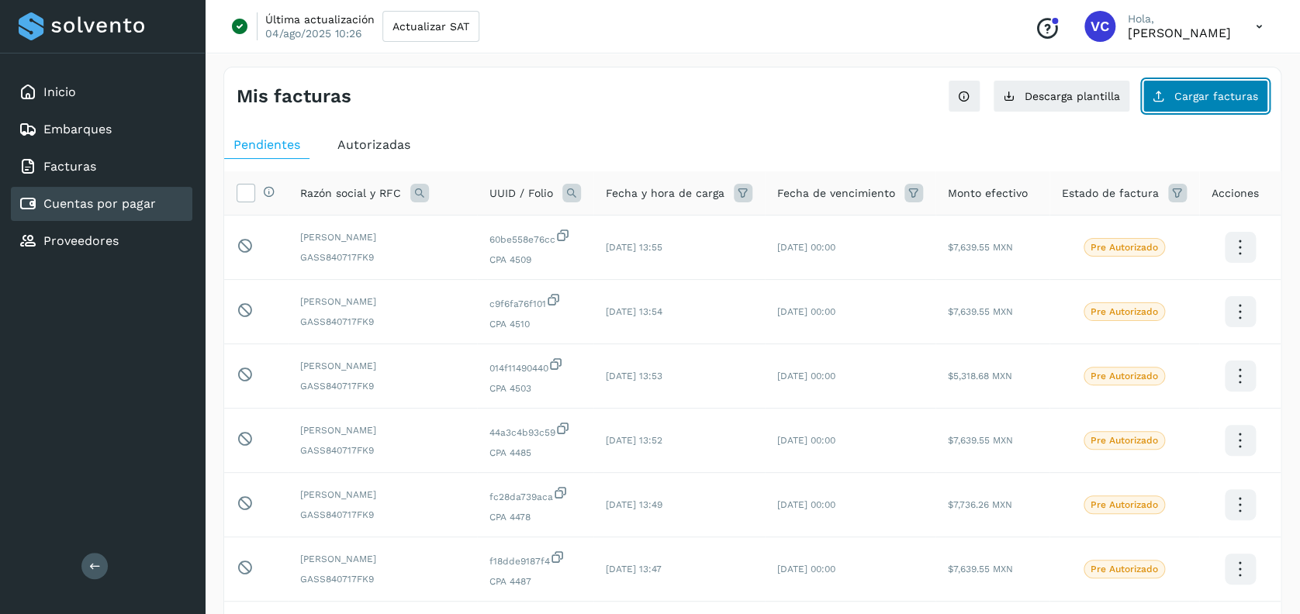
click at [1182, 91] on span "Cargar facturas" at bounding box center [1216, 96] width 84 height 11
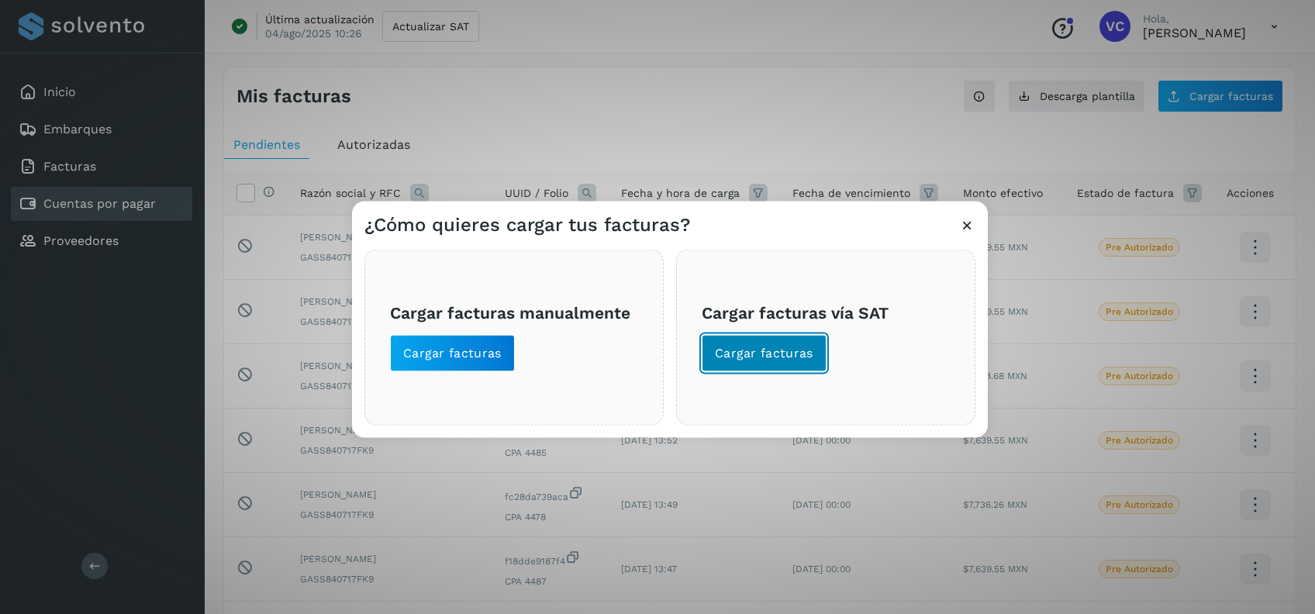
click at [778, 352] on span "Cargar facturas" at bounding box center [764, 353] width 98 height 17
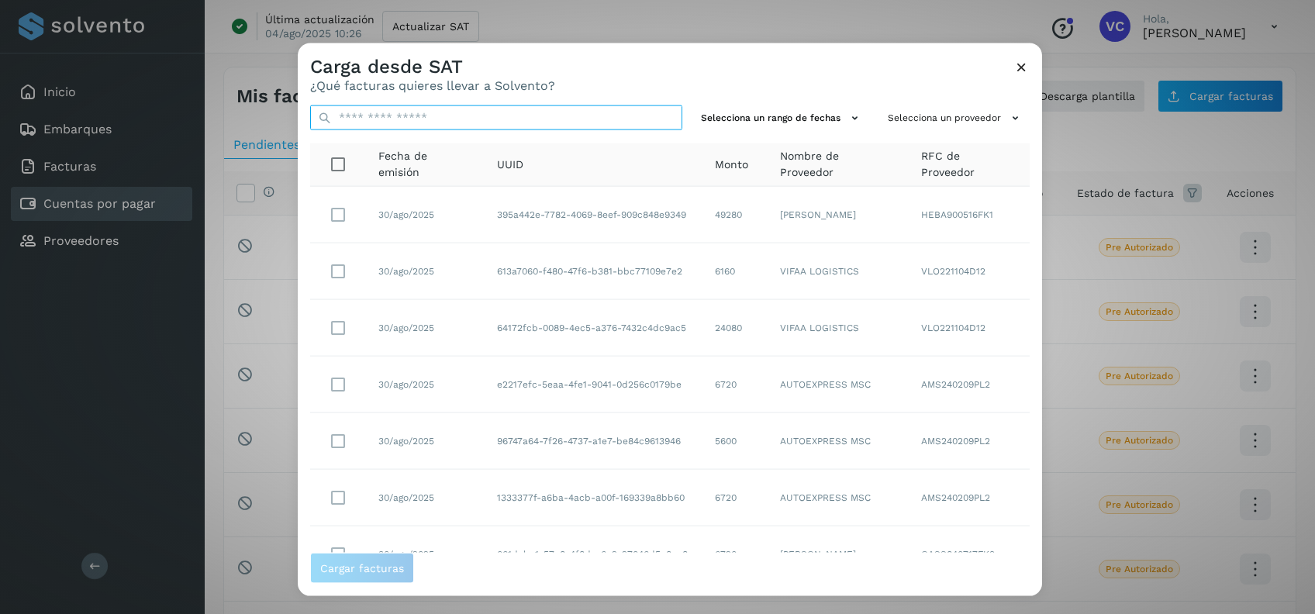
click at [526, 126] on input "text" at bounding box center [496, 117] width 372 height 25
paste input "**********"
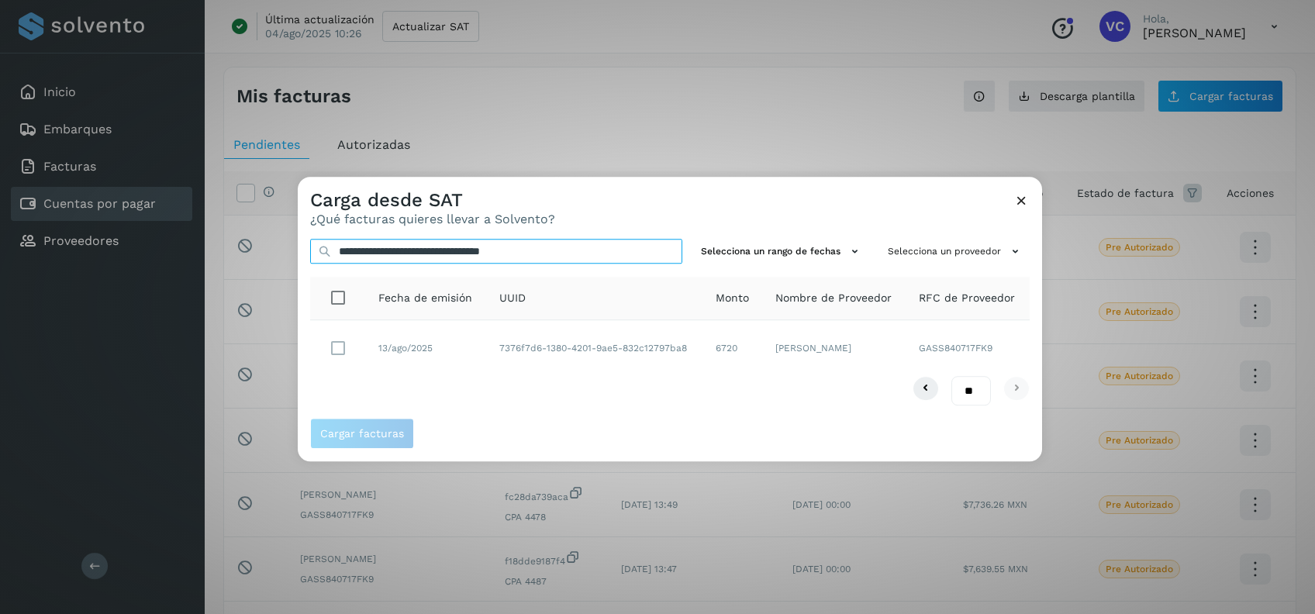
type input "**********"
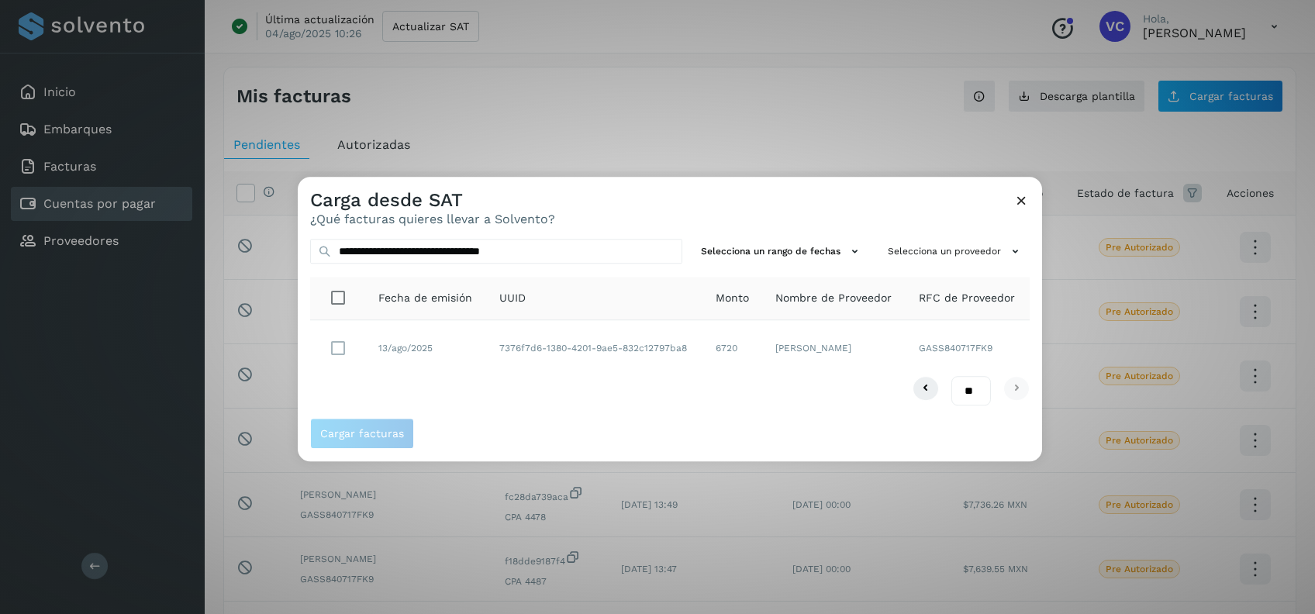
click at [356, 353] on td at bounding box center [338, 348] width 56 height 56
click at [367, 440] on span "Cargar facturas" at bounding box center [362, 434] width 84 height 11
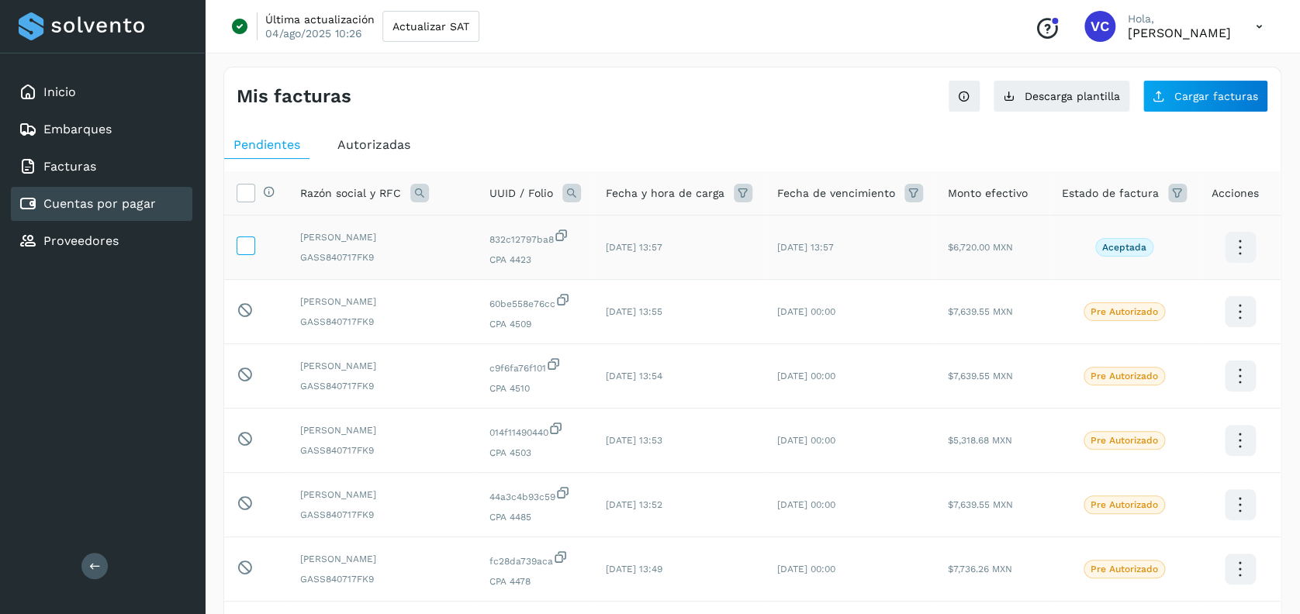
click at [243, 239] on icon at bounding box center [245, 244] width 16 height 16
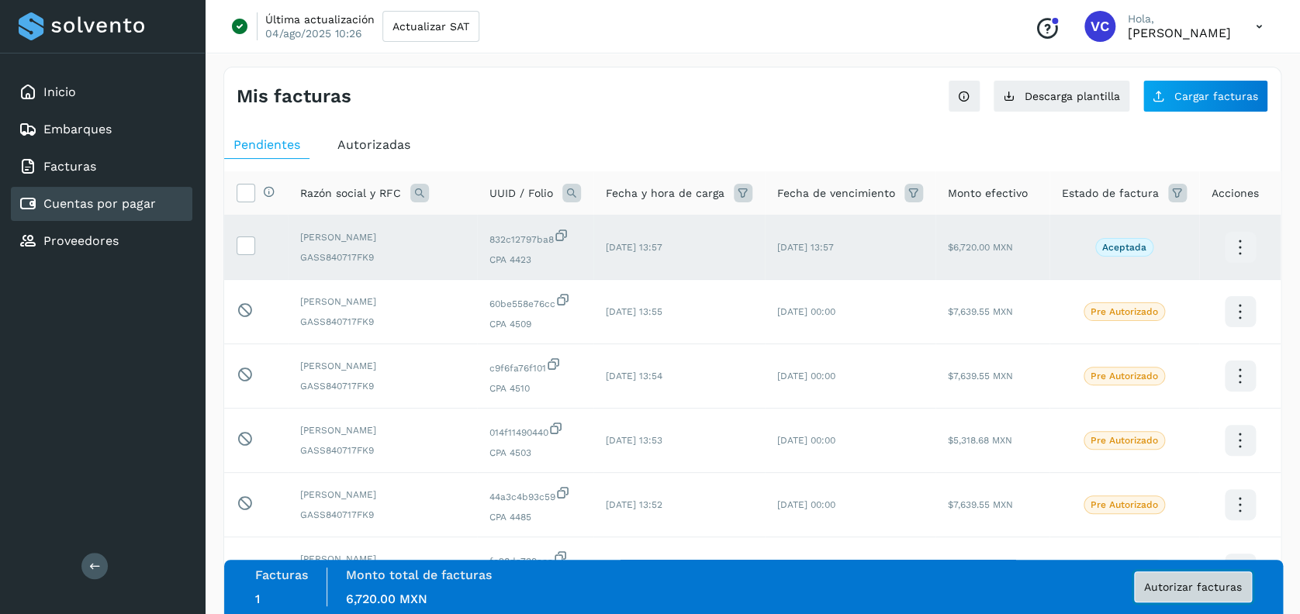
click at [1189, 579] on button "Autorizar facturas" at bounding box center [1193, 586] width 118 height 31
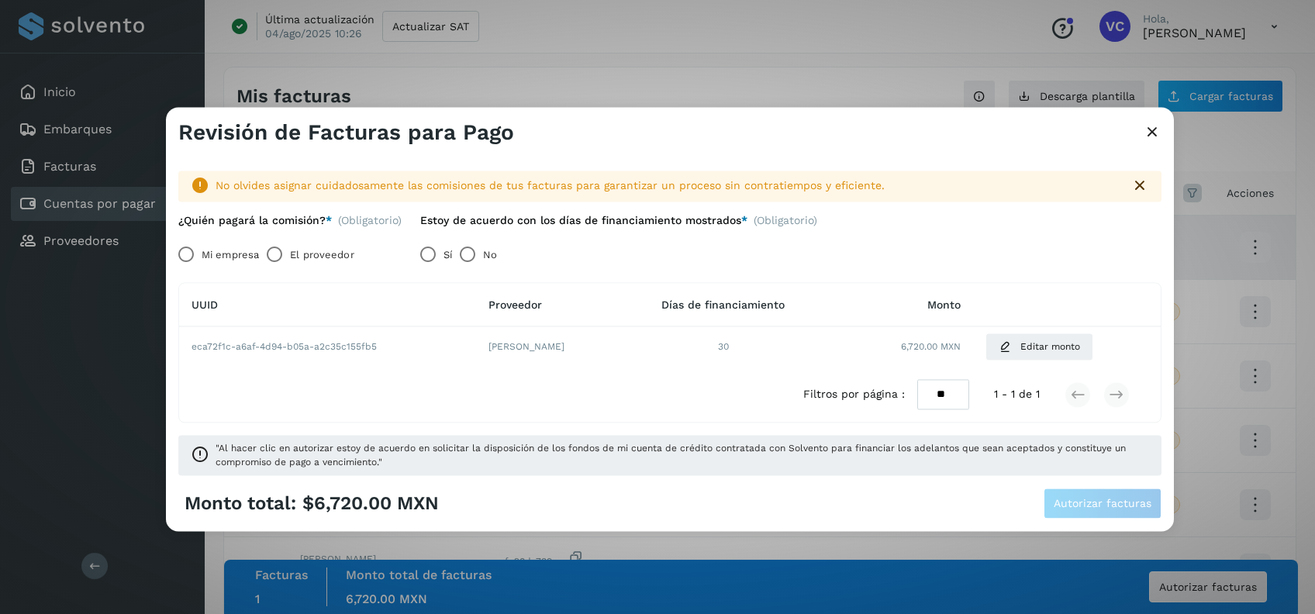
click at [211, 249] on label "Mi empresa" at bounding box center [230, 255] width 57 height 31
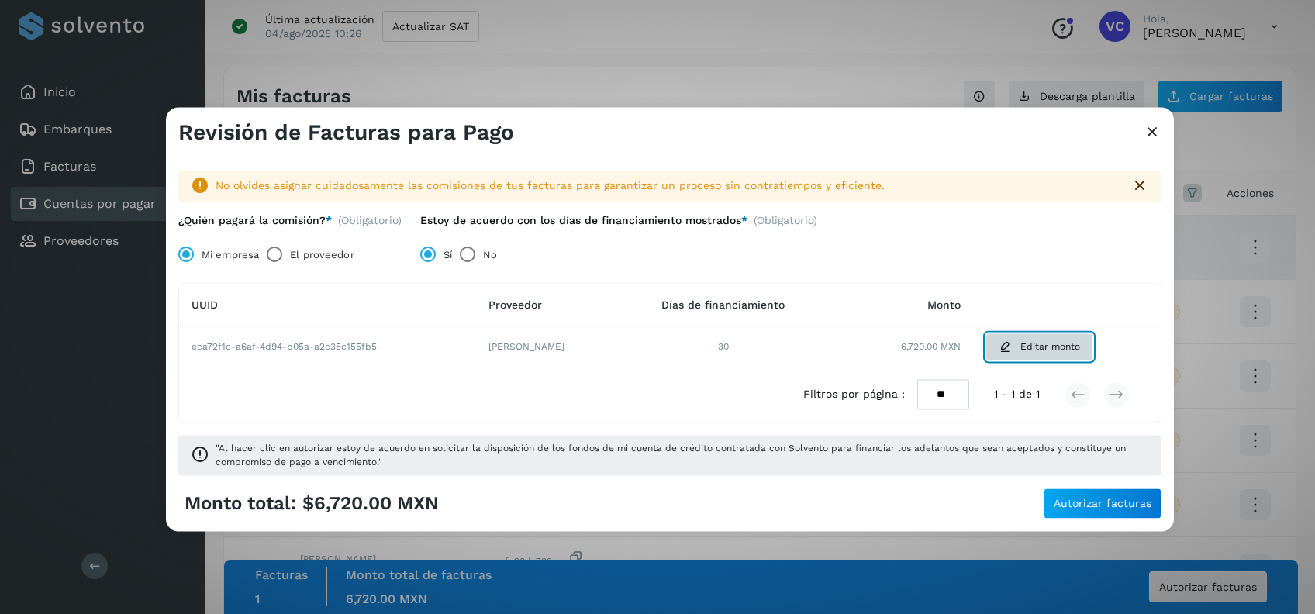
click at [1080, 347] on span "Editar monto" at bounding box center [1050, 347] width 60 height 14
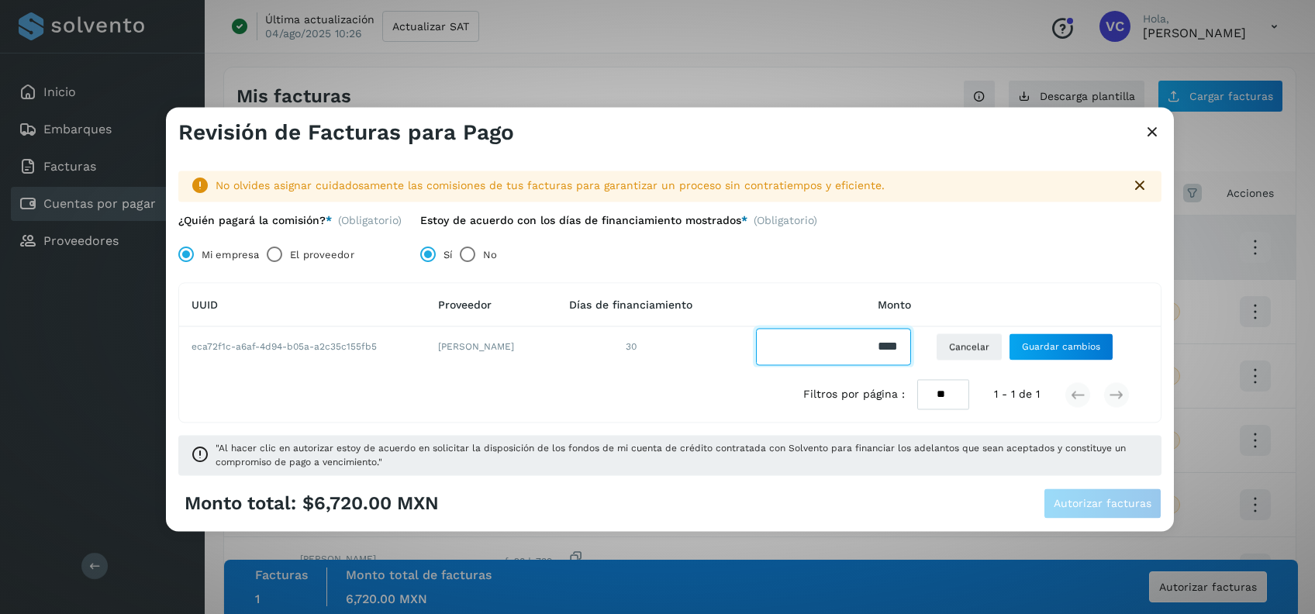
click at [866, 347] on input "Facturas" at bounding box center [833, 347] width 155 height 37
drag, startPoint x: 861, startPoint y: 341, endPoint x: 932, endPoint y: 347, distance: 71.6
click at [923, 347] on td at bounding box center [820, 347] width 205 height 40
type input "*"
type input "*******"
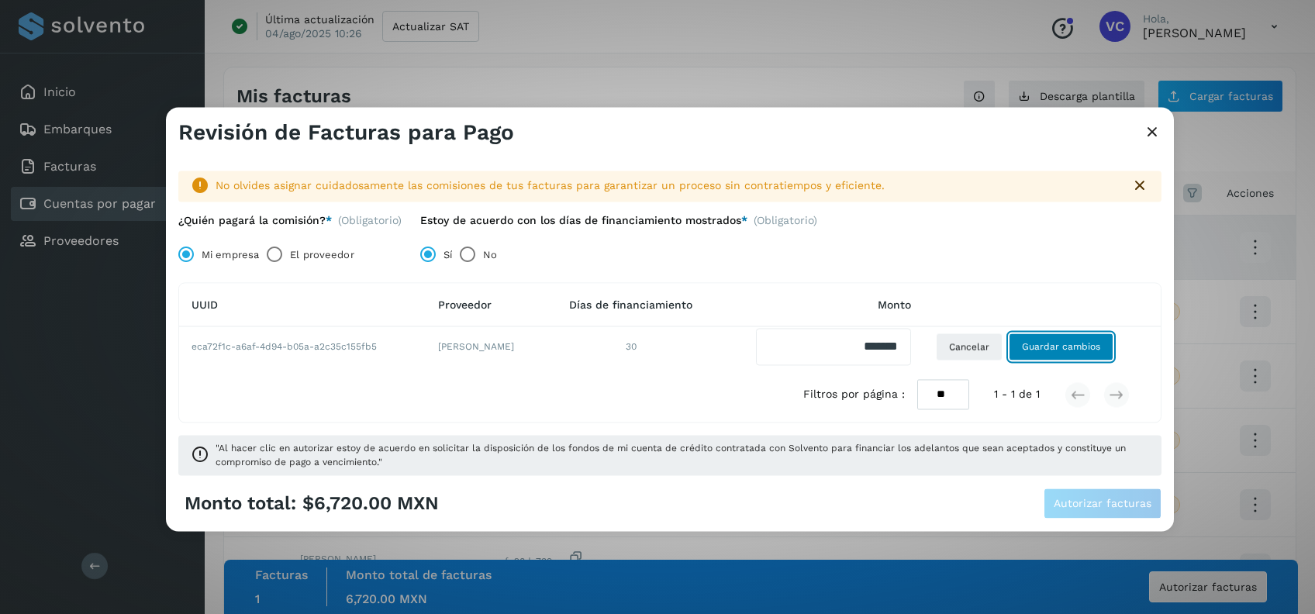
click at [1075, 343] on span "Guardar cambios" at bounding box center [1061, 347] width 78 height 14
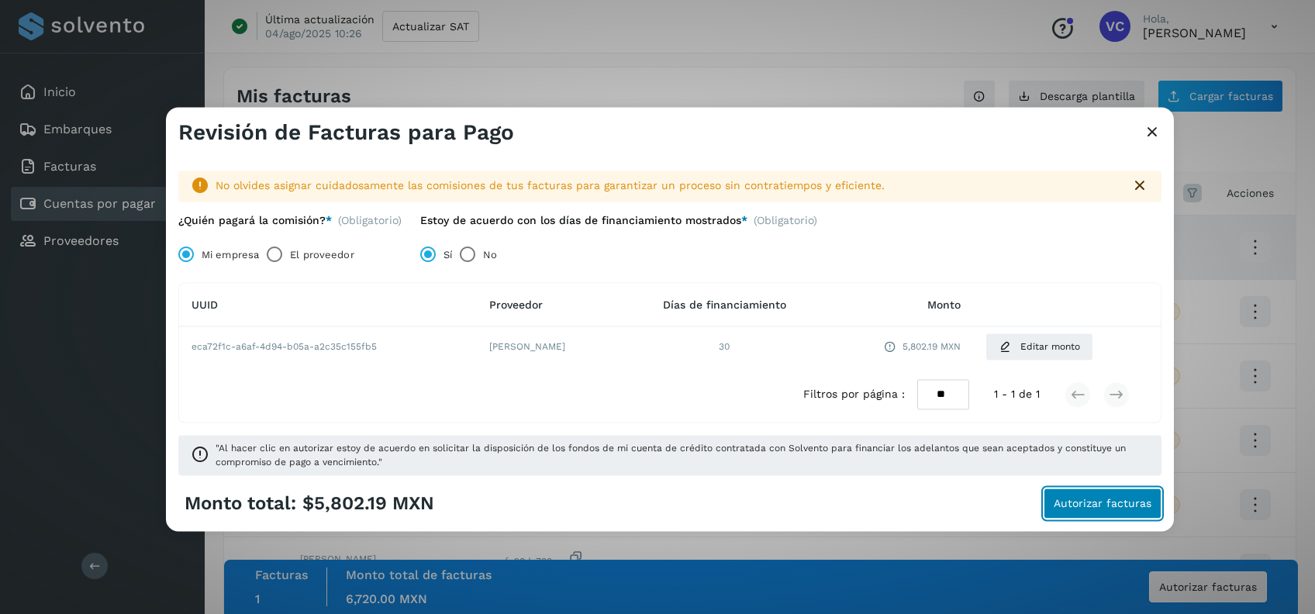
click at [1079, 495] on button "Autorizar facturas" at bounding box center [1103, 503] width 118 height 31
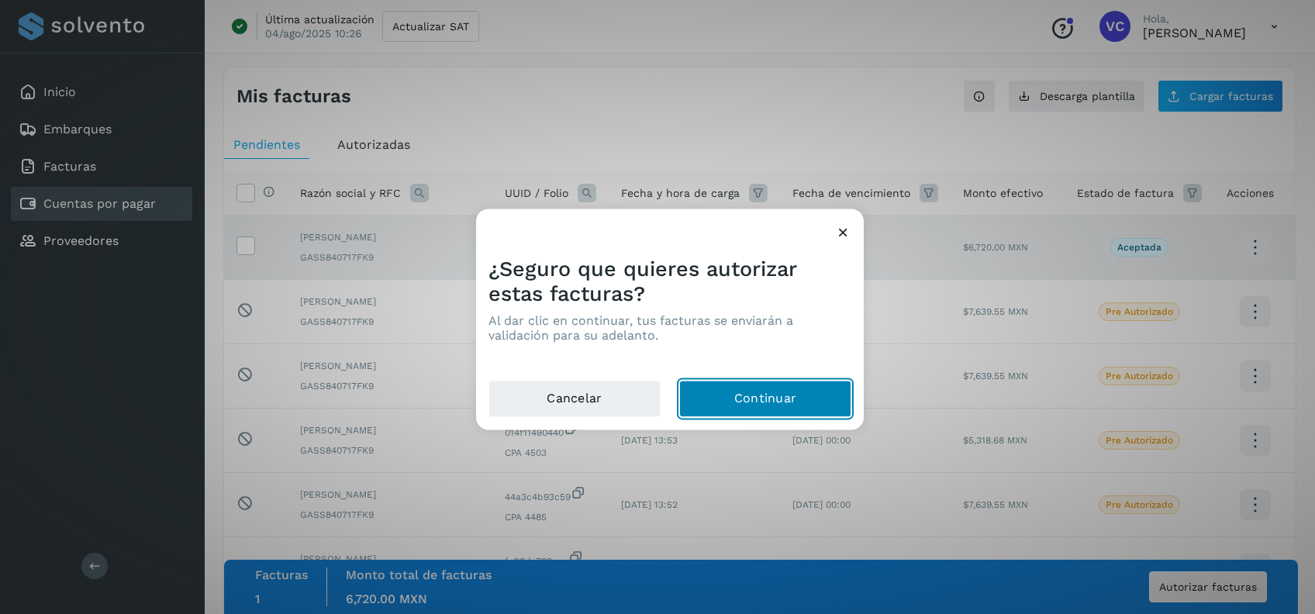
click at [825, 416] on button "Continuar" at bounding box center [765, 399] width 172 height 37
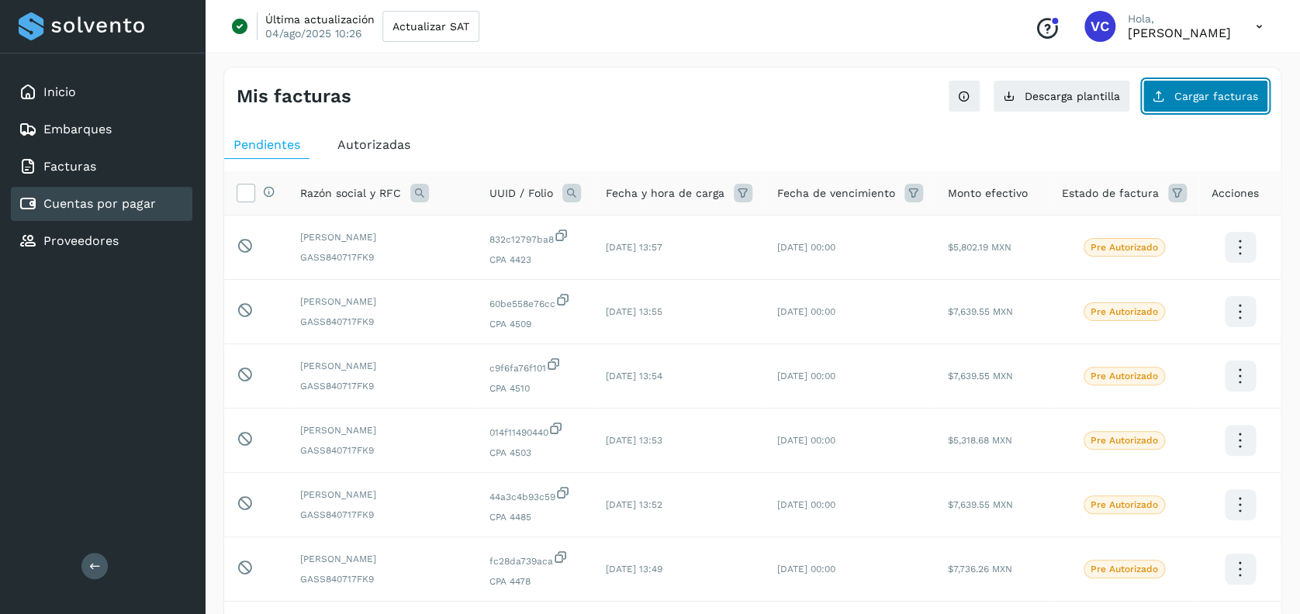
click at [1242, 91] on span "Cargar facturas" at bounding box center [1216, 96] width 84 height 11
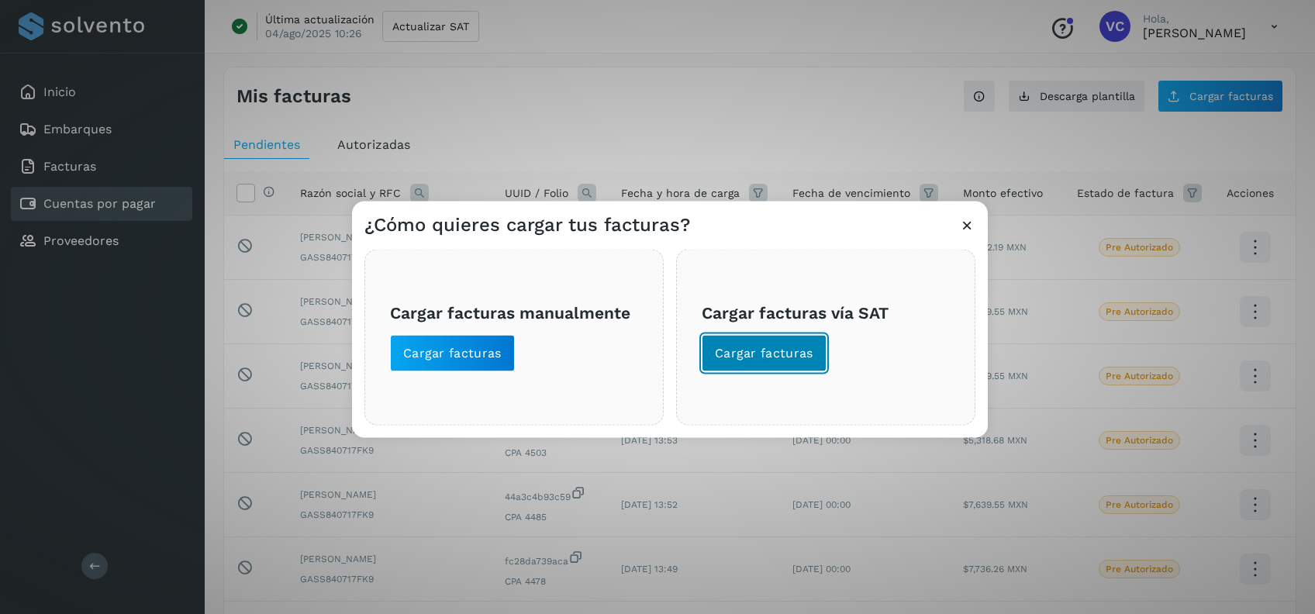
click at [740, 357] on span "Cargar facturas" at bounding box center [764, 353] width 98 height 17
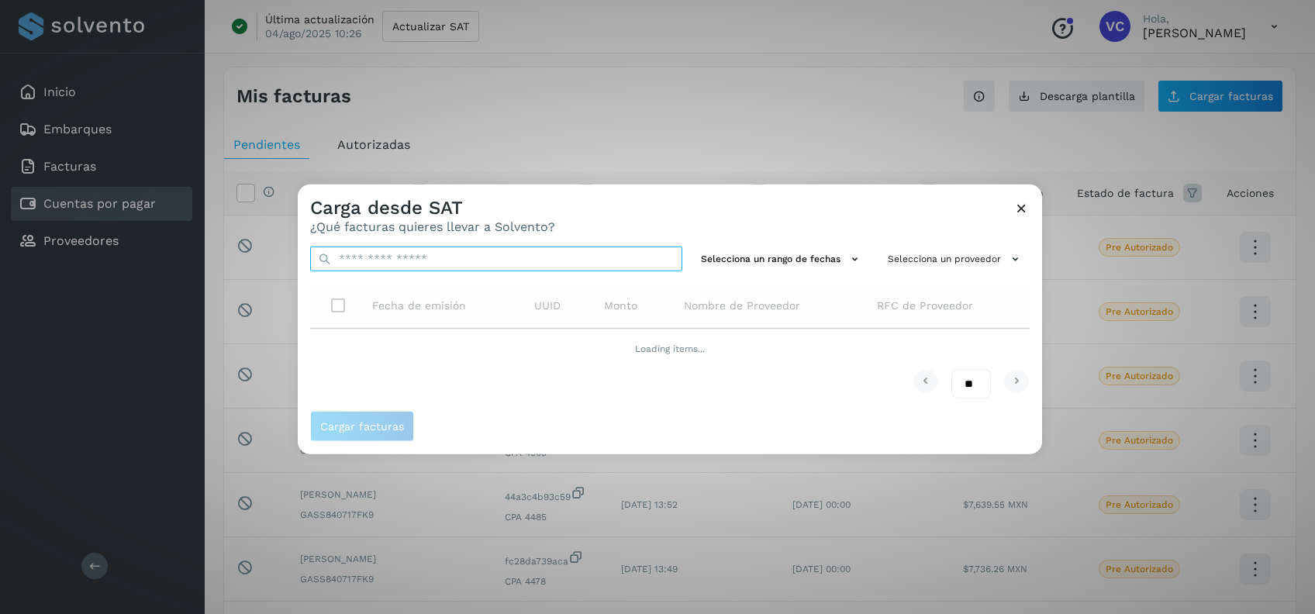
click at [533, 253] on input "text" at bounding box center [496, 259] width 372 height 25
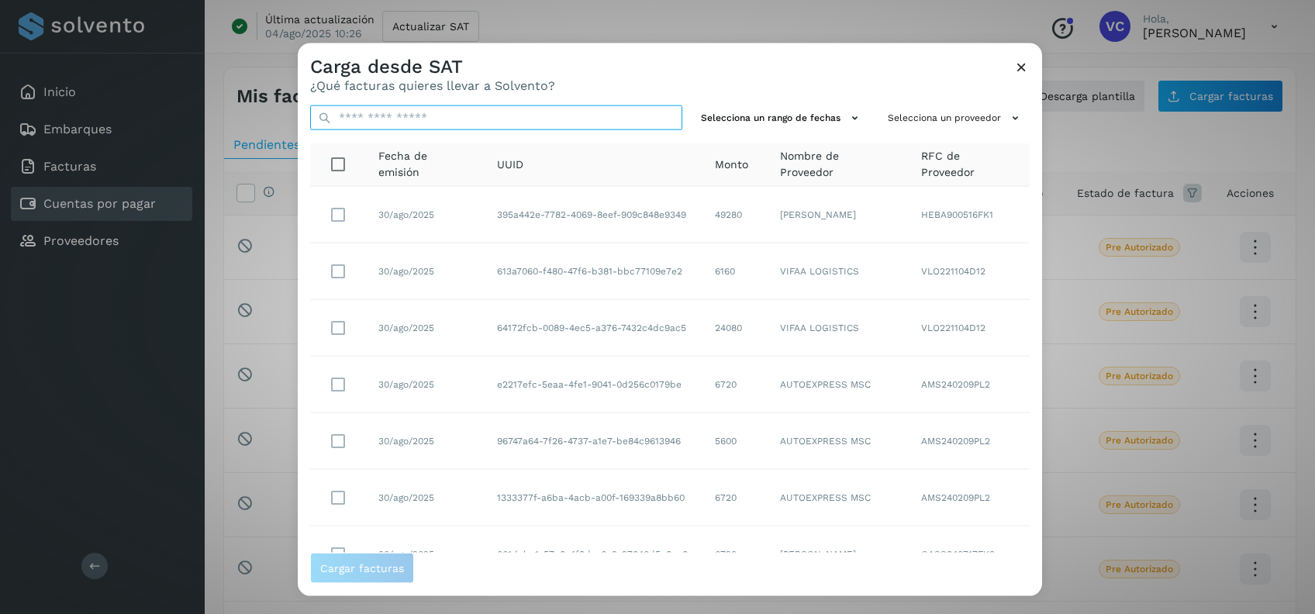
paste input "**********"
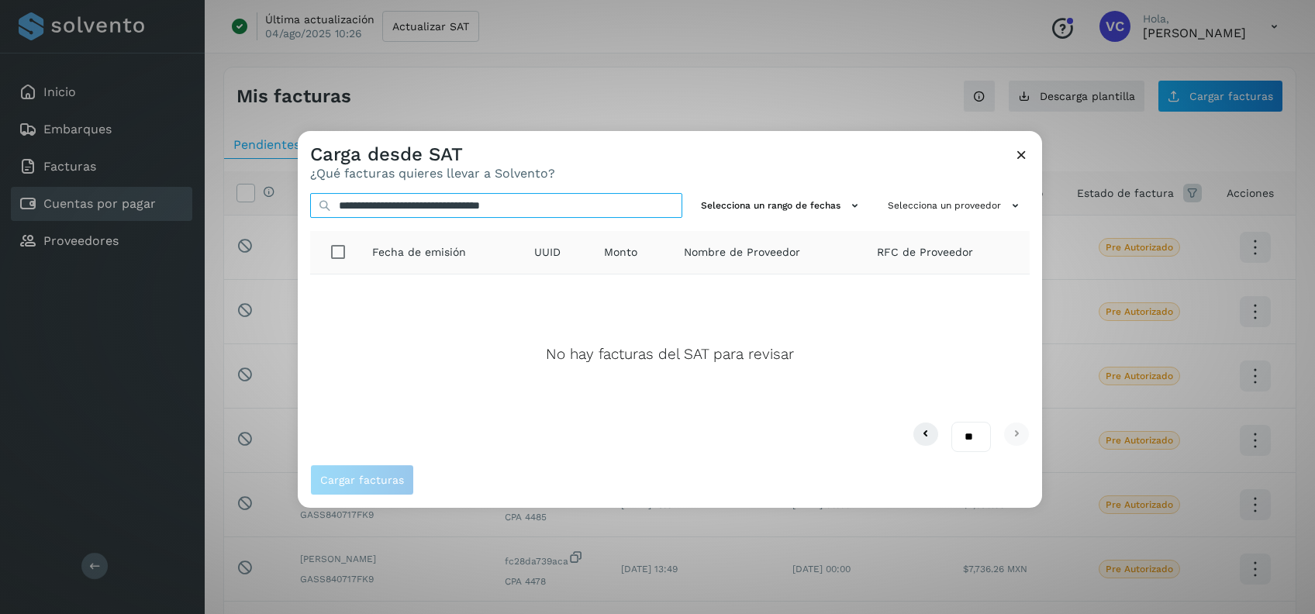
type input "**********"
click at [1027, 157] on div "Carga desde SAT ¿Qué facturas quieres llevar a Solvento?" at bounding box center [670, 156] width 744 height 50
click at [1023, 155] on icon at bounding box center [1021, 155] width 16 height 16
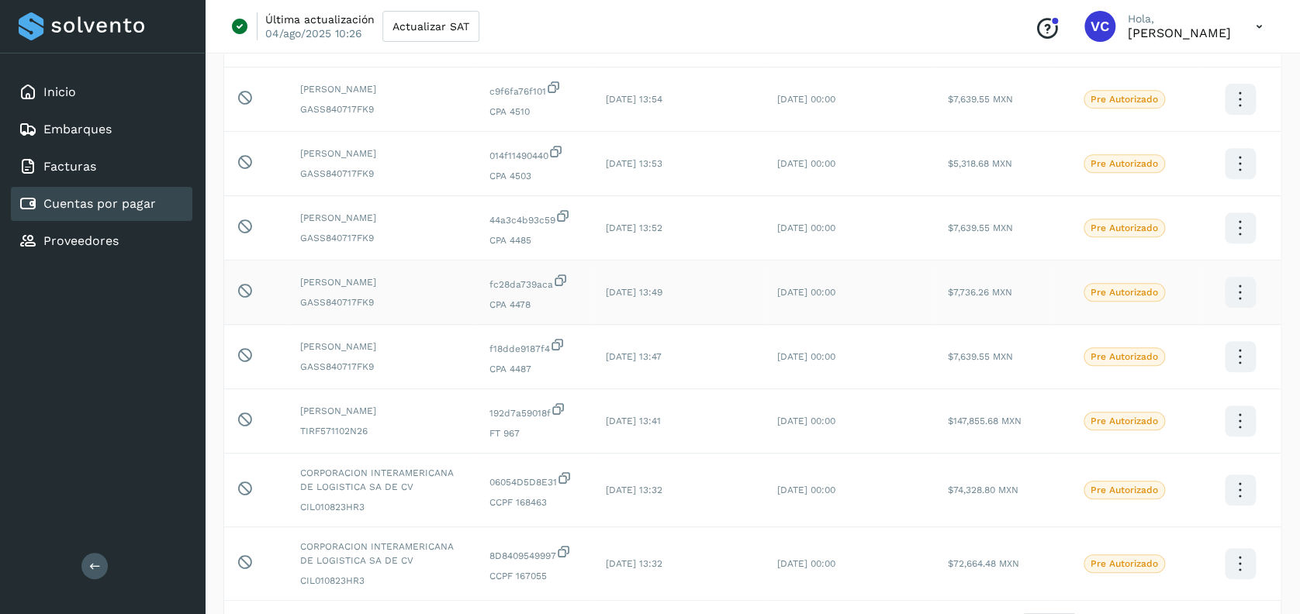
scroll to position [275, 0]
click at [370, 352] on span "[PERSON_NAME]" at bounding box center [382, 348] width 164 height 14
click at [354, 293] on div "[PERSON_NAME] GASS840717FK9" at bounding box center [382, 294] width 164 height 34
click at [347, 229] on div "[PERSON_NAME] GASS840717FK9" at bounding box center [382, 229] width 164 height 34
click at [347, 174] on span "GASS840717FK9" at bounding box center [382, 175] width 164 height 14
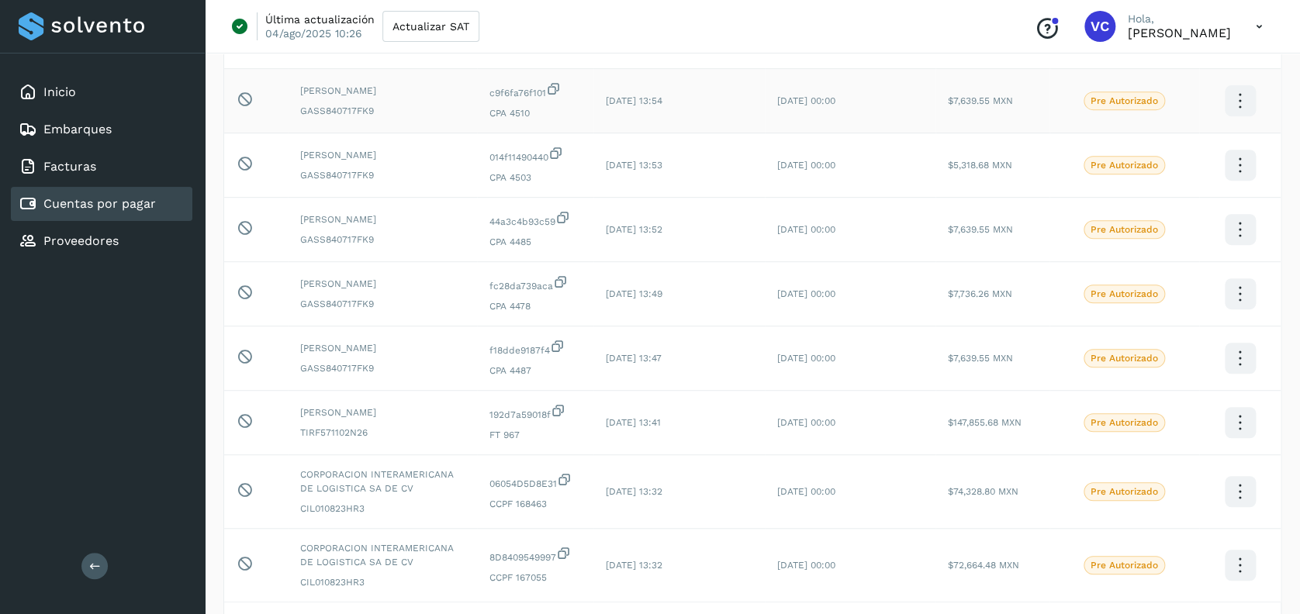
click at [369, 99] on div "[PERSON_NAME] GASS840717FK9" at bounding box center [382, 101] width 164 height 34
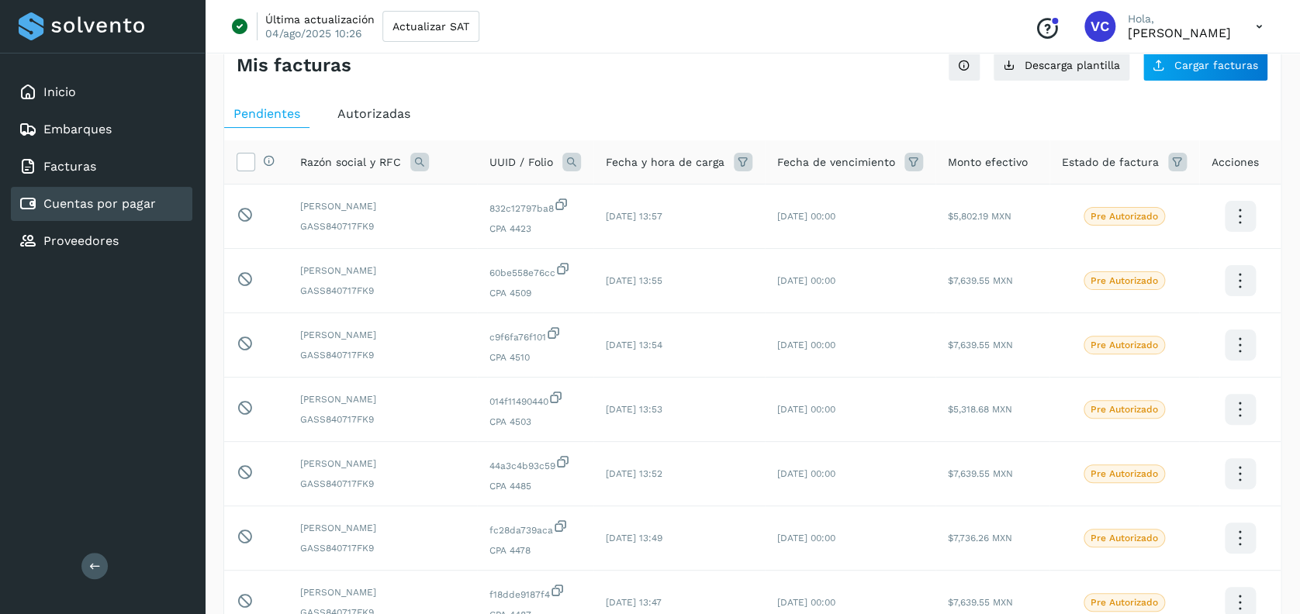
scroll to position [0, 0]
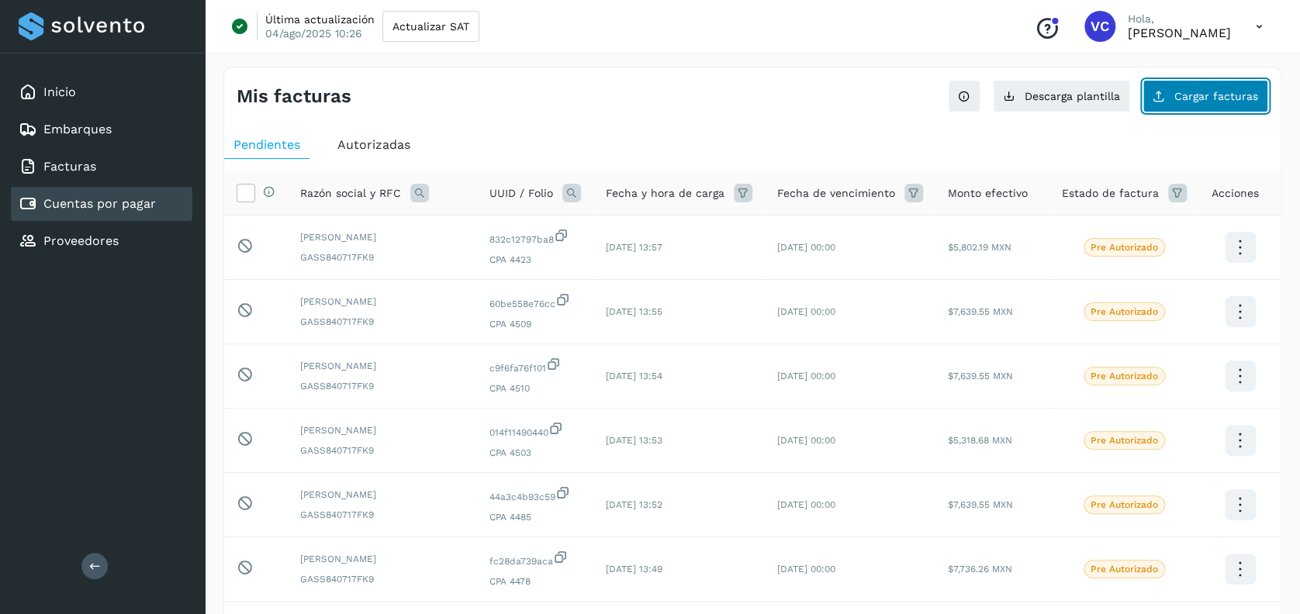
click at [1212, 98] on span "Cargar facturas" at bounding box center [1216, 96] width 84 height 11
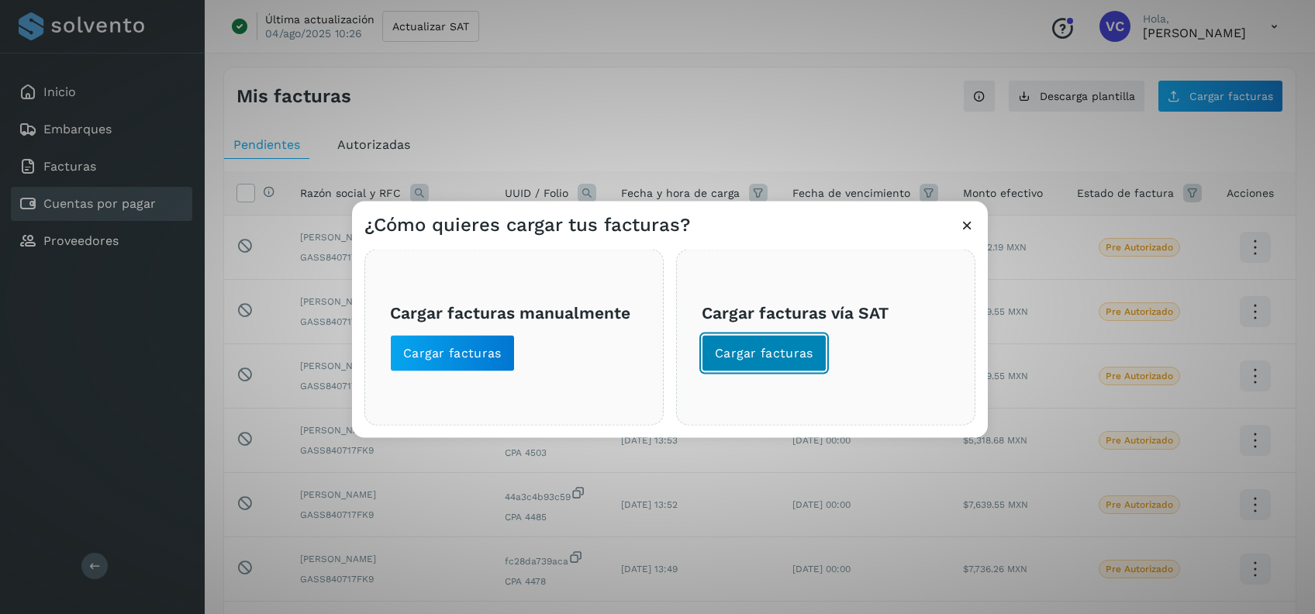
click at [768, 361] on span "Cargar facturas" at bounding box center [764, 353] width 98 height 17
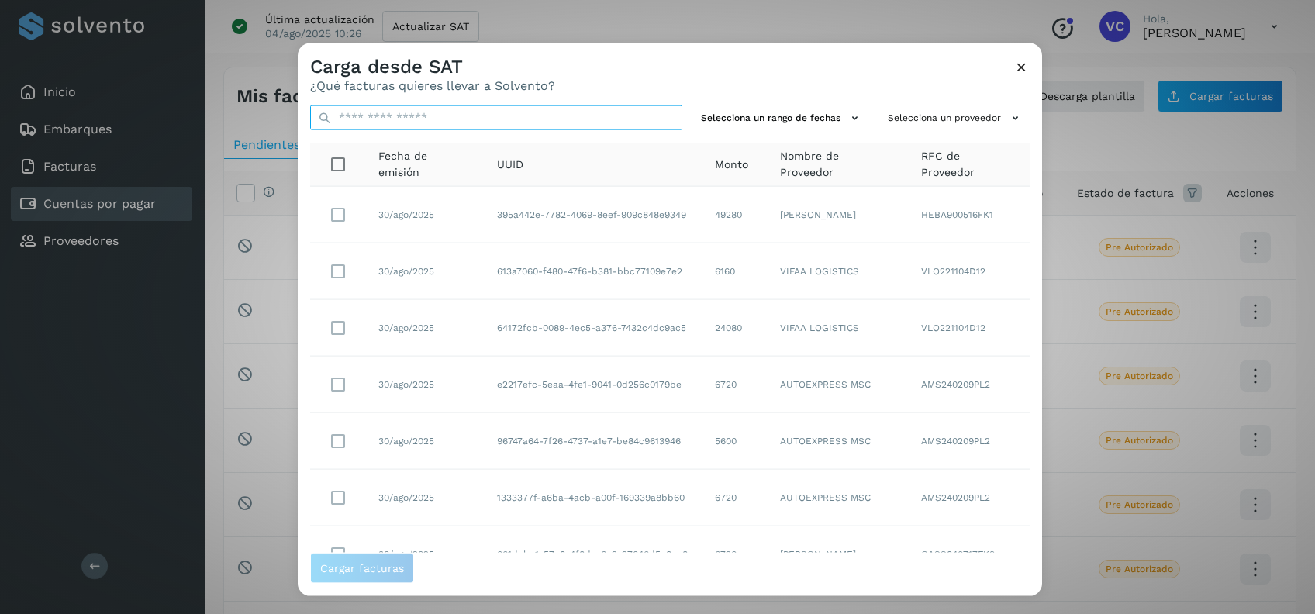
click at [607, 112] on input "text" at bounding box center [496, 117] width 372 height 25
paste input "**********"
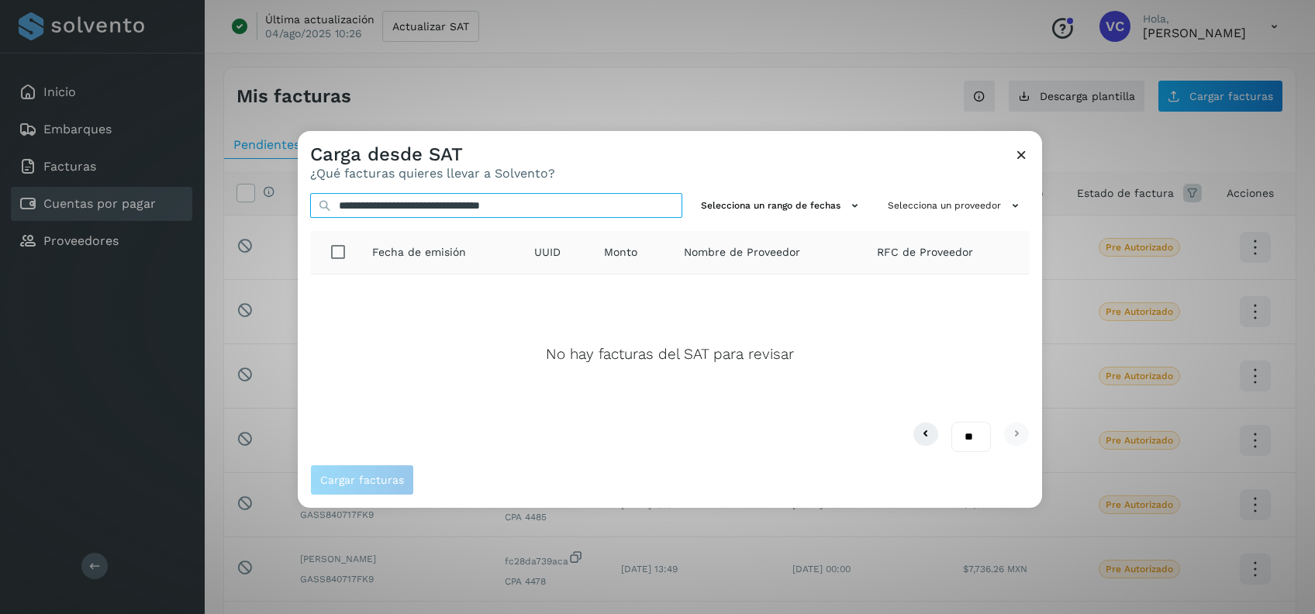
click at [340, 198] on input "**********" at bounding box center [496, 205] width 372 height 25
type input "**********"
click at [1017, 155] on icon at bounding box center [1021, 155] width 16 height 16
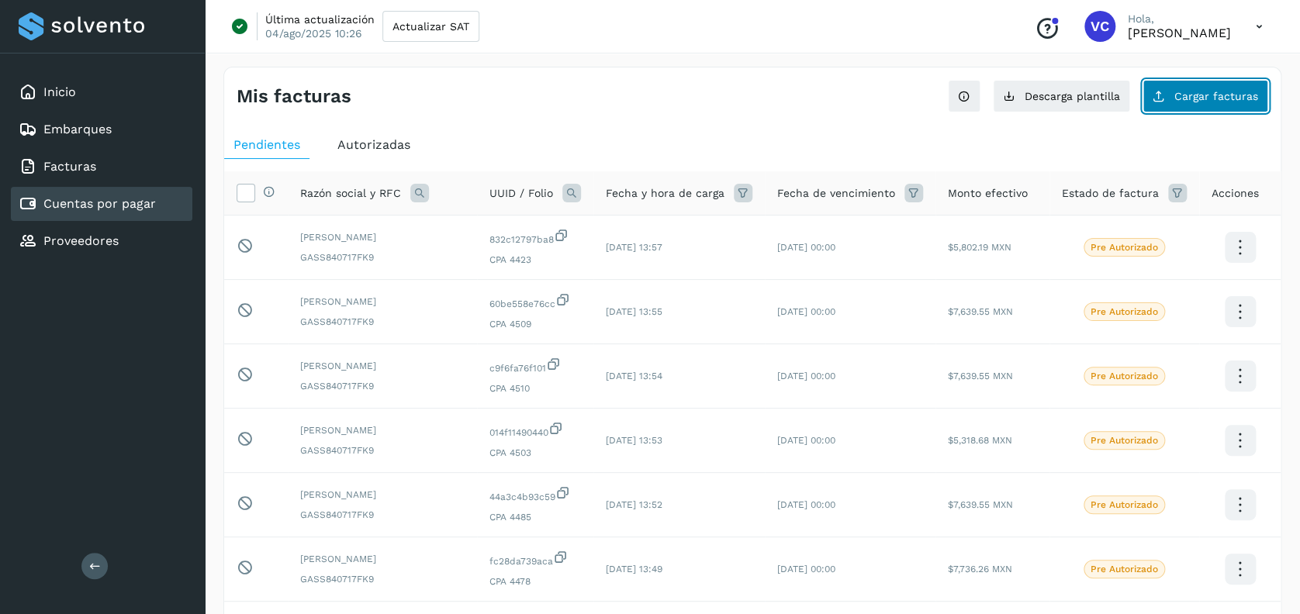
click at [1220, 105] on button "Cargar facturas" at bounding box center [1205, 96] width 126 height 33
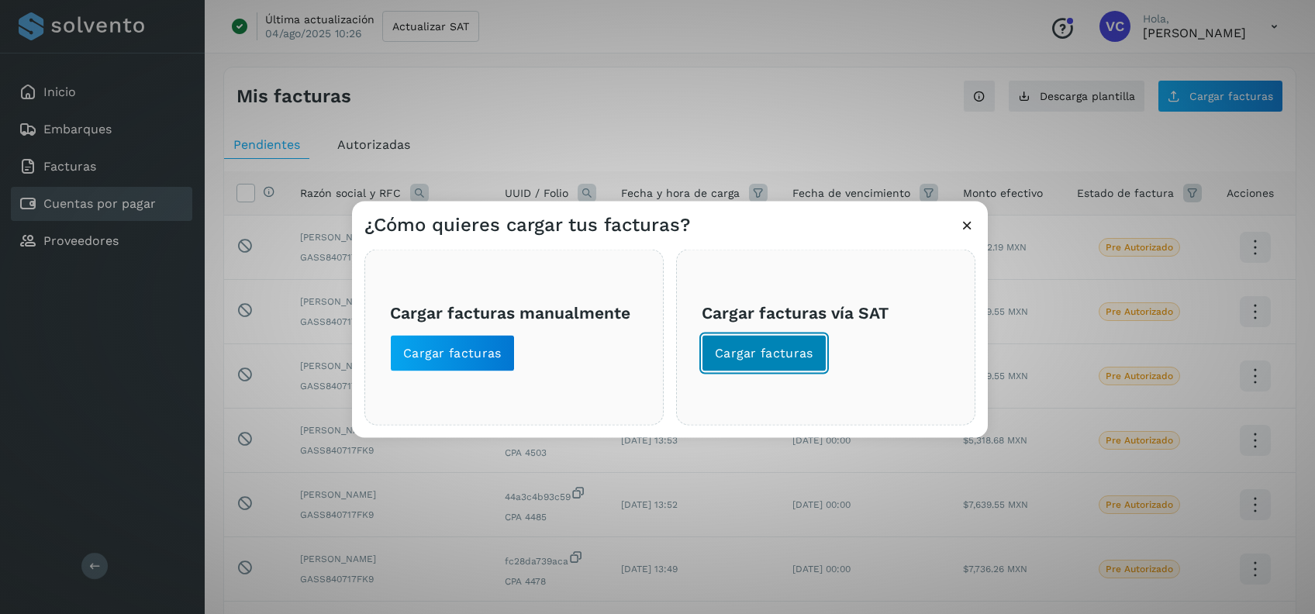
click at [736, 364] on button "Cargar facturas" at bounding box center [764, 353] width 125 height 37
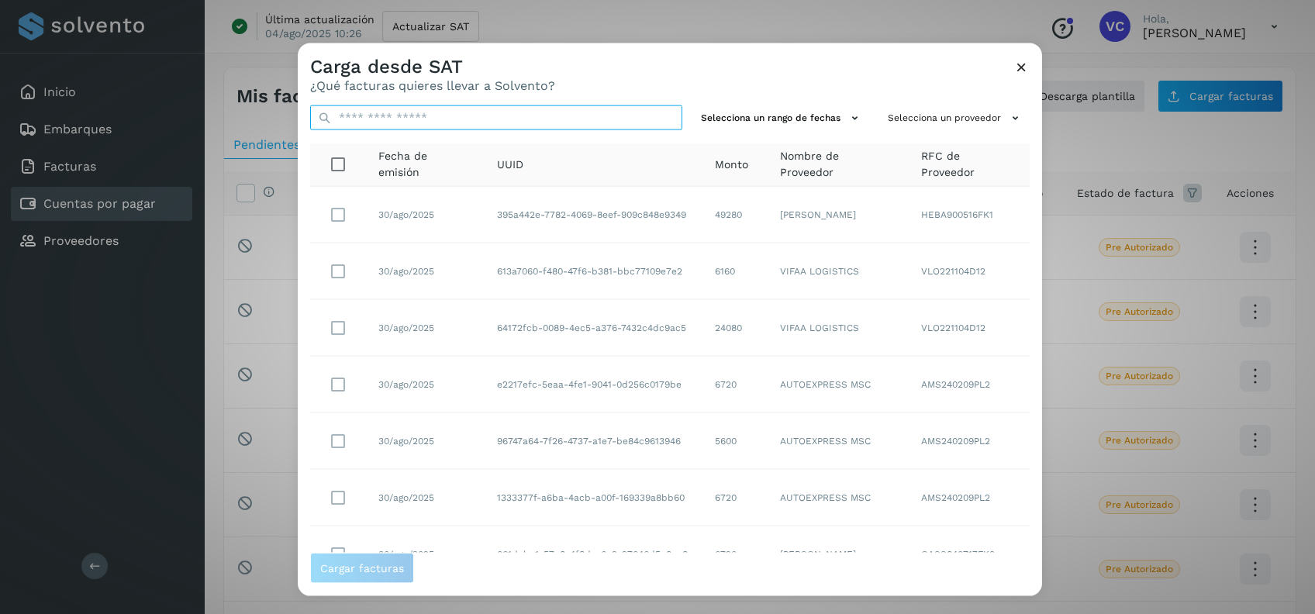
click at [546, 112] on input "text" at bounding box center [496, 117] width 372 height 25
paste input "**********"
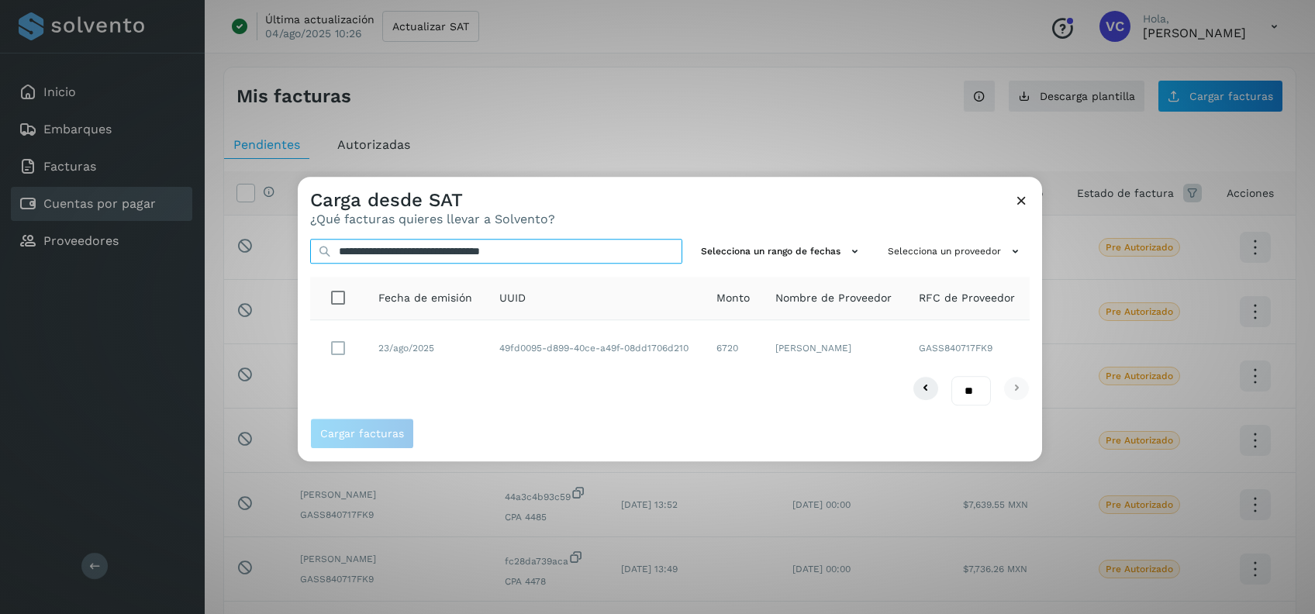
type input "**********"
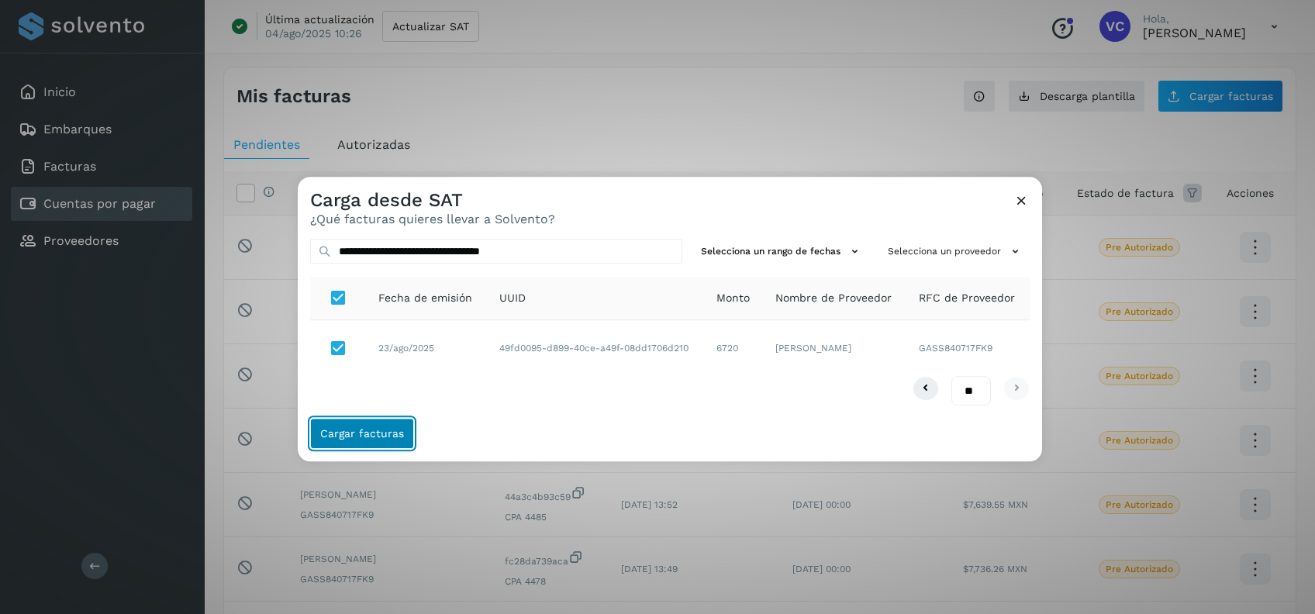
click at [349, 440] on button "Cargar facturas" at bounding box center [362, 434] width 104 height 31
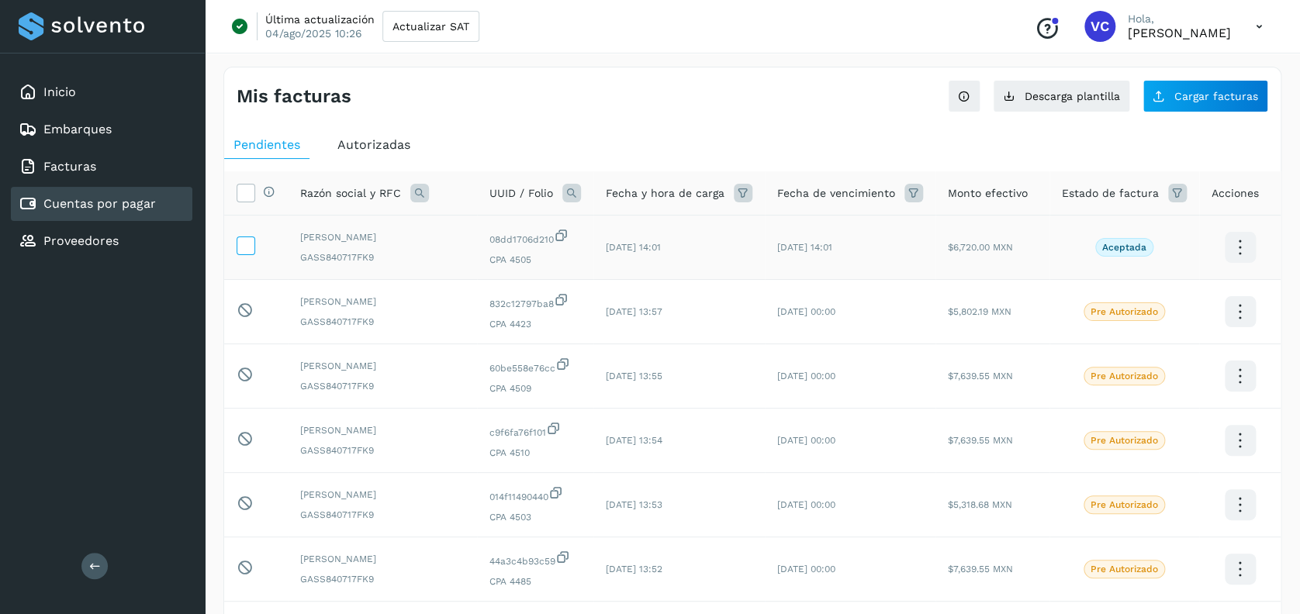
click at [240, 242] on icon at bounding box center [245, 244] width 16 height 16
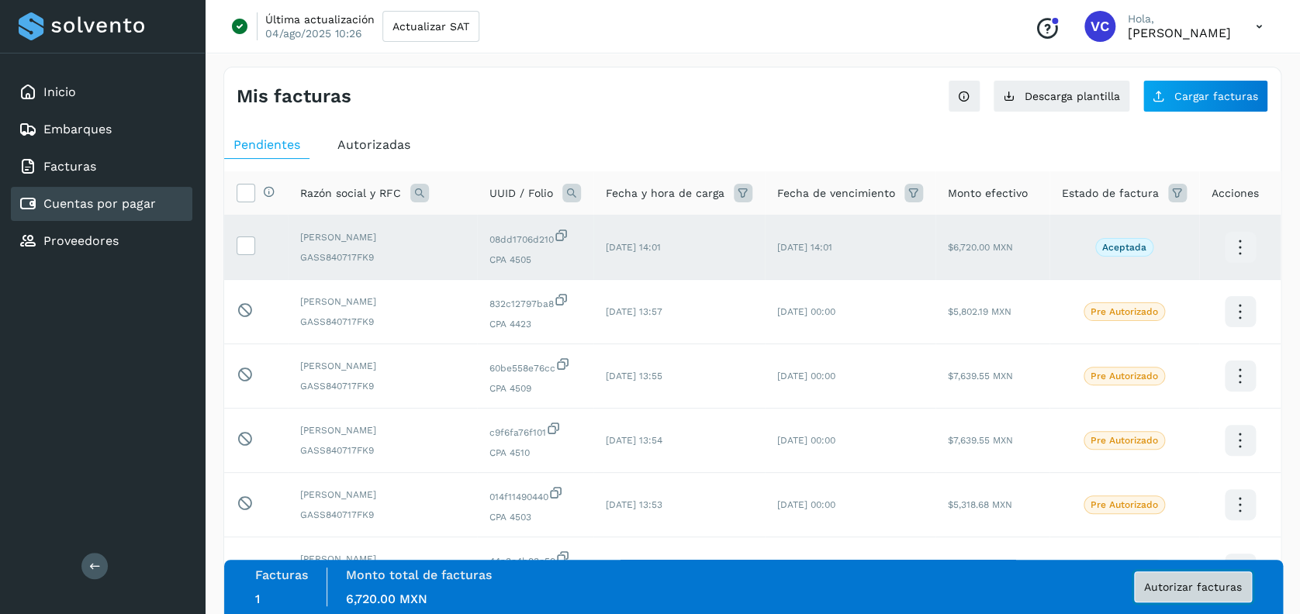
click at [1161, 588] on span "Autorizar facturas" at bounding box center [1193, 587] width 98 height 11
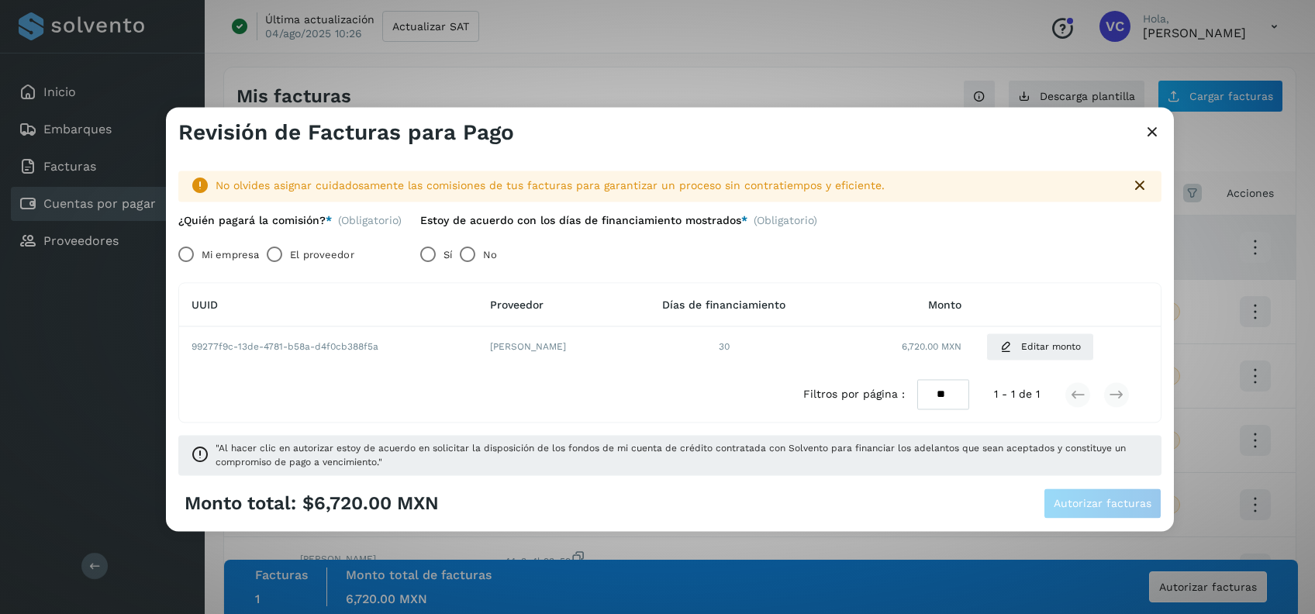
click at [212, 256] on label "Mi empresa" at bounding box center [230, 255] width 57 height 31
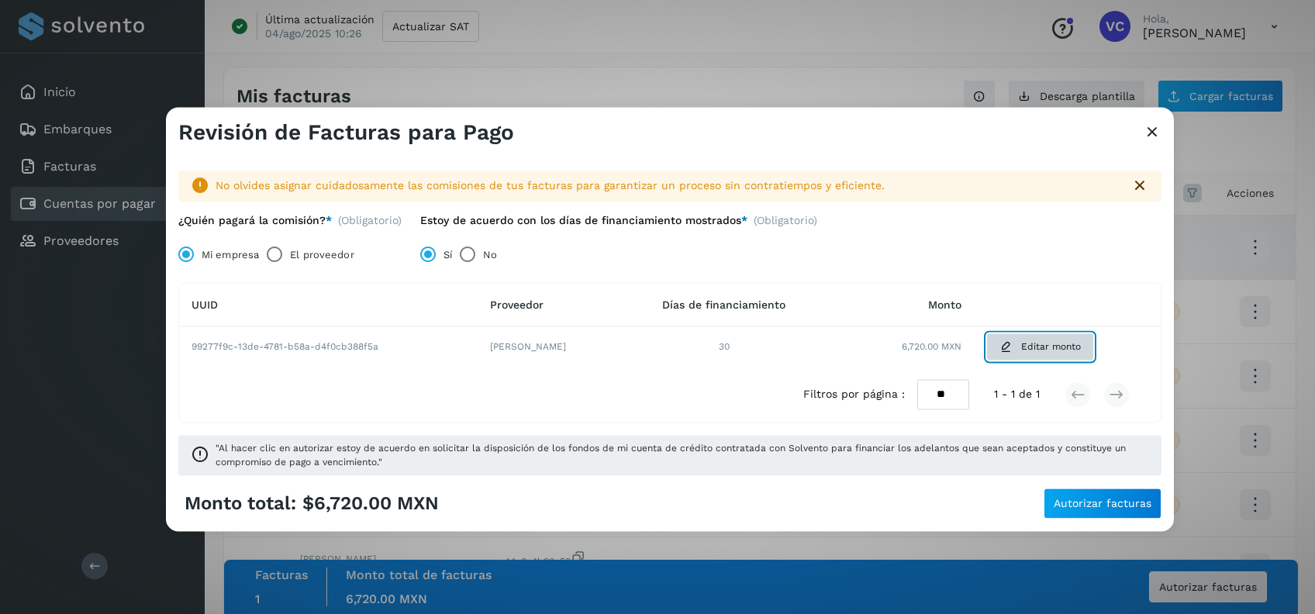
click at [1039, 348] on span "Editar monto" at bounding box center [1051, 347] width 60 height 14
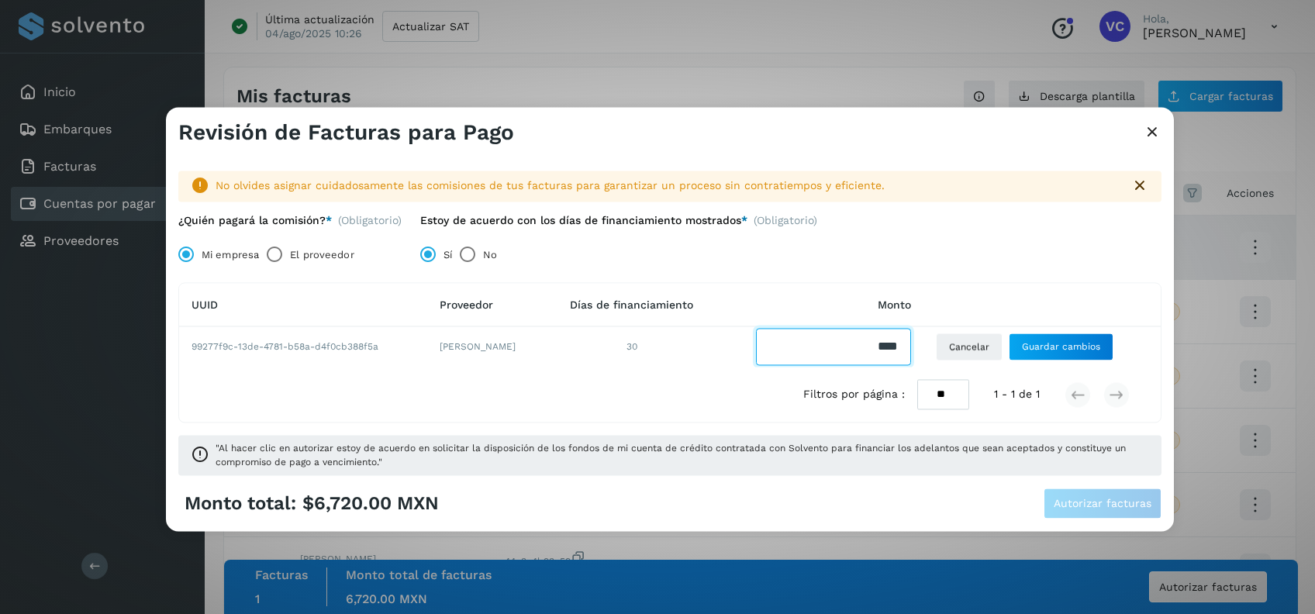
drag, startPoint x: 906, startPoint y: 347, endPoint x: 538, endPoint y: 343, distance: 367.5
click at [538, 343] on tr "99277f9c-13de-4781-b58a-d4f0cb388f5a [PERSON_NAME] 30 Cancelar Guardar cambios" at bounding box center [670, 347] width 982 height 40
type input "*******"
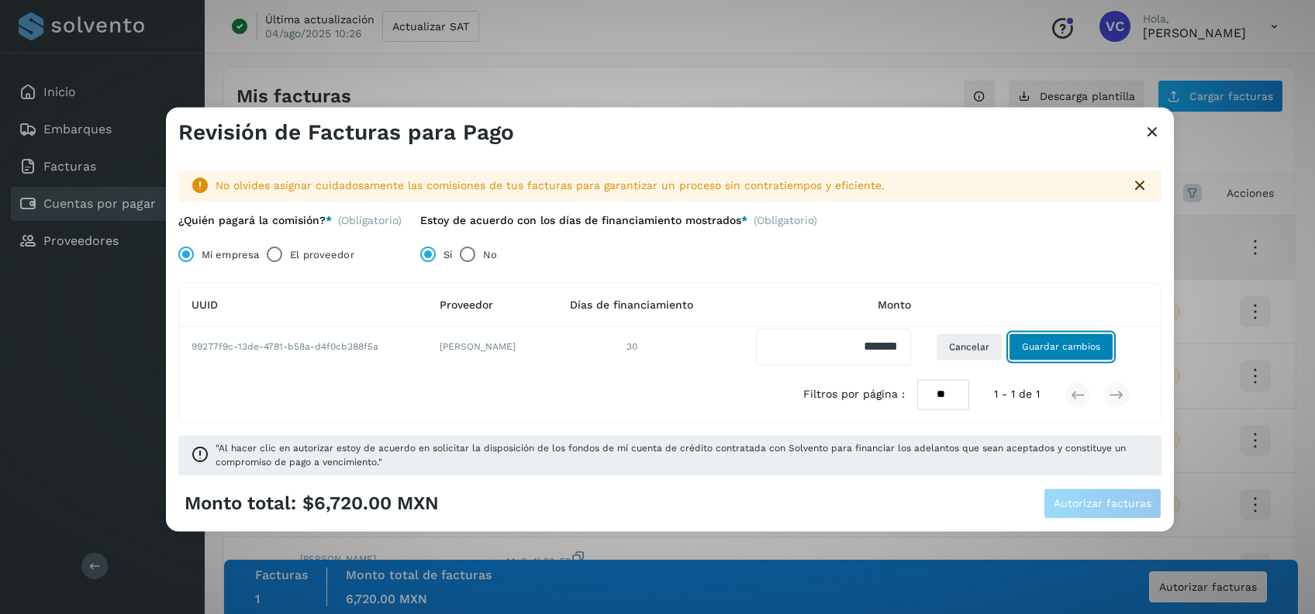
click at [1086, 342] on span "Guardar cambios" at bounding box center [1061, 347] width 78 height 14
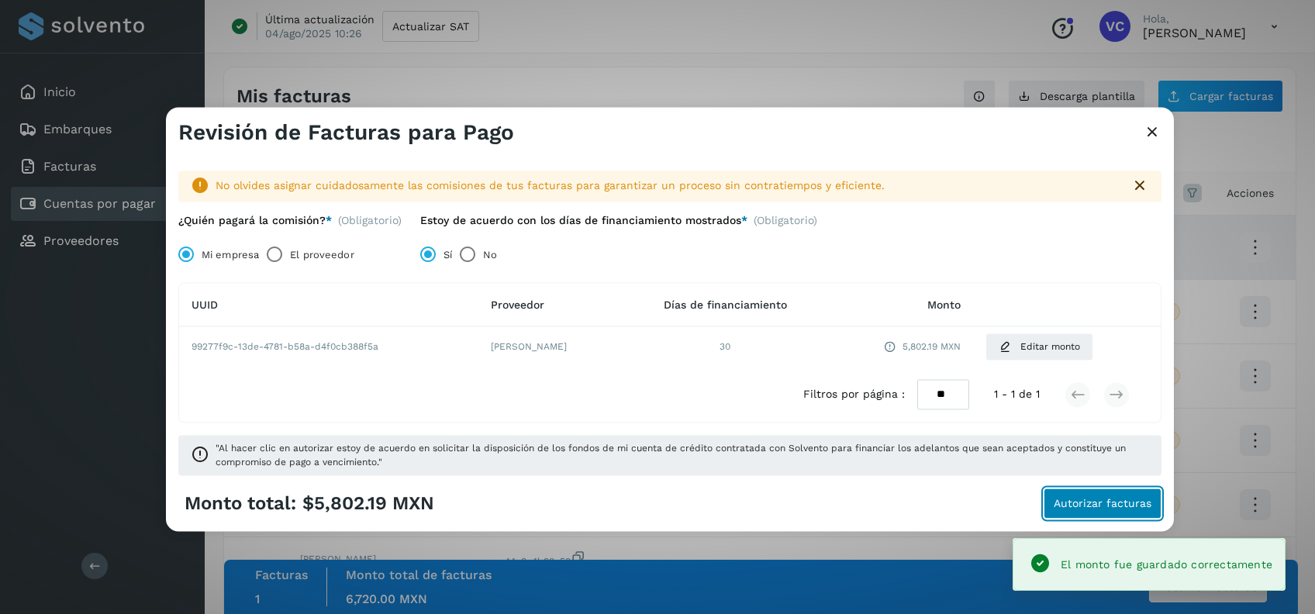
click at [1106, 503] on span "Autorizar facturas" at bounding box center [1103, 504] width 98 height 11
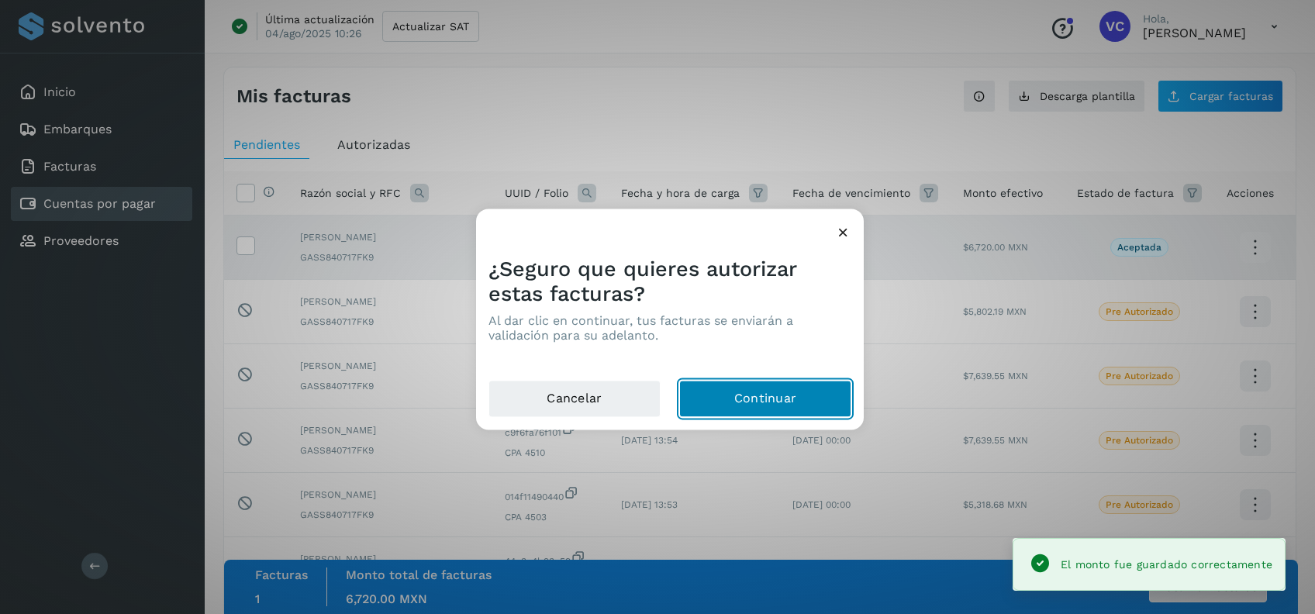
click at [747, 386] on button "Continuar" at bounding box center [765, 399] width 172 height 37
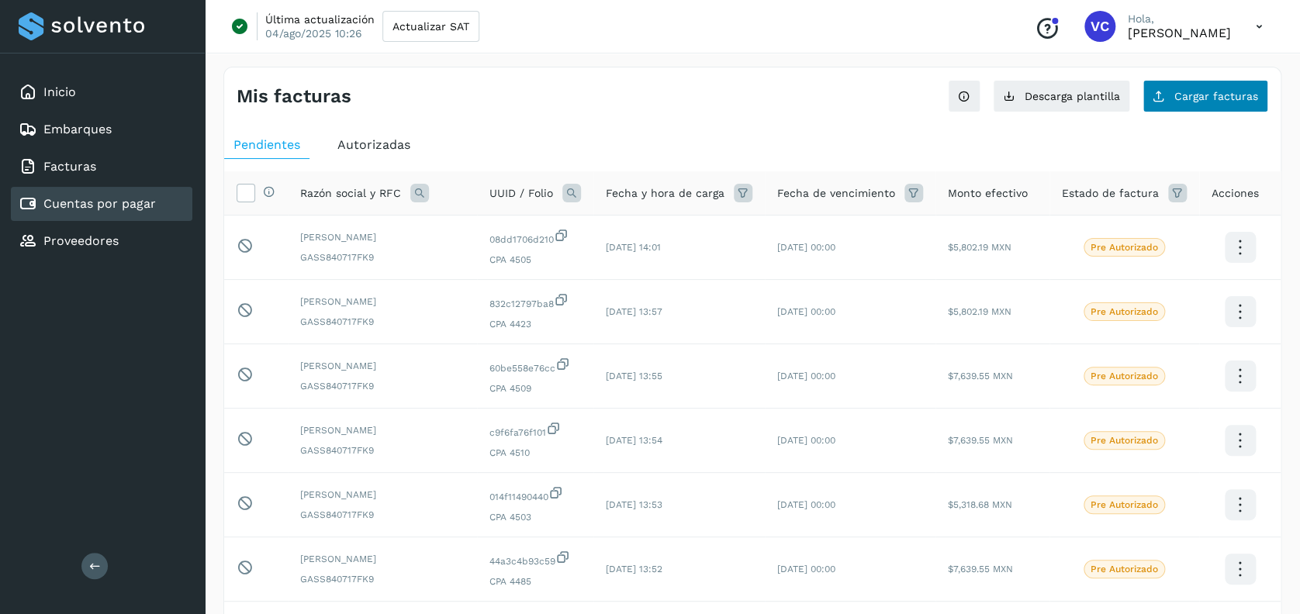
drag, startPoint x: 1283, startPoint y: 95, endPoint x: 1240, endPoint y: 102, distance: 43.9
click at [1283, 95] on div "Mis facturas Ver instrucciones para cargar Facturas Descarga plantilla Cargar f…" at bounding box center [752, 523] width 1095 height 951
click at [1203, 105] on button "Cargar facturas" at bounding box center [1205, 96] width 126 height 33
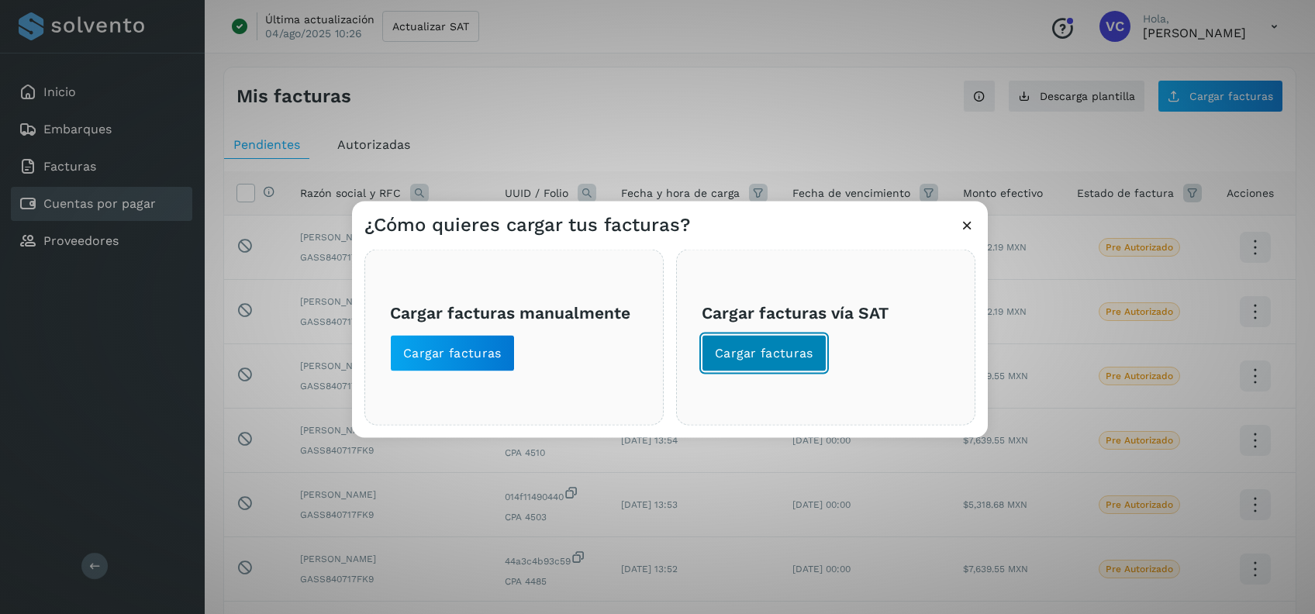
click at [766, 352] on span "Cargar facturas" at bounding box center [764, 353] width 98 height 17
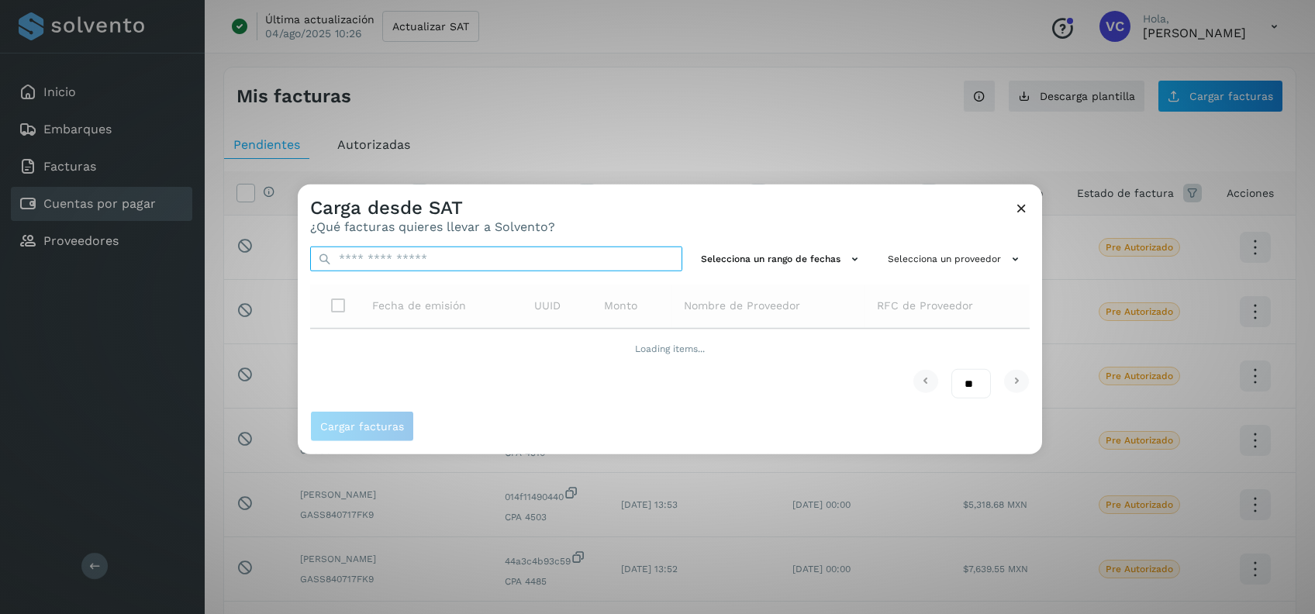
click at [519, 254] on input "text" at bounding box center [496, 259] width 372 height 25
paste input "**********"
type input "**********"
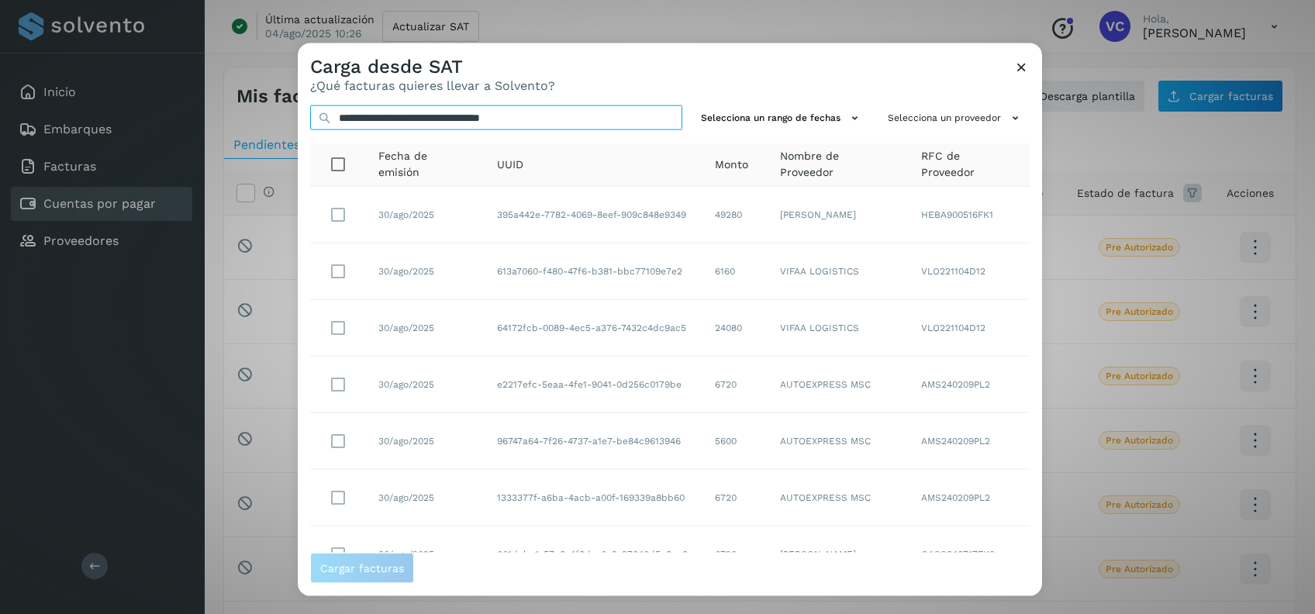
drag, startPoint x: 596, startPoint y: 119, endPoint x: 56, endPoint y: 147, distance: 541.1
click at [56, 147] on div "**********" at bounding box center [657, 307] width 1315 height 614
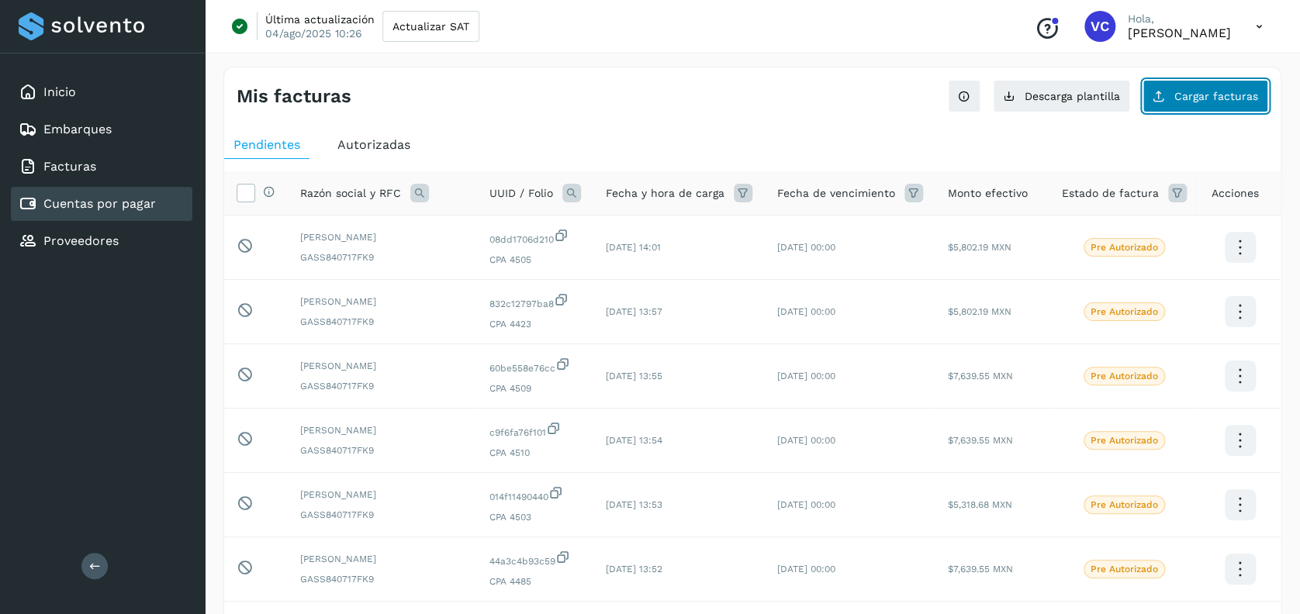
click at [1212, 98] on span "Cargar facturas" at bounding box center [1216, 96] width 84 height 11
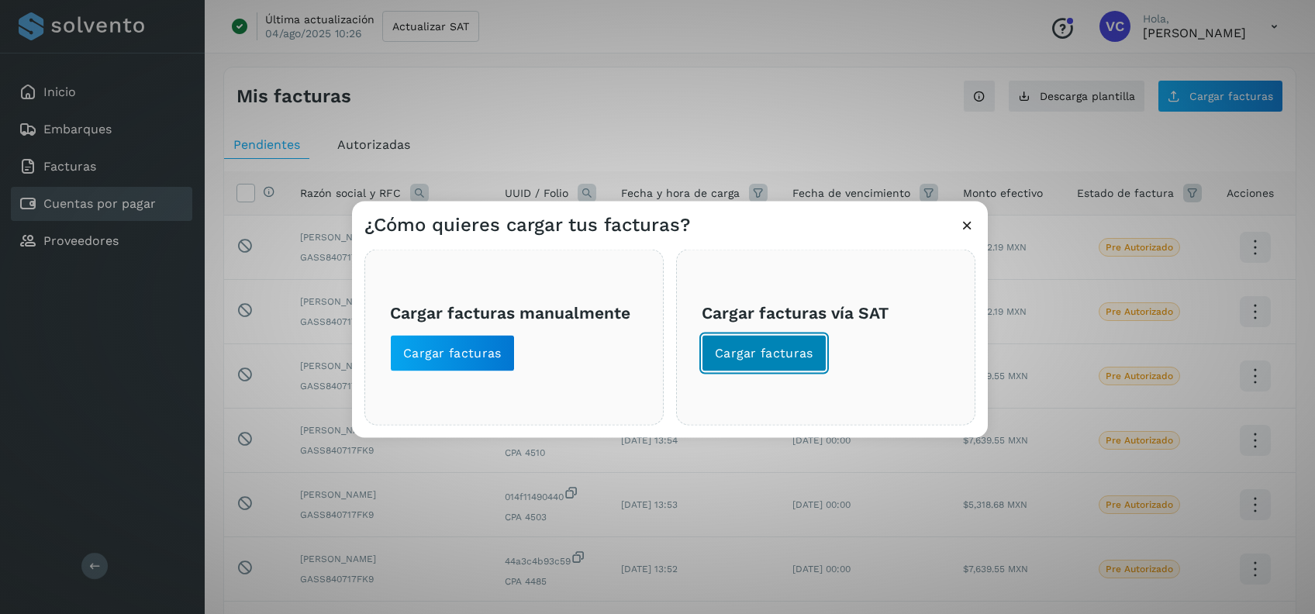
click at [792, 357] on span "Cargar facturas" at bounding box center [764, 353] width 98 height 17
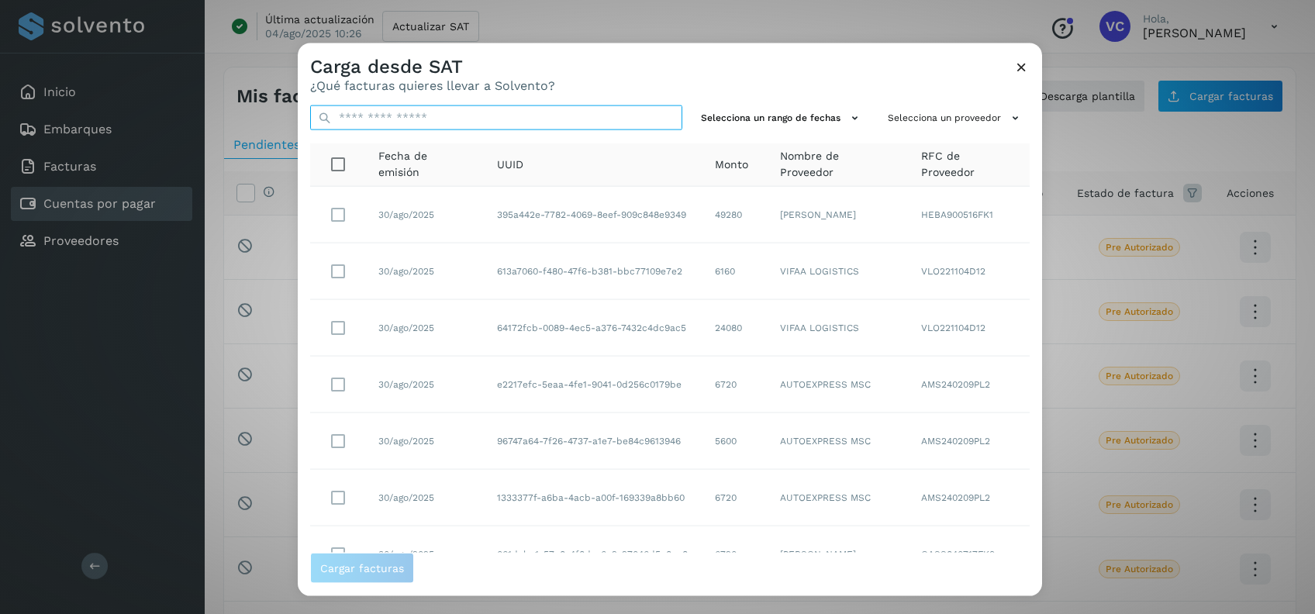
click at [498, 119] on input "text" at bounding box center [496, 117] width 372 height 25
paste input "**********"
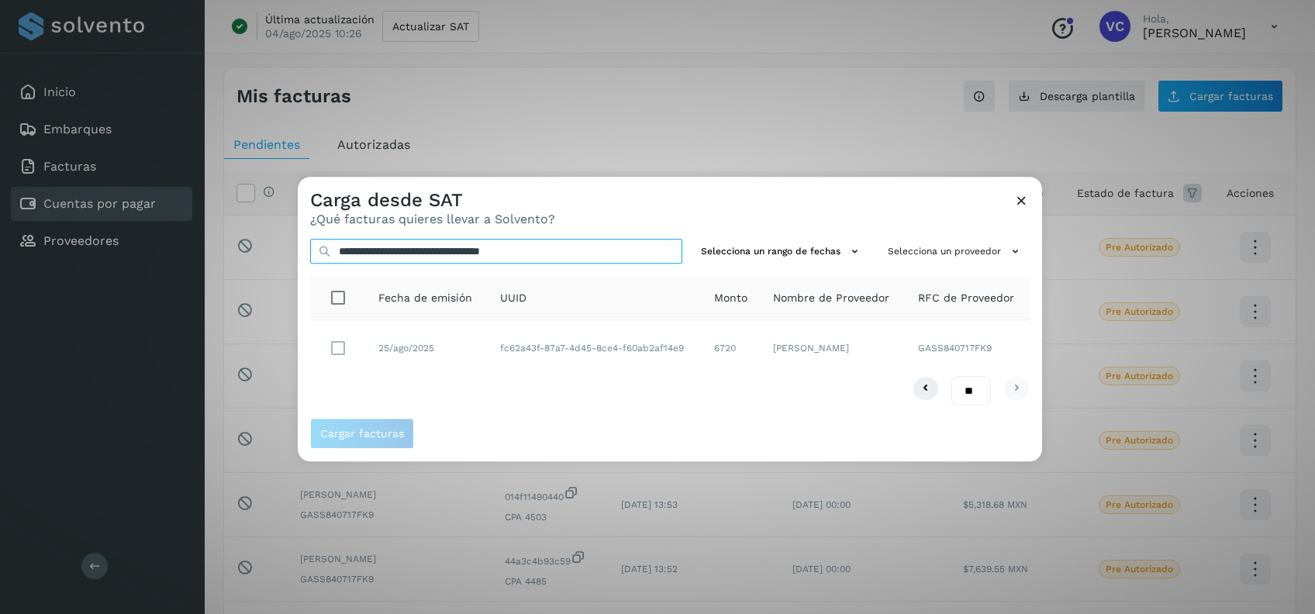
type input "**********"
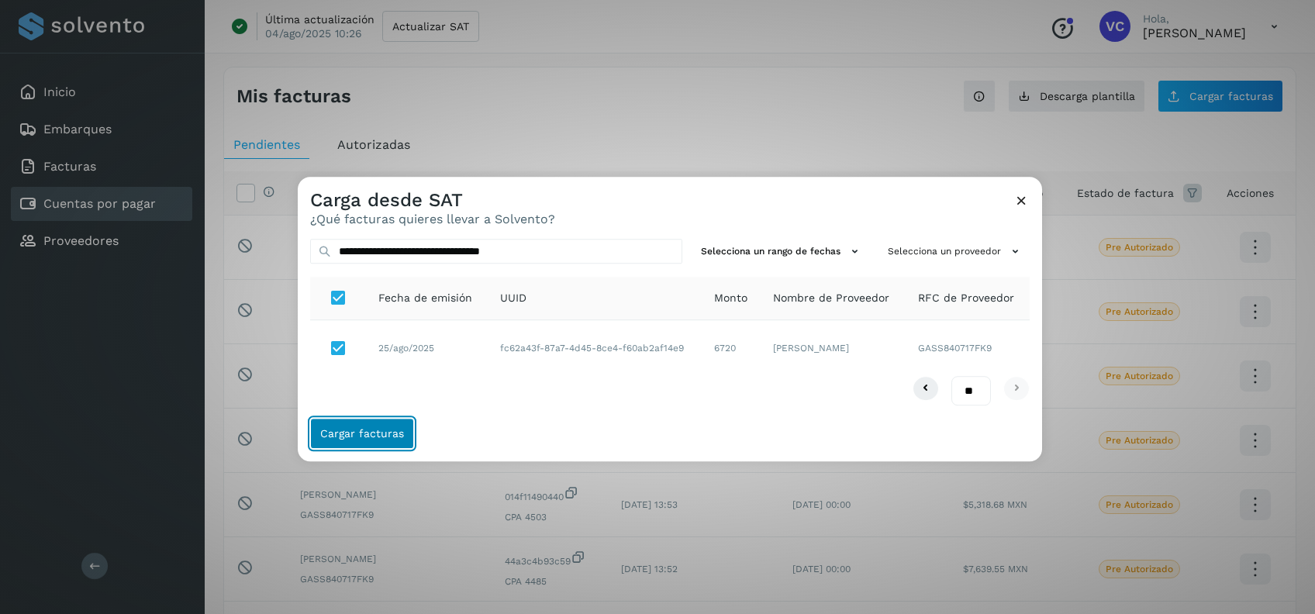
click at [359, 444] on button "Cargar facturas" at bounding box center [362, 434] width 104 height 31
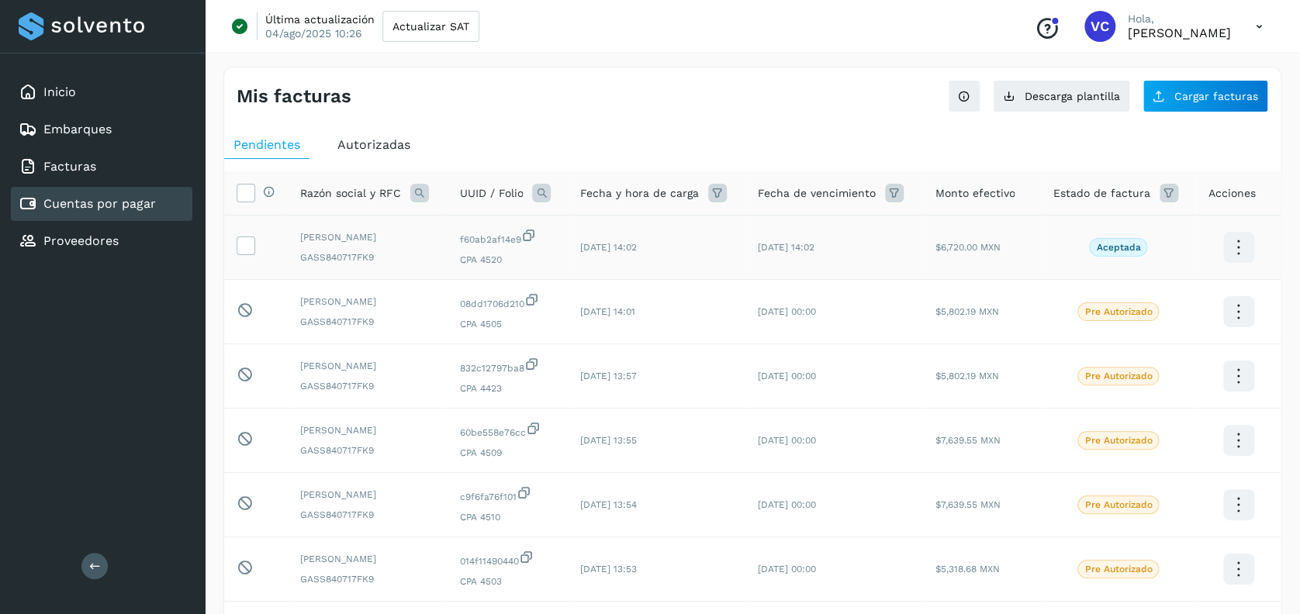
click at [261, 243] on td at bounding box center [256, 248] width 64 height 64
click at [250, 243] on icon at bounding box center [245, 244] width 16 height 16
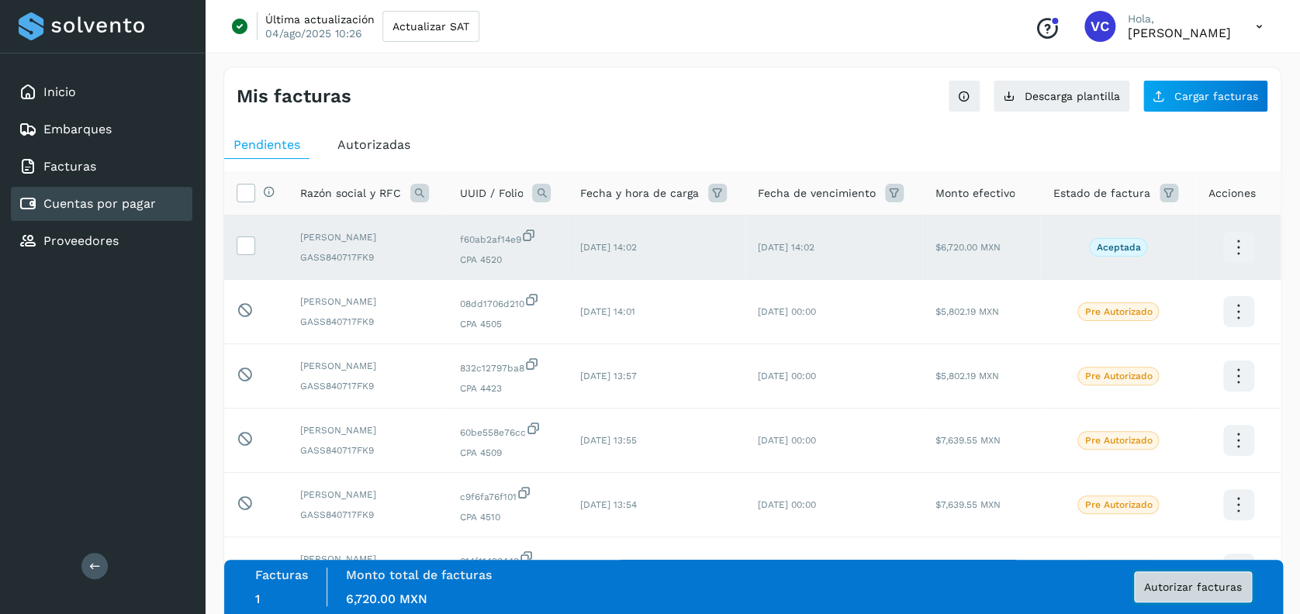
click at [1203, 578] on button "Autorizar facturas" at bounding box center [1193, 586] width 118 height 31
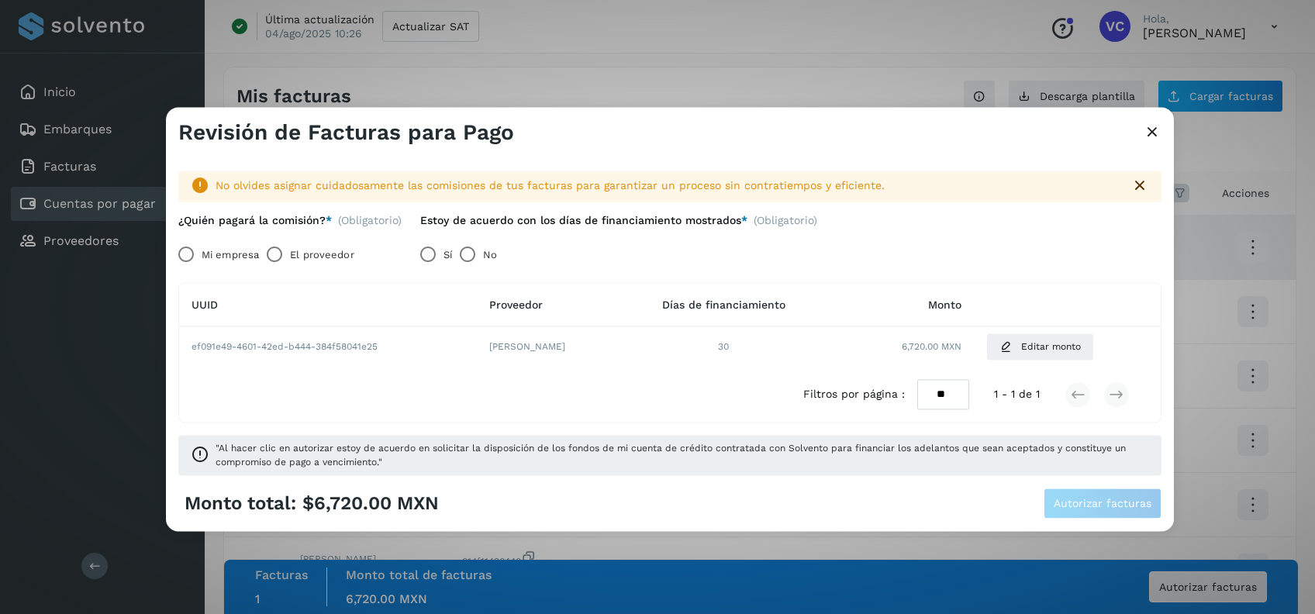
click at [236, 254] on label "Mi empresa" at bounding box center [230, 255] width 57 height 31
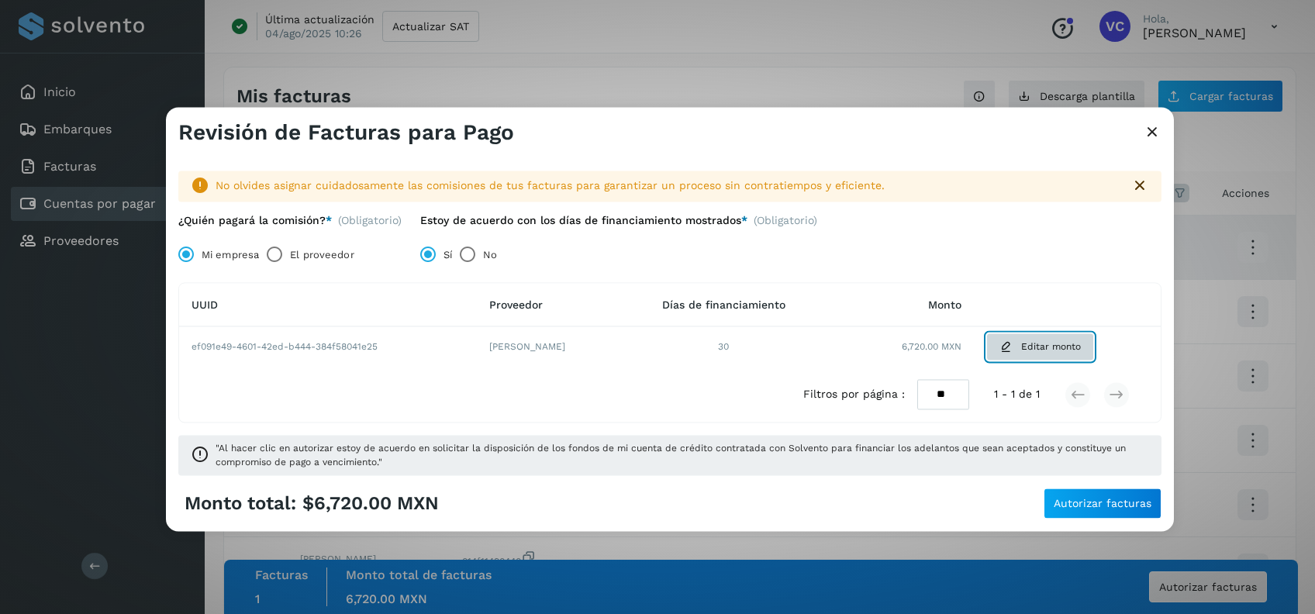
click at [1011, 351] on icon at bounding box center [1005, 347] width 12 height 12
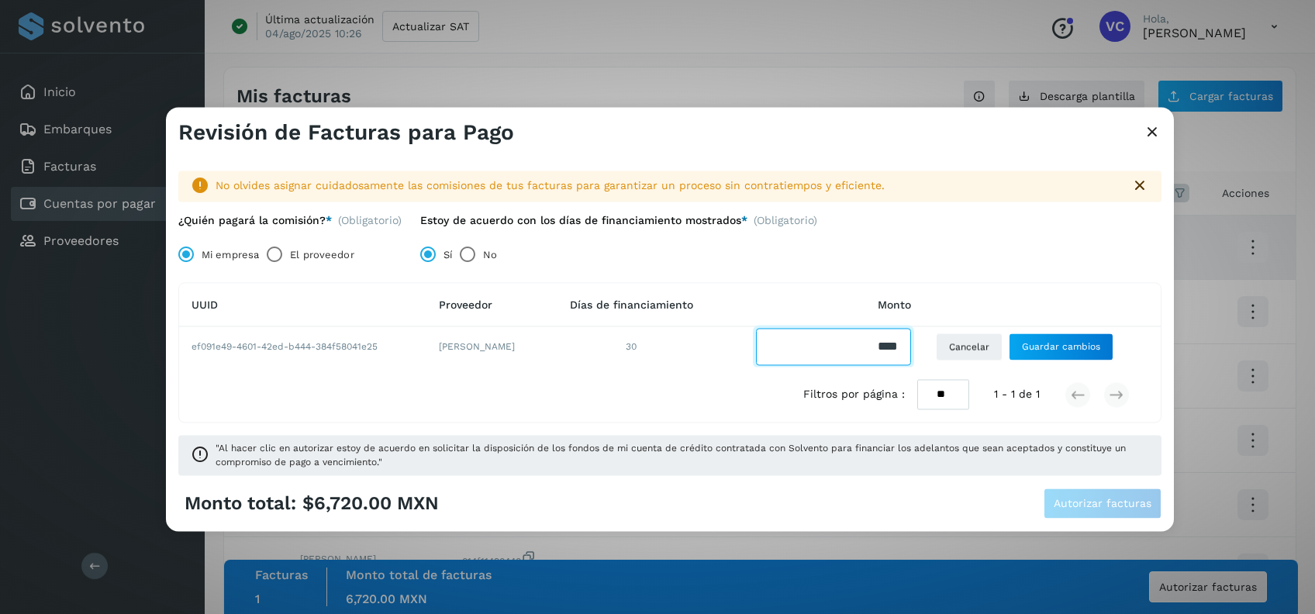
drag, startPoint x: 881, startPoint y: 338, endPoint x: 934, endPoint y: 338, distance: 53.5
click at [923, 338] on td at bounding box center [820, 347] width 205 height 40
type input "*******"
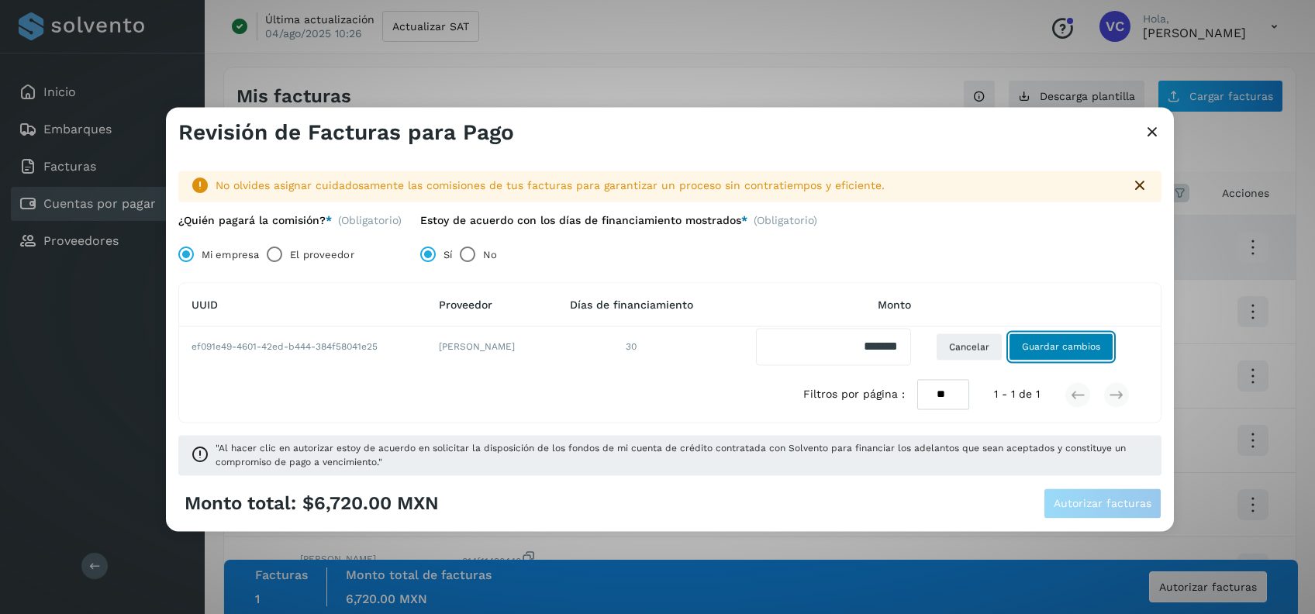
click at [1054, 354] on button "Guardar cambios" at bounding box center [1061, 347] width 105 height 28
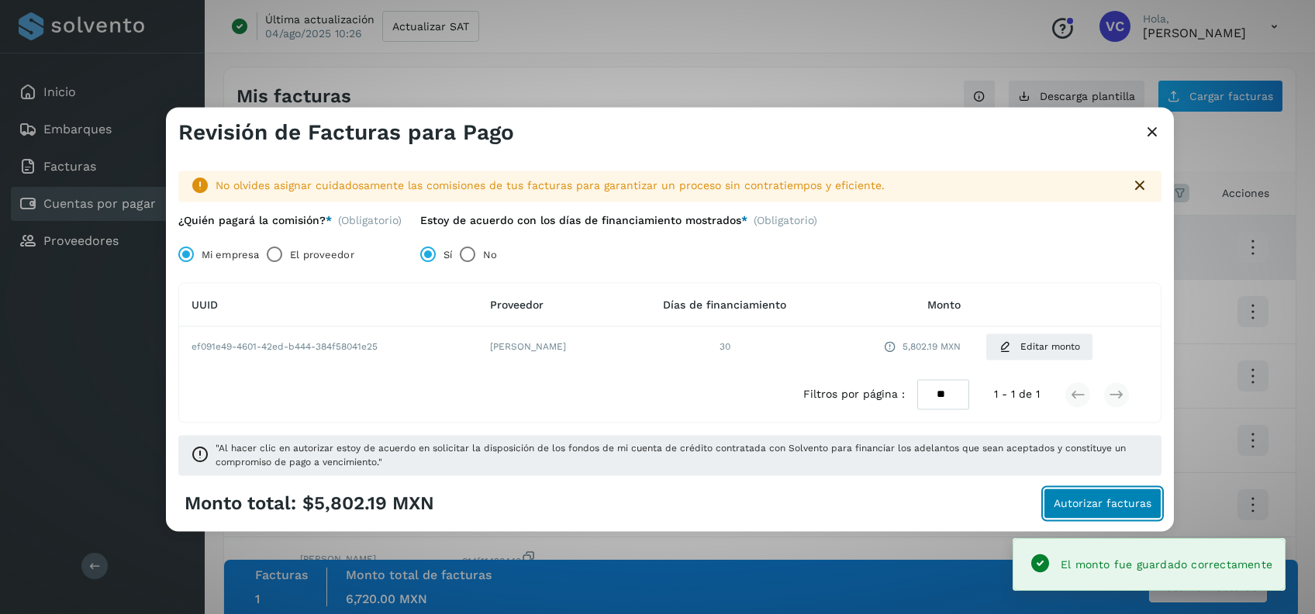
click at [1097, 503] on span "Autorizar facturas" at bounding box center [1103, 504] width 98 height 11
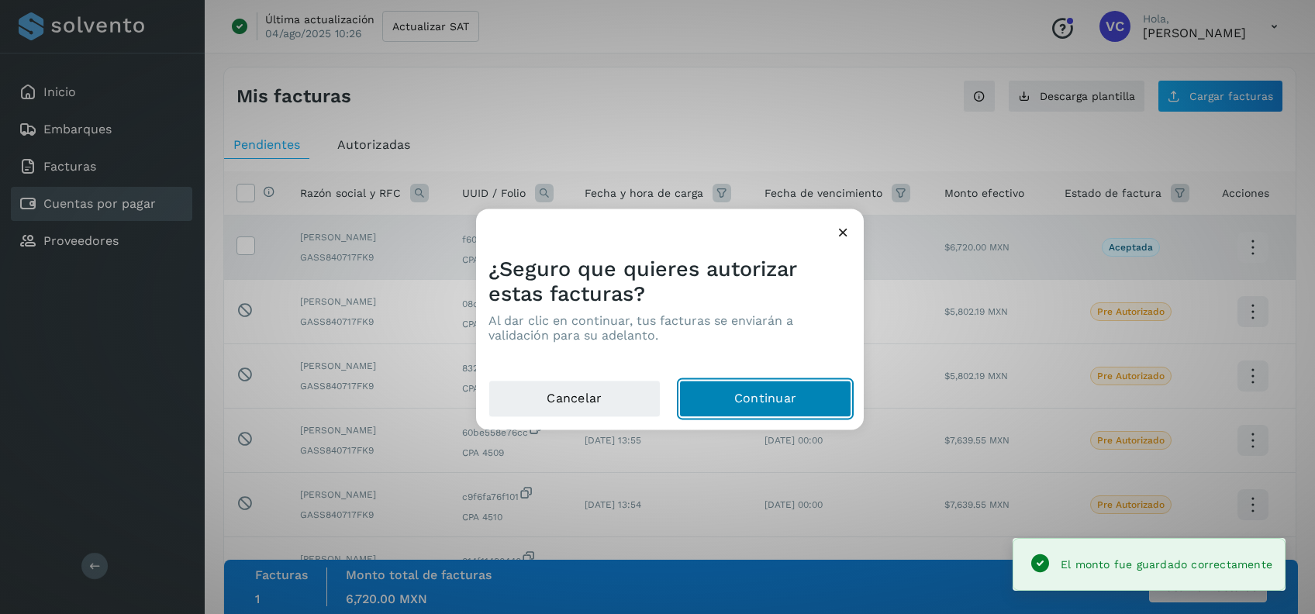
click at [793, 392] on button "Continuar" at bounding box center [765, 399] width 172 height 37
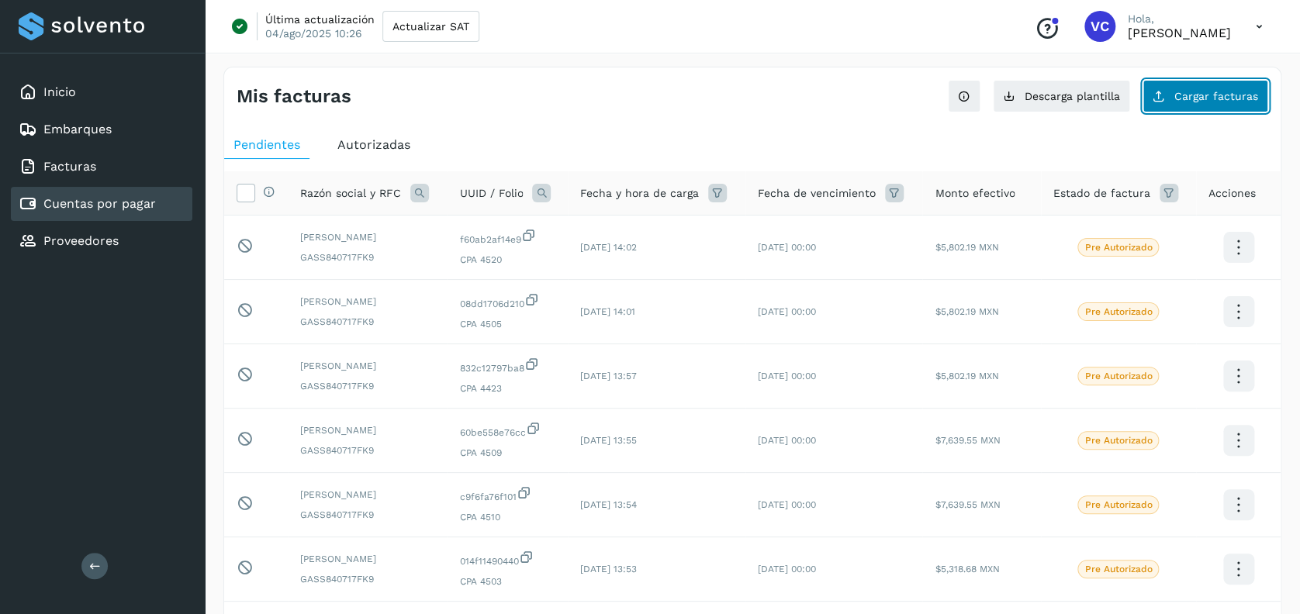
click at [1156, 95] on icon at bounding box center [1158, 96] width 12 height 12
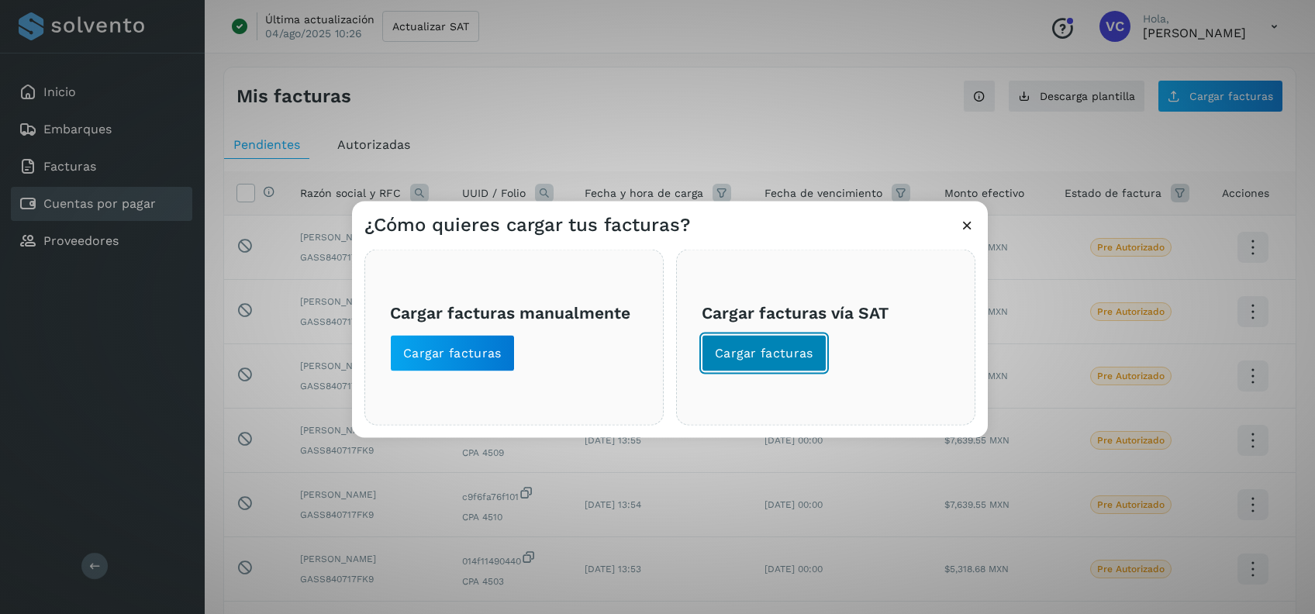
click at [761, 357] on span "Cargar facturas" at bounding box center [764, 353] width 98 height 17
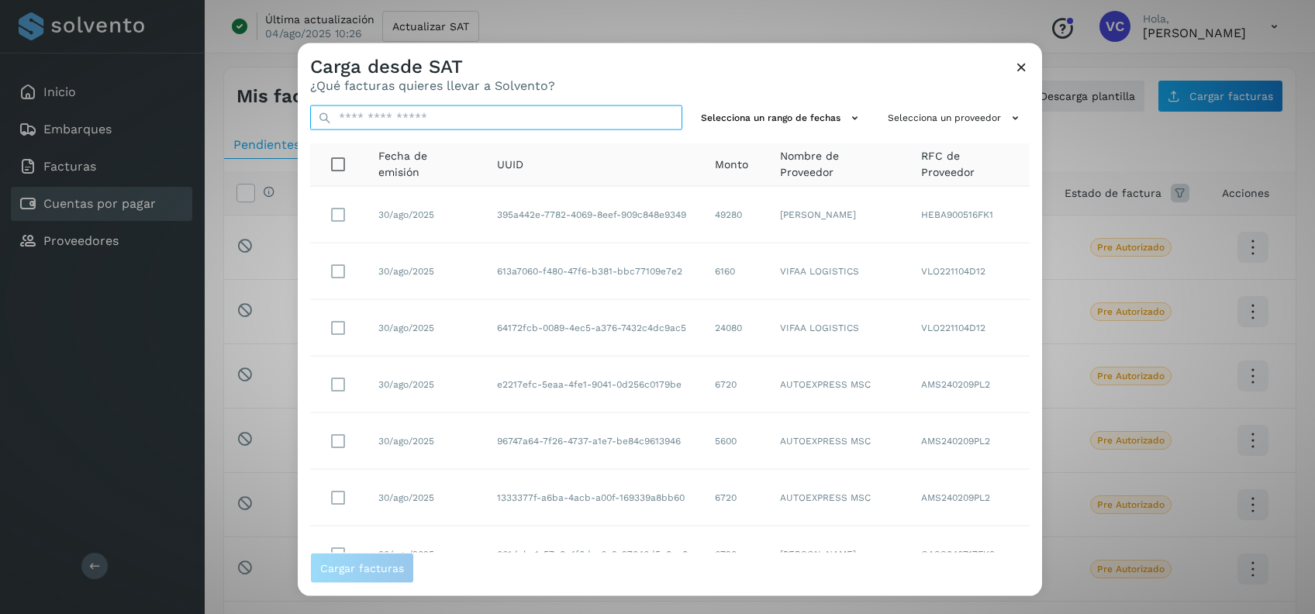
click at [569, 118] on input "text" at bounding box center [496, 117] width 372 height 25
paste input "**********"
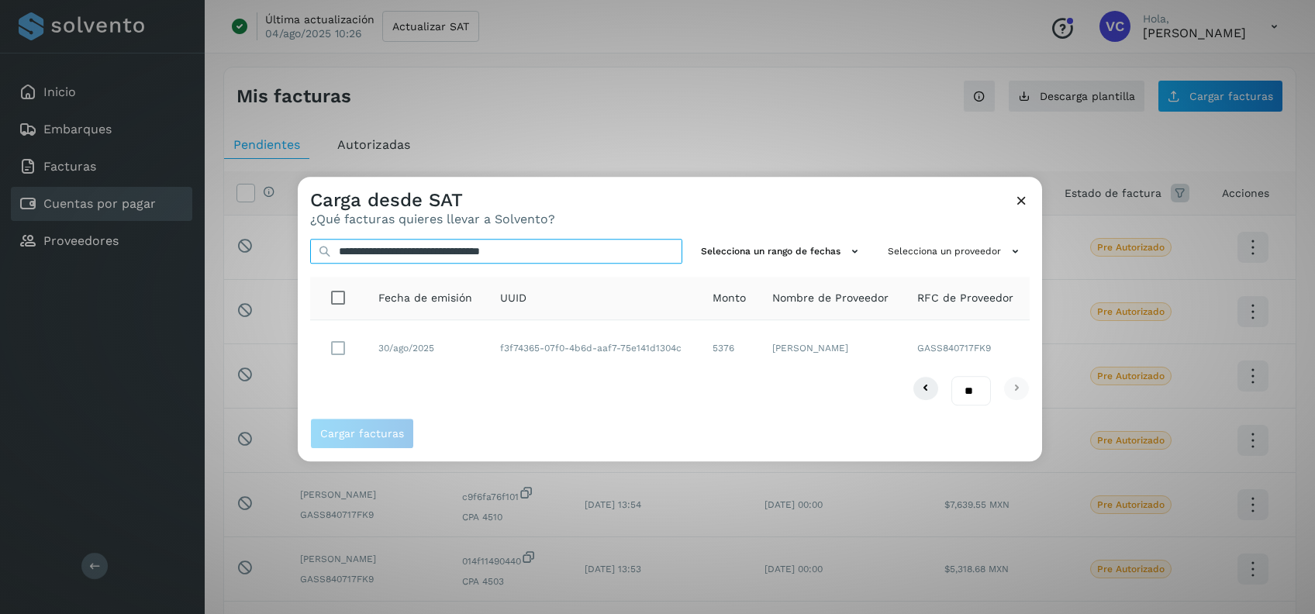
type input "**********"
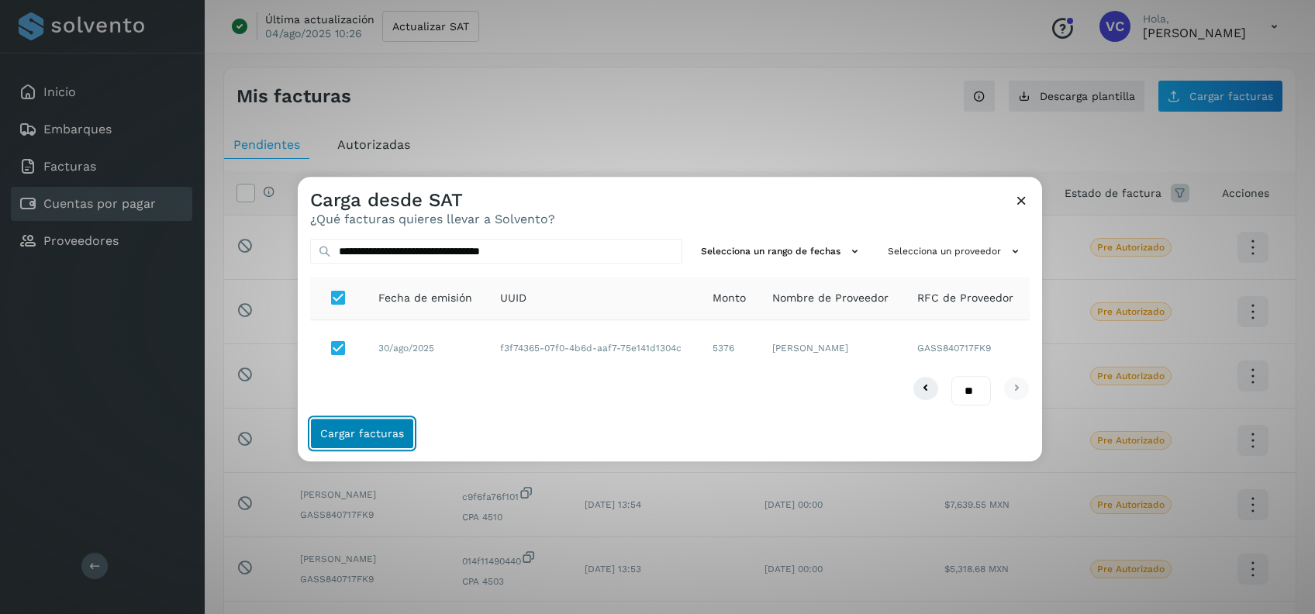
click at [352, 431] on span "Cargar facturas" at bounding box center [362, 434] width 84 height 11
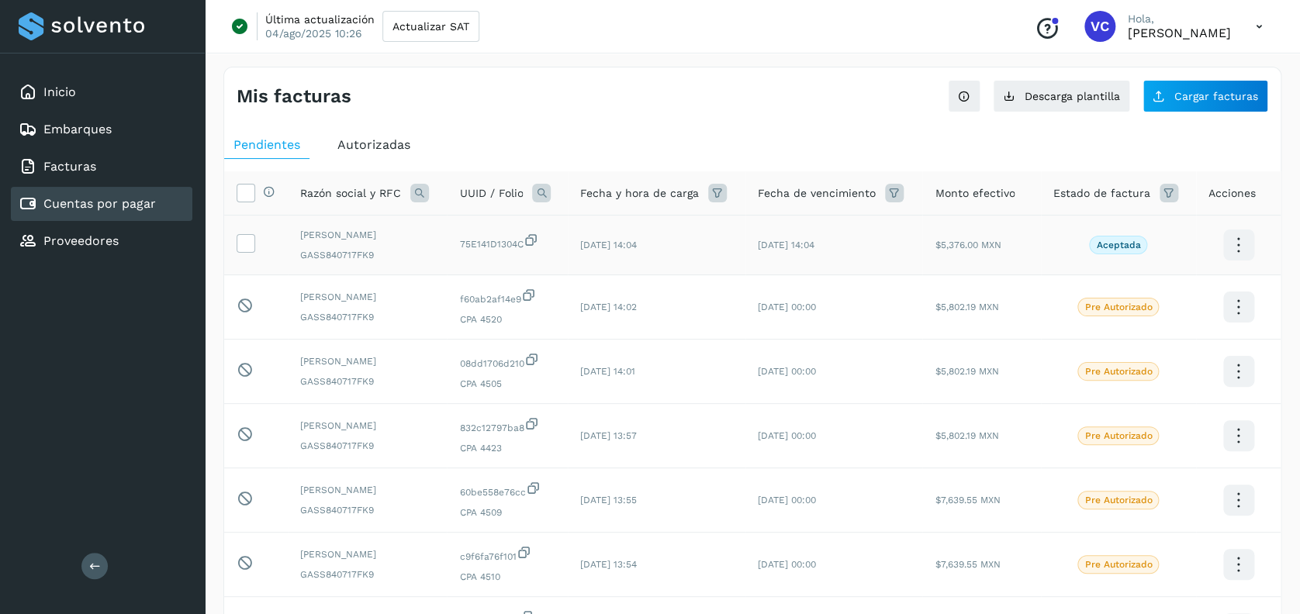
click at [236, 242] on td at bounding box center [256, 246] width 64 height 60
click at [233, 239] on td at bounding box center [256, 246] width 64 height 60
click at [243, 240] on icon at bounding box center [245, 242] width 16 height 16
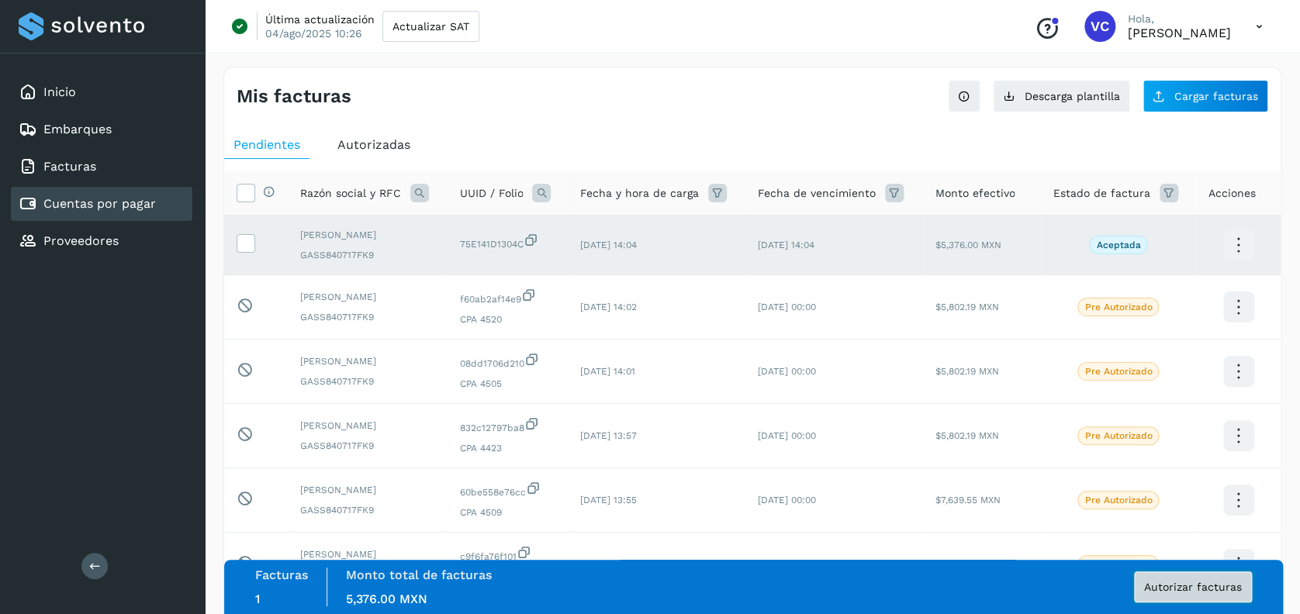
click at [1181, 582] on span "Autorizar facturas" at bounding box center [1193, 587] width 98 height 11
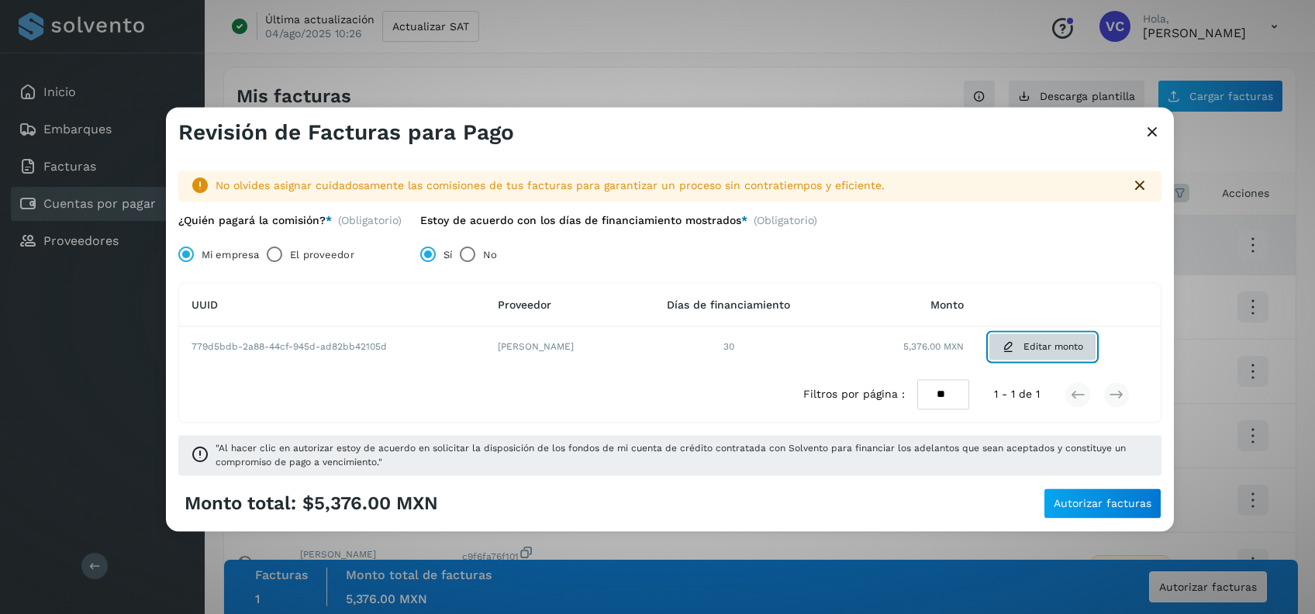
click at [1030, 341] on button "Editar monto" at bounding box center [1043, 347] width 108 height 28
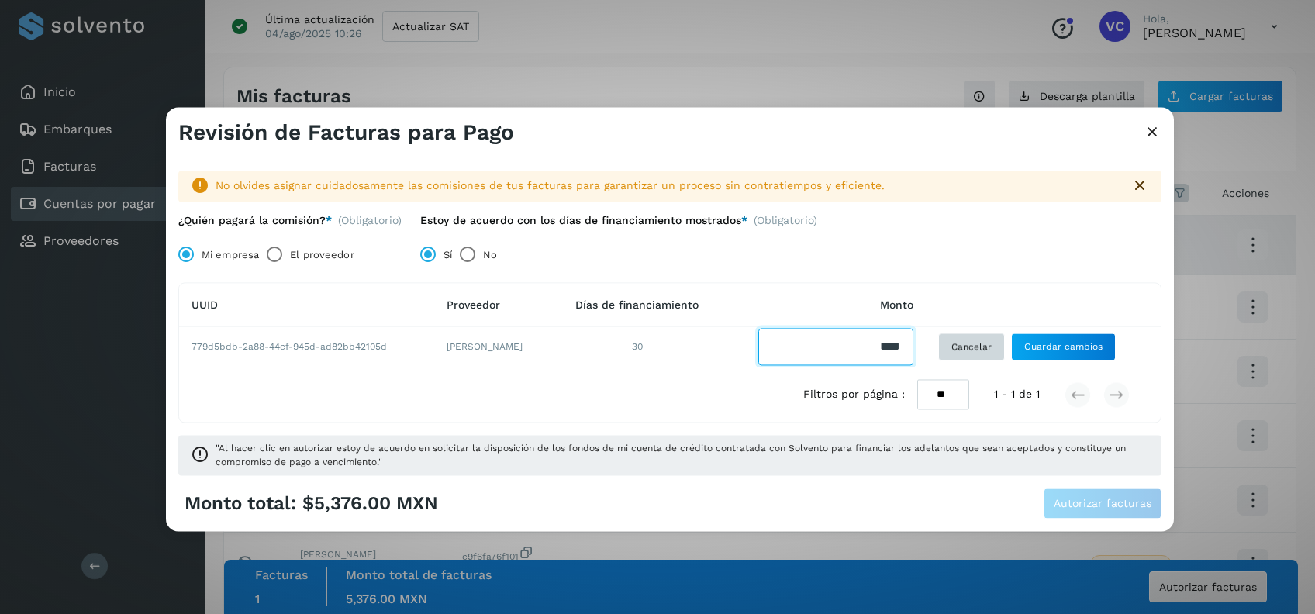
drag, startPoint x: 826, startPoint y: 355, endPoint x: 962, endPoint y: 345, distance: 136.8
click at [962, 345] on tr "779d5bdb-2a88-44cf-945d-ad82bb42105d [PERSON_NAME] 30 Cancelar Guardar cambios" at bounding box center [670, 347] width 982 height 40
type input "*******"
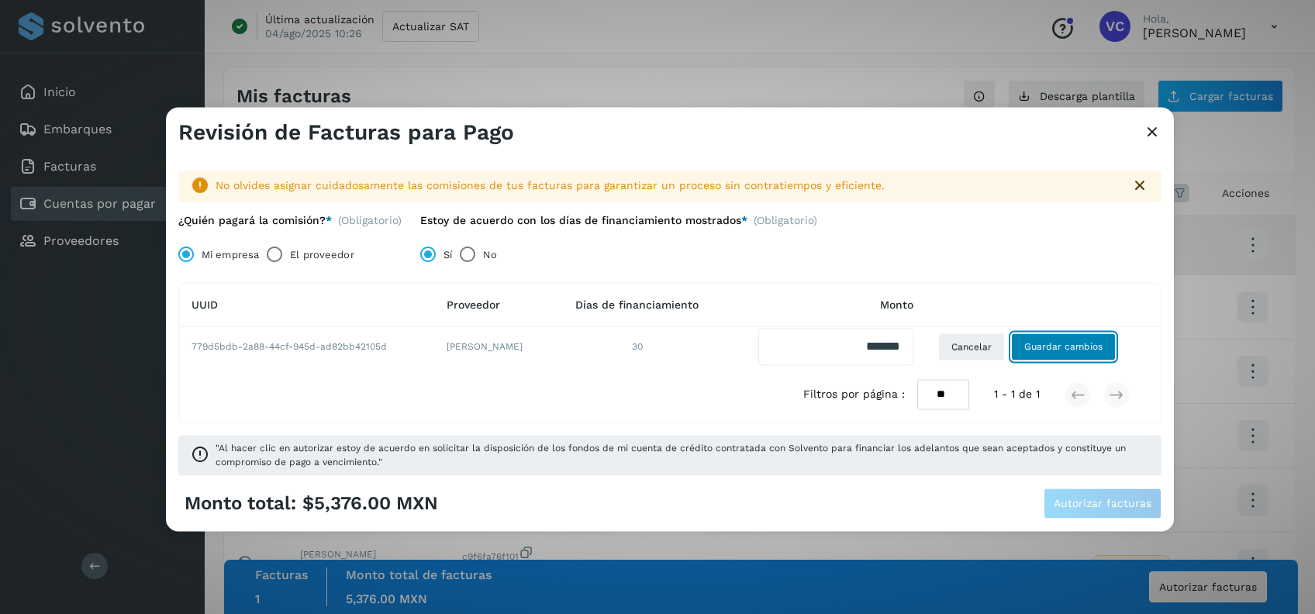
drag, startPoint x: 1074, startPoint y: 348, endPoint x: 1055, endPoint y: 314, distance: 38.9
click at [1074, 347] on span "Guardar cambios" at bounding box center [1063, 347] width 78 height 14
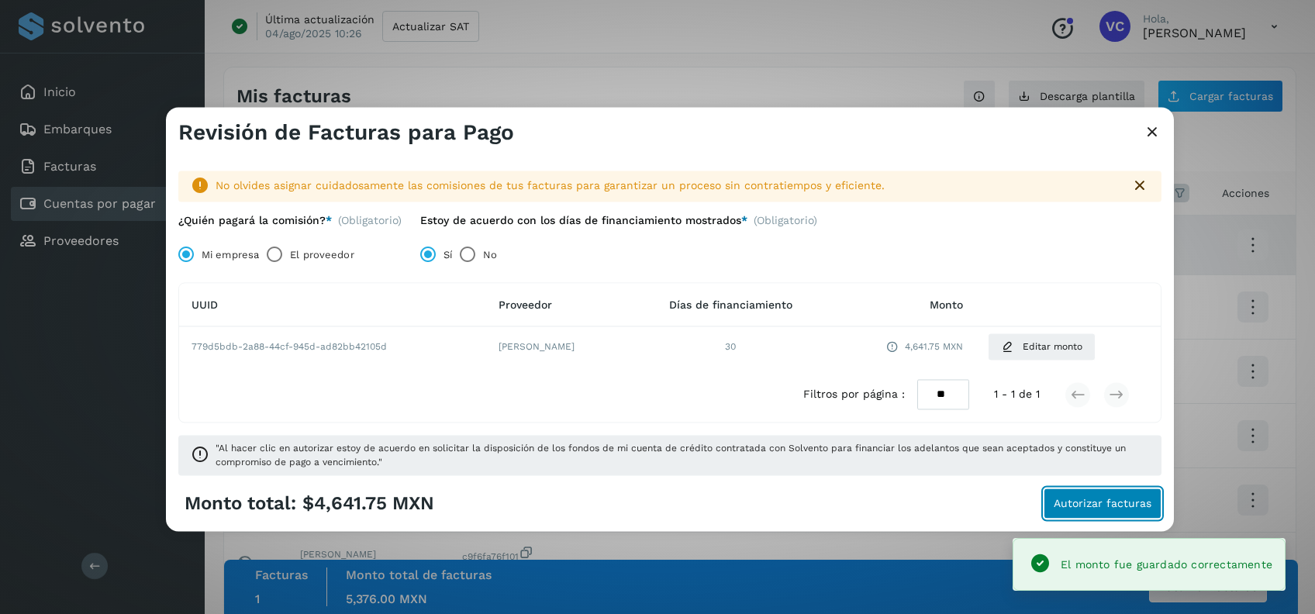
click at [1106, 510] on button "Autorizar facturas" at bounding box center [1103, 503] width 118 height 31
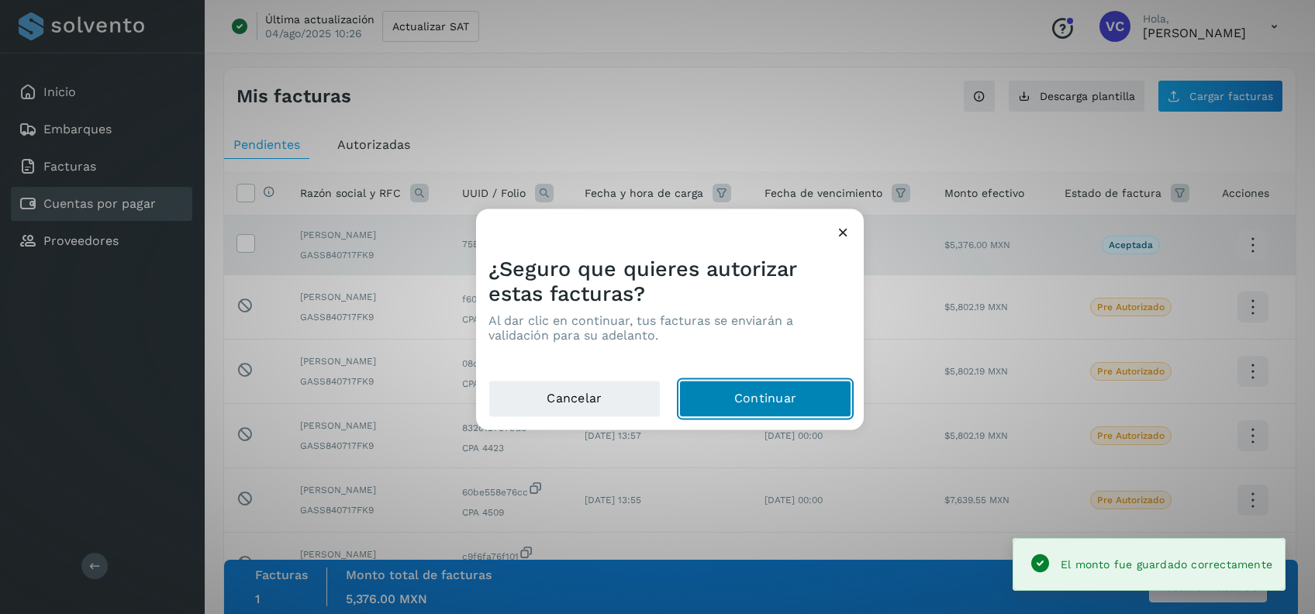
click at [754, 381] on button "Continuar" at bounding box center [765, 399] width 172 height 37
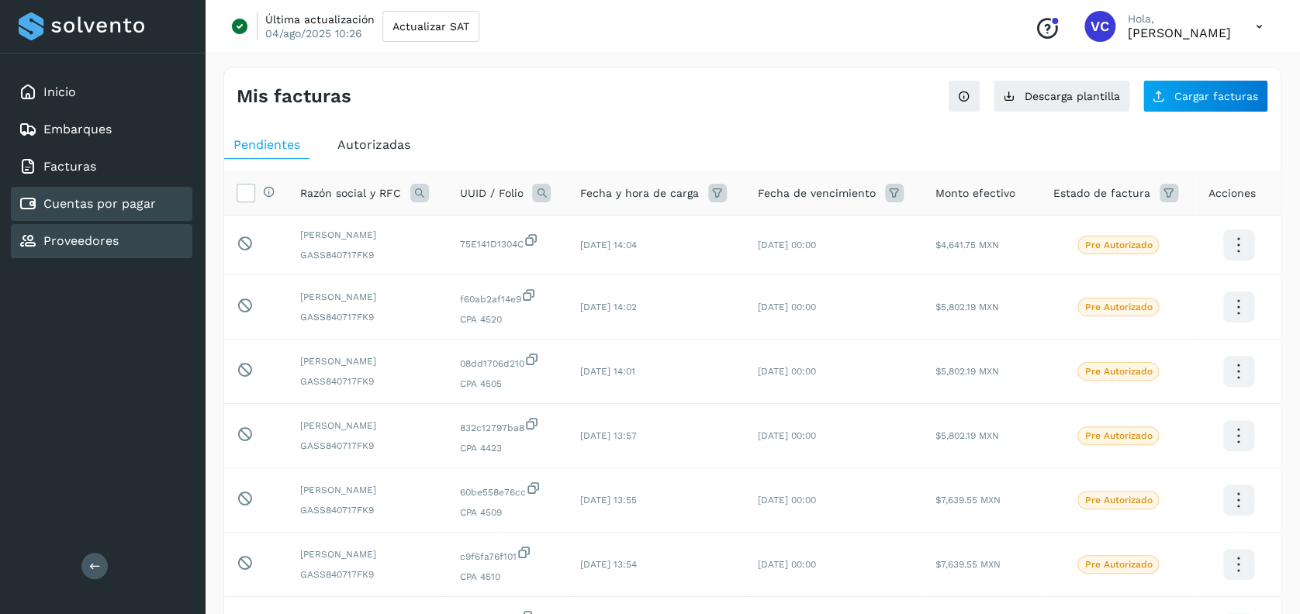
click at [88, 240] on link "Proveedores" at bounding box center [80, 240] width 75 height 15
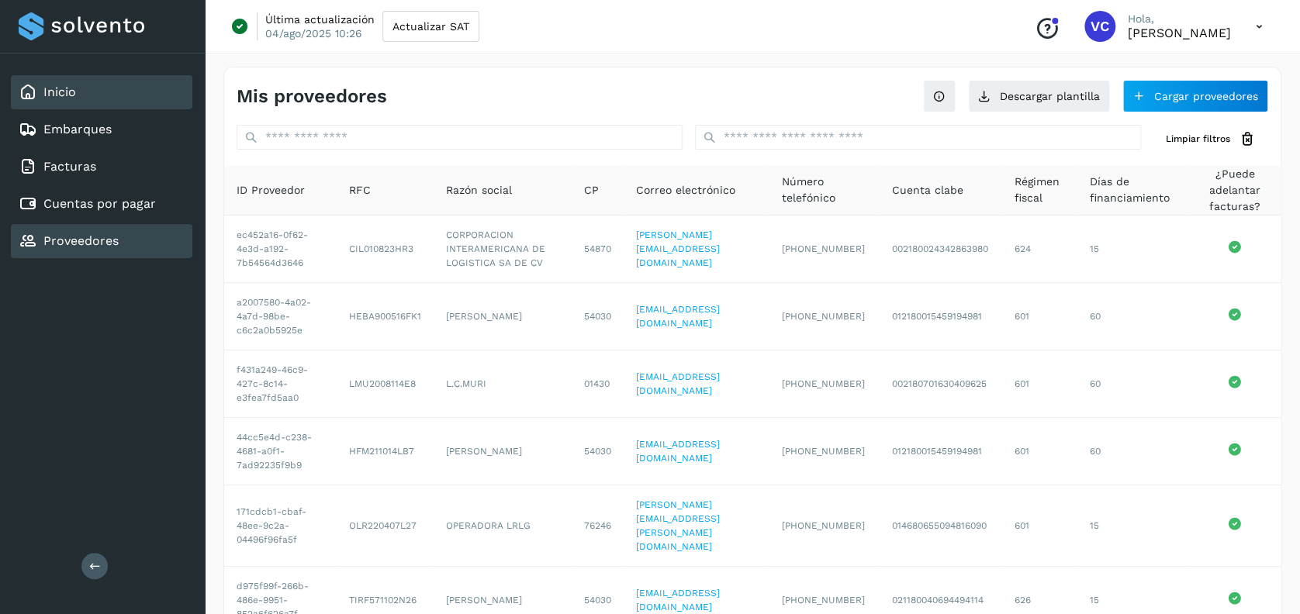
click at [53, 78] on div "Inicio" at bounding box center [101, 92] width 181 height 34
